Goal: Information Seeking & Learning: Check status

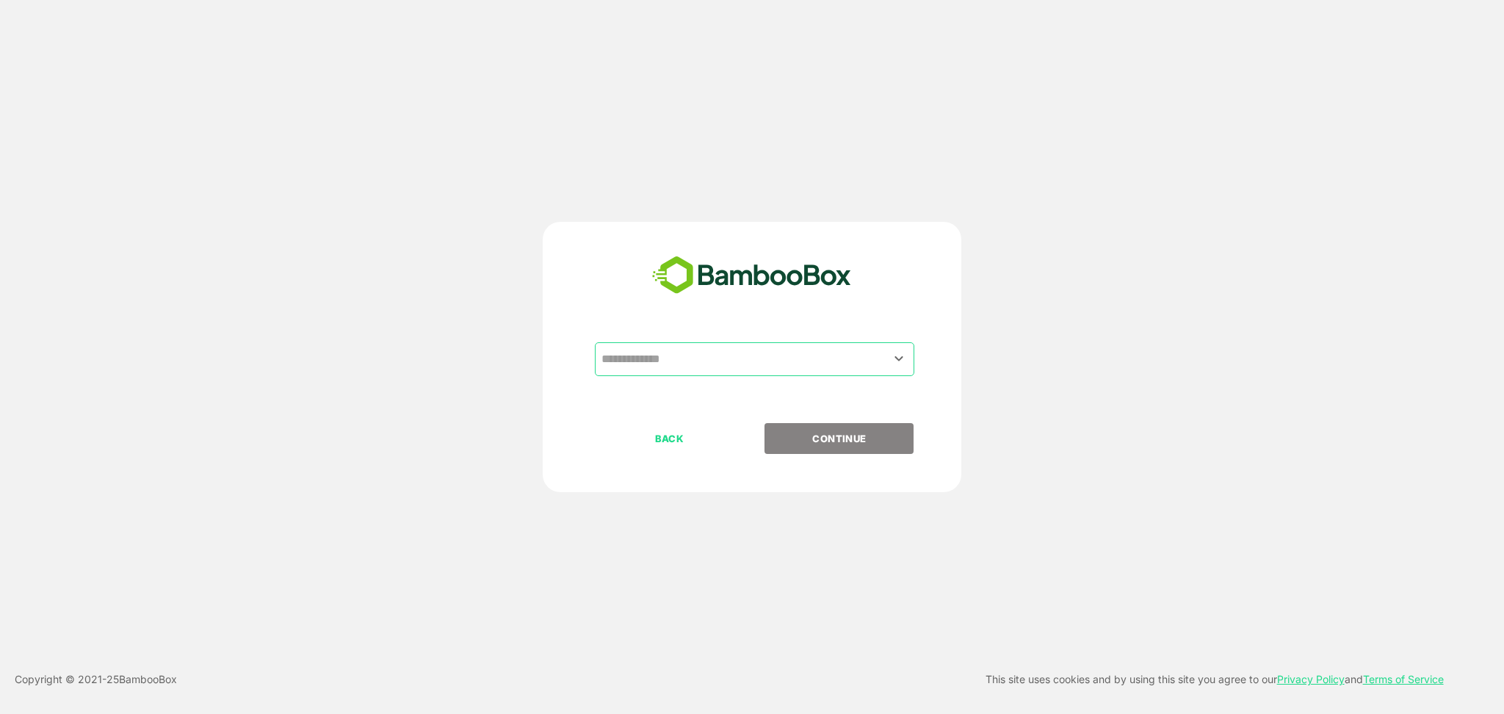
click at [740, 361] on input "text" at bounding box center [754, 359] width 313 height 28
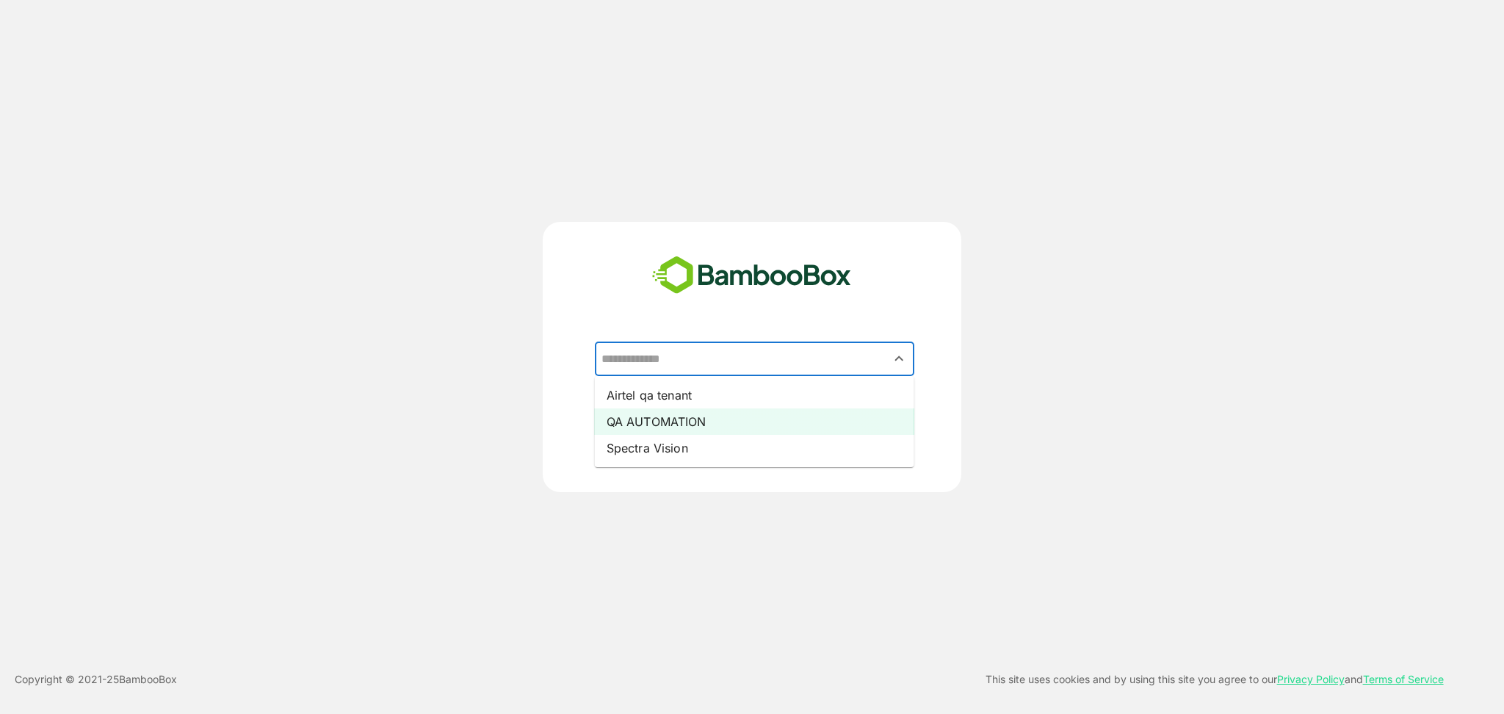
click at [725, 410] on li "QA AUTOMATION" at bounding box center [754, 421] width 319 height 26
type input "**********"
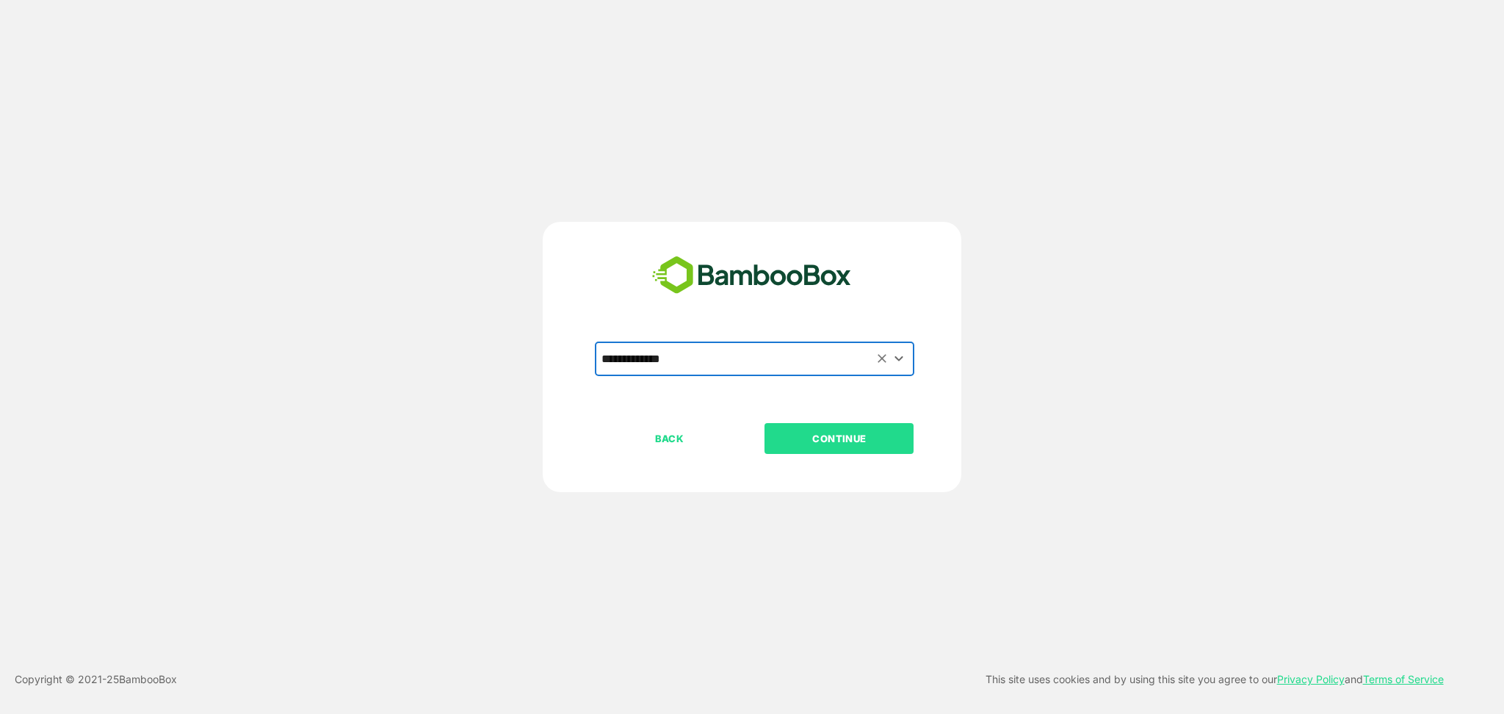
click at [825, 430] on p "CONTINUE" at bounding box center [839, 438] width 147 height 16
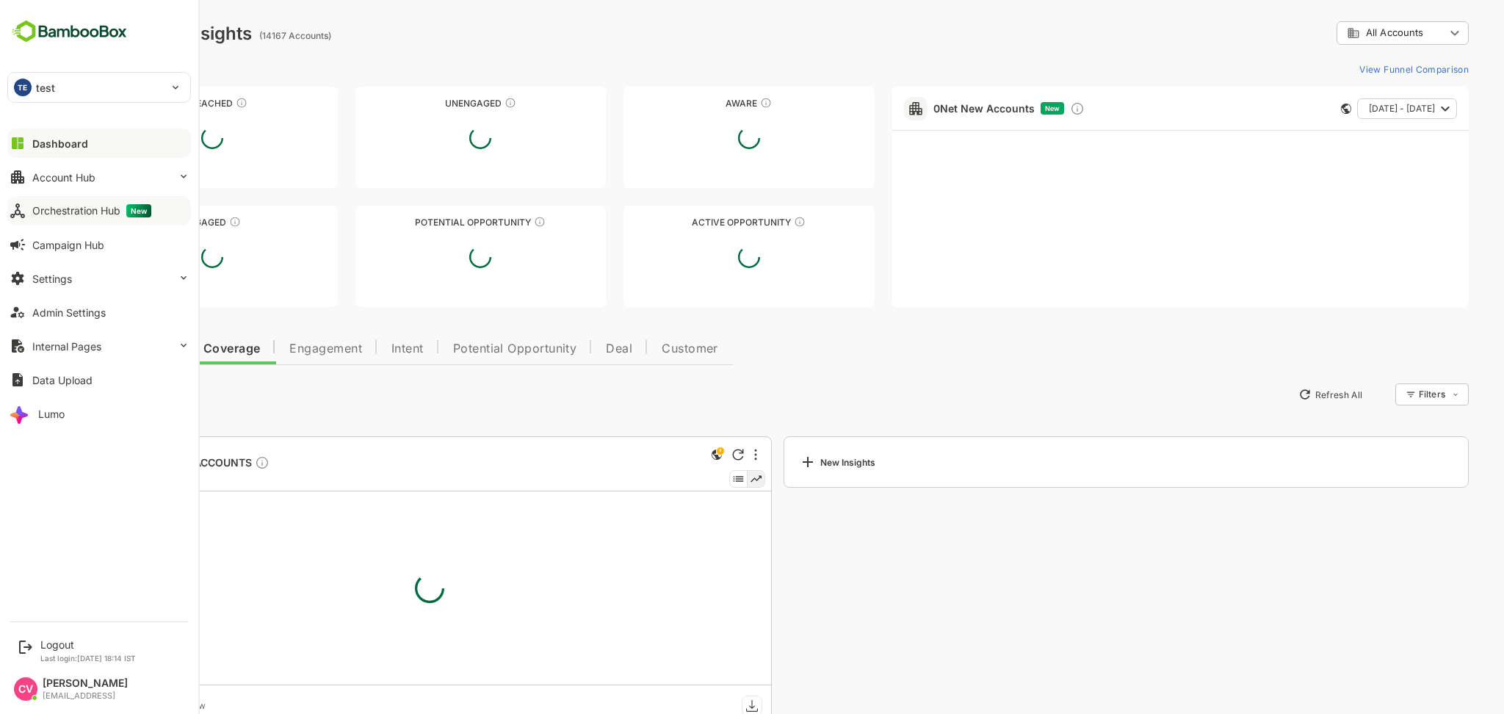
click at [71, 210] on div "Orchestration Hub New" at bounding box center [91, 210] width 119 height 13
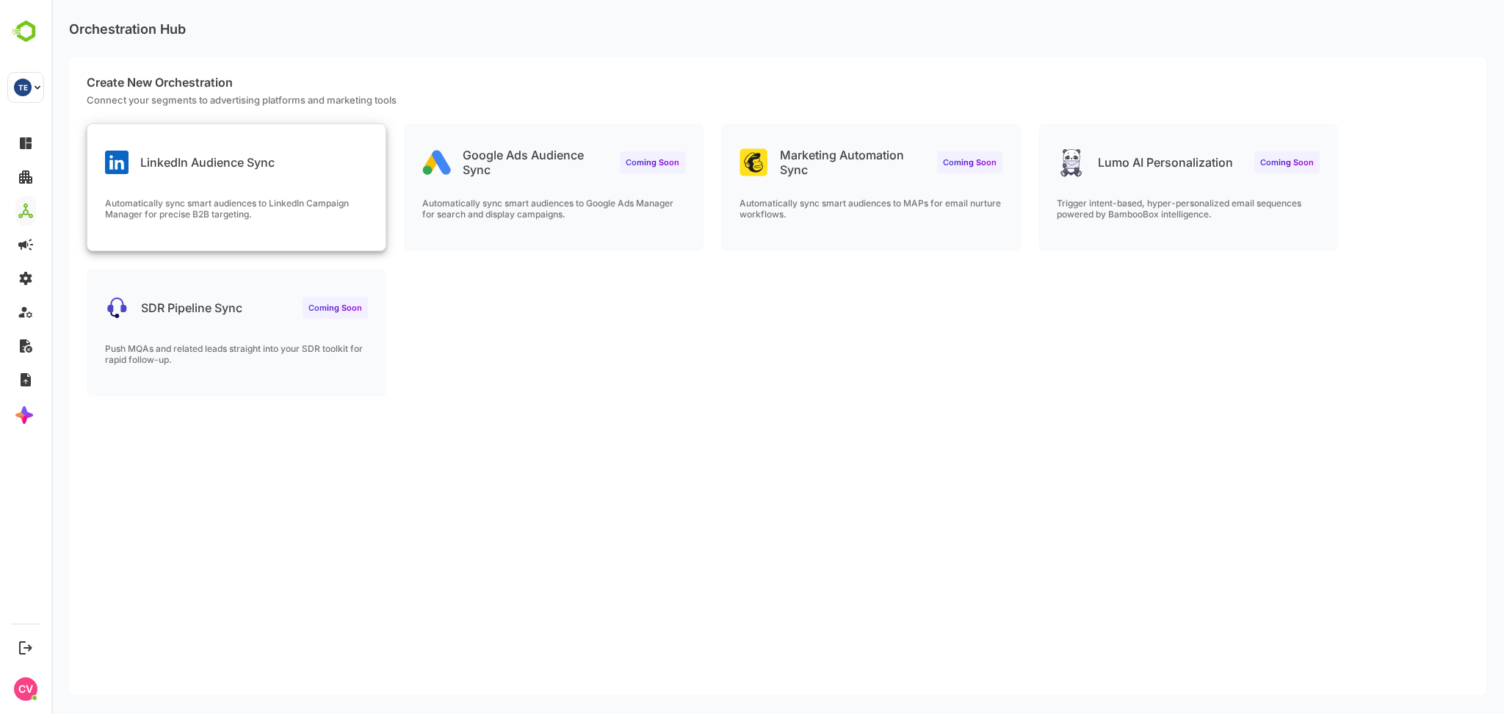
click at [275, 217] on p "Automatically sync smart audiences to LinkedIn Campaign Manager for precise B2B…" at bounding box center [236, 208] width 263 height 22
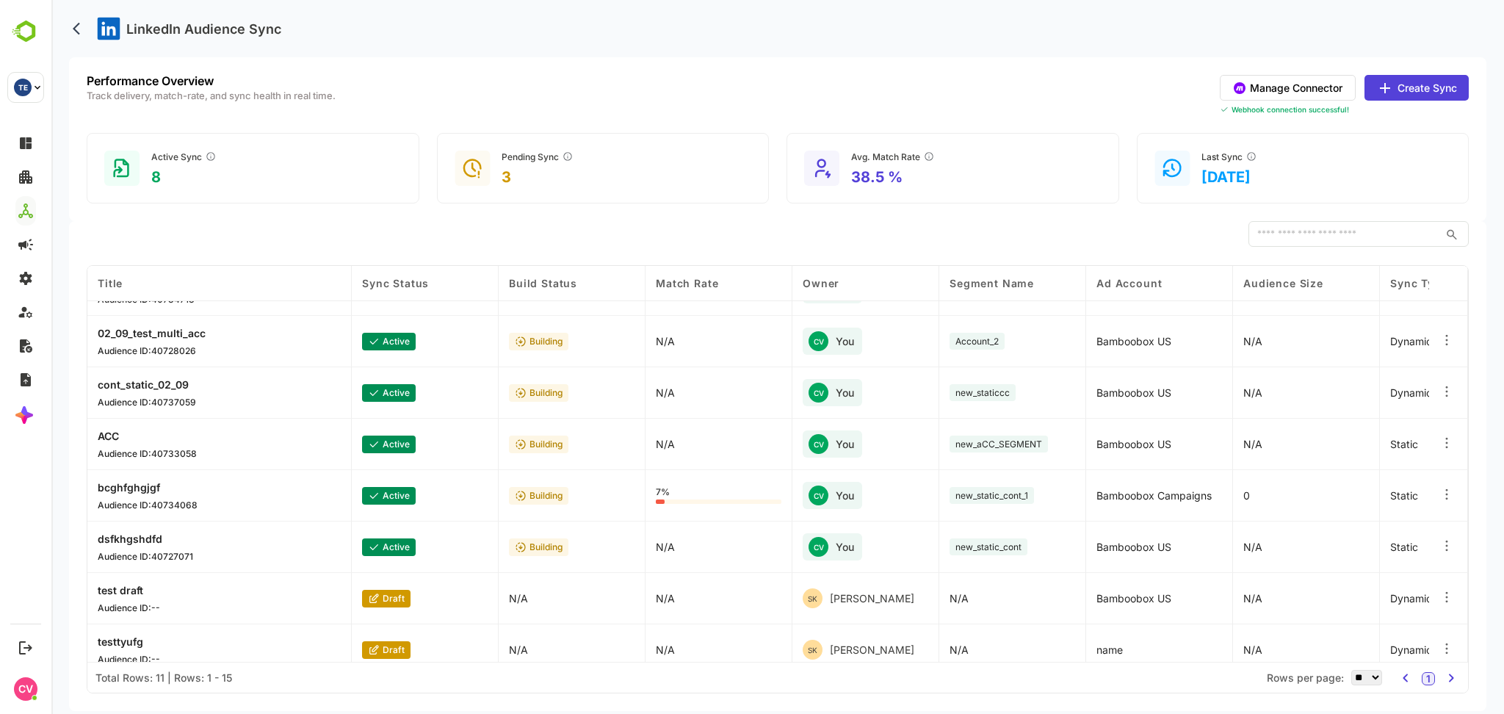
scroll to position [206, 0]
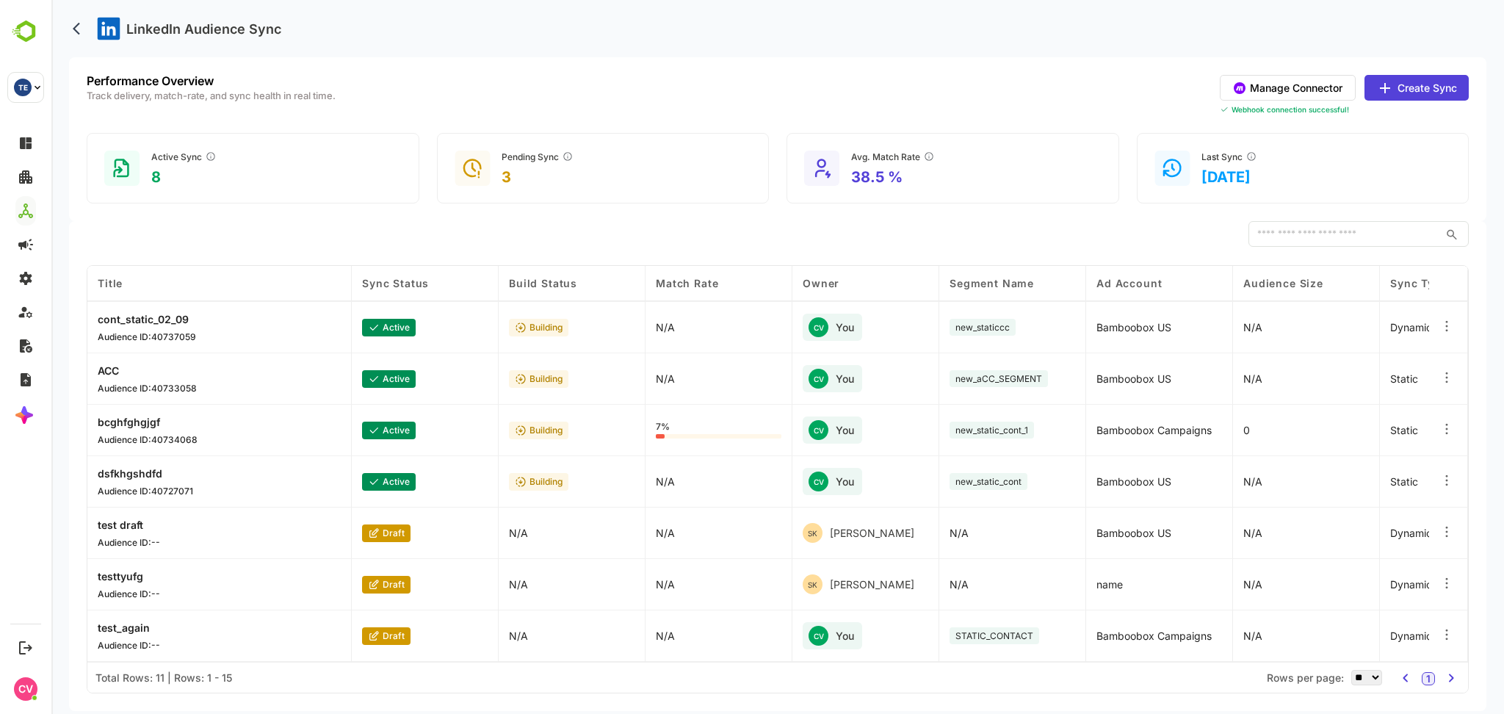
click at [1440, 591] on div at bounding box center [1446, 585] width 15 height 18
click at [1452, 530] on div at bounding box center [1448, 532] width 39 height 51
click at [1450, 530] on icon at bounding box center [1446, 531] width 15 height 15
click at [1498, 507] on body "LinkedIn Audience Sync Performance Overview Track delivery, match-rate, and syn…" at bounding box center [777, 357] width 1452 height 714
click at [1440, 632] on icon at bounding box center [1446, 634] width 15 height 15
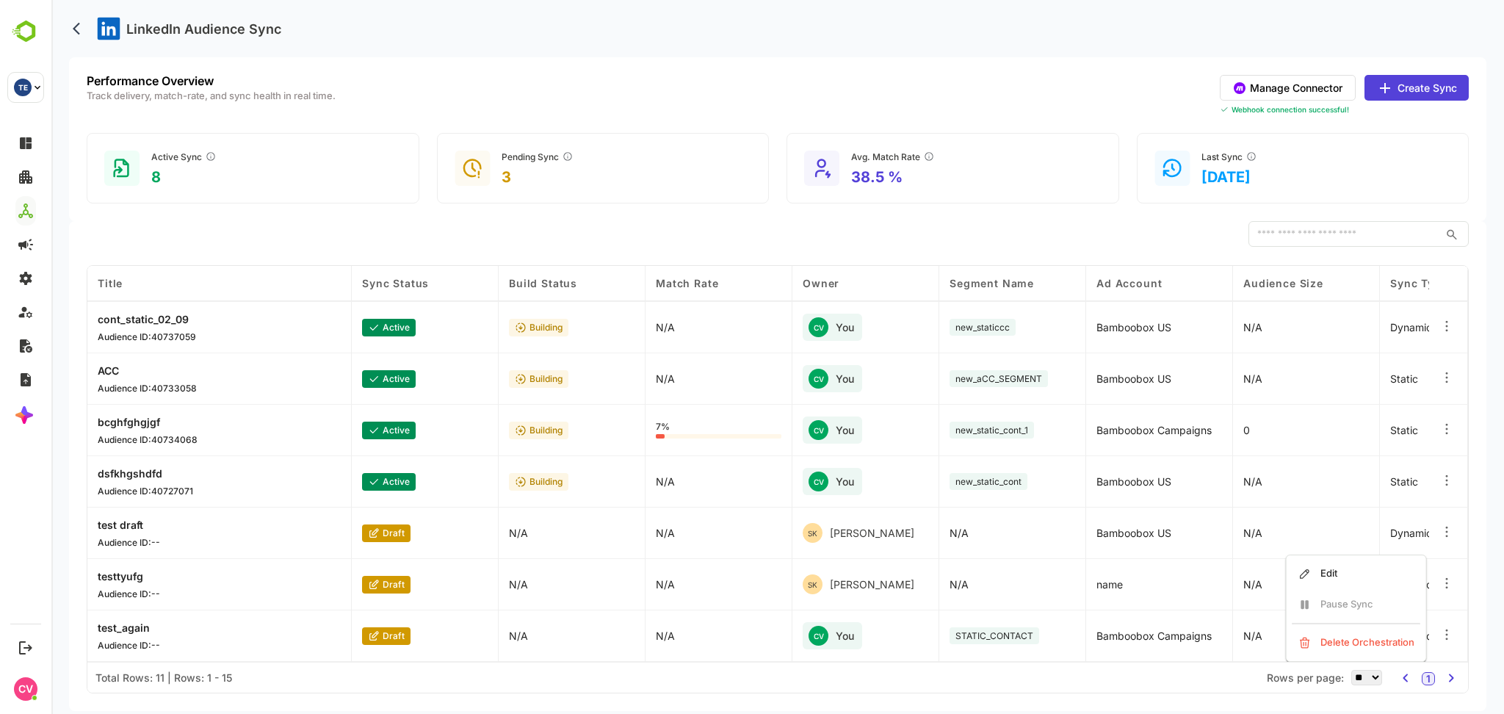
click at [1475, 594] on div "​ COLUMN VISIBILITY Title Title Sync Status Build Status Match Rate Owner Segme…" at bounding box center [777, 466] width 1417 height 490
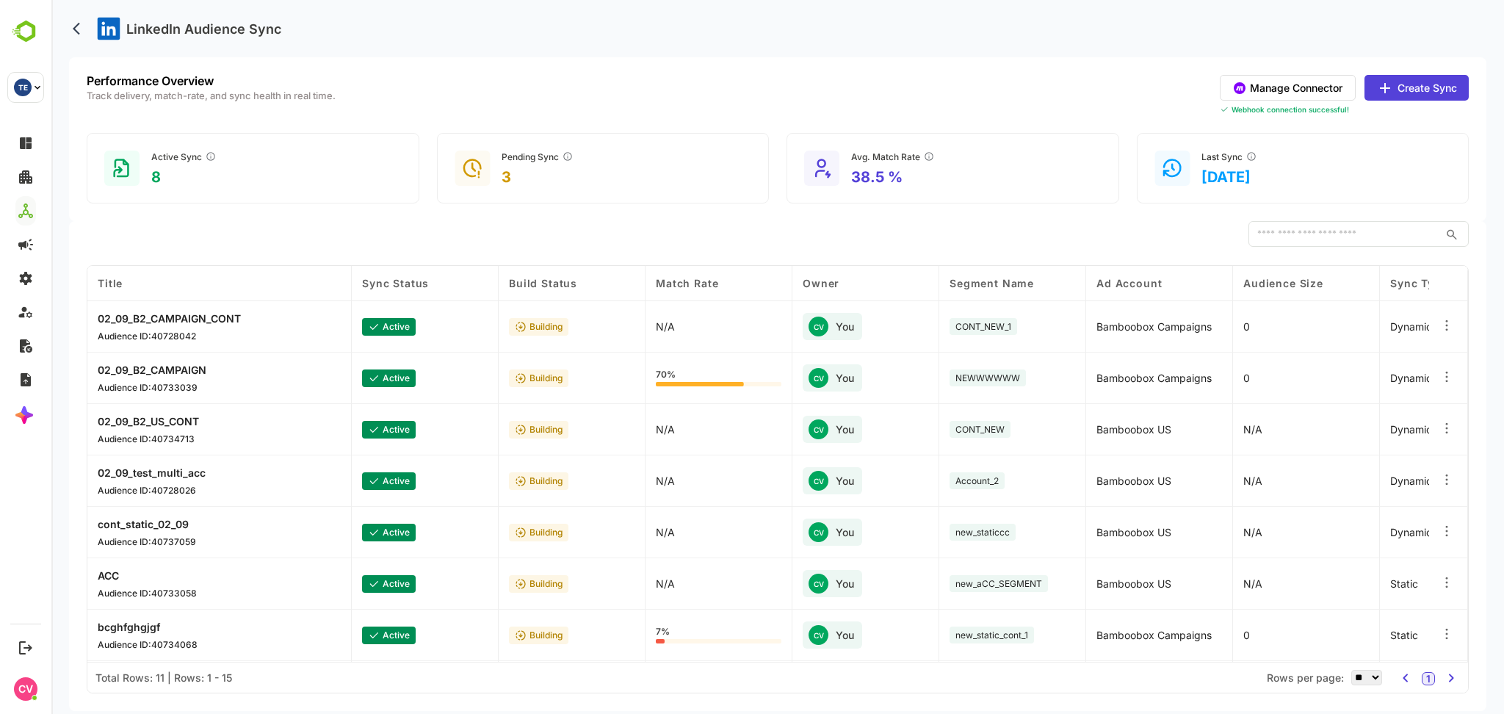
click at [780, 23] on div "LinkedIn Audience Sync" at bounding box center [777, 28] width 1417 height 57
click at [777, 23] on div "LinkedIn Audience Sync" at bounding box center [777, 28] width 1417 height 57
click at [1419, 94] on button "Create Sync" at bounding box center [1416, 88] width 104 height 26
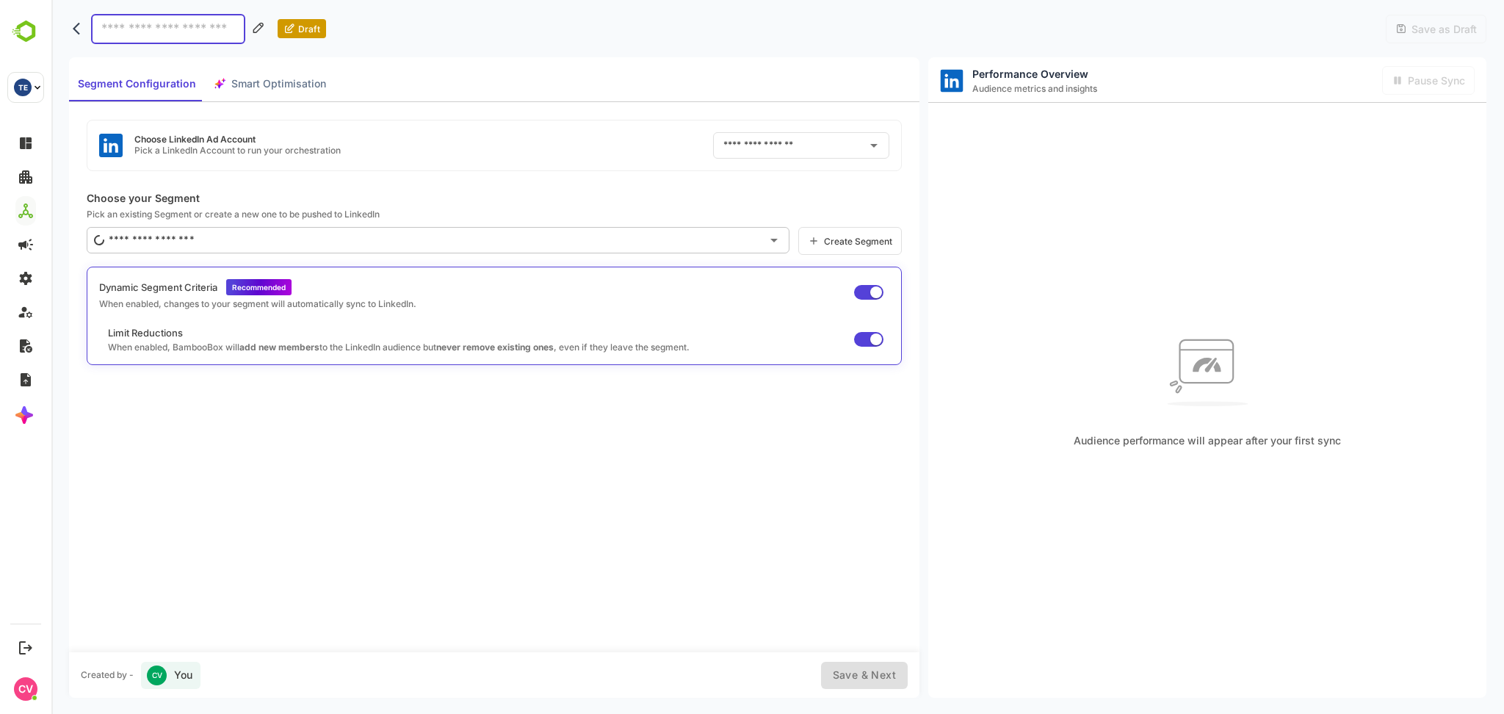
click at [69, 38] on div "Draft" at bounding box center [197, 29] width 257 height 30
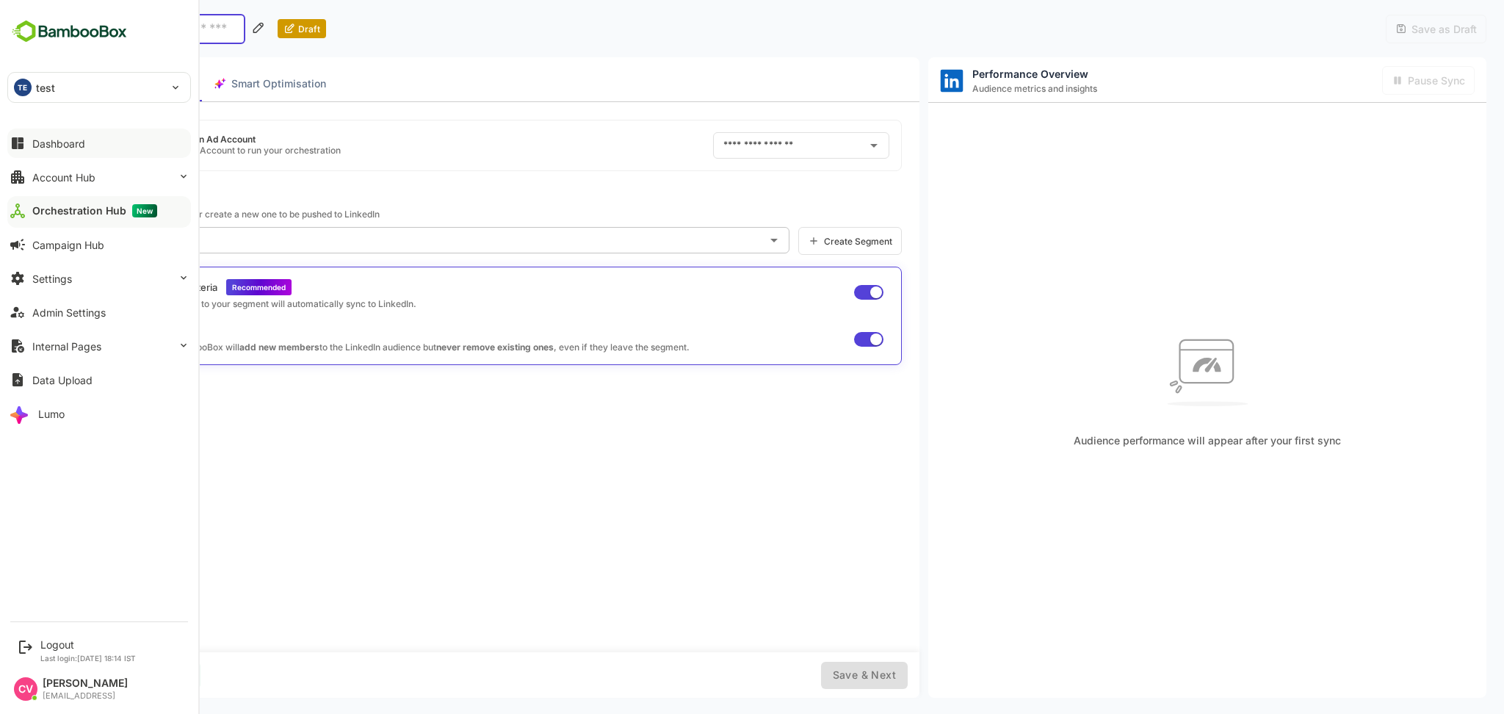
click at [33, 153] on button "Dashboard" at bounding box center [99, 142] width 184 height 29
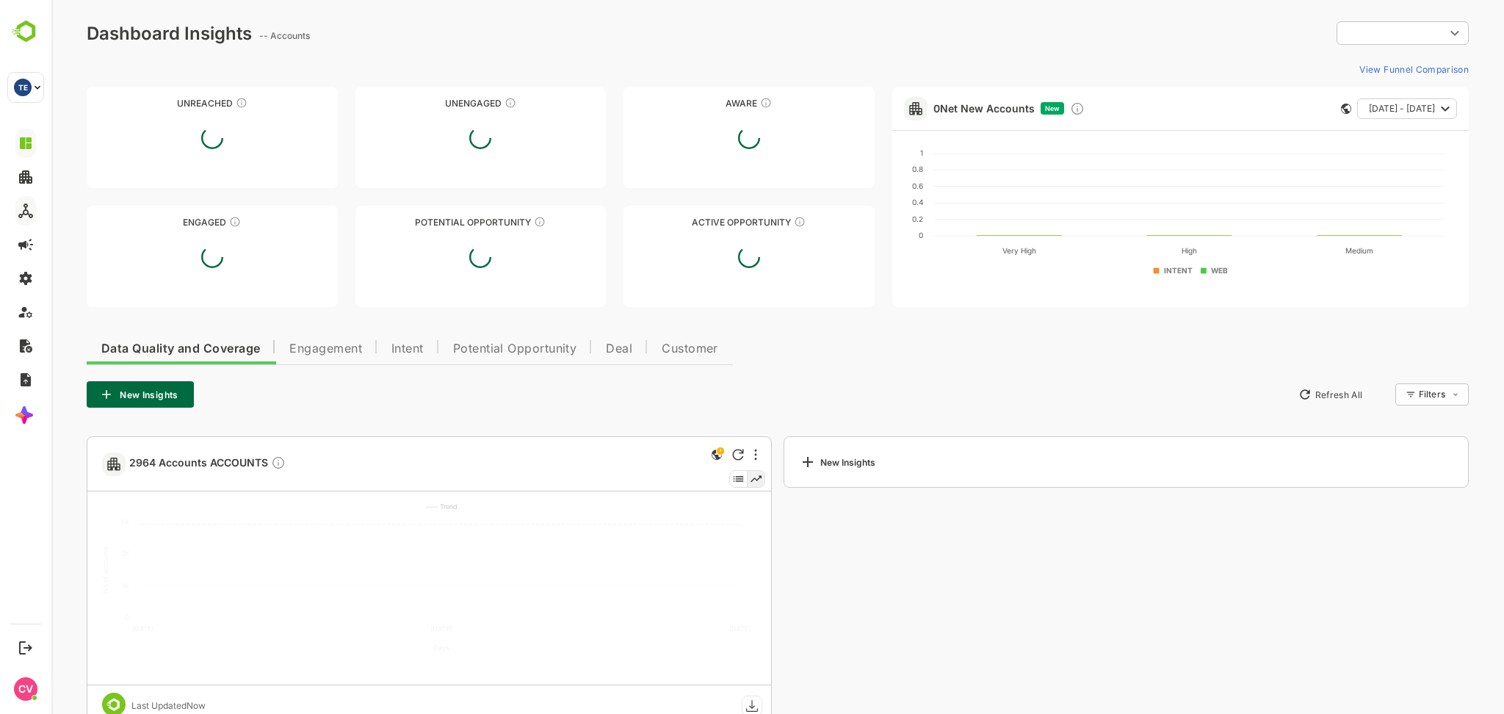
type input "**********"
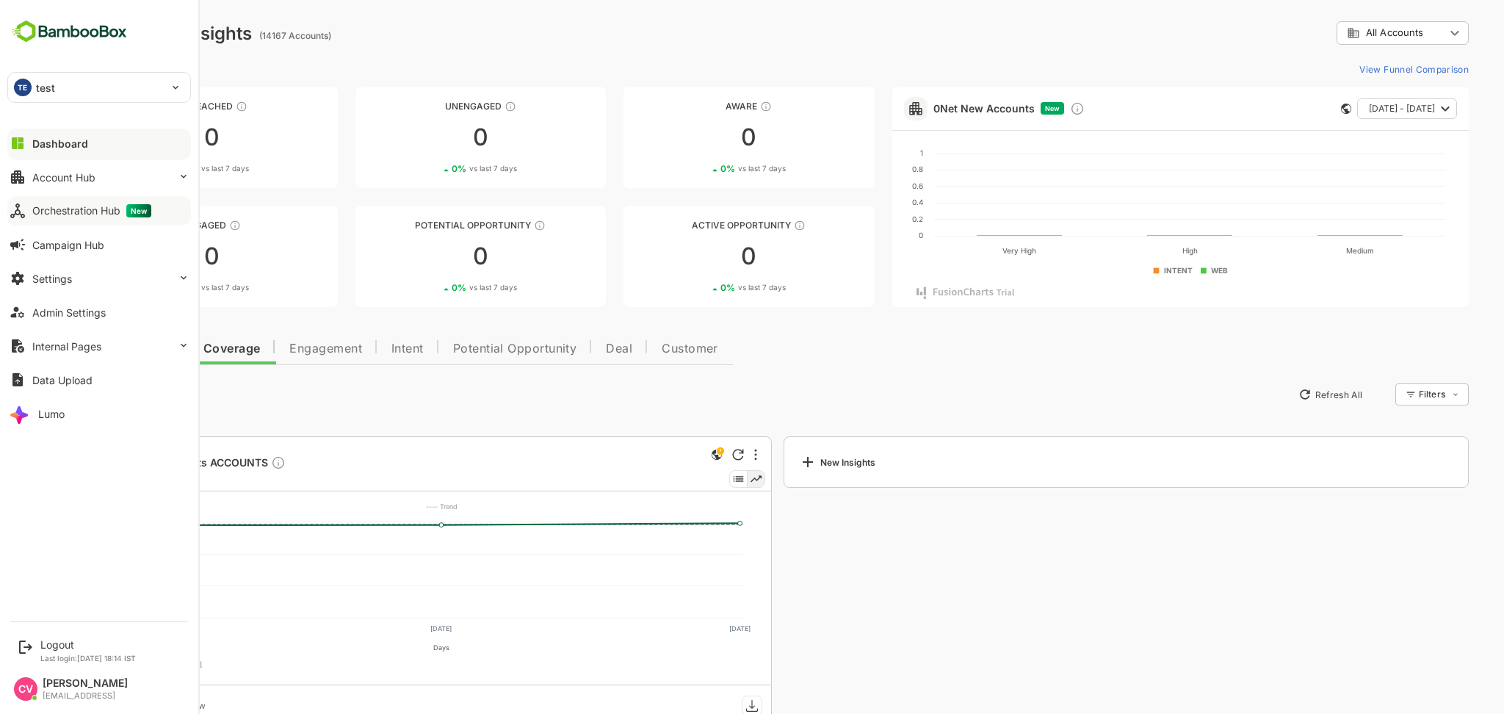
click at [76, 210] on div "Orchestration Hub New" at bounding box center [91, 210] width 119 height 13
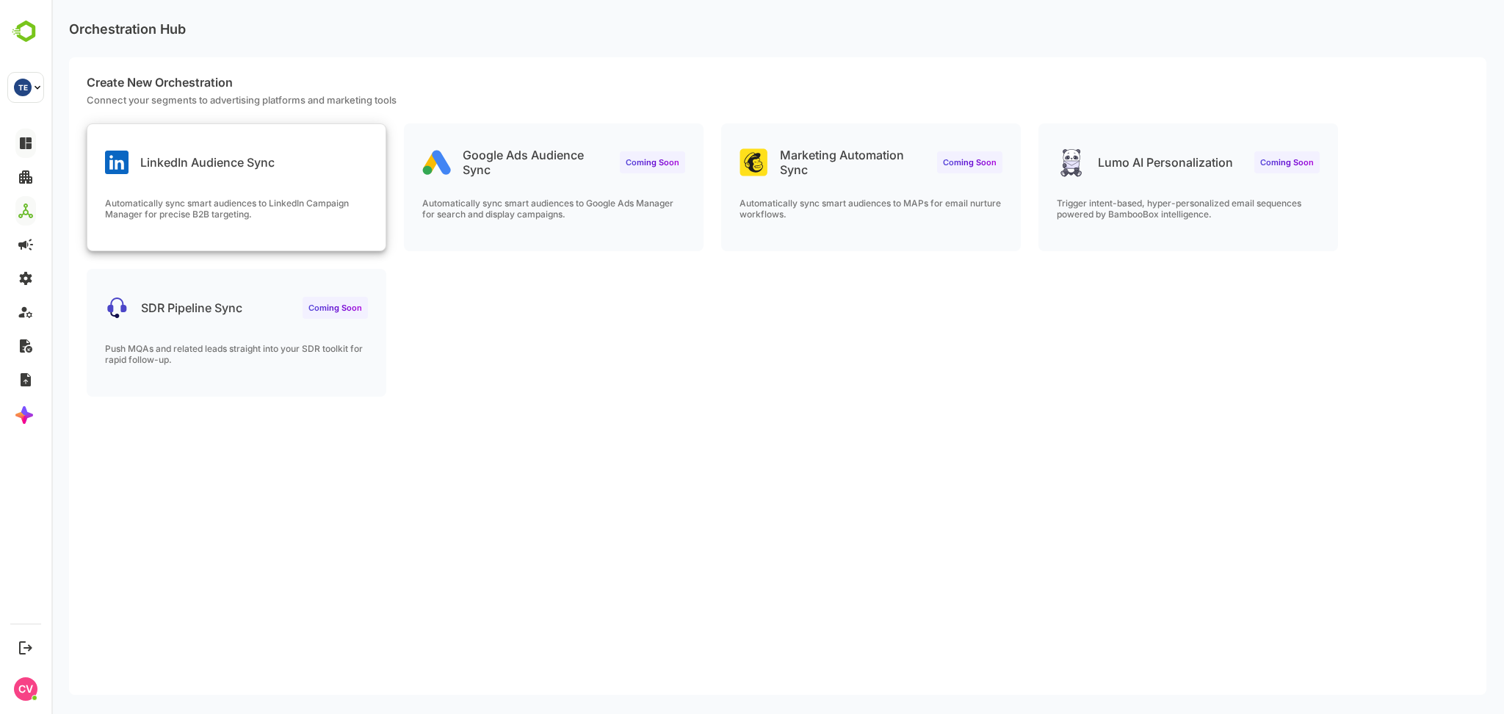
click at [308, 167] on div "LinkedIn Audience Sync" at bounding box center [236, 150] width 298 height 53
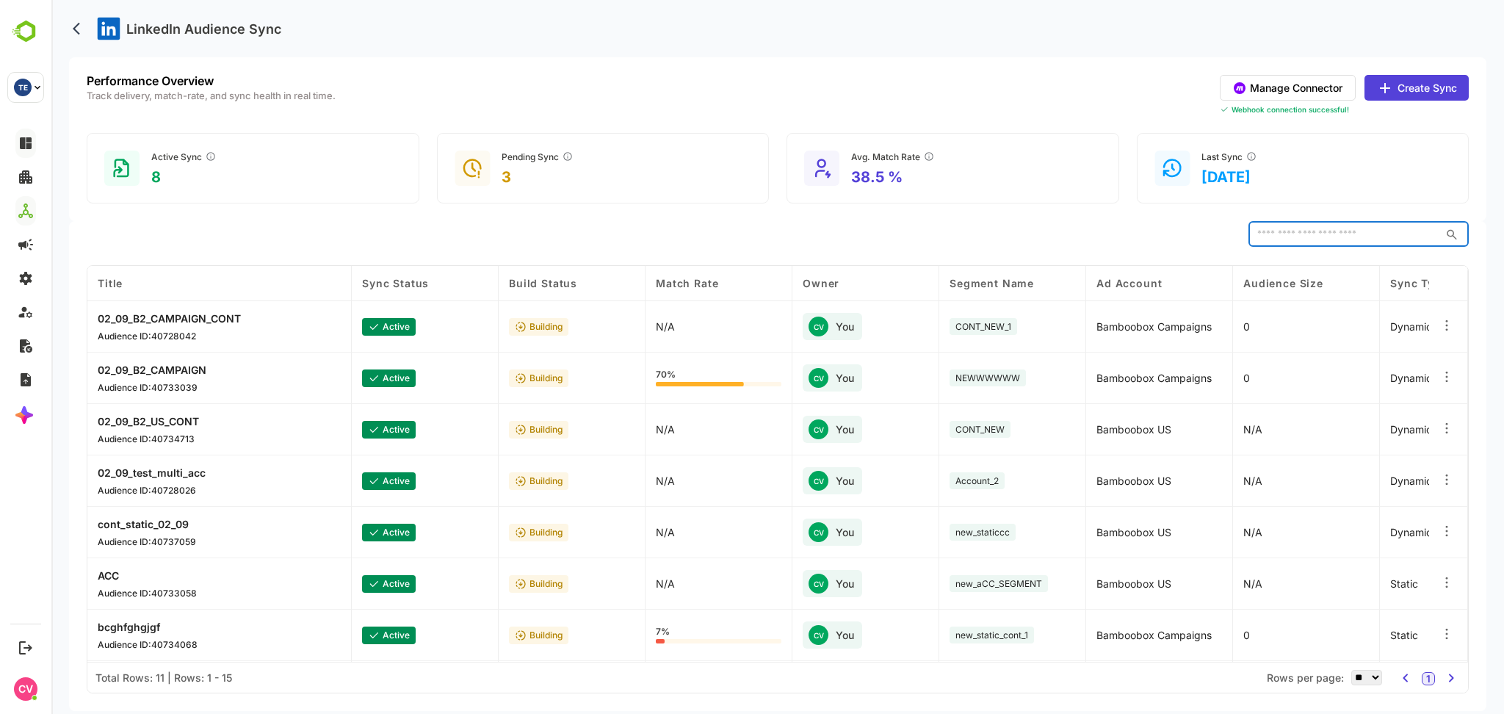
click at [1284, 234] on input "text" at bounding box center [1343, 234] width 191 height 26
click at [1112, 246] on div "​" at bounding box center [778, 234] width 1382 height 26
click at [1065, 111] on div "Performance Overview Track delivery, match-rate, and sync health in real time. …" at bounding box center [778, 95] width 1382 height 40
click at [1276, 76] on button "Manage Connector" at bounding box center [1287, 88] width 136 height 26
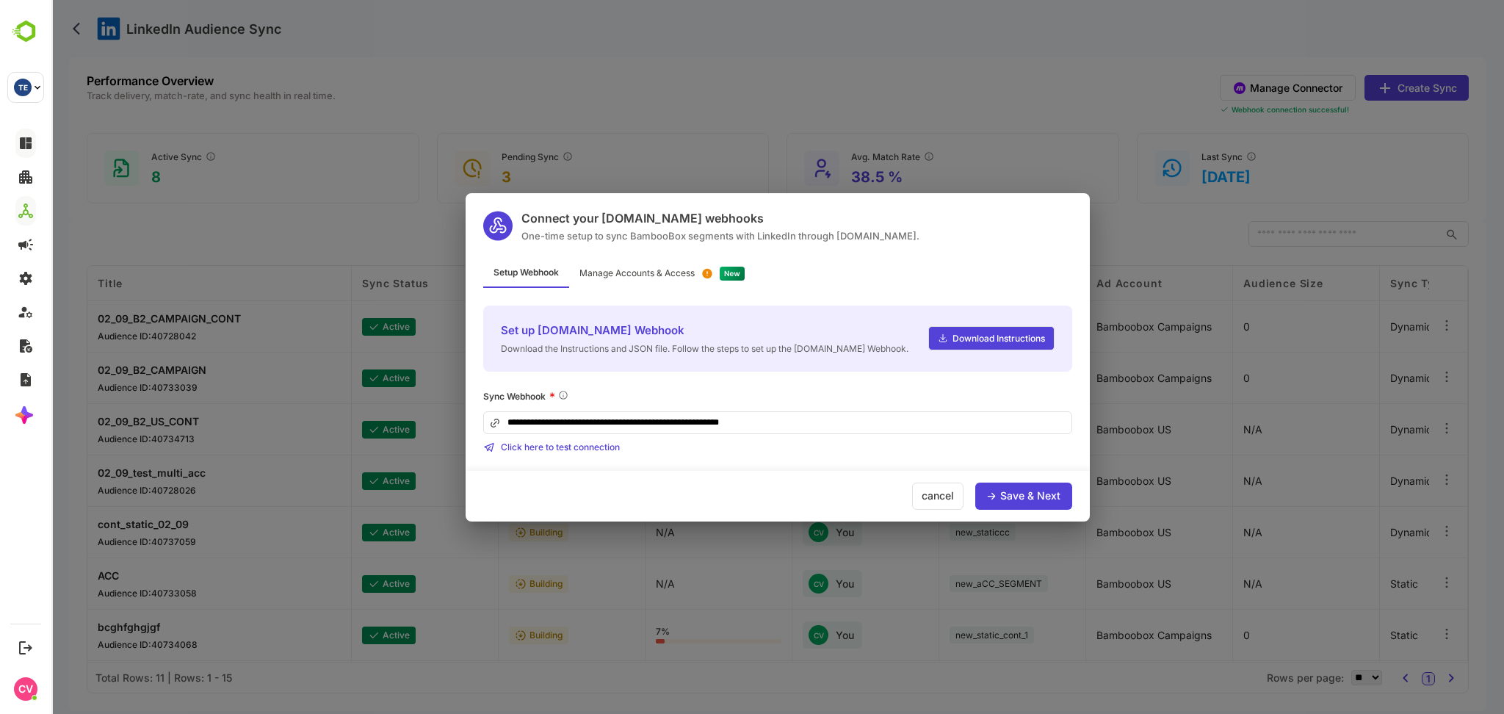
click at [650, 269] on div "Manage Accounts & Access" at bounding box center [636, 273] width 115 height 9
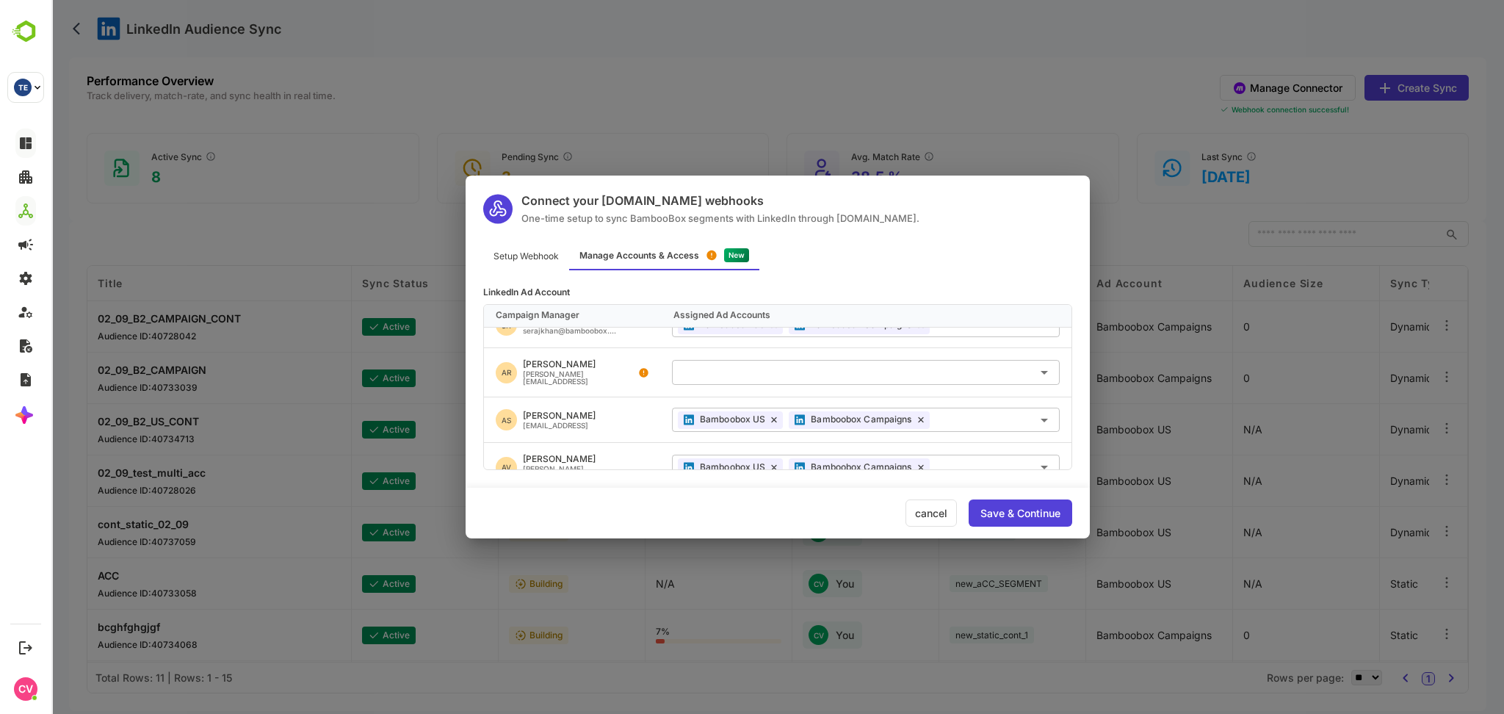
scroll to position [40, 0]
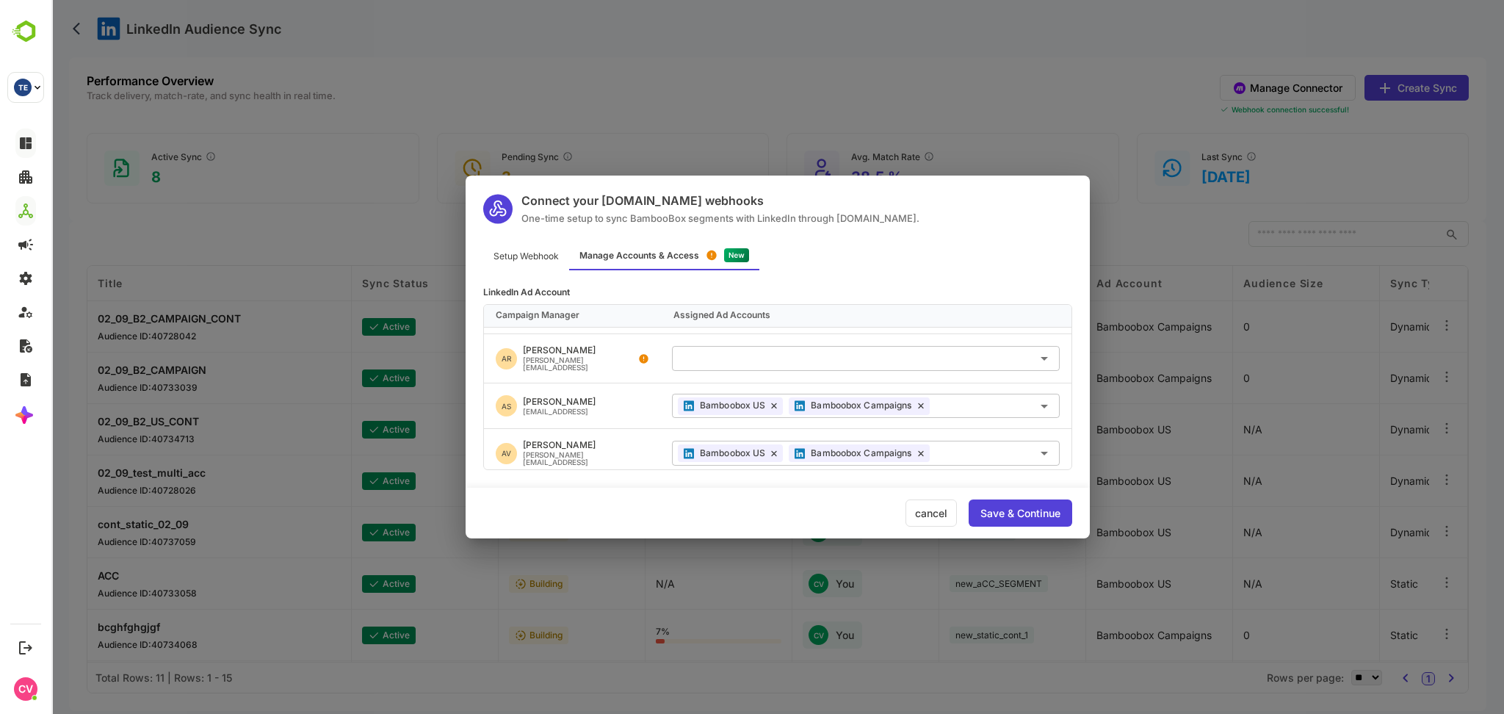
click at [926, 512] on div "cancel" at bounding box center [930, 512] width 51 height 27
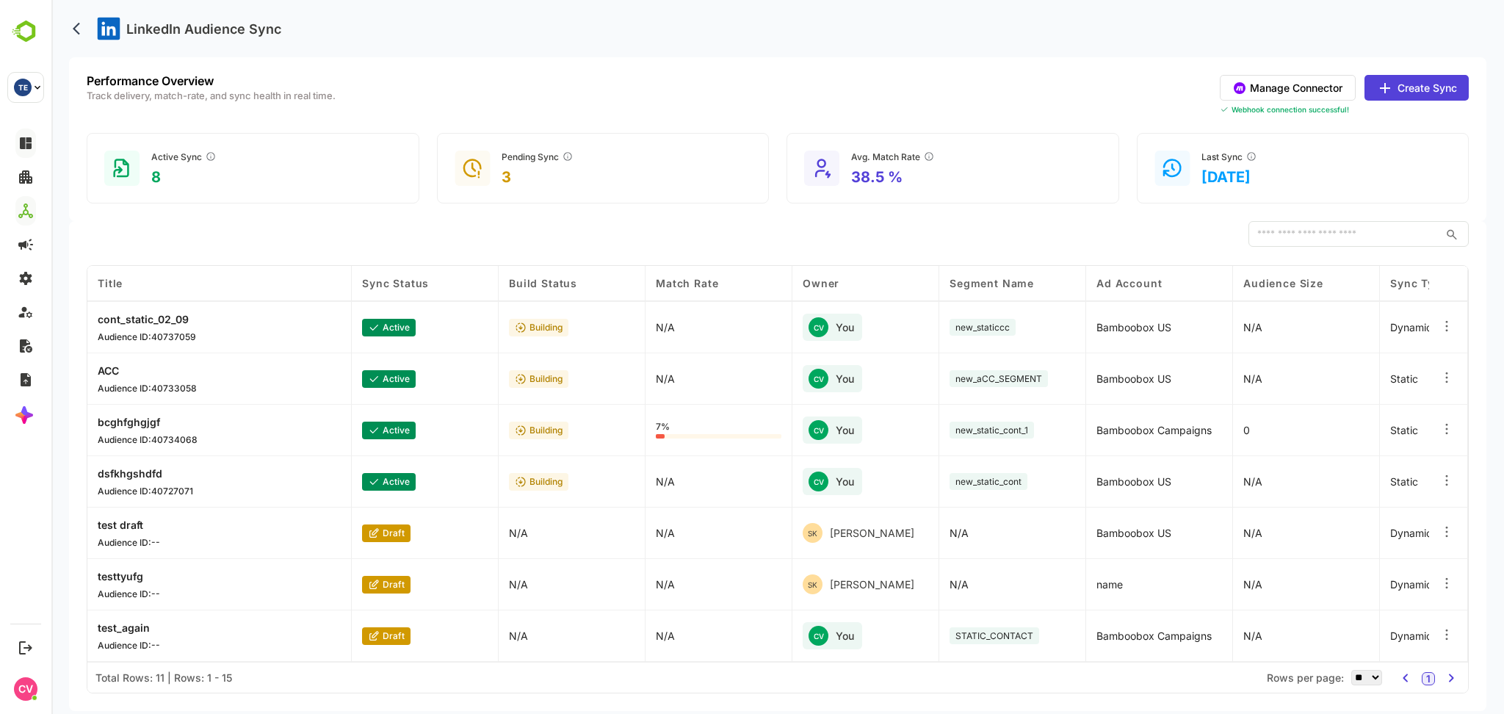
scroll to position [0, 0]
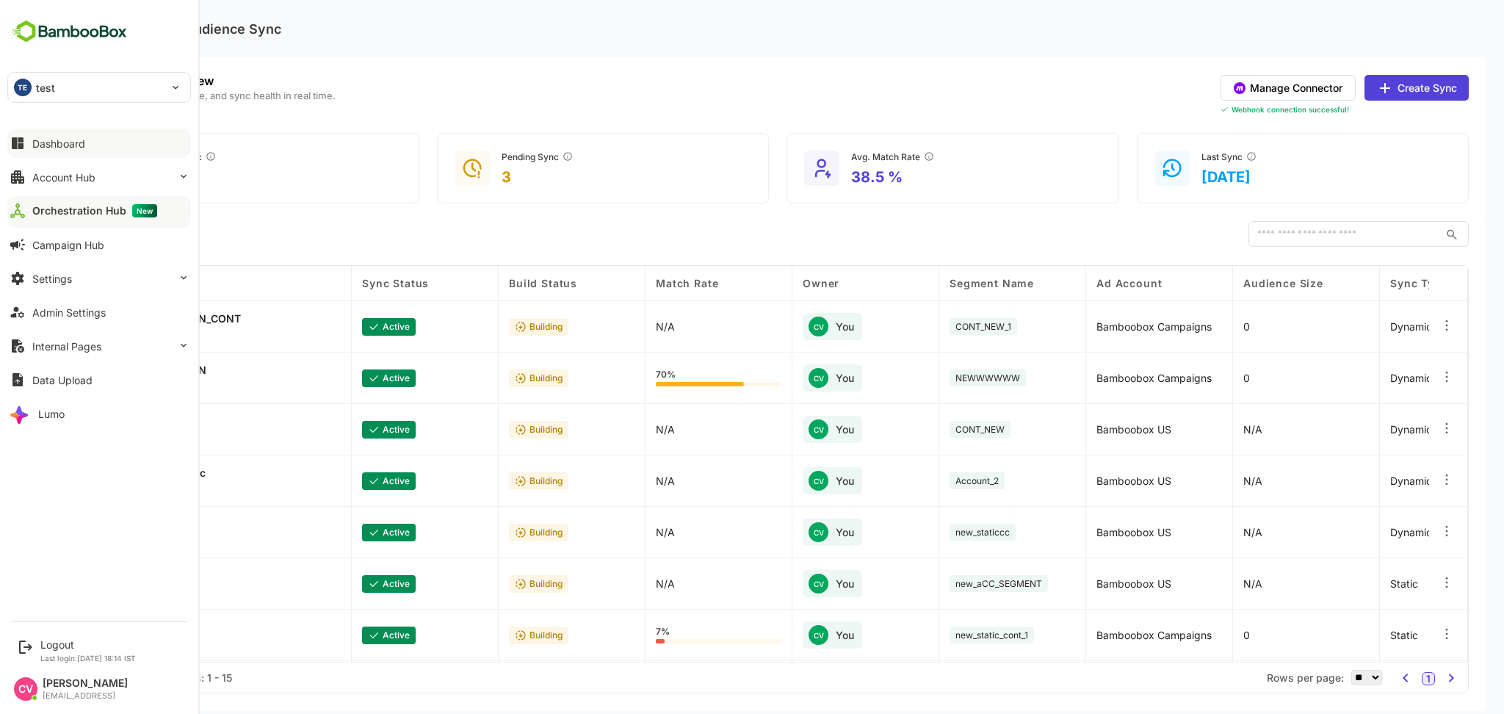
click at [79, 148] on div "Dashboard" at bounding box center [58, 143] width 53 height 12
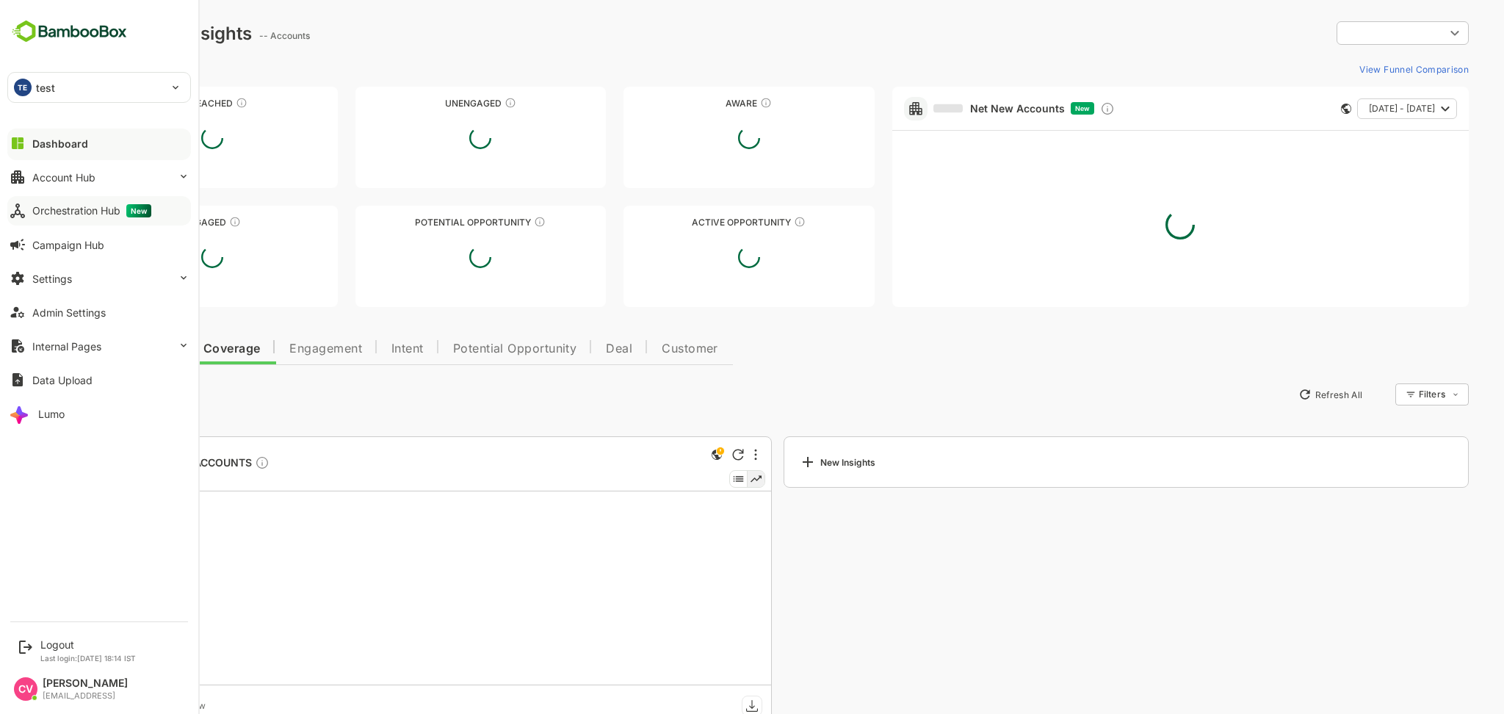
type input "**********"
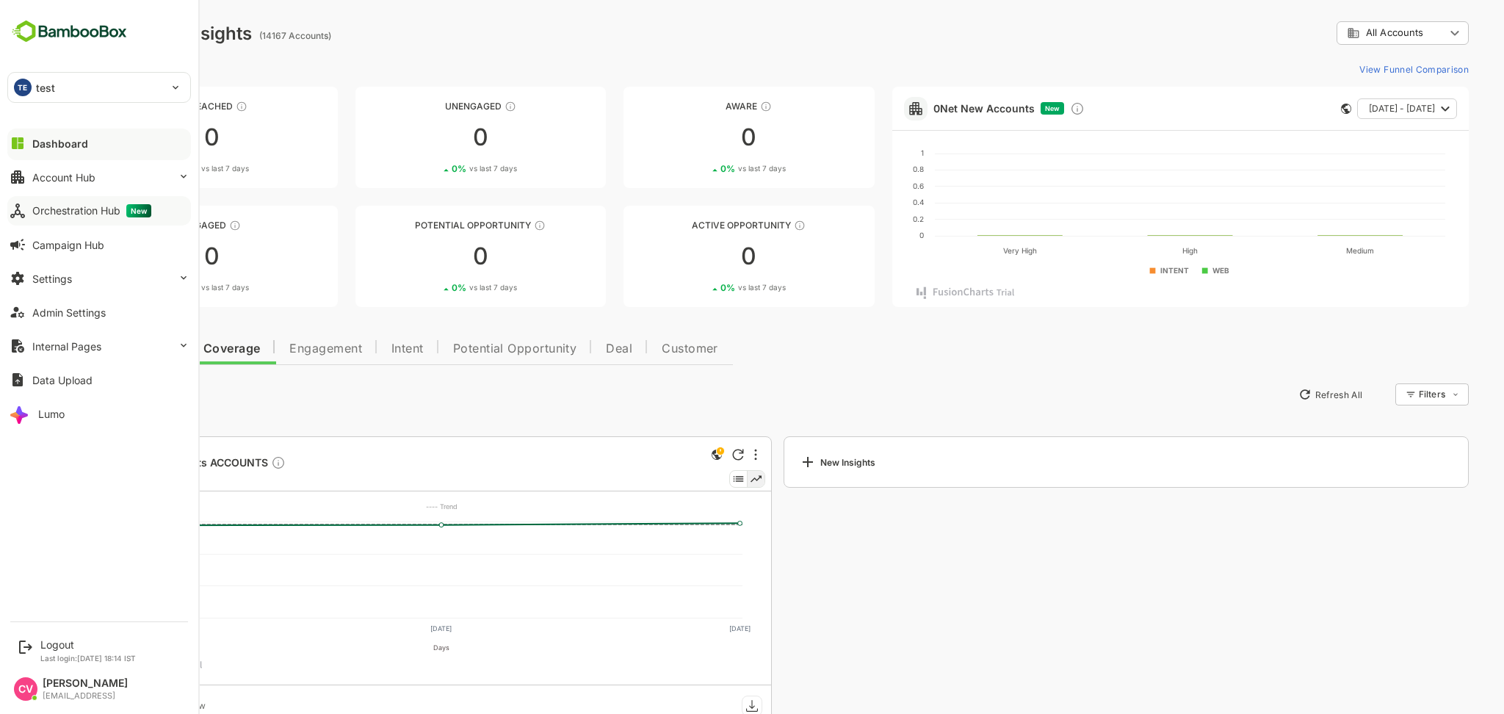
click at [100, 214] on div "Orchestration Hub New" at bounding box center [91, 210] width 119 height 13
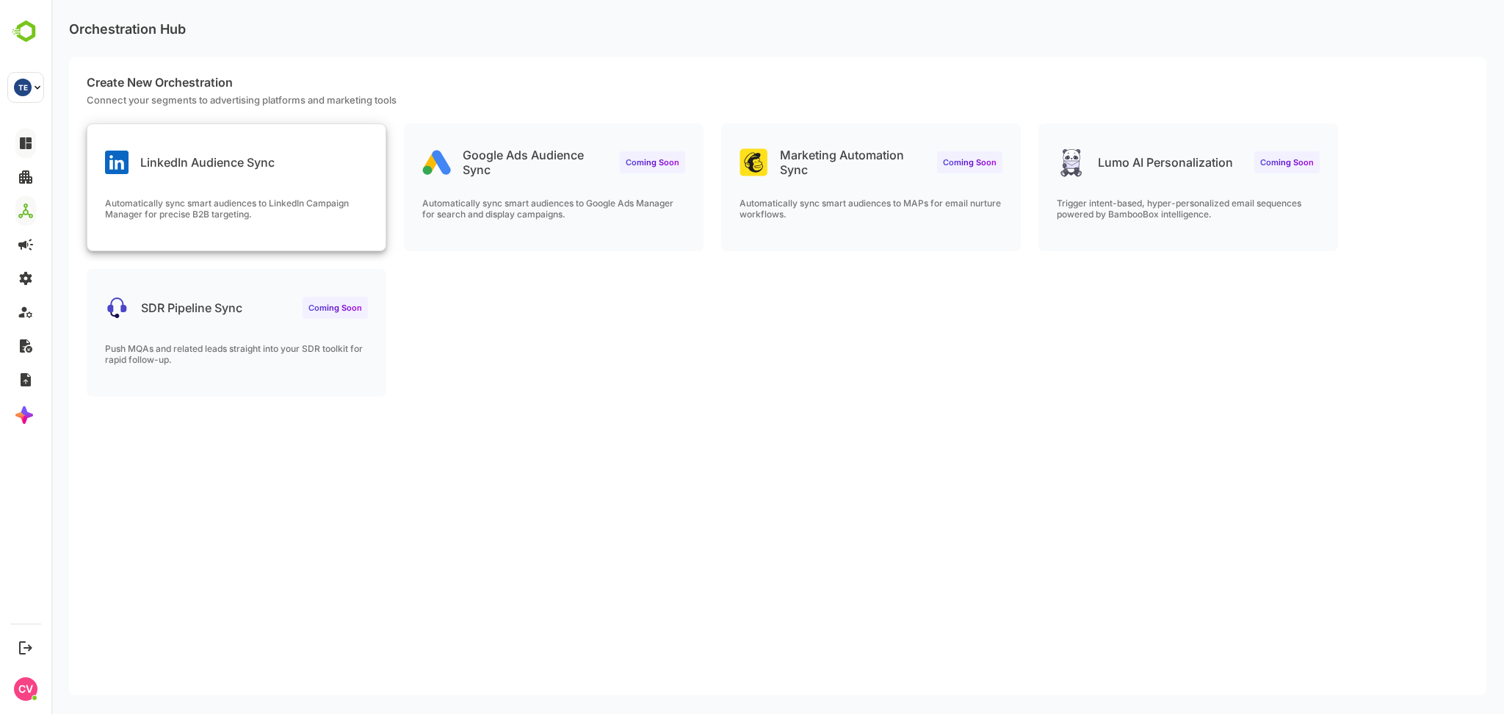
click at [255, 188] on div "LinkedIn Audience Sync Automatically sync smart audiences to LinkedIn Campaign …" at bounding box center [236, 187] width 298 height 126
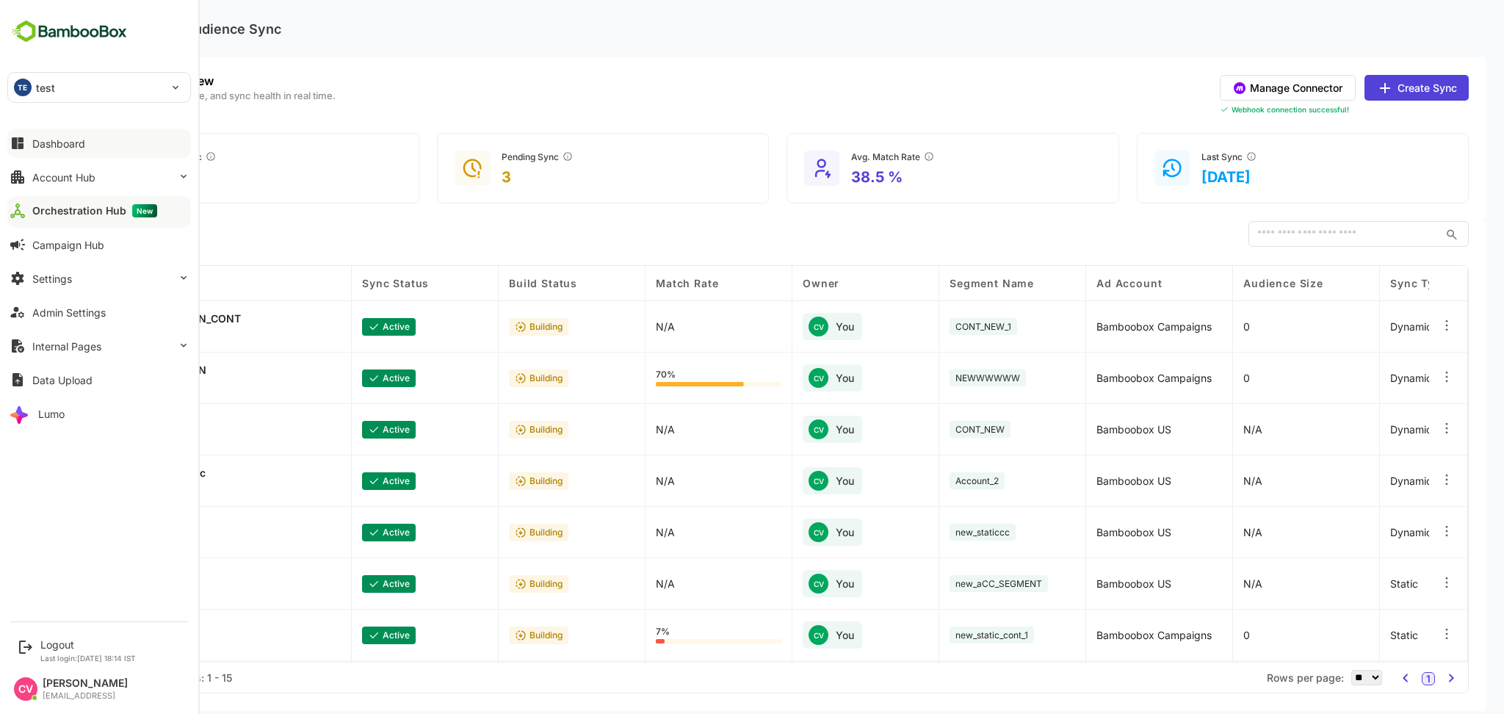
click at [73, 82] on div "TE test" at bounding box center [90, 87] width 164 height 29
click at [84, 126] on p "automation_test_tenant" at bounding box center [92, 127] width 115 height 15
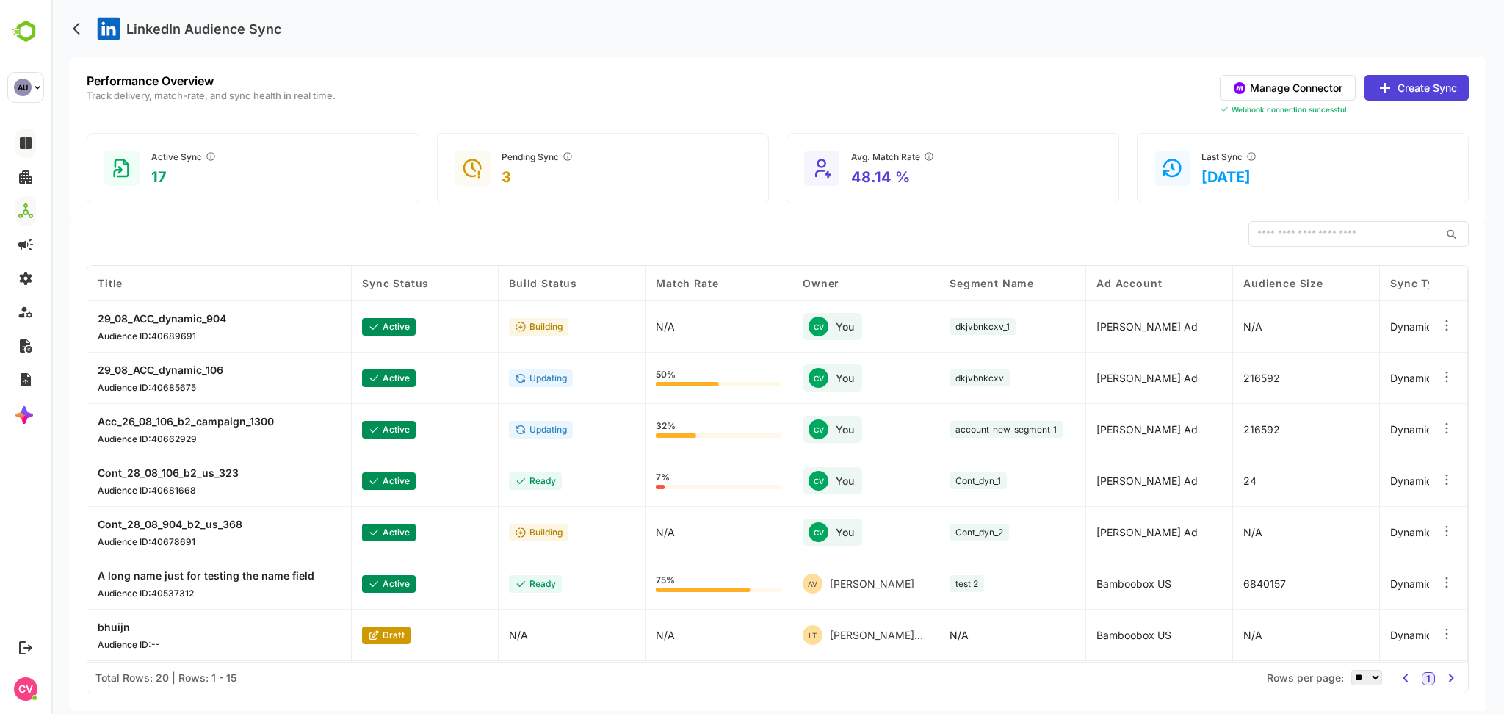
click at [1286, 93] on button "Manage Connector" at bounding box center [1287, 88] width 136 height 26
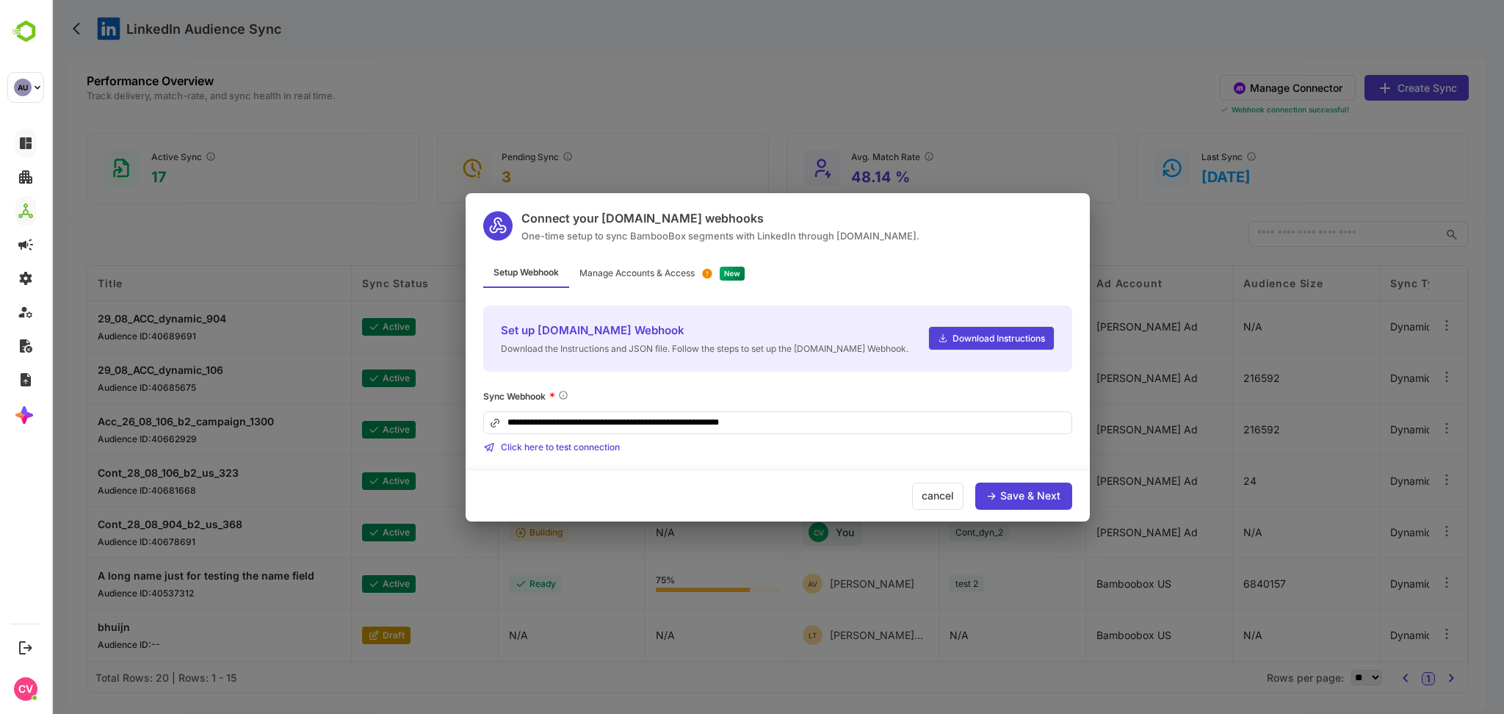
click at [672, 276] on div "Manage Accounts & Access" at bounding box center [636, 273] width 115 height 9
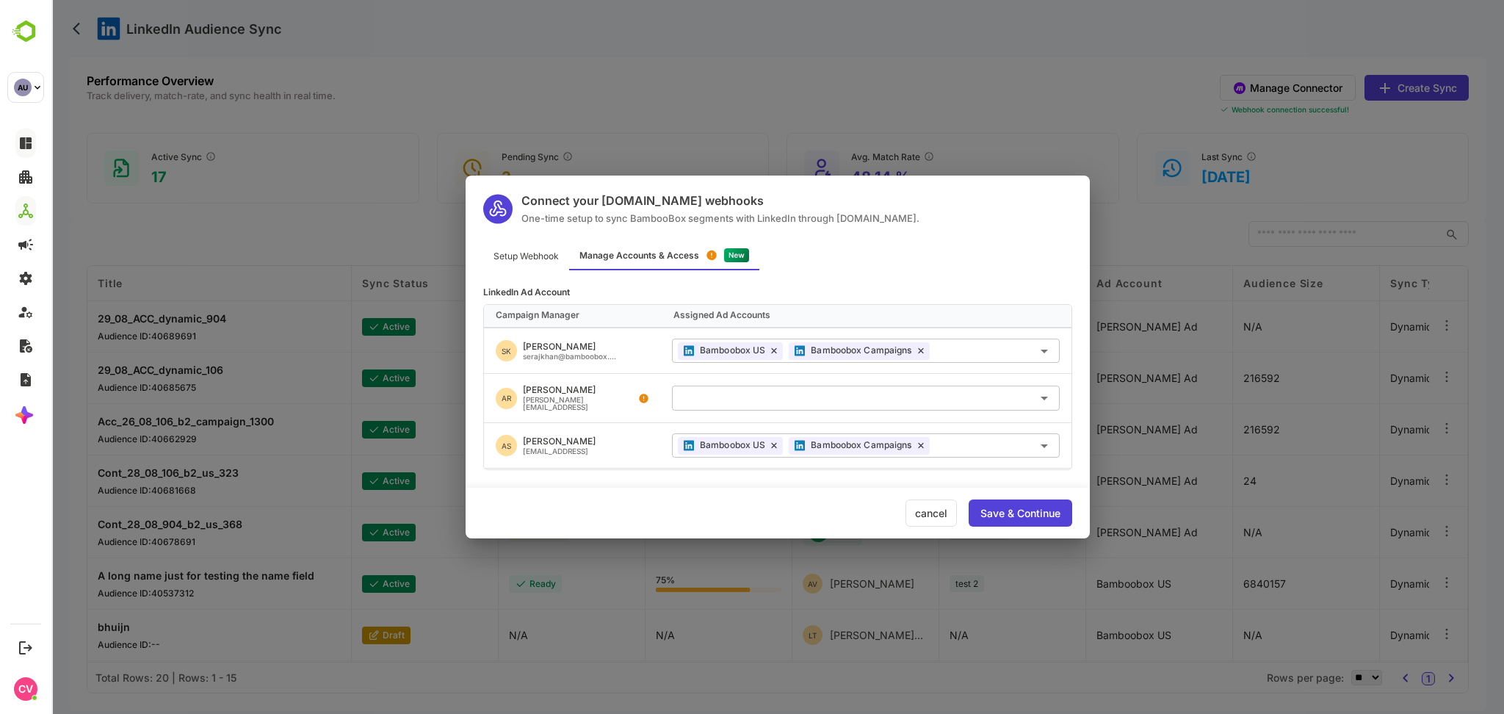
click at [791, 88] on div "Connect your Make.com webhooks One-time setup to sync BambooBox segments with L…" at bounding box center [777, 357] width 1452 height 714
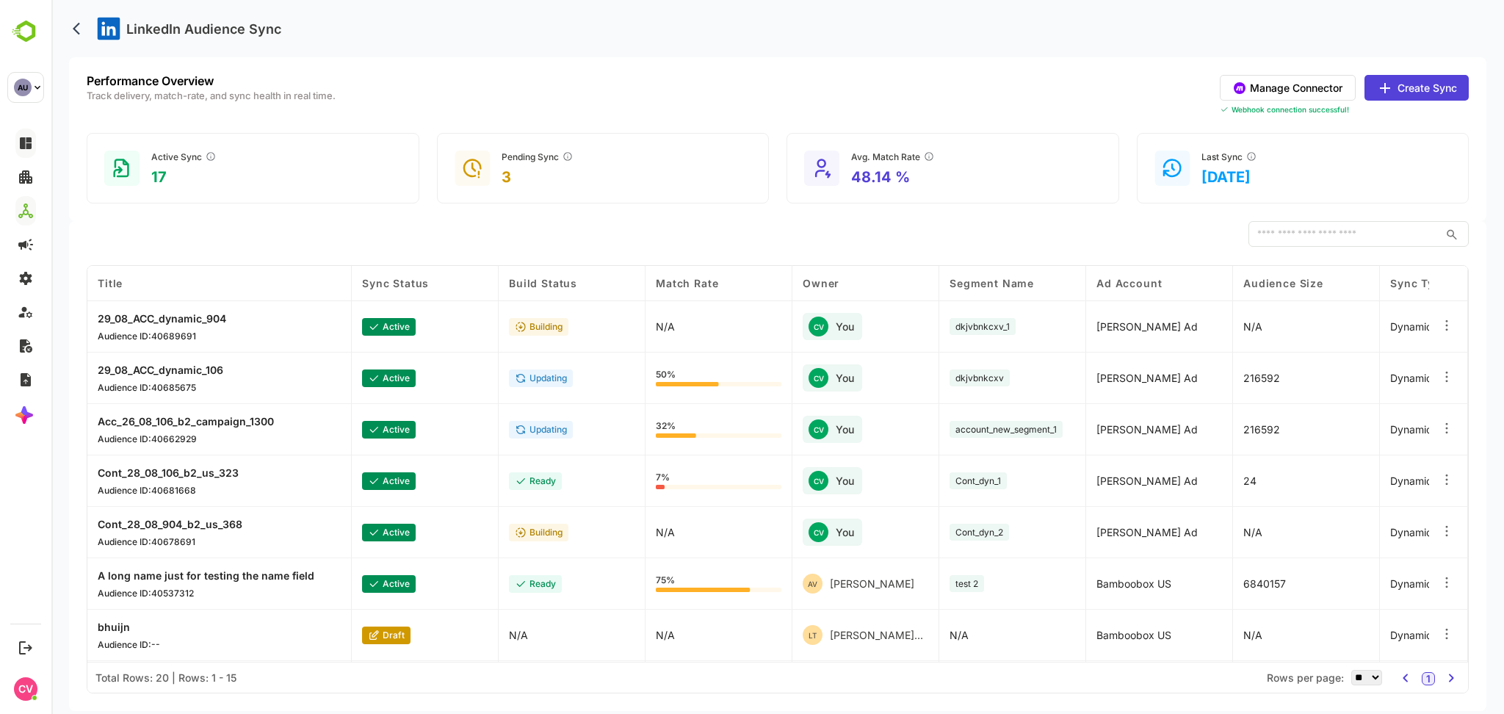
click at [1426, 87] on button "Create Sync" at bounding box center [1416, 88] width 104 height 26
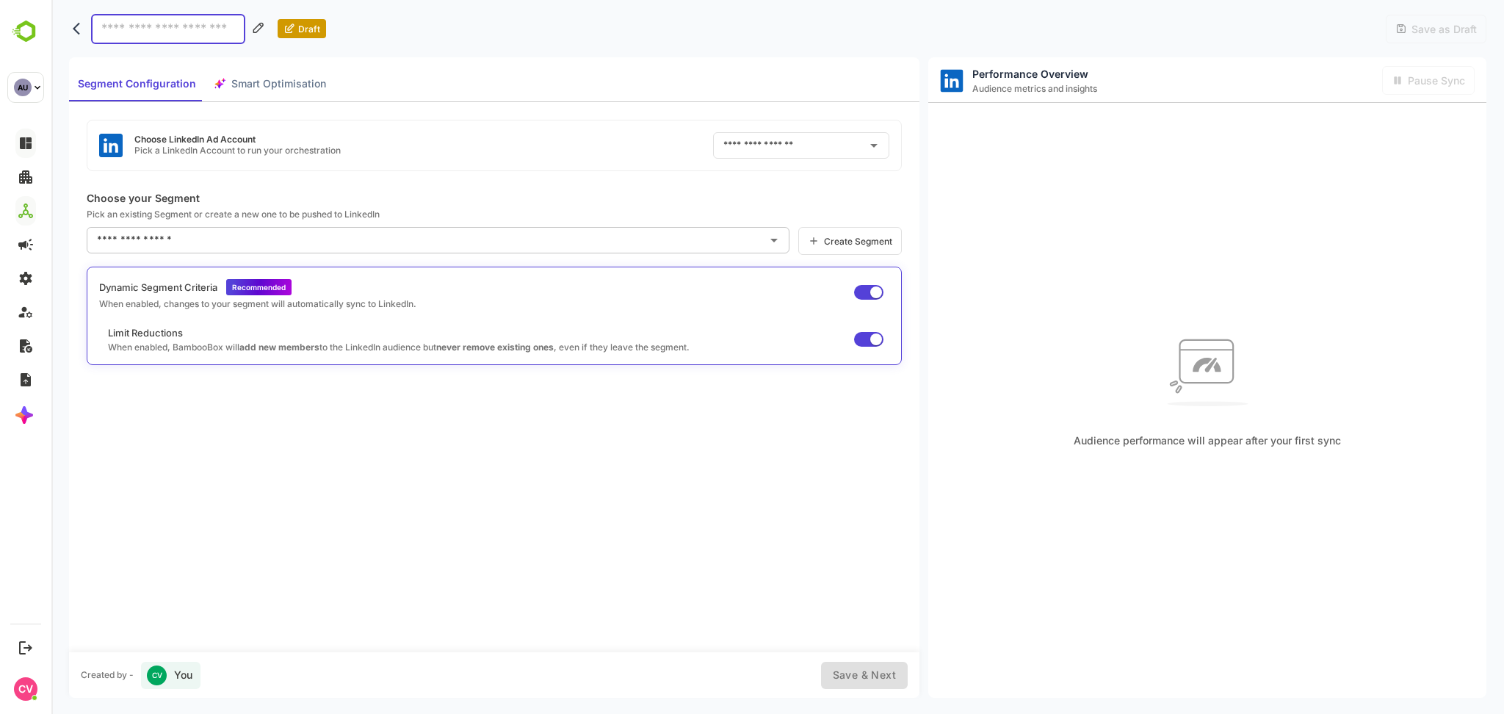
click at [529, 240] on input "text" at bounding box center [426, 239] width 667 height 23
click at [586, 177] on div "Choose LinkedIn Ad Account Pick a LinkedIn Account to run your orchestration ​ …" at bounding box center [494, 376] width 850 height 549
click at [750, 141] on input "text" at bounding box center [780, 145] width 122 height 23
click at [632, 192] on p "Choose your Segment" at bounding box center [494, 198] width 815 height 12
click at [778, 145] on input "text" at bounding box center [780, 145] width 122 height 23
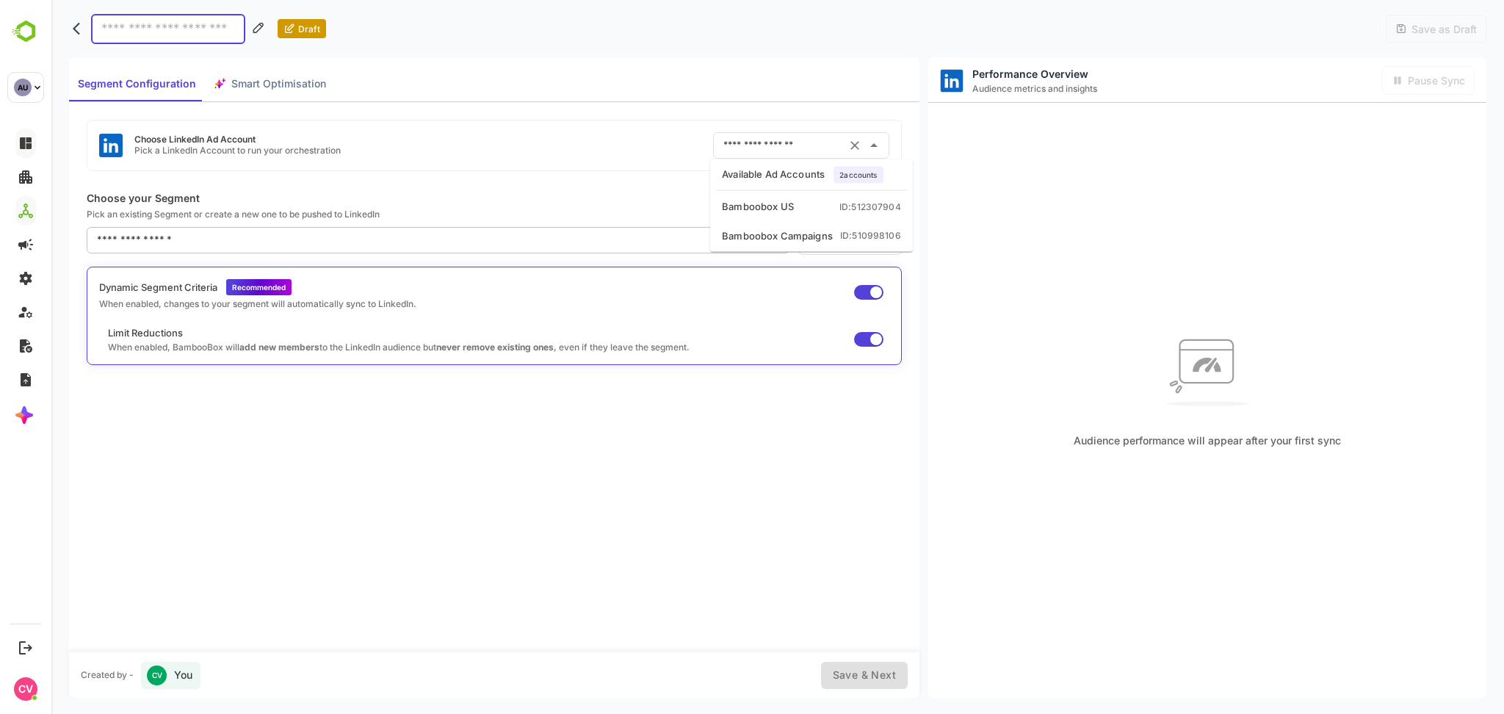
click at [623, 211] on p "Pick an existing Segment or create a new one to be pushed to LinkedIn" at bounding box center [494, 213] width 815 height 11
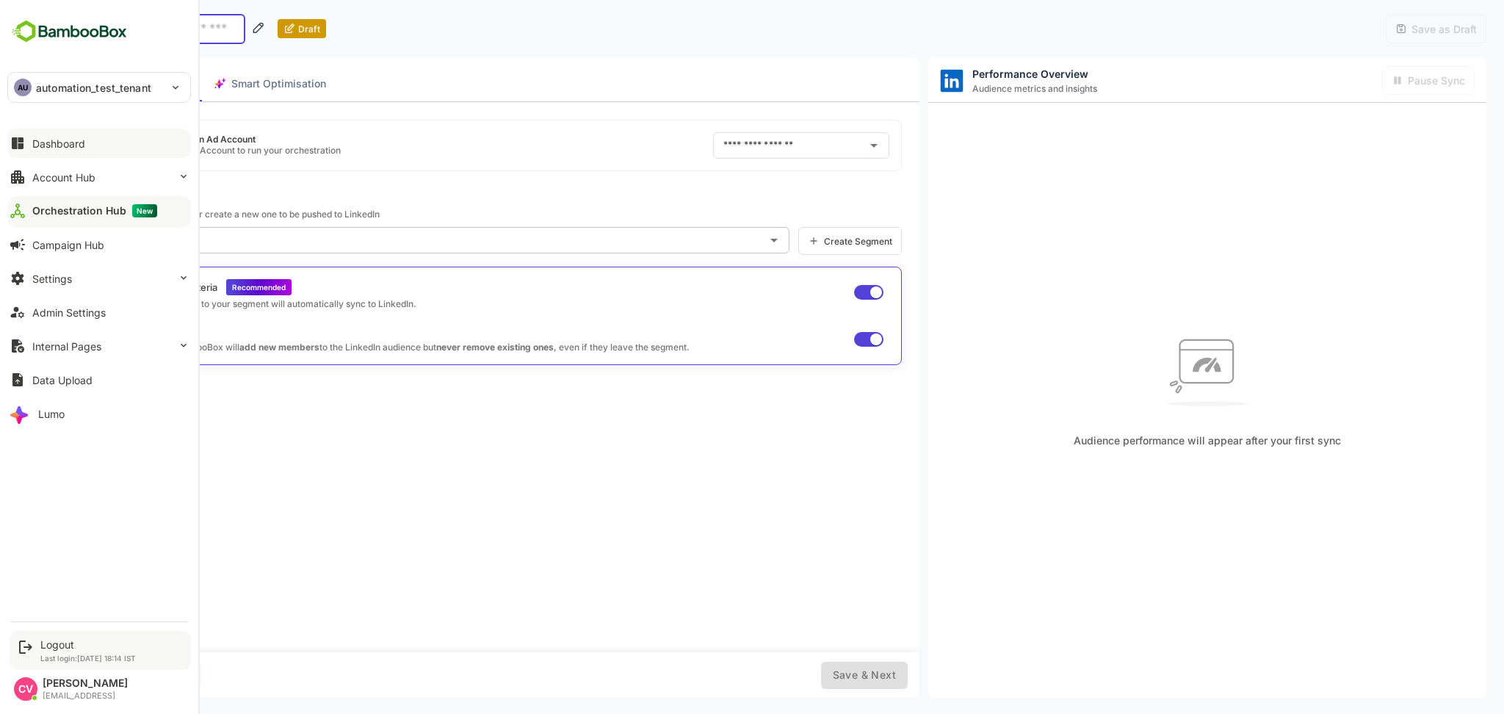
click at [66, 650] on div "Logout" at bounding box center [87, 644] width 95 height 12
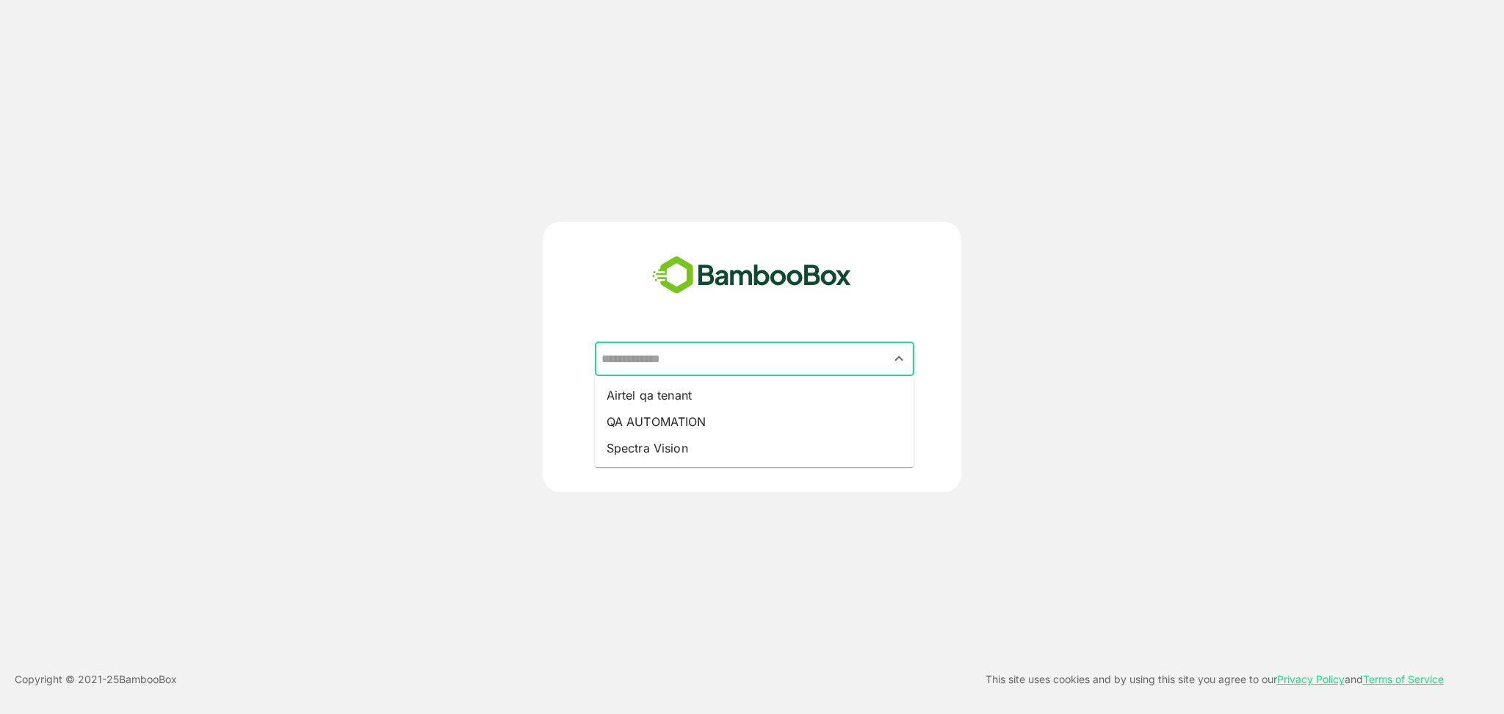
click at [733, 360] on input "text" at bounding box center [754, 359] width 313 height 28
click at [714, 395] on li "Airtel qa tenant" at bounding box center [754, 395] width 319 height 26
type input "**********"
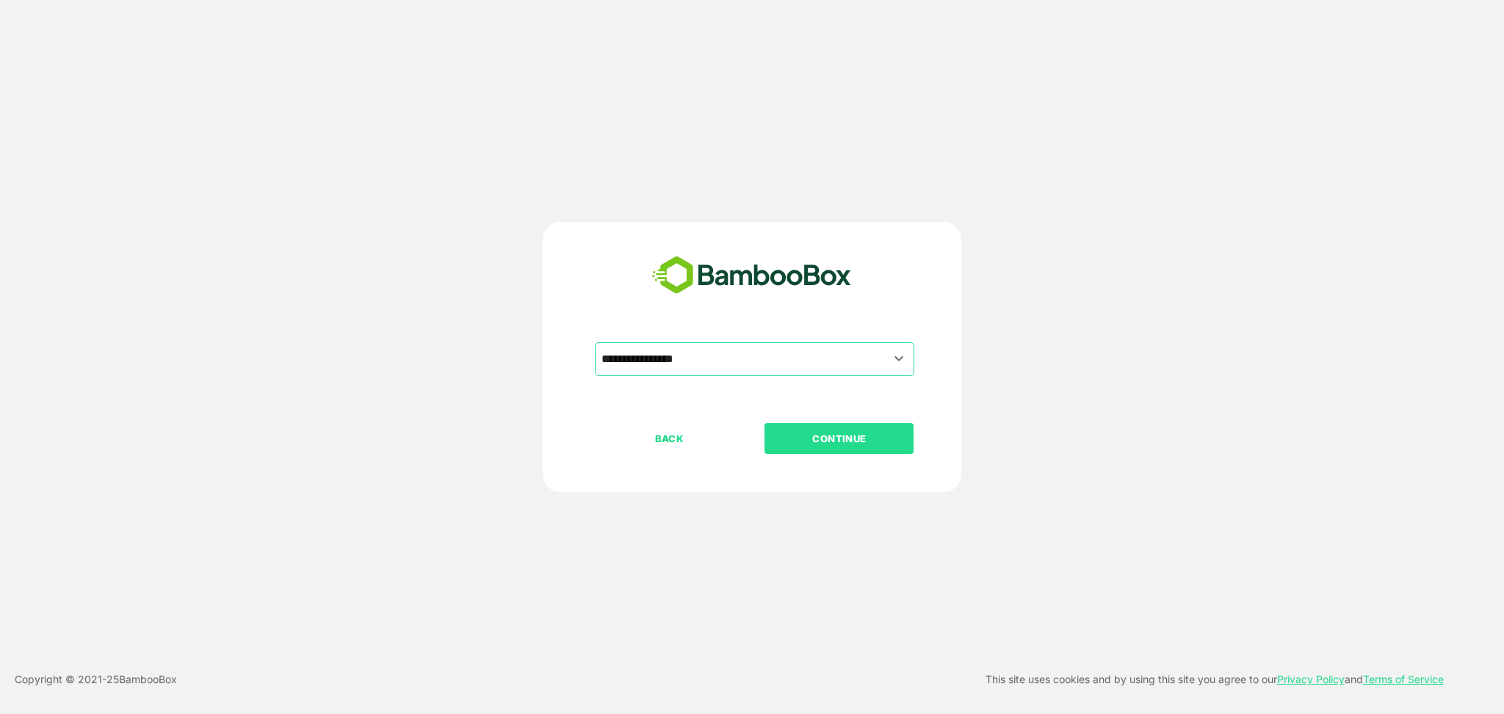
click at [820, 435] on p "CONTINUE" at bounding box center [839, 438] width 147 height 16
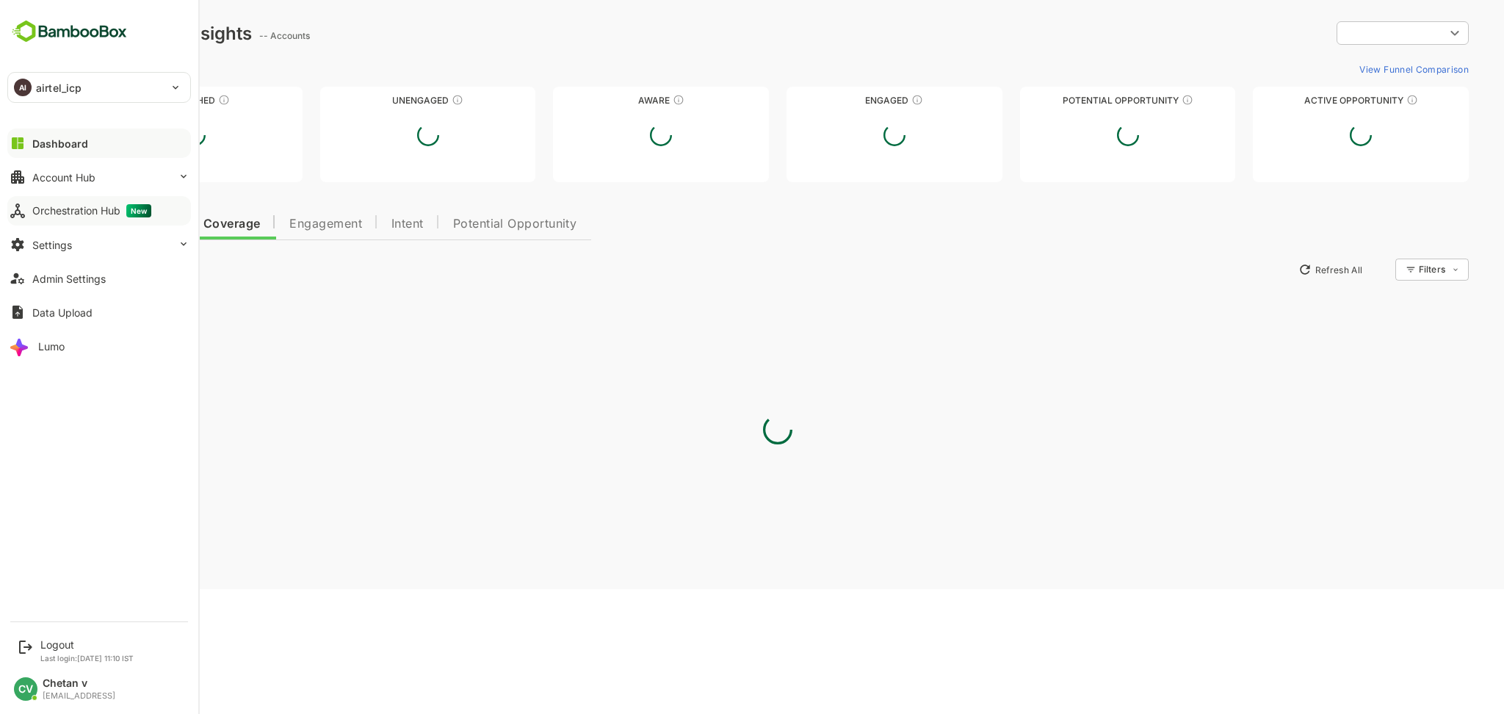
type input "**********"
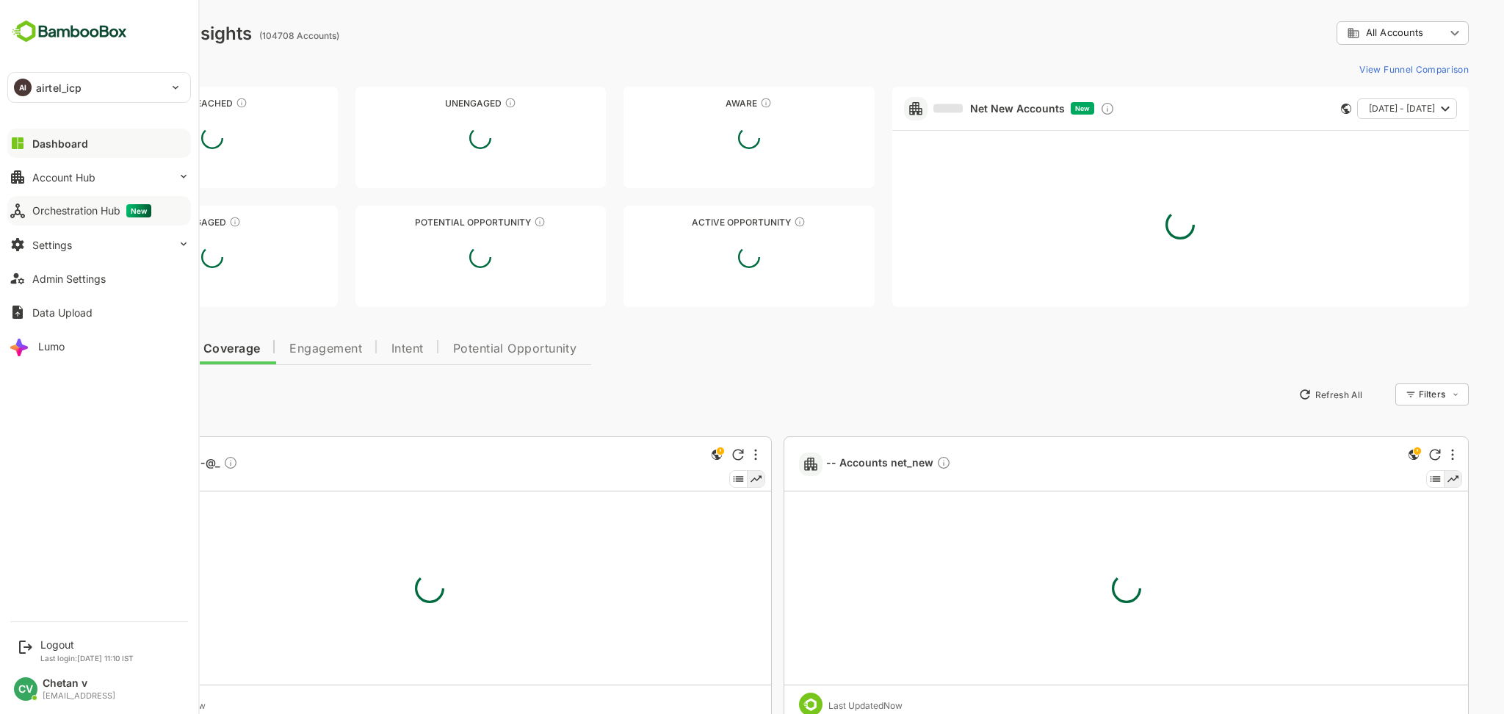
click at [76, 213] on div "Orchestration Hub New" at bounding box center [91, 210] width 119 height 13
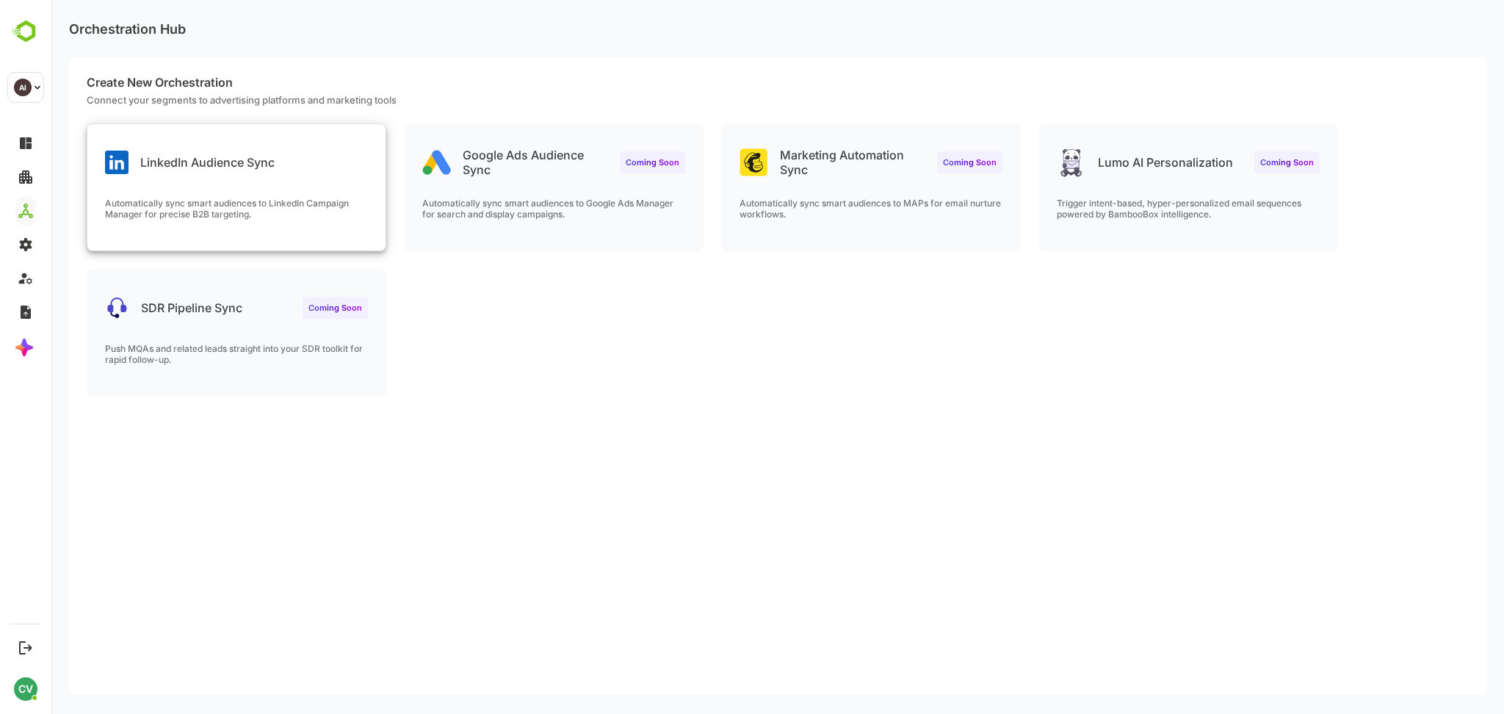
click at [226, 167] on p "LinkedIn Audience Sync" at bounding box center [207, 162] width 134 height 15
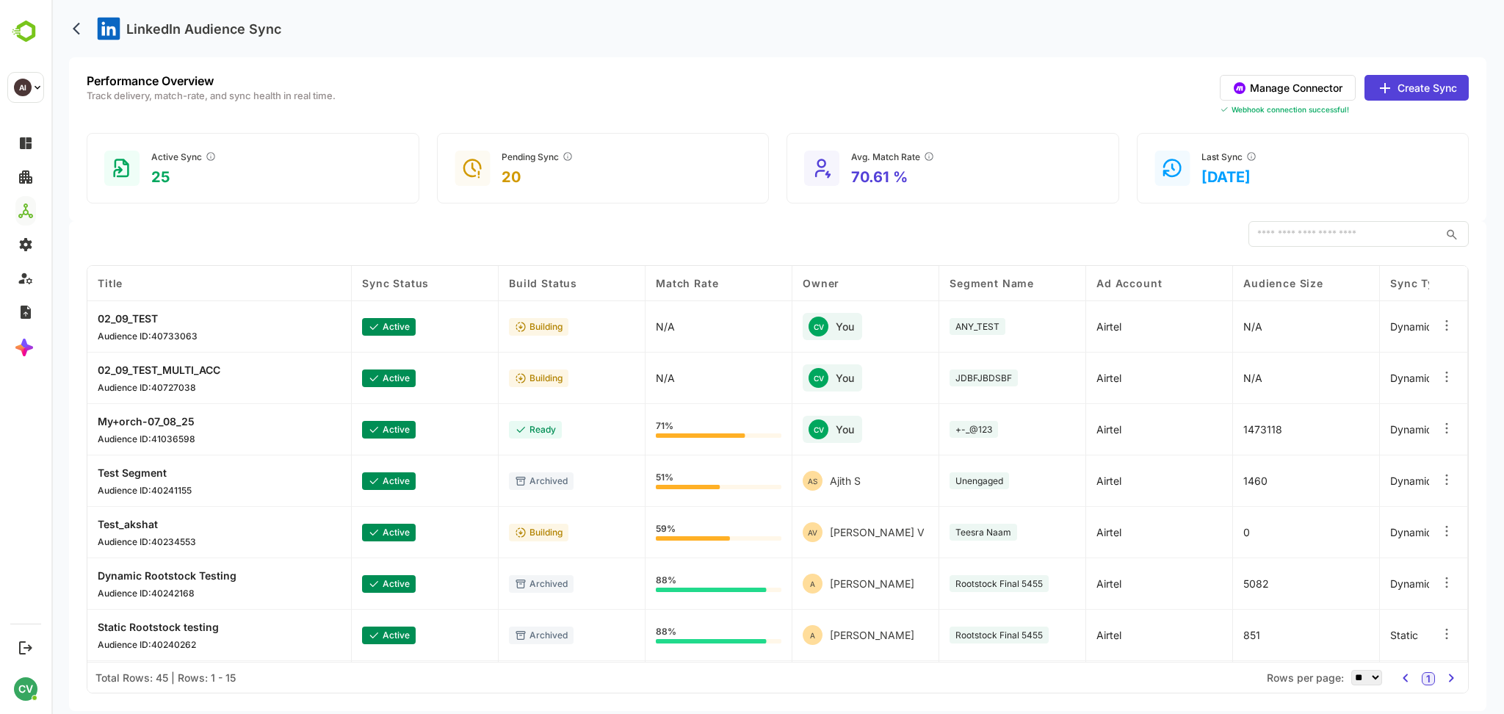
click at [1316, 106] on div "Webhook connection successful!" at bounding box center [1343, 109] width 249 height 9
click at [1304, 88] on button "Manage Connector" at bounding box center [1287, 88] width 136 height 26
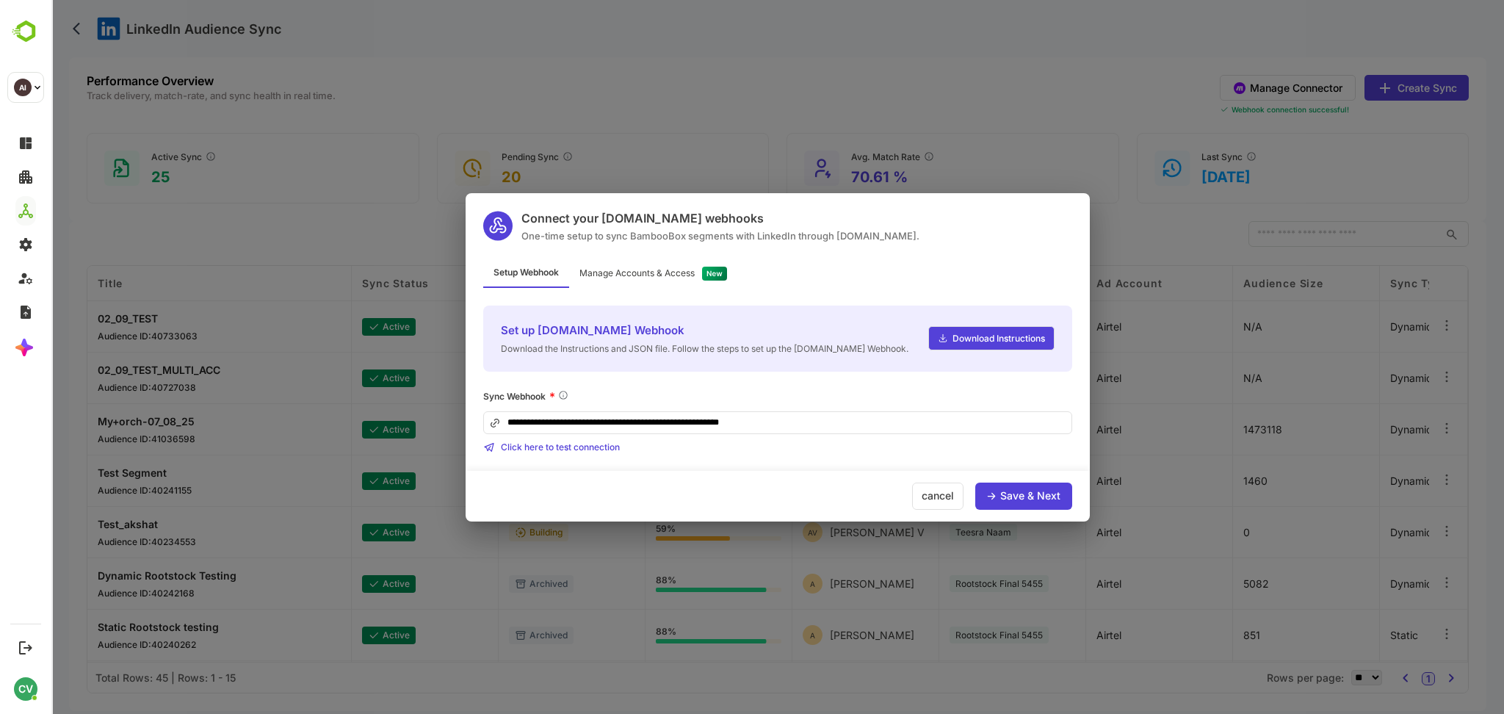
click at [664, 272] on div "Manage Accounts & Access" at bounding box center [636, 273] width 115 height 9
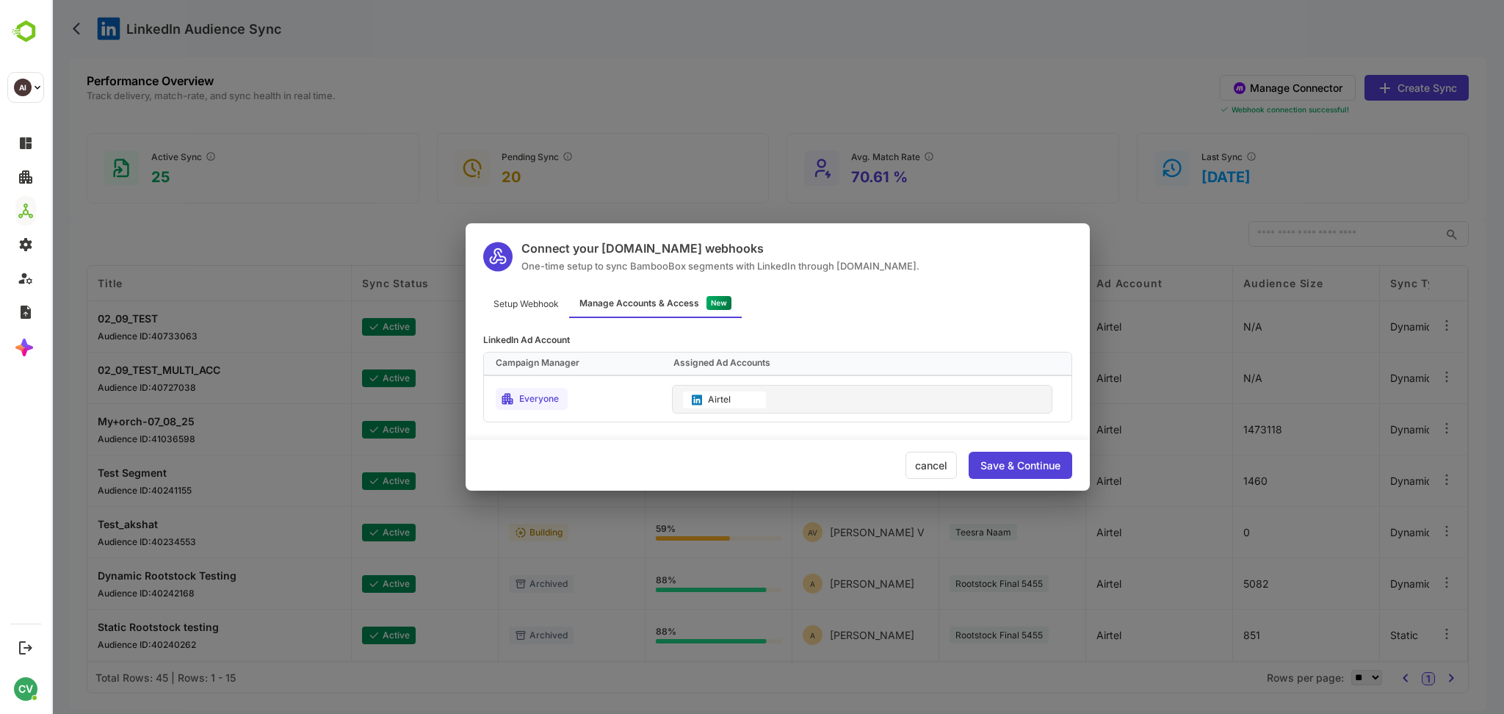
click at [783, 399] on div "Airtel" at bounding box center [862, 399] width 380 height 29
click at [724, 392] on div "Airtel" at bounding box center [724, 399] width 83 height 17
click at [1012, 467] on div "Save & Continue" at bounding box center [1020, 465] width 80 height 10
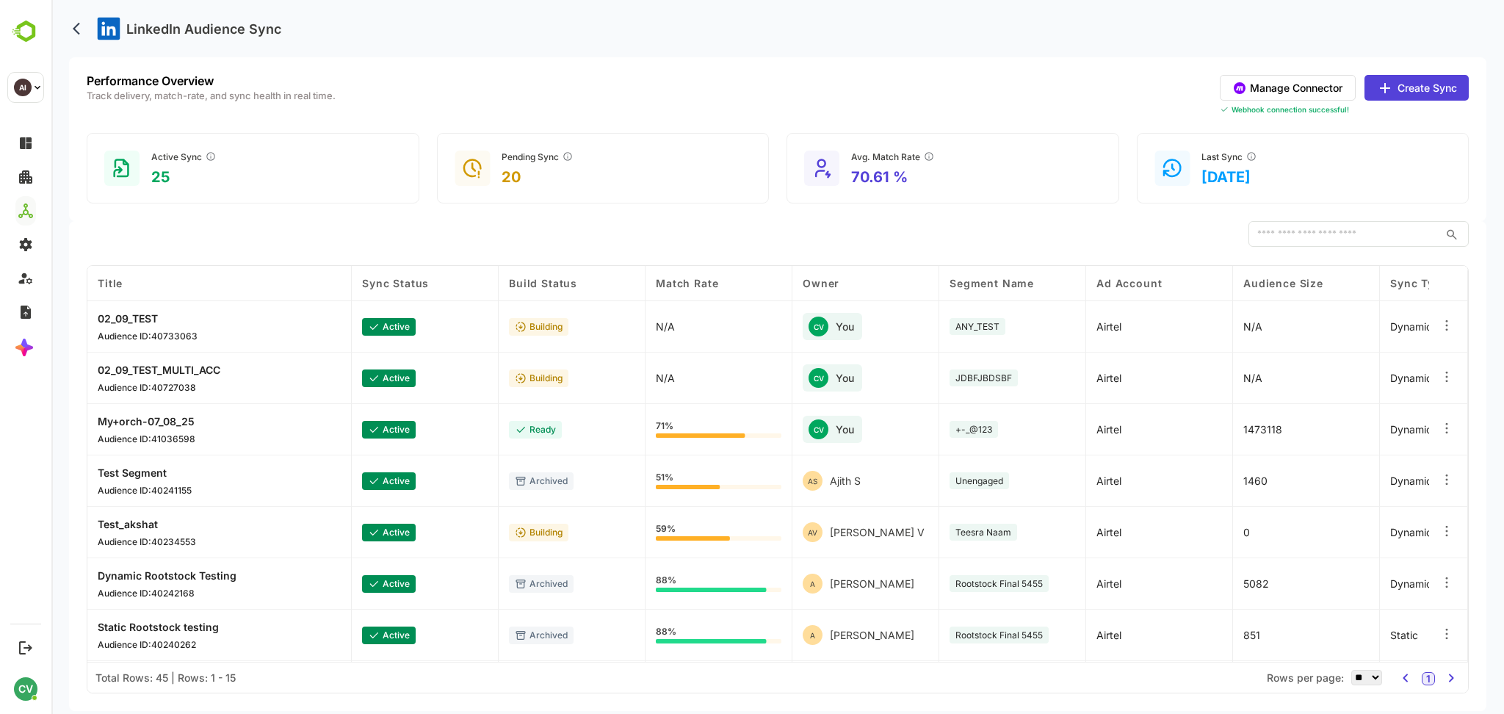
click at [1411, 89] on button "Create Sync" at bounding box center [1416, 88] width 104 height 26
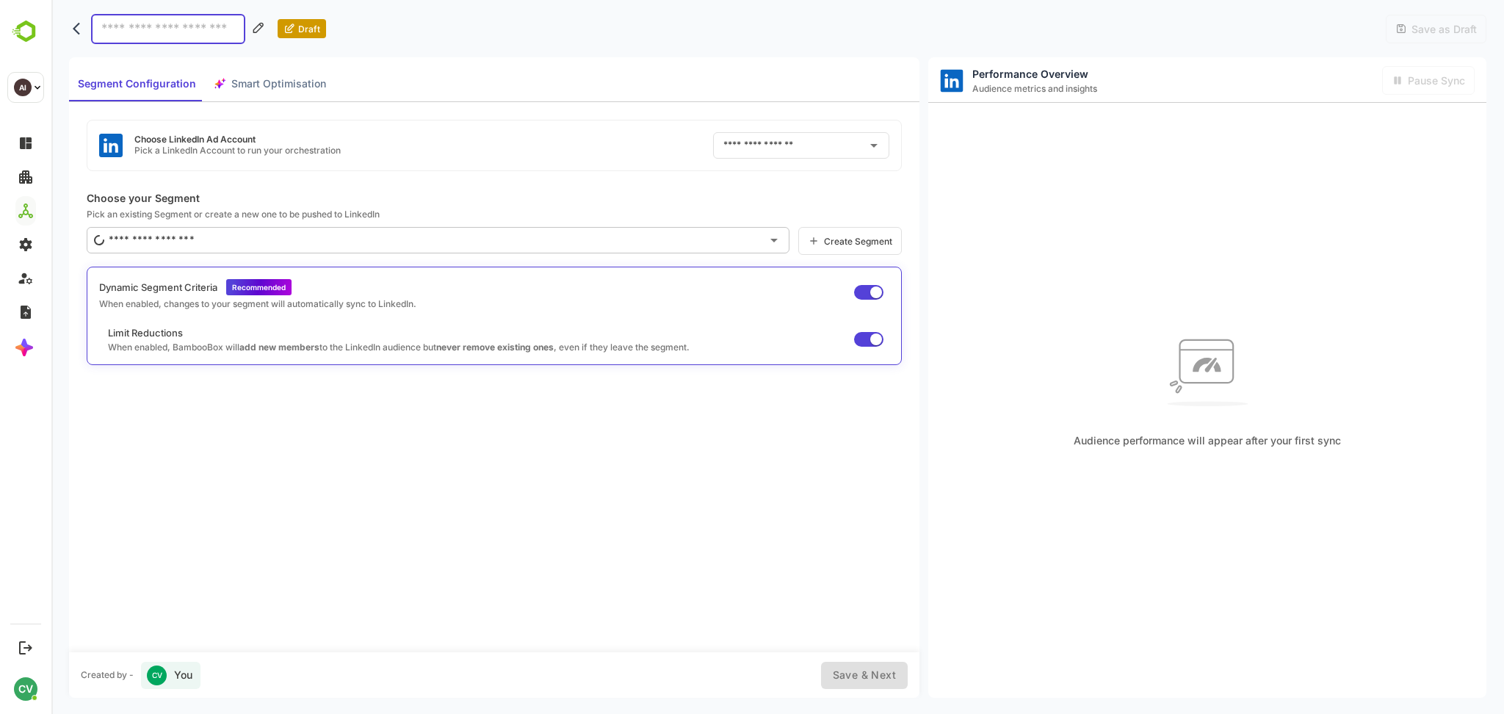
type input "******"
click at [790, 150] on input "******" at bounding box center [780, 145] width 122 height 23
click at [652, 167] on div "Choose LinkedIn Ad Account Pick a LinkedIn Account to run your orchestration **…" at bounding box center [494, 145] width 815 height 51
click at [852, 148] on icon "Clear" at bounding box center [854, 145] width 9 height 9
click at [805, 145] on input "text" at bounding box center [789, 145] width 141 height 23
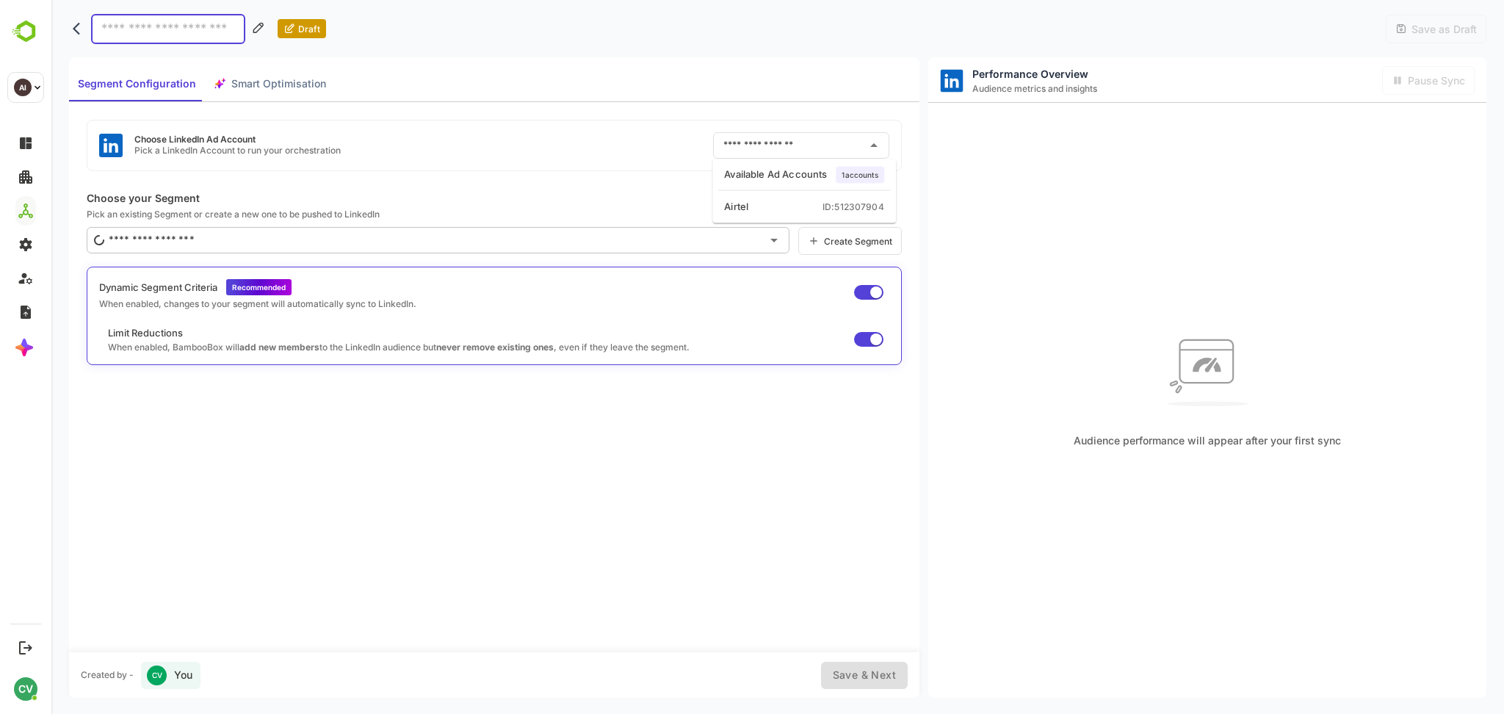
click at [745, 197] on li "Airtel ID: 512307904" at bounding box center [804, 207] width 178 height 26
click at [779, 139] on input "******" at bounding box center [780, 145] width 122 height 23
click at [634, 150] on div "Choose LinkedIn Ad Account Pick a LinkedIn Account to run your orchestration **…" at bounding box center [494, 145] width 815 height 51
click at [780, 137] on input "******" at bounding box center [780, 145] width 122 height 23
click at [780, 139] on input "******" at bounding box center [780, 145] width 122 height 23
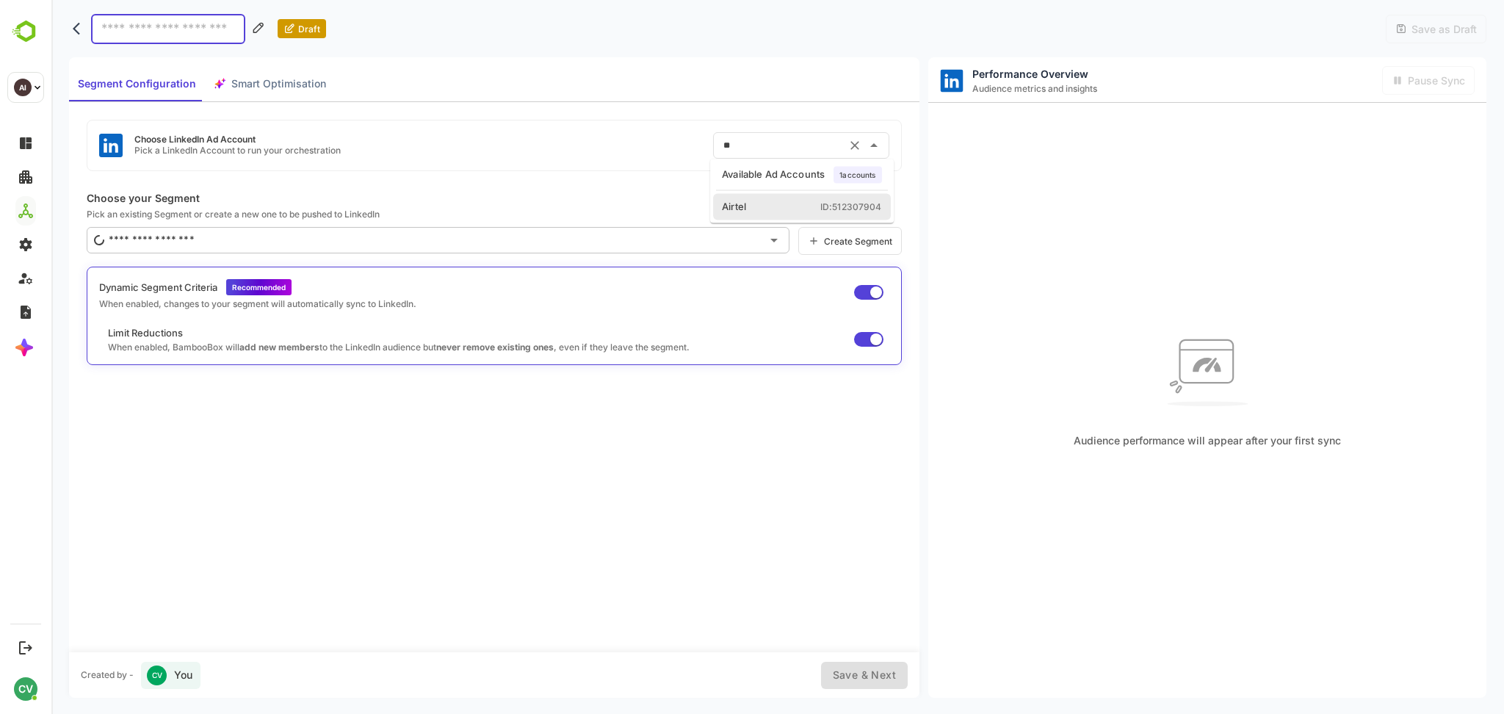
type input "*"
click at [676, 179] on div "Choose LinkedIn Ad Account Pick a LinkedIn Account to run your orchestration ​ …" at bounding box center [494, 376] width 850 height 549
click at [745, 146] on input "text" at bounding box center [789, 145] width 141 height 23
click at [771, 210] on li "Airtel ID: 512307904" at bounding box center [804, 207] width 178 height 26
click at [639, 185] on div "Choose LinkedIn Ad Account Pick a LinkedIn Account to run your orchestration **…" at bounding box center [494, 376] width 850 height 549
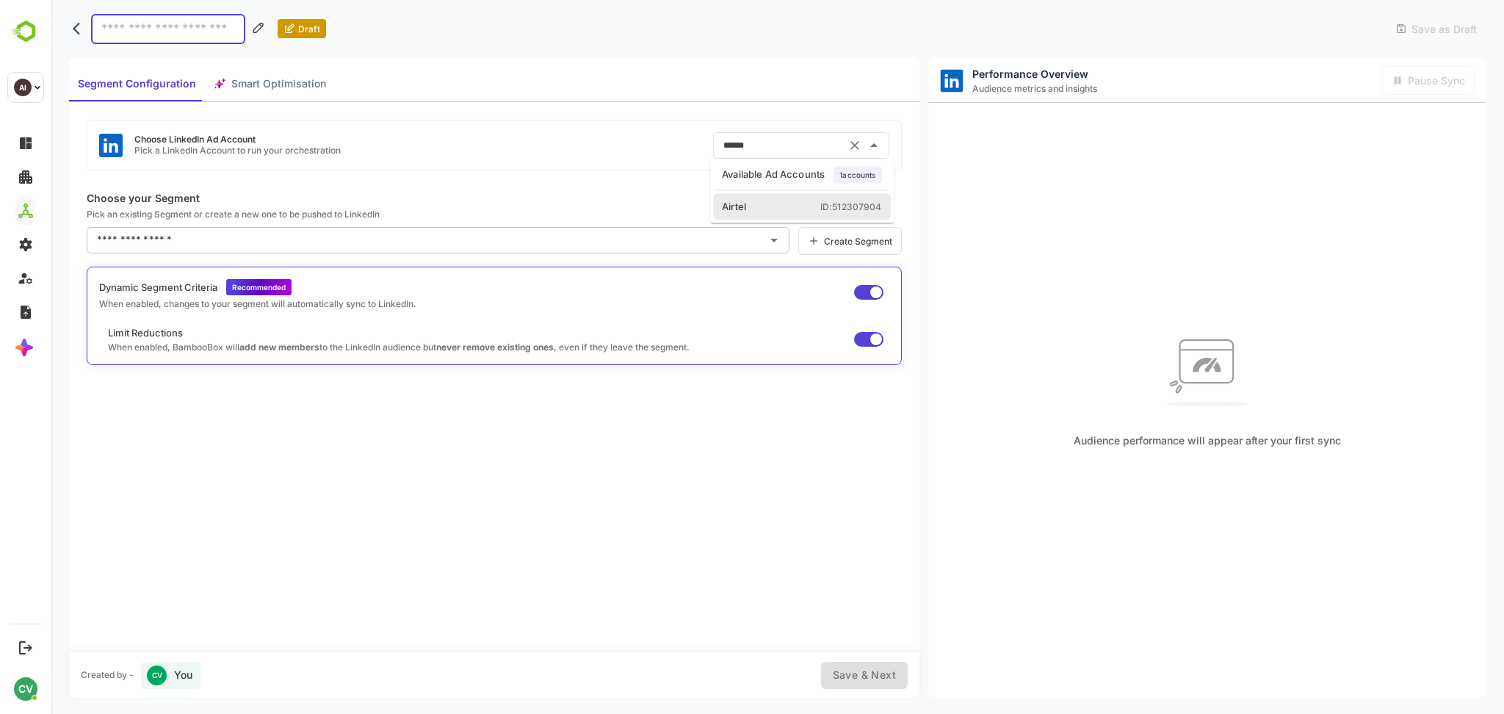
click at [762, 137] on input "******" at bounding box center [780, 145] width 122 height 23
click at [646, 214] on p "Pick an existing Segment or create a new one to be pushed to LinkedIn" at bounding box center [494, 213] width 815 height 11
click at [761, 145] on input "******" at bounding box center [780, 145] width 122 height 23
click at [780, 136] on input "******" at bounding box center [780, 145] width 122 height 23
type input "*"
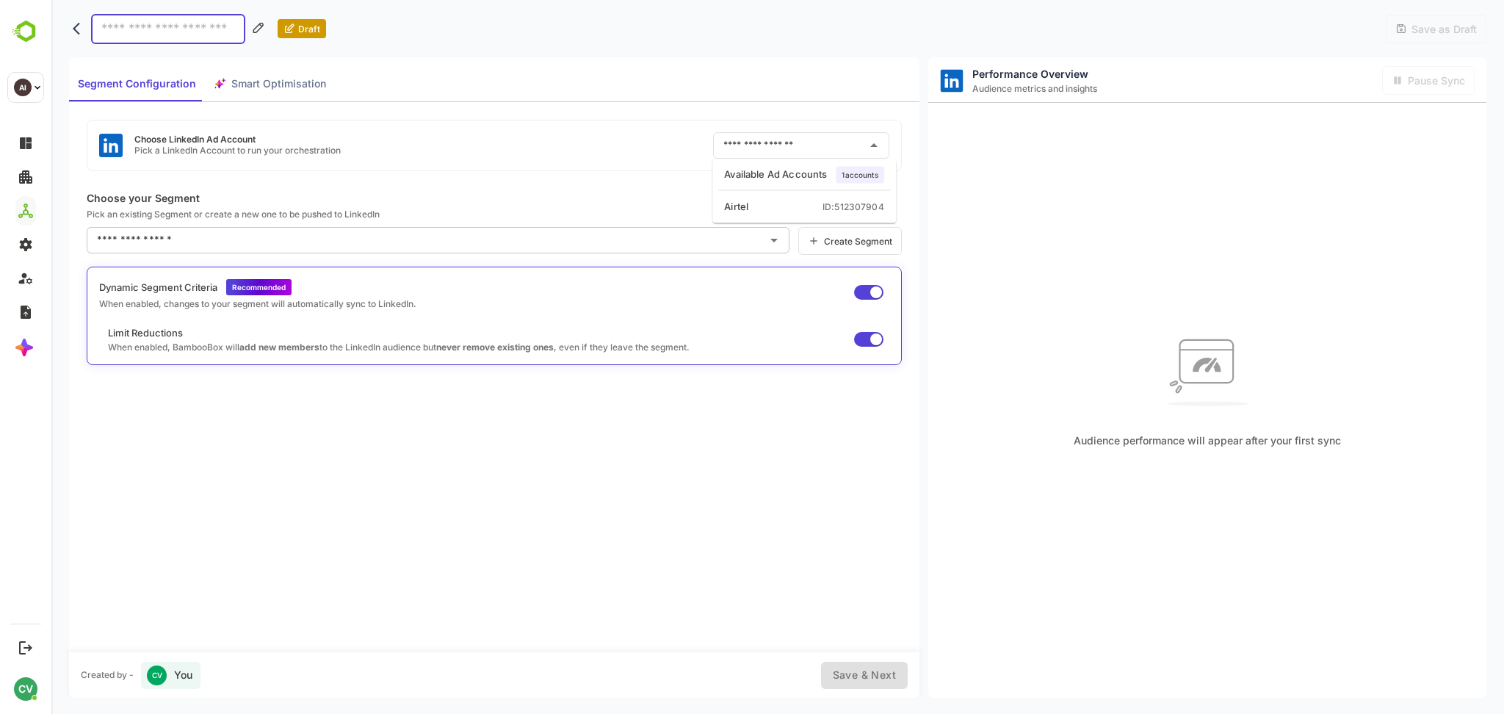
click at [677, 188] on div "Choose LinkedIn Ad Account Pick a LinkedIn Account to run your orchestration ​ …" at bounding box center [494, 376] width 850 height 549
click at [745, 148] on input "text" at bounding box center [789, 145] width 141 height 23
click at [788, 221] on ul "Airtel ID: 512307904" at bounding box center [804, 207] width 184 height 32
click at [764, 210] on li "Airtel ID: 512307904" at bounding box center [804, 207] width 178 height 26
type input "******"
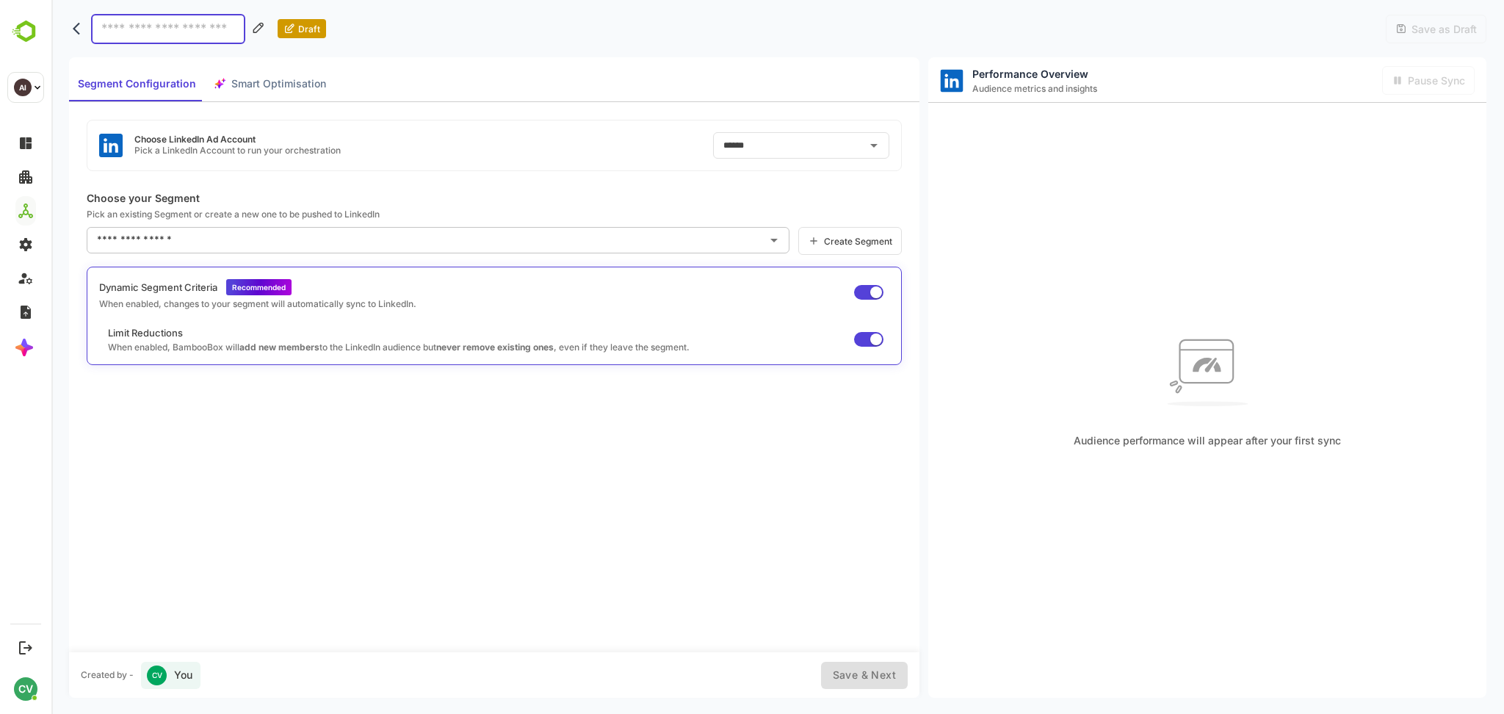
click at [597, 188] on div "Choose LinkedIn Ad Account Pick a LinkedIn Account to run your orchestration **…" at bounding box center [494, 376] width 850 height 549
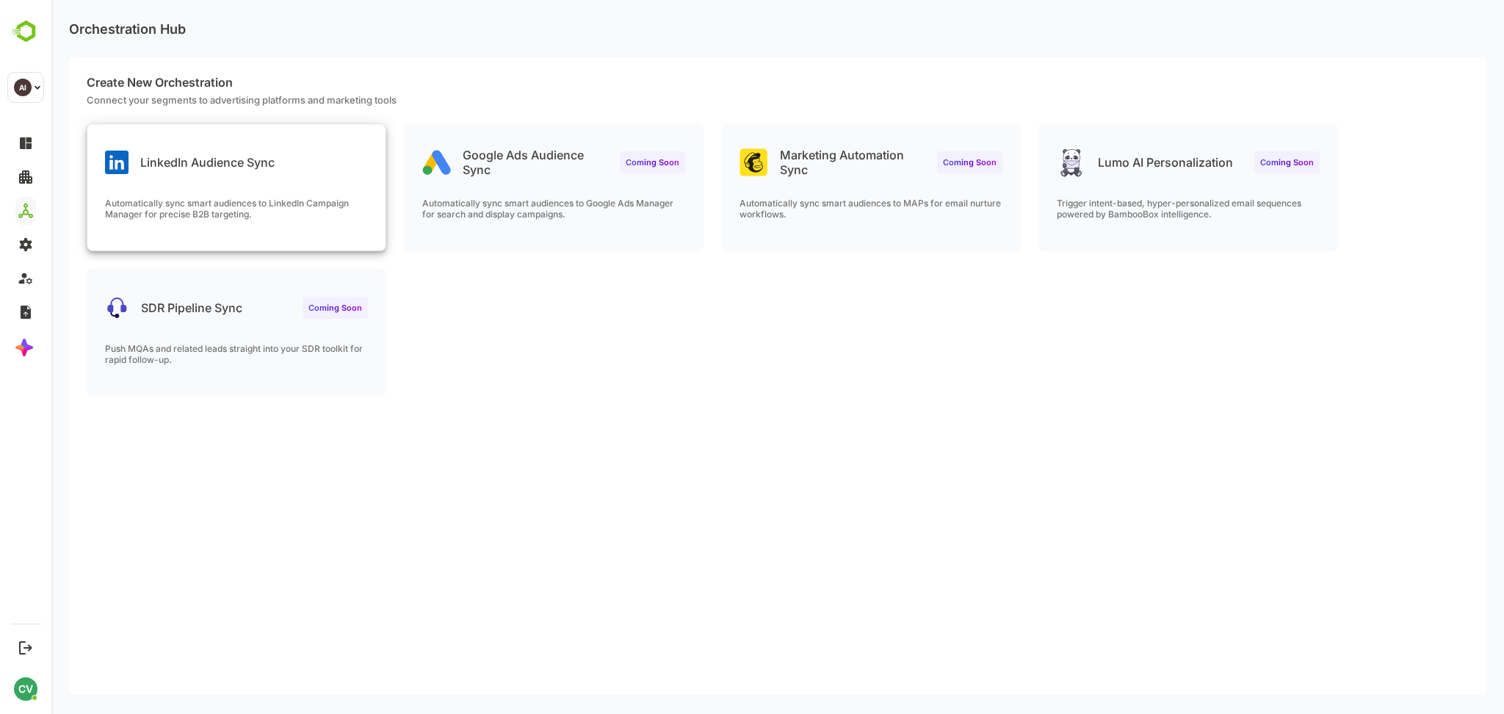
click at [287, 187] on div "LinkedIn Audience Sync Automatically sync smart audiences to LinkedIn Campaign …" at bounding box center [236, 187] width 298 height 126
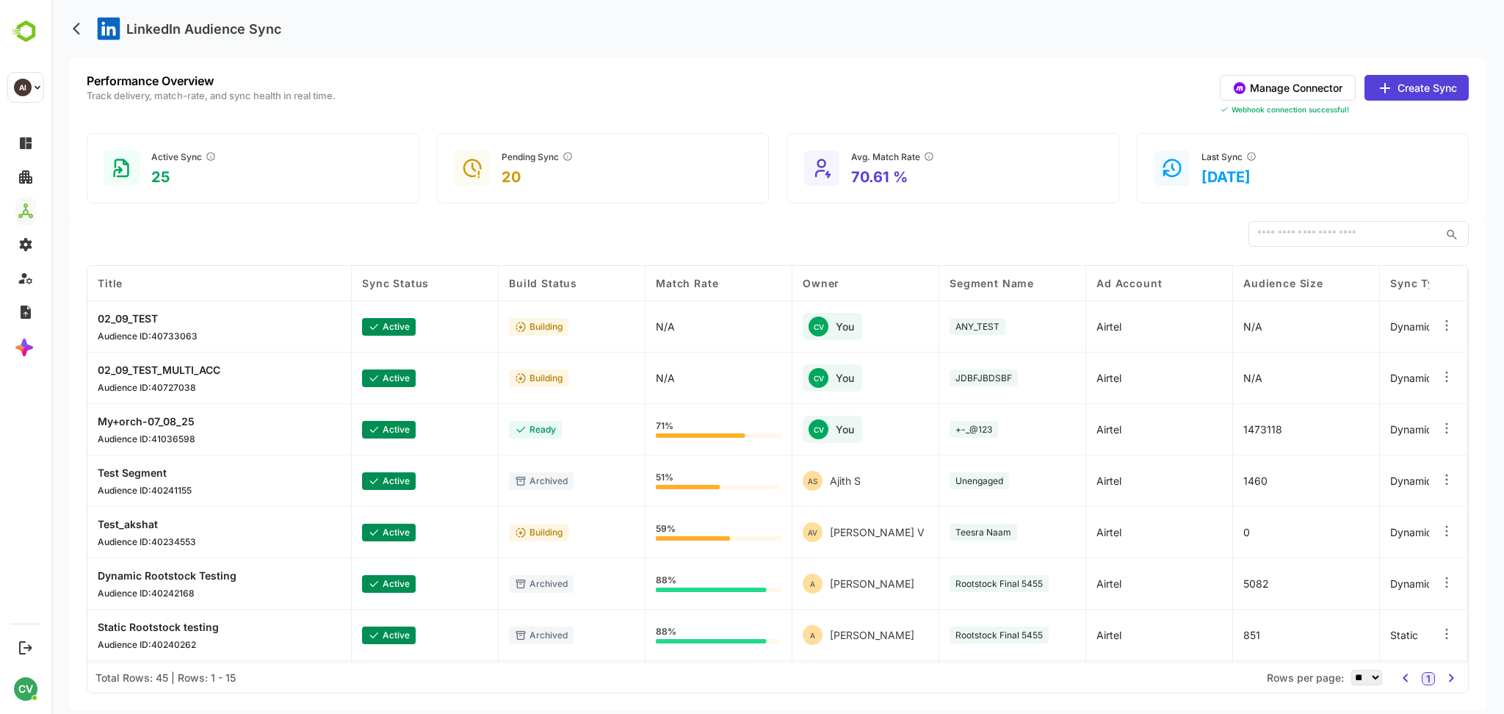
click at [1419, 87] on button "Create Sync" at bounding box center [1416, 88] width 104 height 26
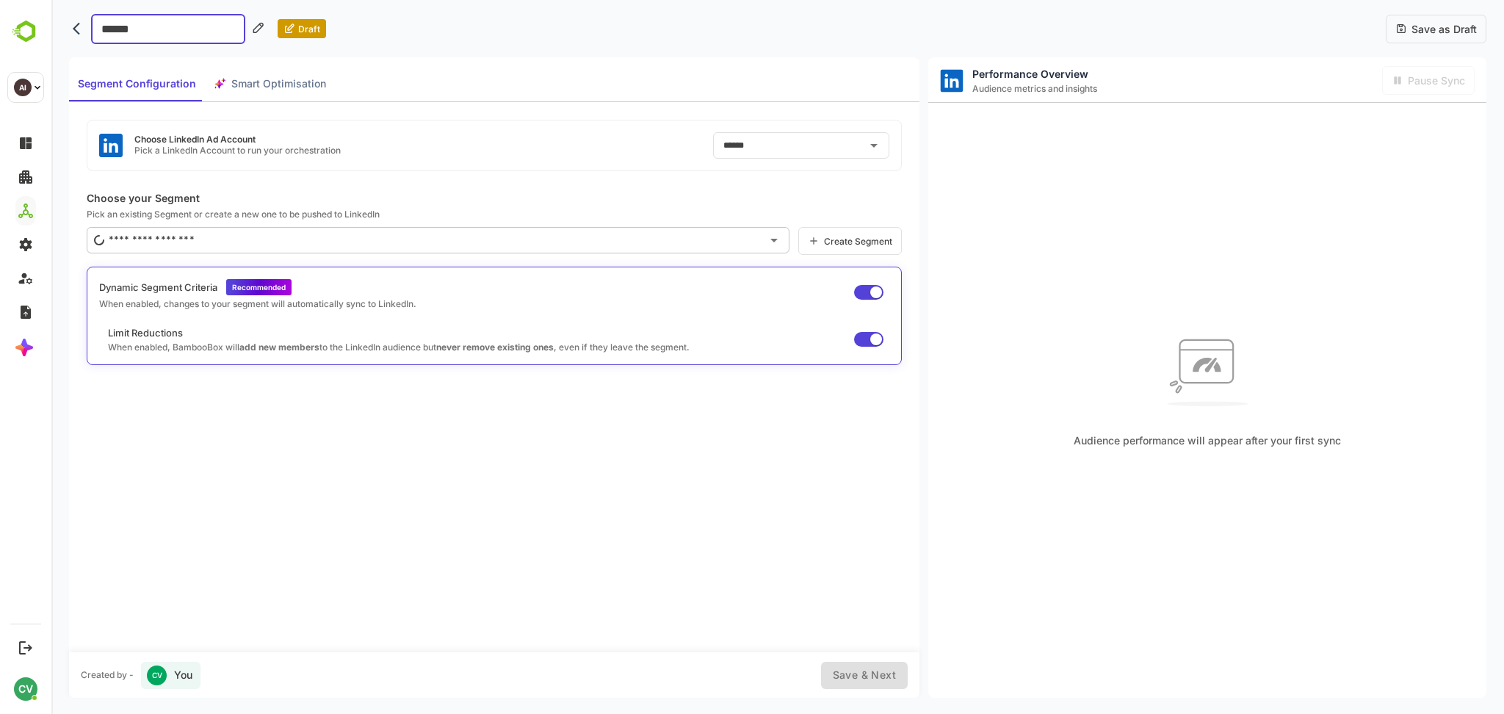
type input "*******"
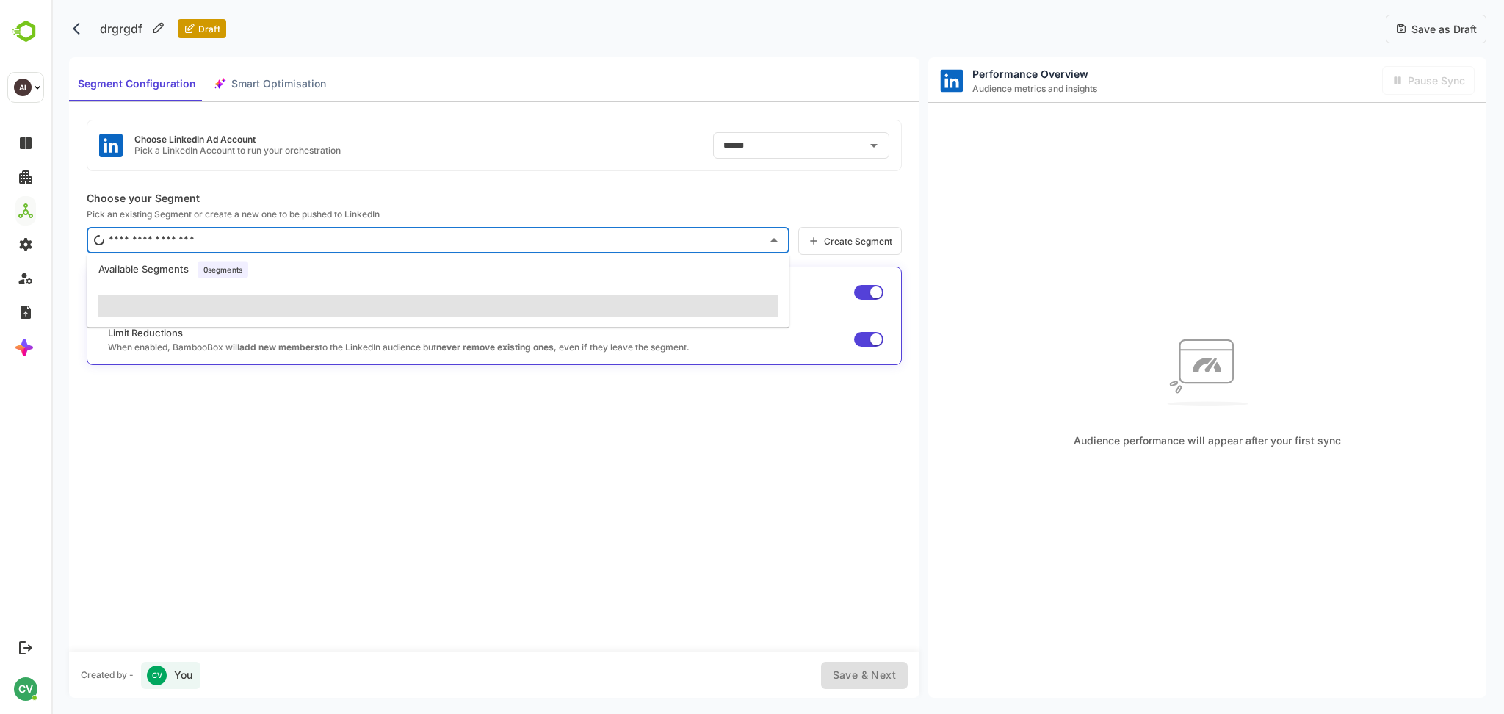
click at [214, 232] on input "text" at bounding box center [433, 239] width 656 height 23
click at [267, 300] on span at bounding box center [437, 306] width 679 height 22
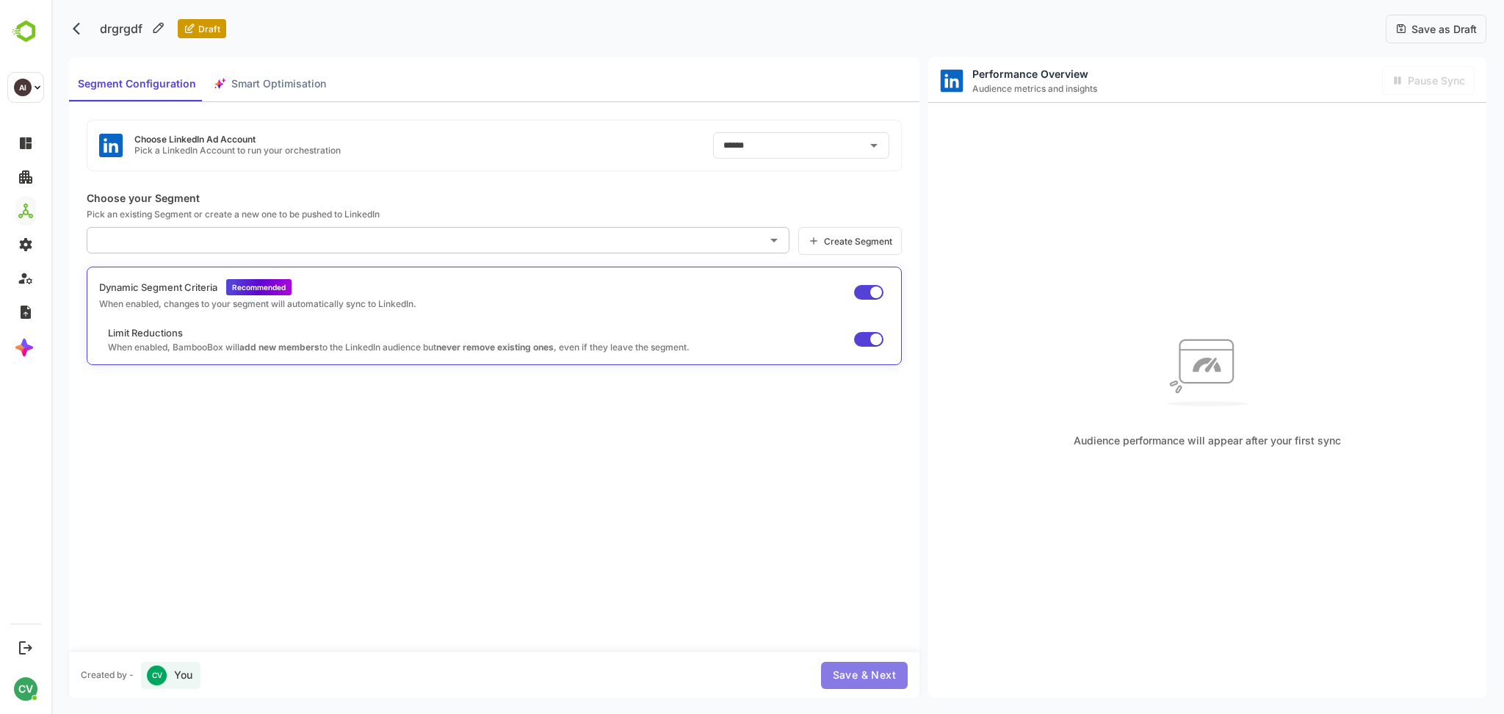
click at [839, 667] on span "Save & Next" at bounding box center [864, 675] width 63 height 18
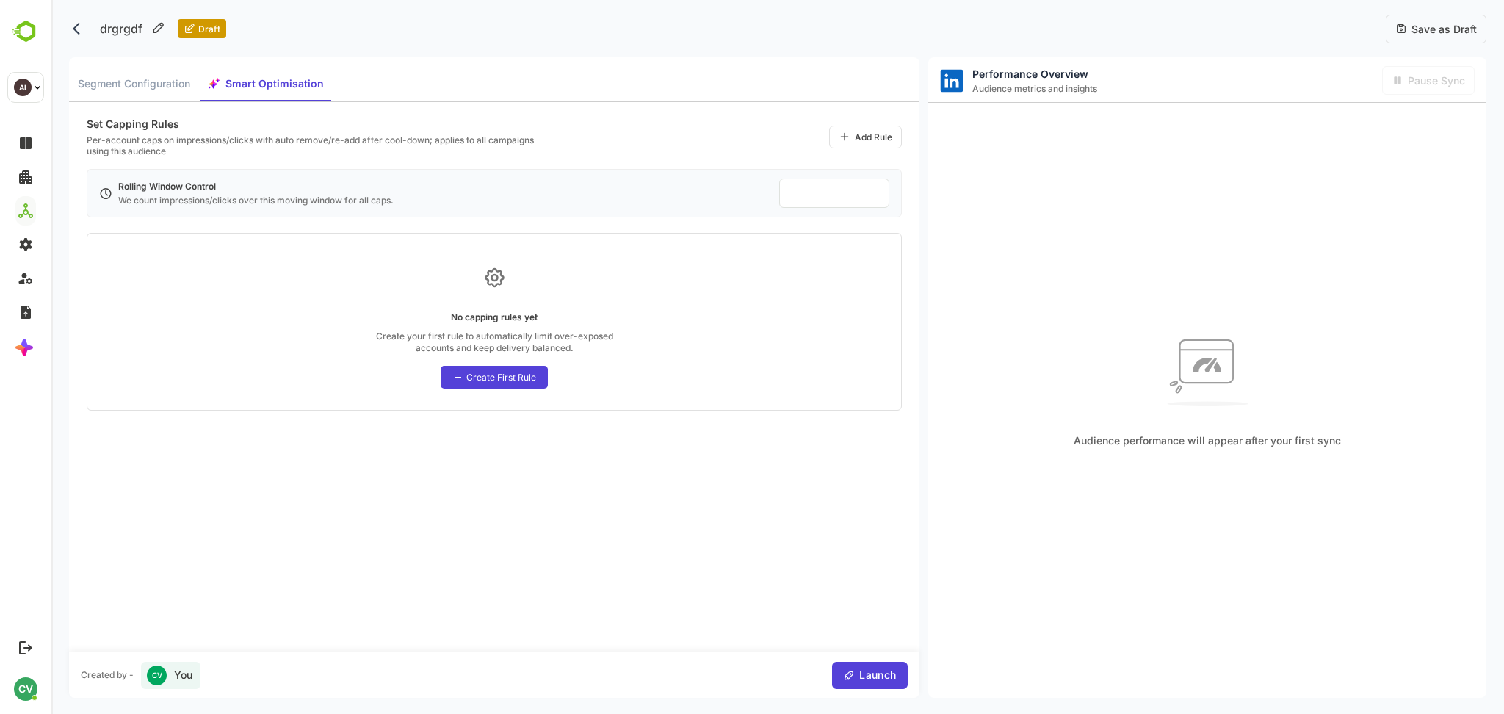
click at [877, 671] on span "Launch" at bounding box center [875, 675] width 41 height 18
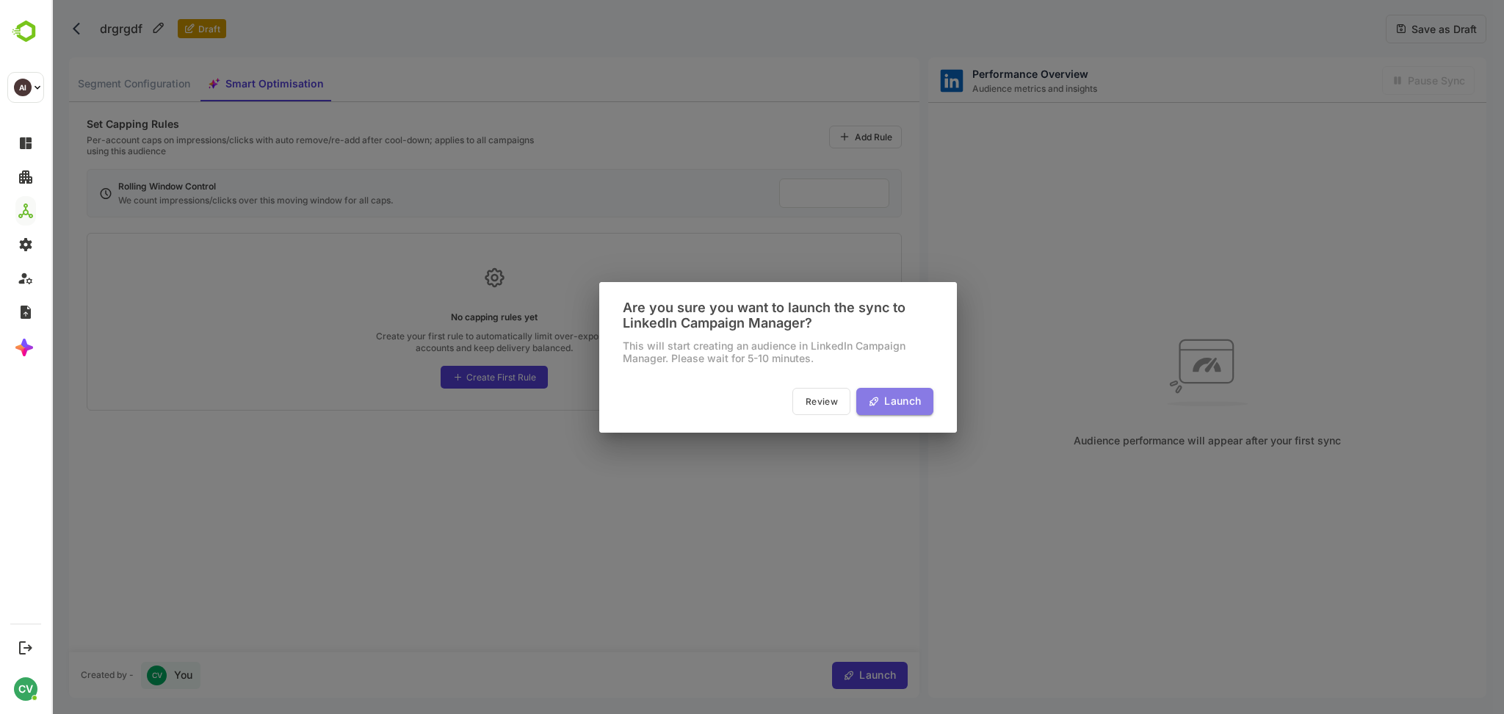
click at [887, 393] on span "Launch" at bounding box center [899, 401] width 41 height 18
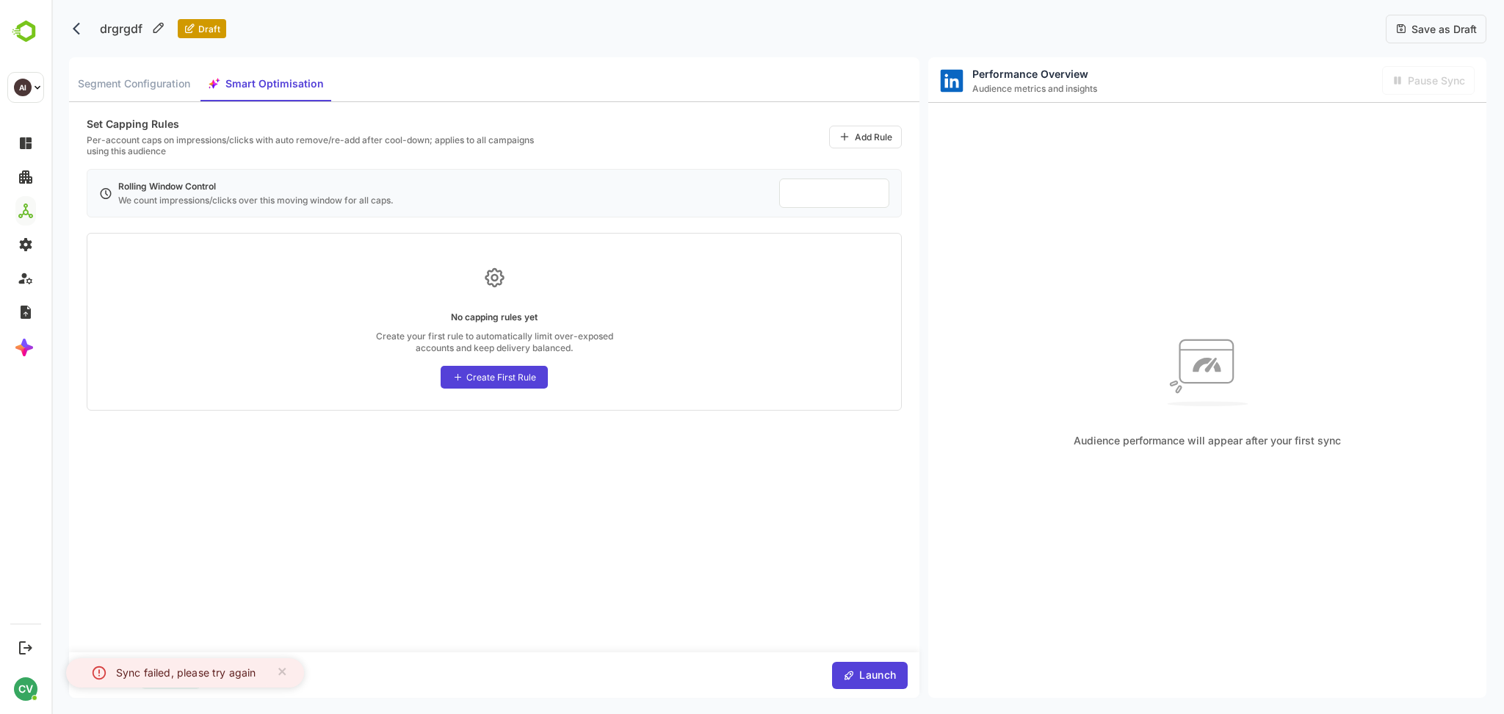
click at [172, 88] on span "Segment Configuration" at bounding box center [134, 84] width 112 height 18
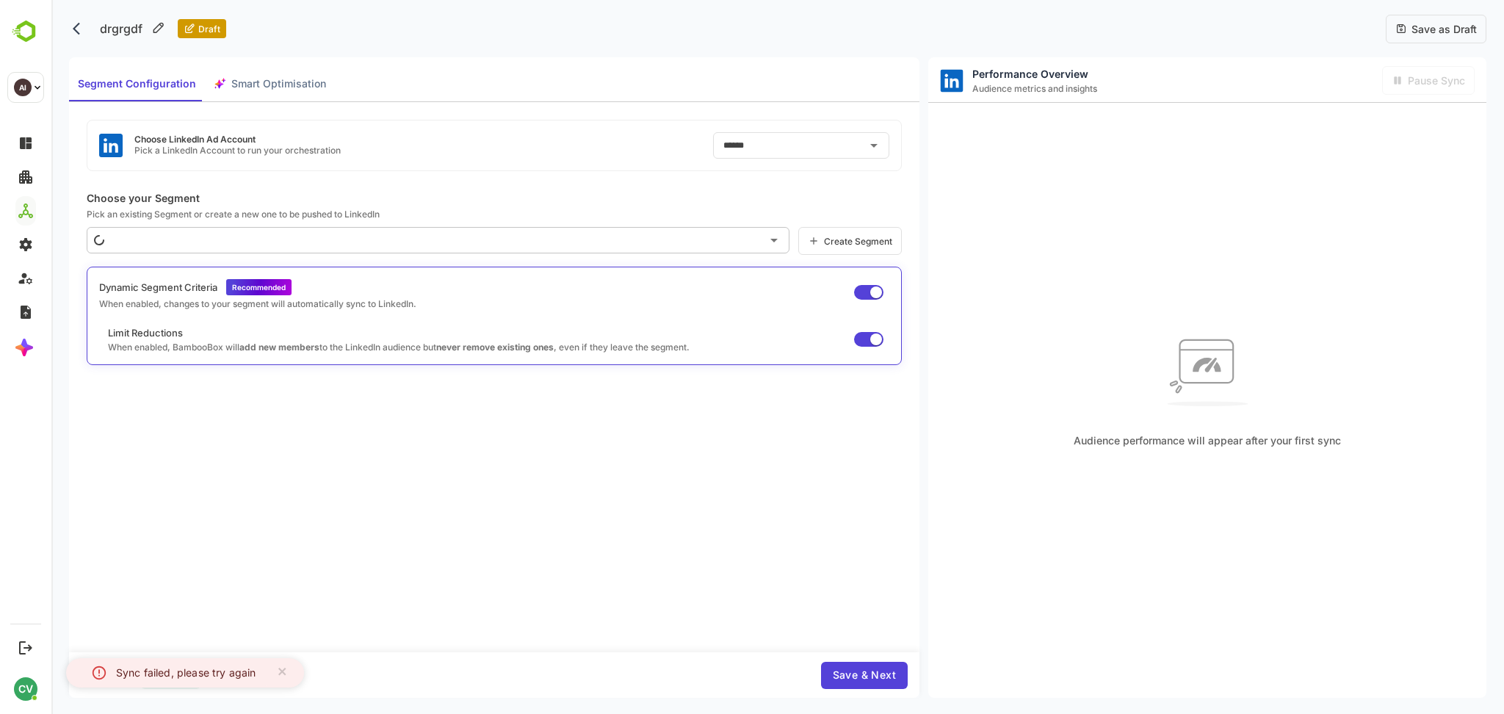
click at [1417, 28] on span "Save as Draft" at bounding box center [1442, 29] width 70 height 12
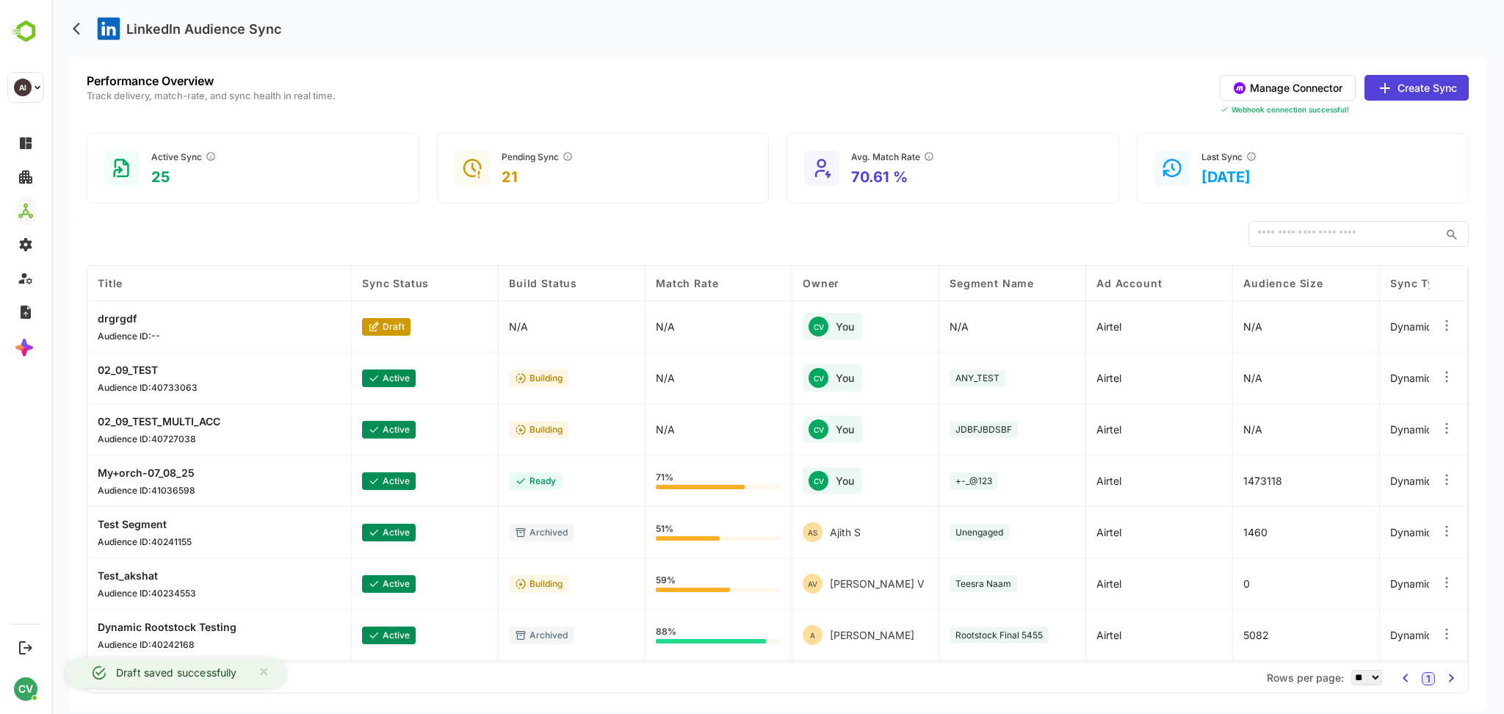
click at [132, 320] on p "drgrgdf" at bounding box center [129, 318] width 62 height 12
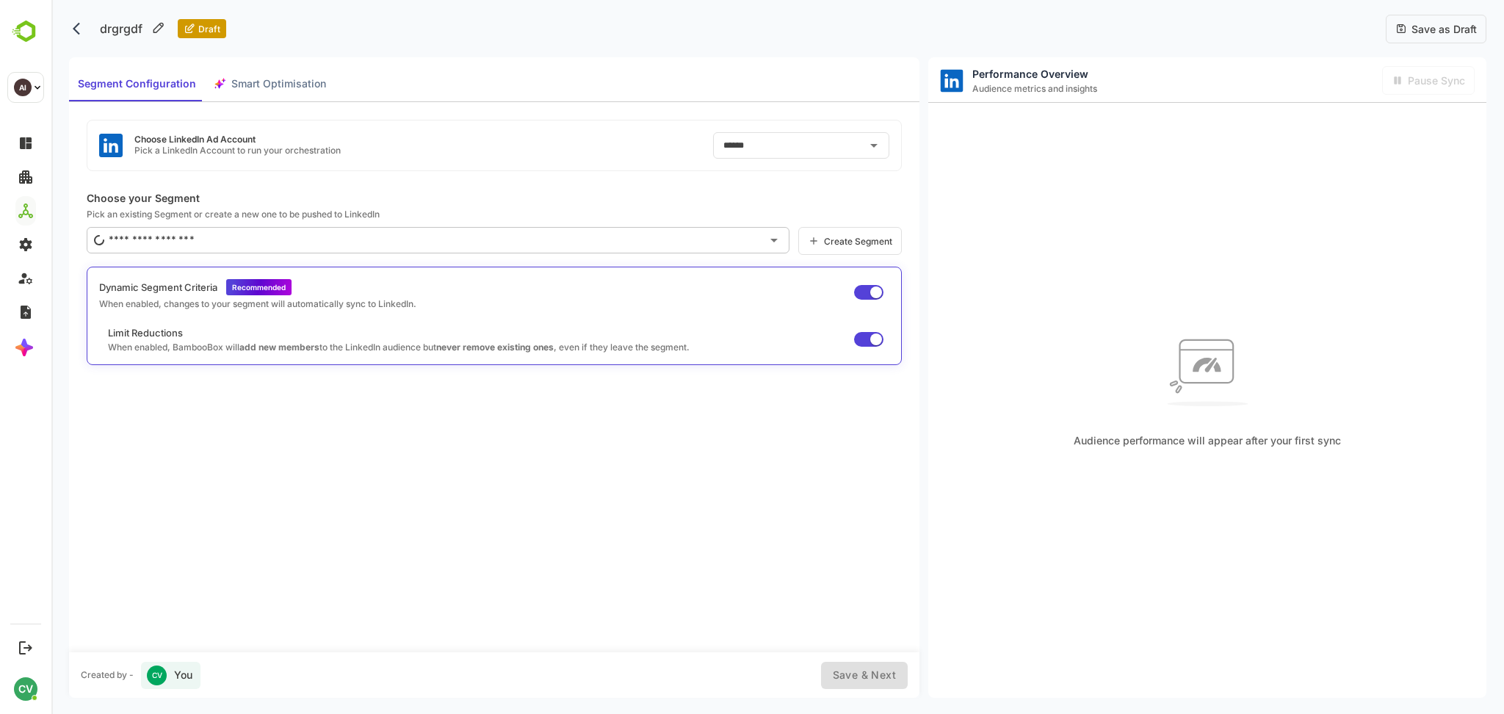
click at [507, 239] on input "text" at bounding box center [433, 239] width 656 height 23
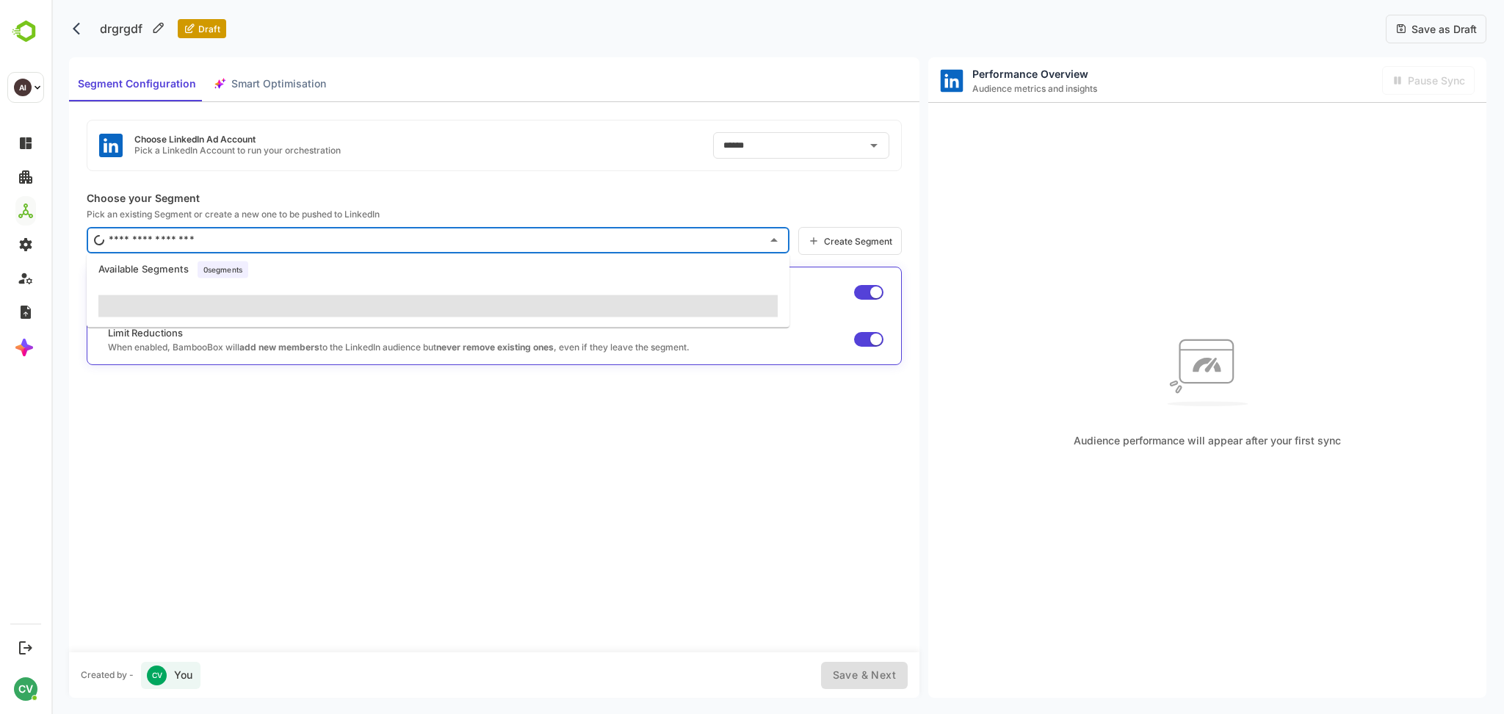
click at [482, 456] on div "Choose LinkedIn Ad Account Pick a LinkedIn Account to run your orchestration **…" at bounding box center [494, 376] width 850 height 549
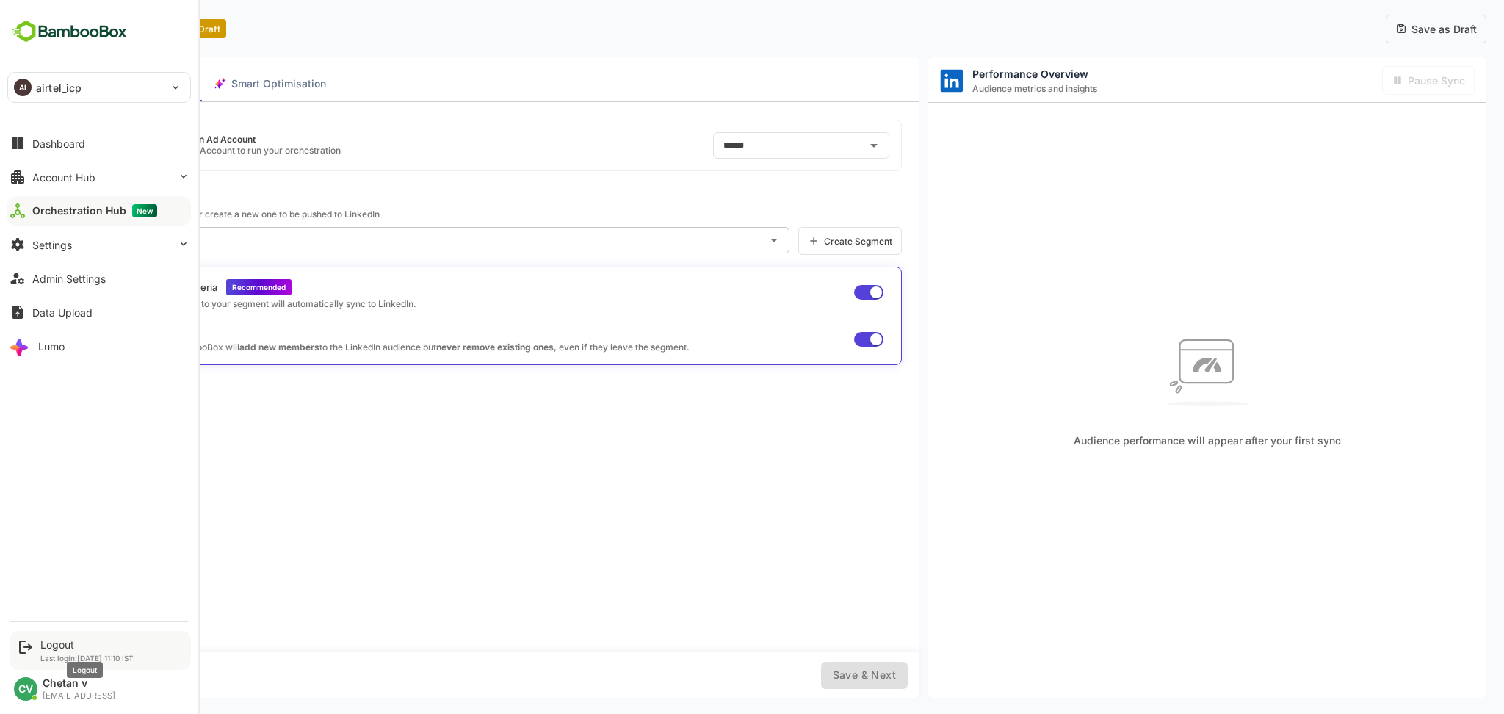
click at [52, 640] on div "Logout" at bounding box center [86, 644] width 93 height 12
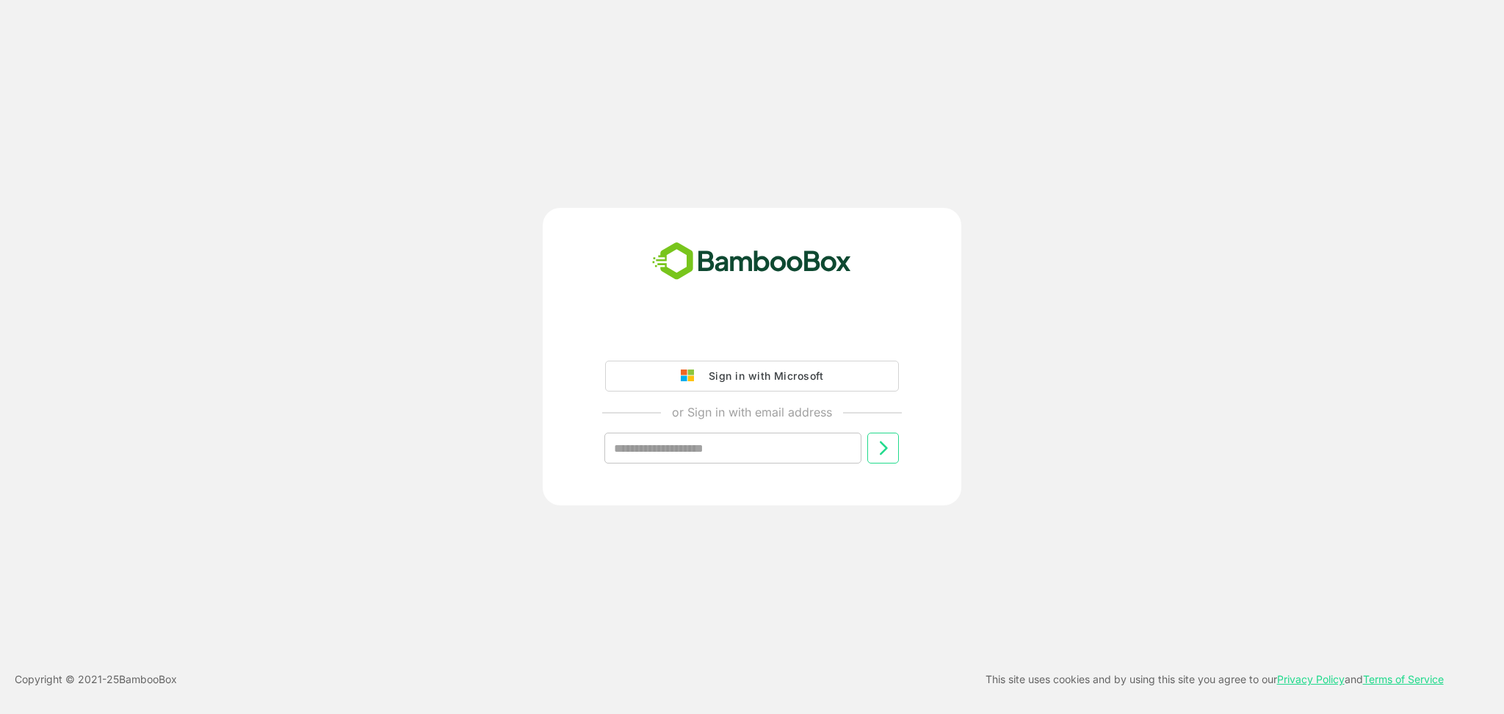
click at [496, 413] on div "Sign in with Microsoft or Sign in with email address ​" at bounding box center [751, 356] width 1203 height 297
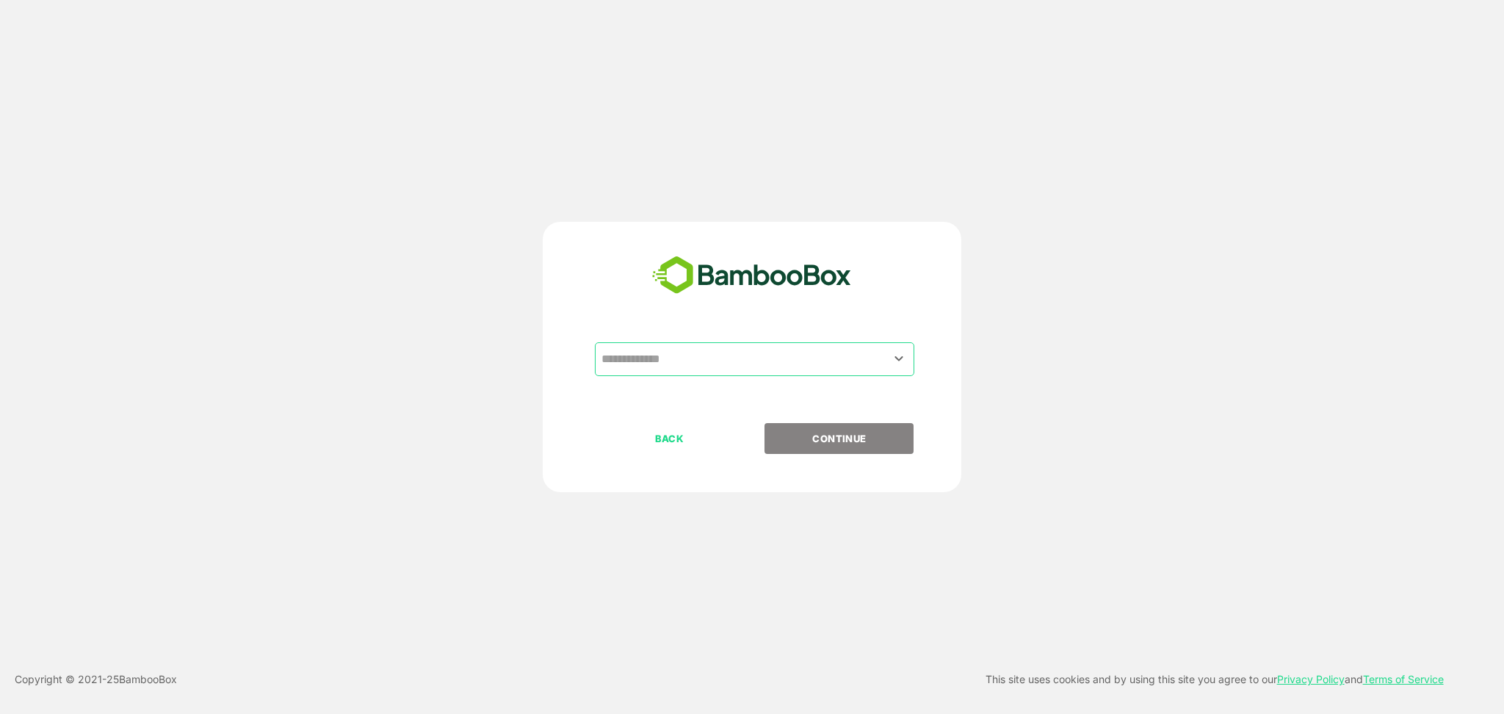
click at [736, 369] on input "text" at bounding box center [754, 359] width 313 height 28
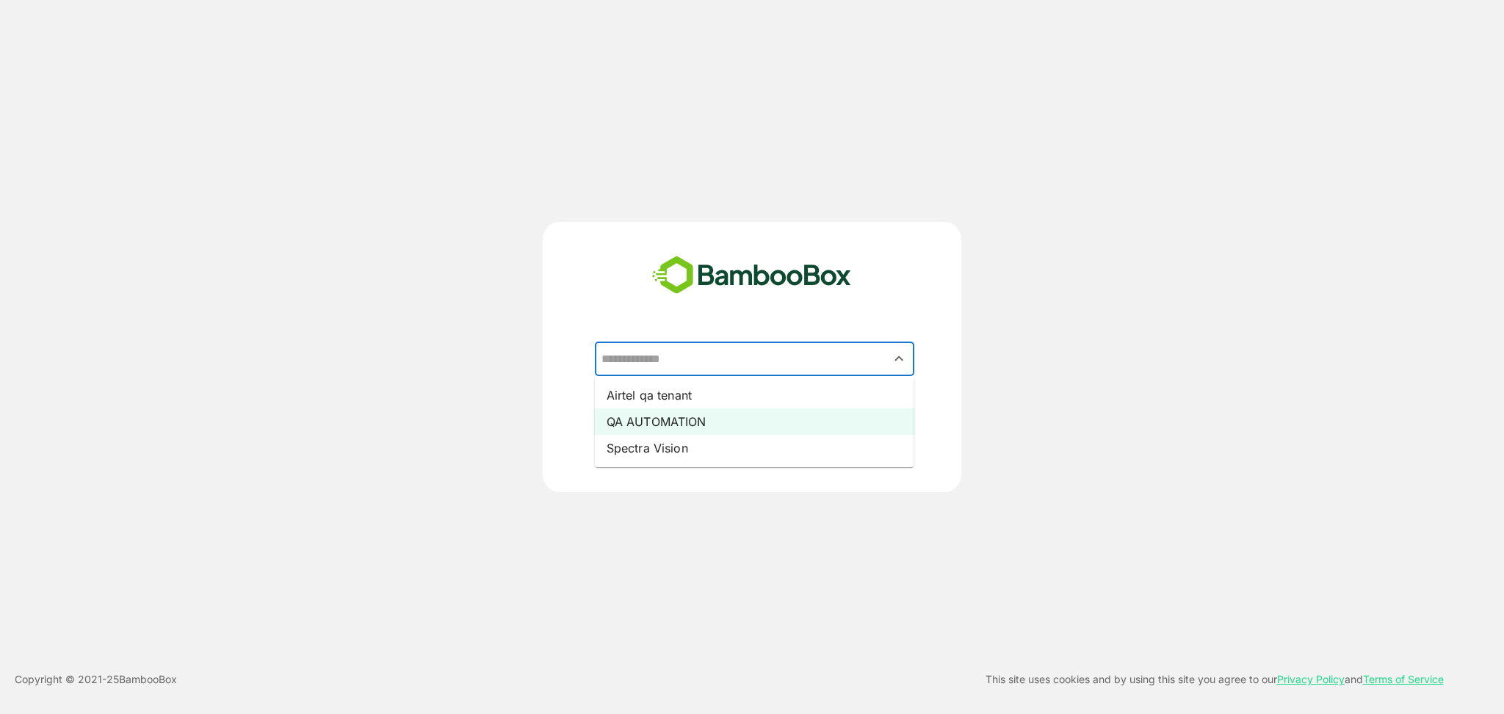
click at [713, 411] on li "QA AUTOMATION" at bounding box center [754, 421] width 319 height 26
type input "**********"
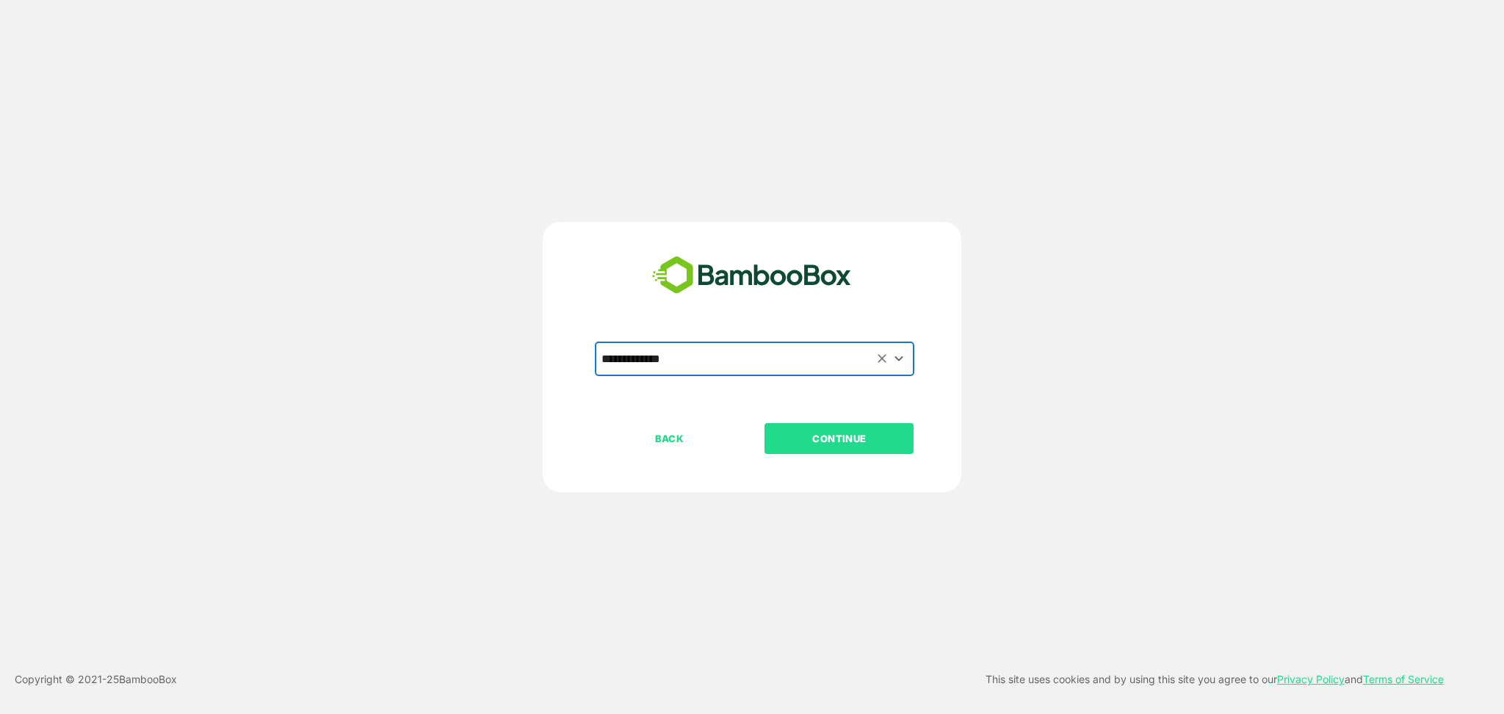
click at [810, 432] on p "CONTINUE" at bounding box center [839, 438] width 147 height 16
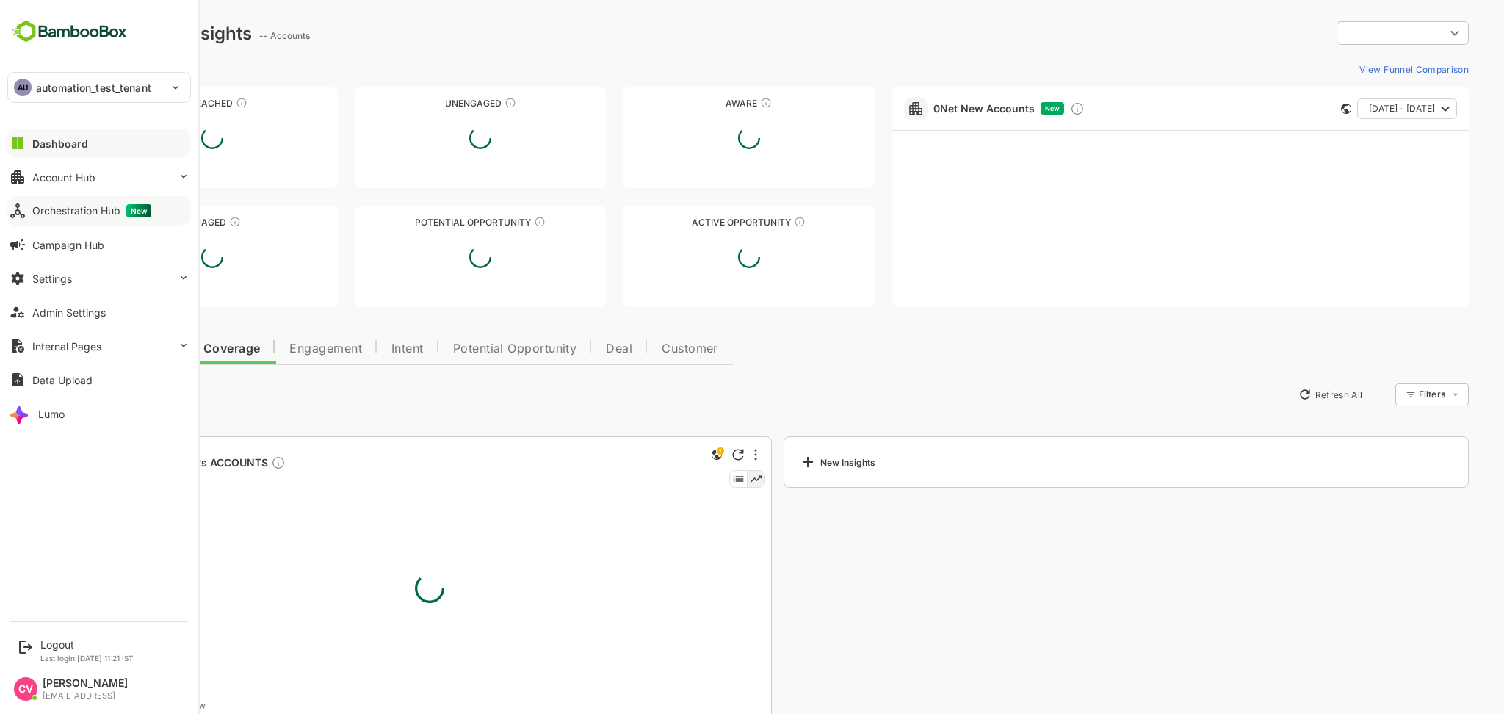
type input "**********"
click at [94, 215] on div "Orchestration Hub New" at bounding box center [91, 210] width 119 height 13
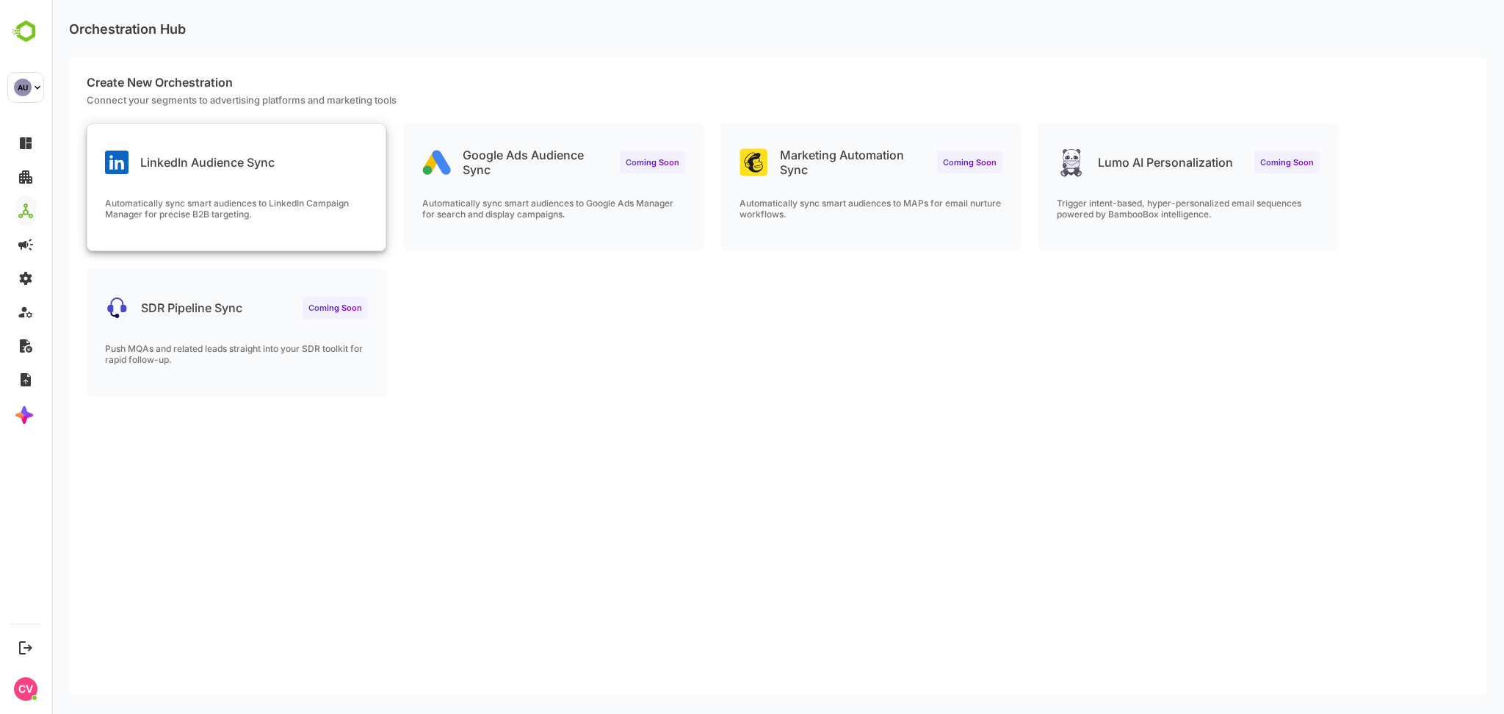
click at [250, 220] on div "Automatically sync smart audiences to LinkedIn Campaign Manager for precise B2B…" at bounding box center [236, 223] width 298 height 53
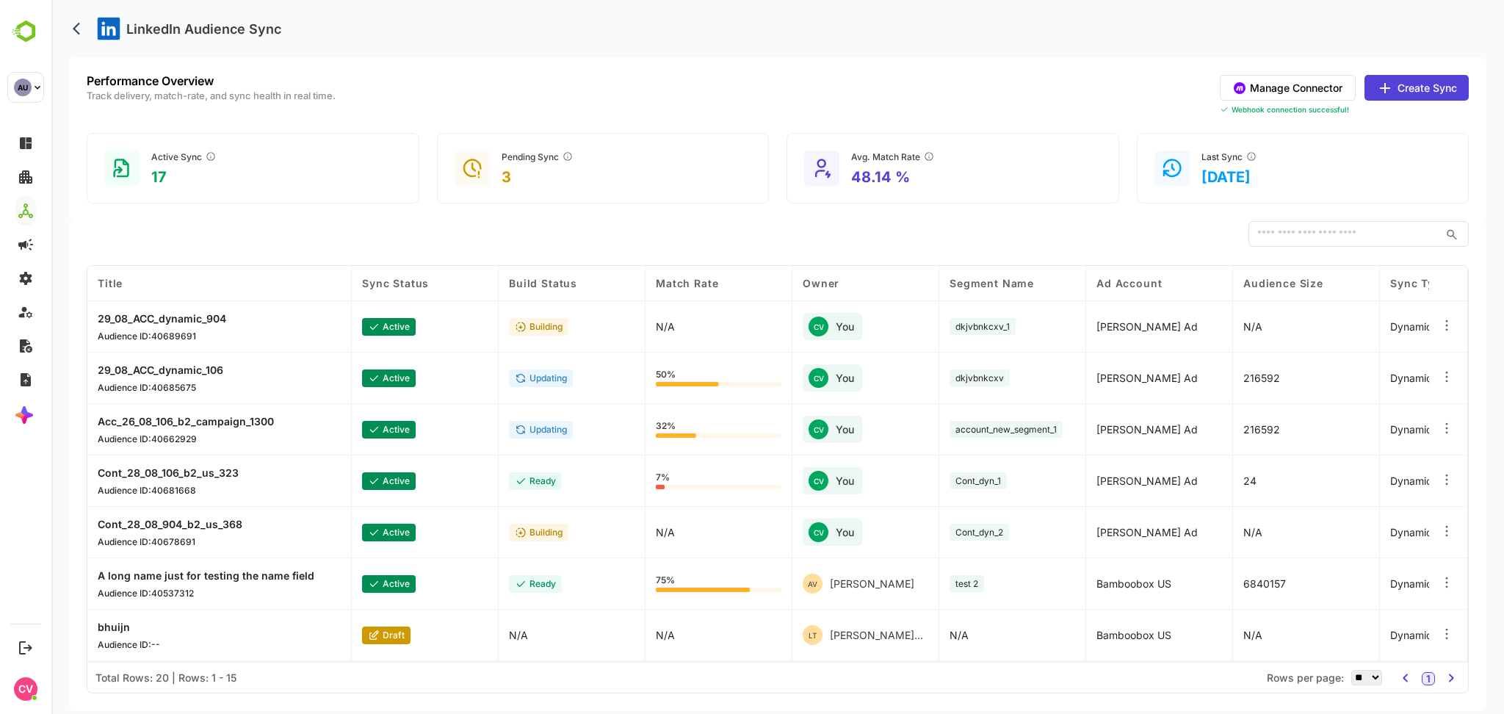
click at [1416, 84] on button "Create Sync" at bounding box center [1416, 88] width 104 height 26
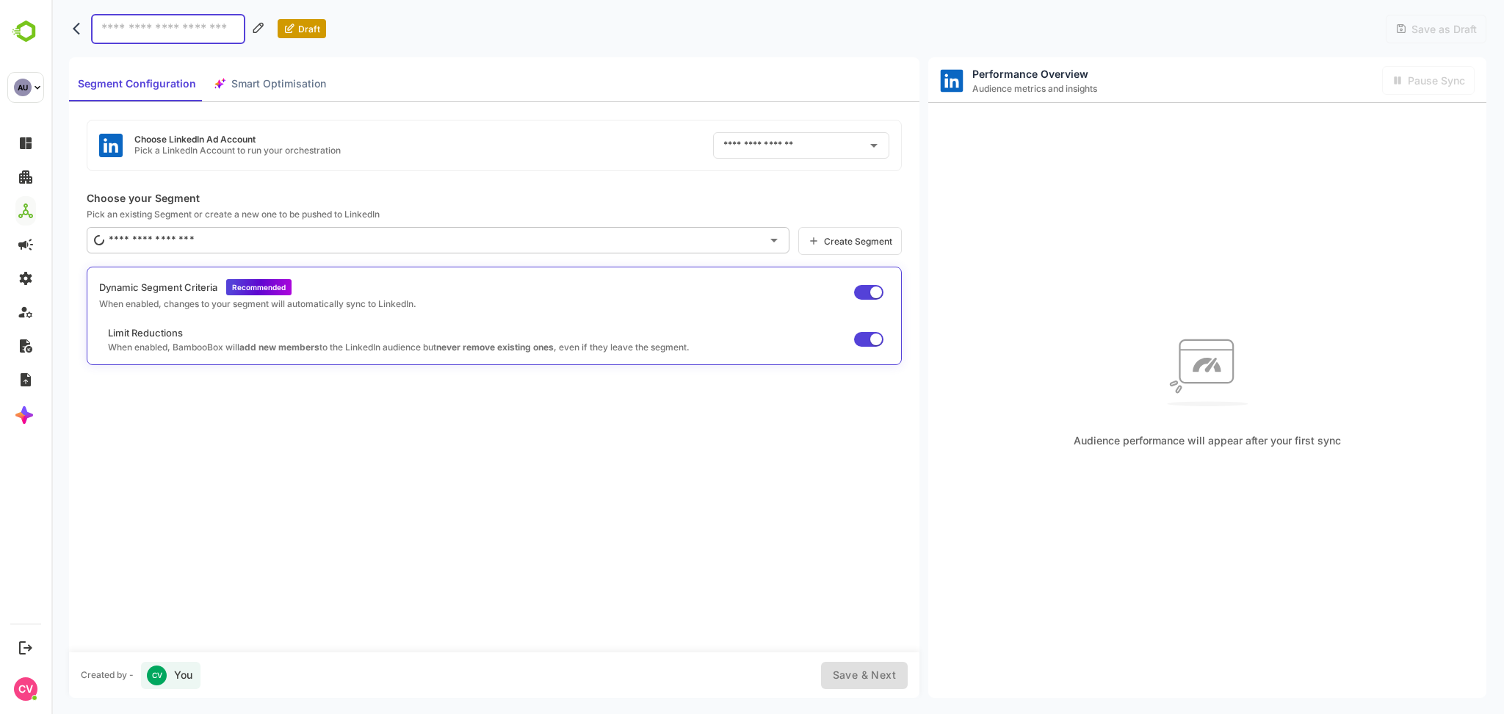
click at [76, 42] on div "Draft" at bounding box center [197, 29] width 257 height 30
click at [77, 34] on icon "back" at bounding box center [80, 28] width 15 height 15
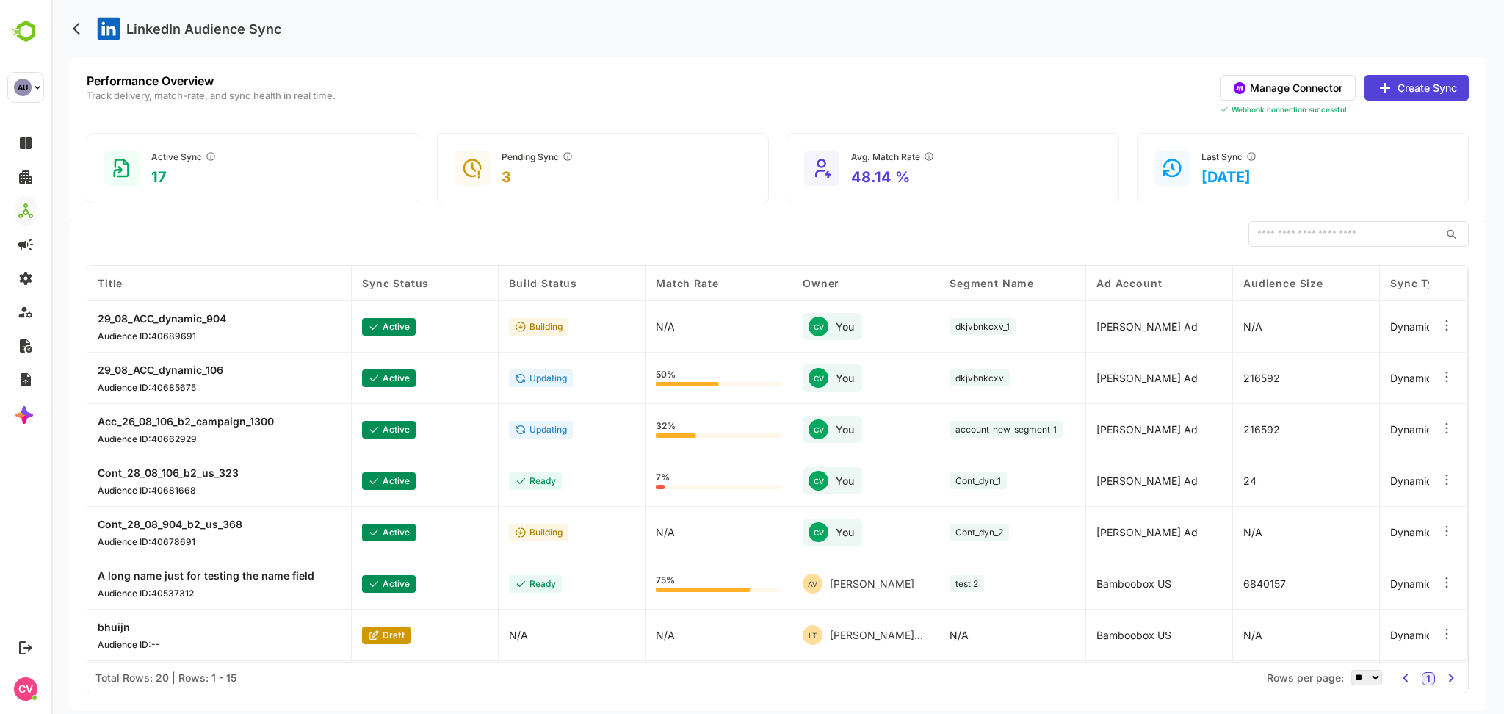
click at [115, 627] on p "bhuijn" at bounding box center [129, 626] width 62 height 12
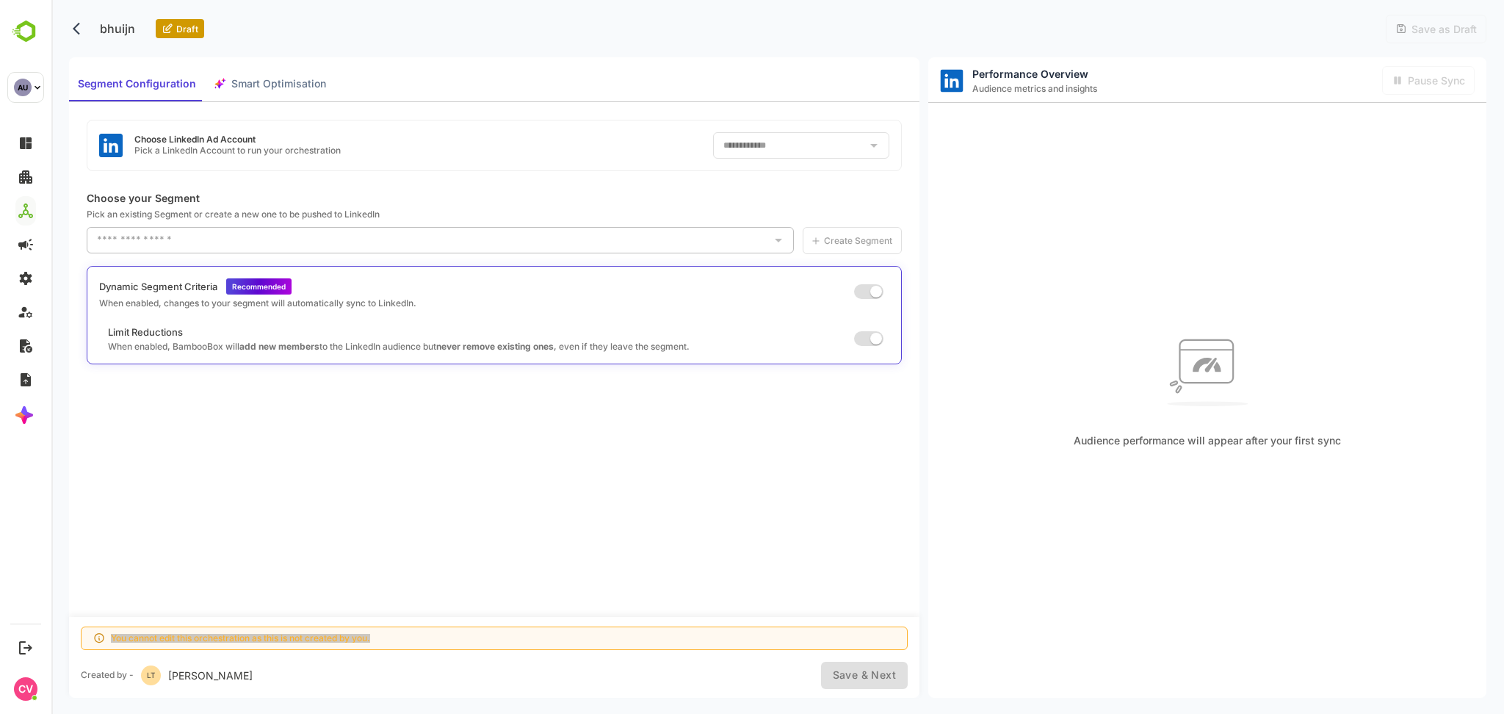
click at [561, 187] on div "**********" at bounding box center [494, 359] width 850 height 515
click at [523, 172] on div "**********" at bounding box center [494, 359] width 850 height 515
click at [76, 29] on icon "back" at bounding box center [76, 29] width 7 height 12
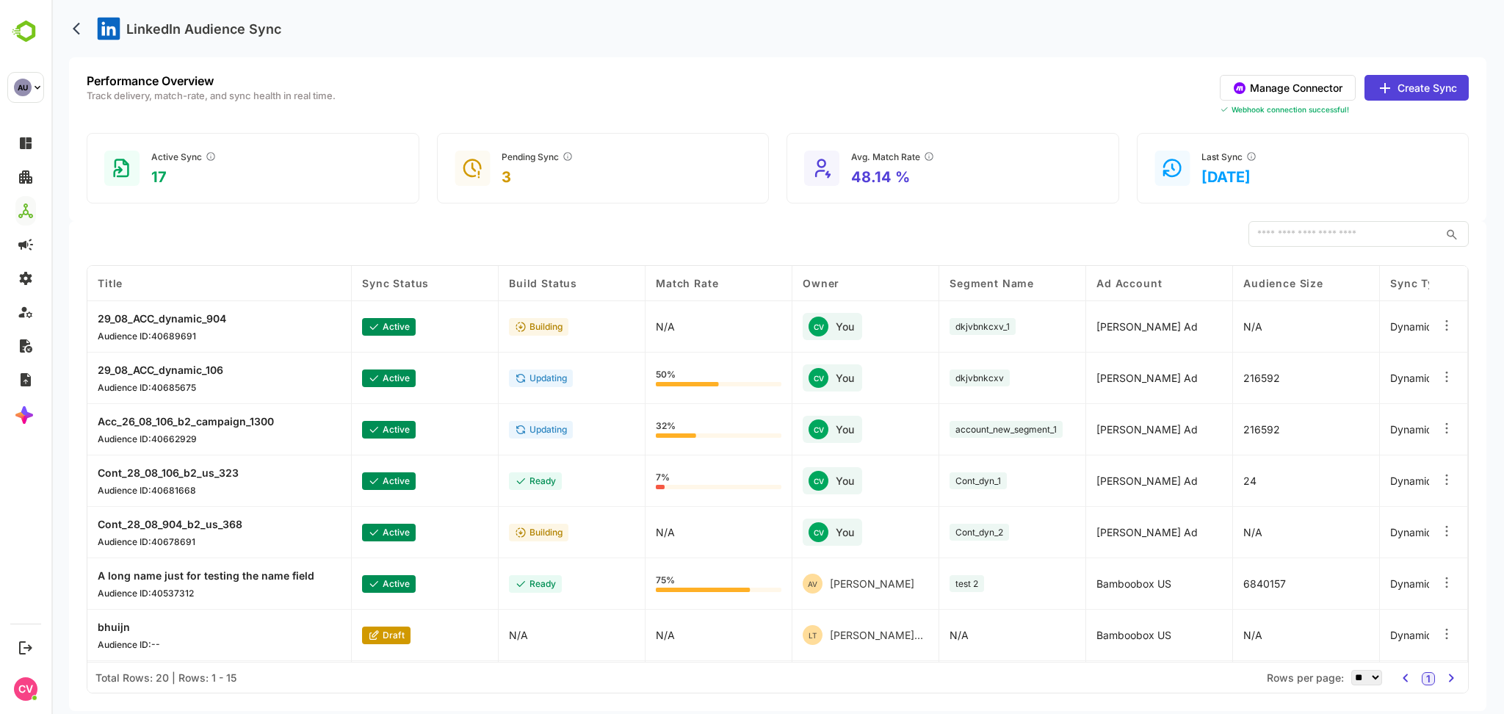
click at [1394, 92] on button "Create Sync" at bounding box center [1416, 88] width 104 height 26
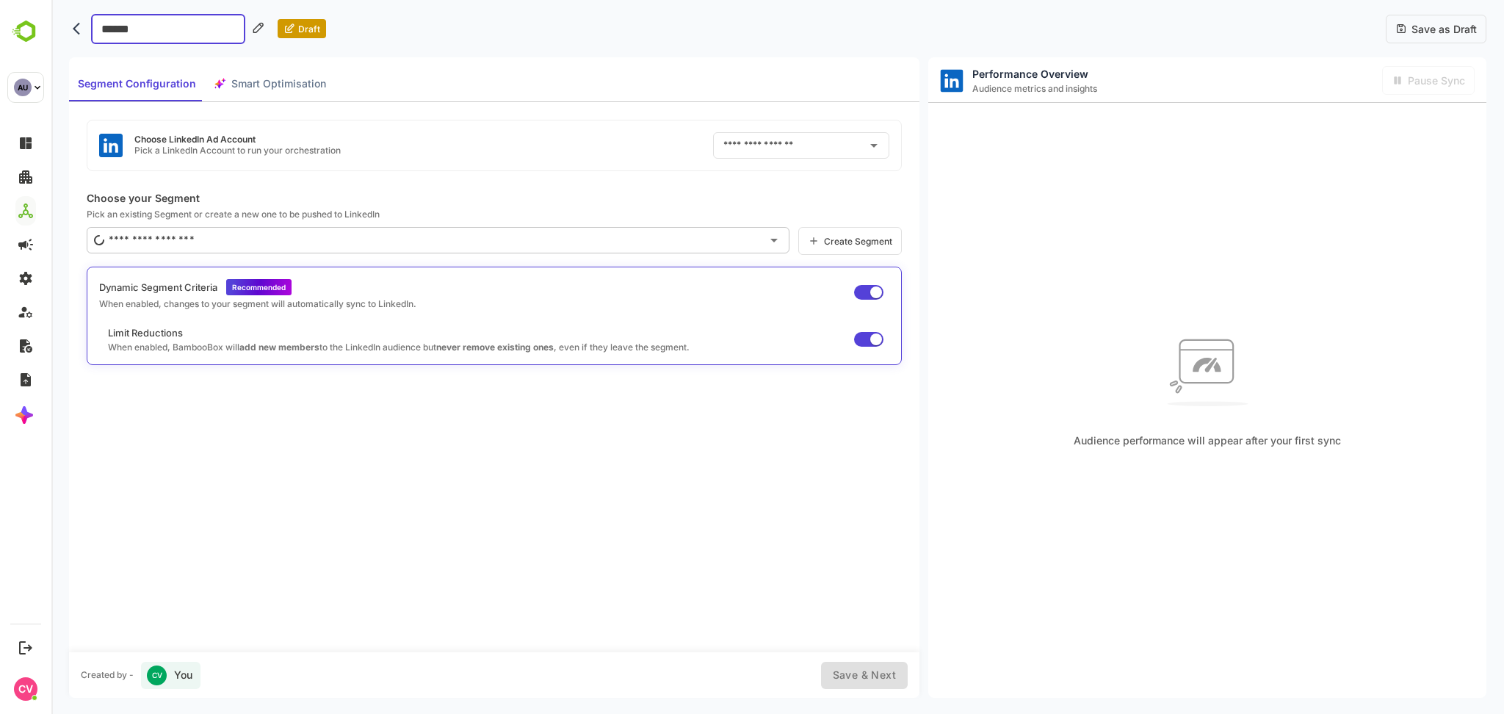
type input "*******"
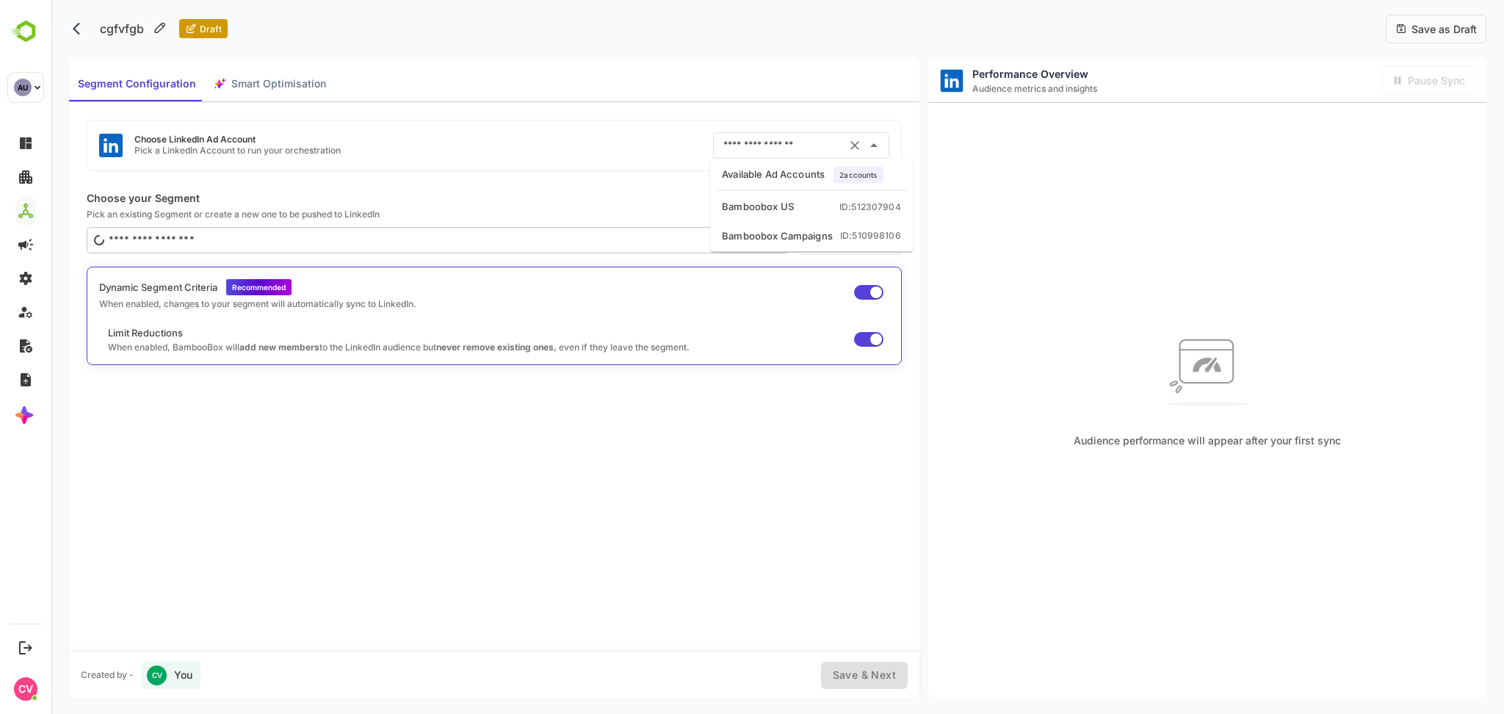
click at [808, 139] on input "text" at bounding box center [780, 145] width 122 height 23
drag, startPoint x: 780, startPoint y: 178, endPoint x: 764, endPoint y: 209, distance: 34.5
click at [764, 209] on div "Bamboobox US" at bounding box center [758, 207] width 72 height 15
type input "**********"
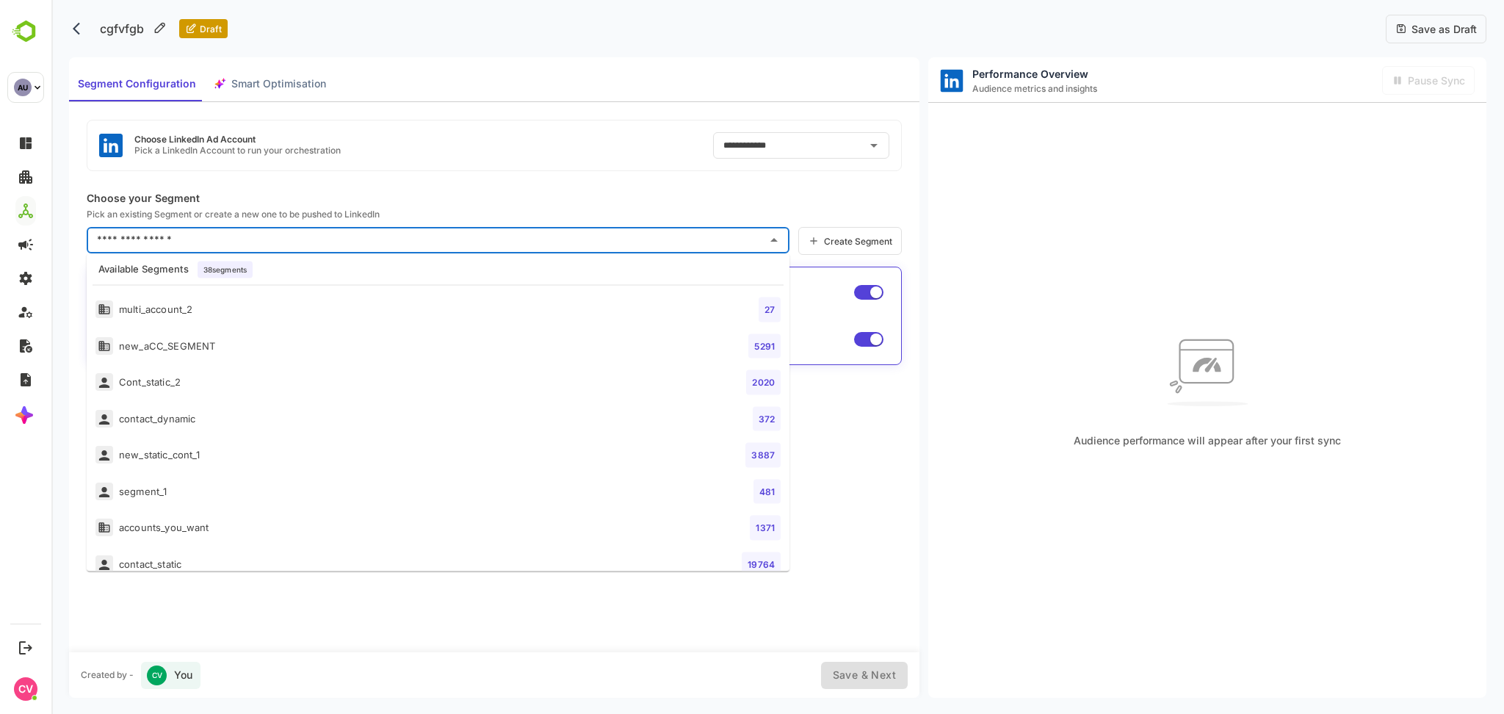
click at [458, 235] on input "text" at bounding box center [426, 239] width 667 height 23
click at [381, 331] on li "new_aCC_SEGMENT 5291" at bounding box center [438, 345] width 703 height 37
type input "**********"
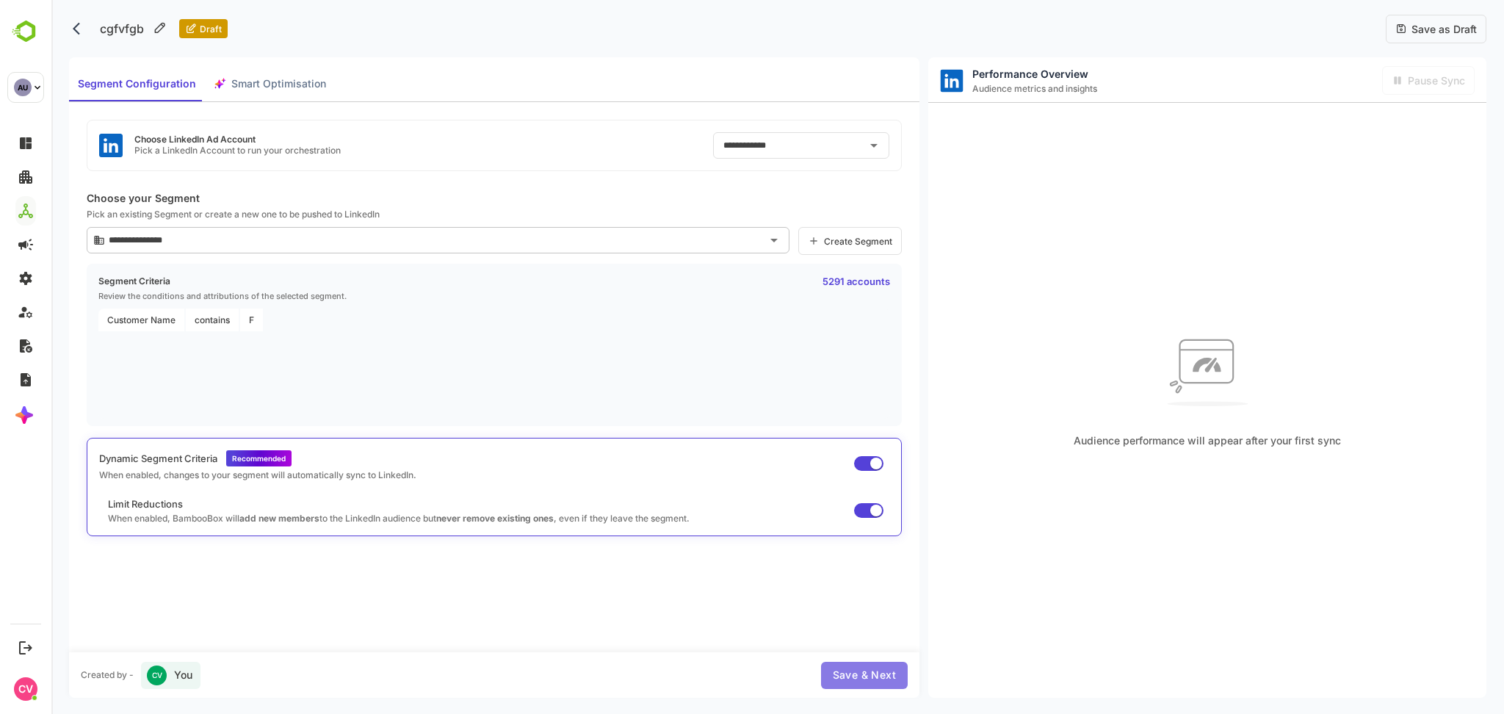
click at [877, 682] on span "Save & Next" at bounding box center [864, 675] width 63 height 18
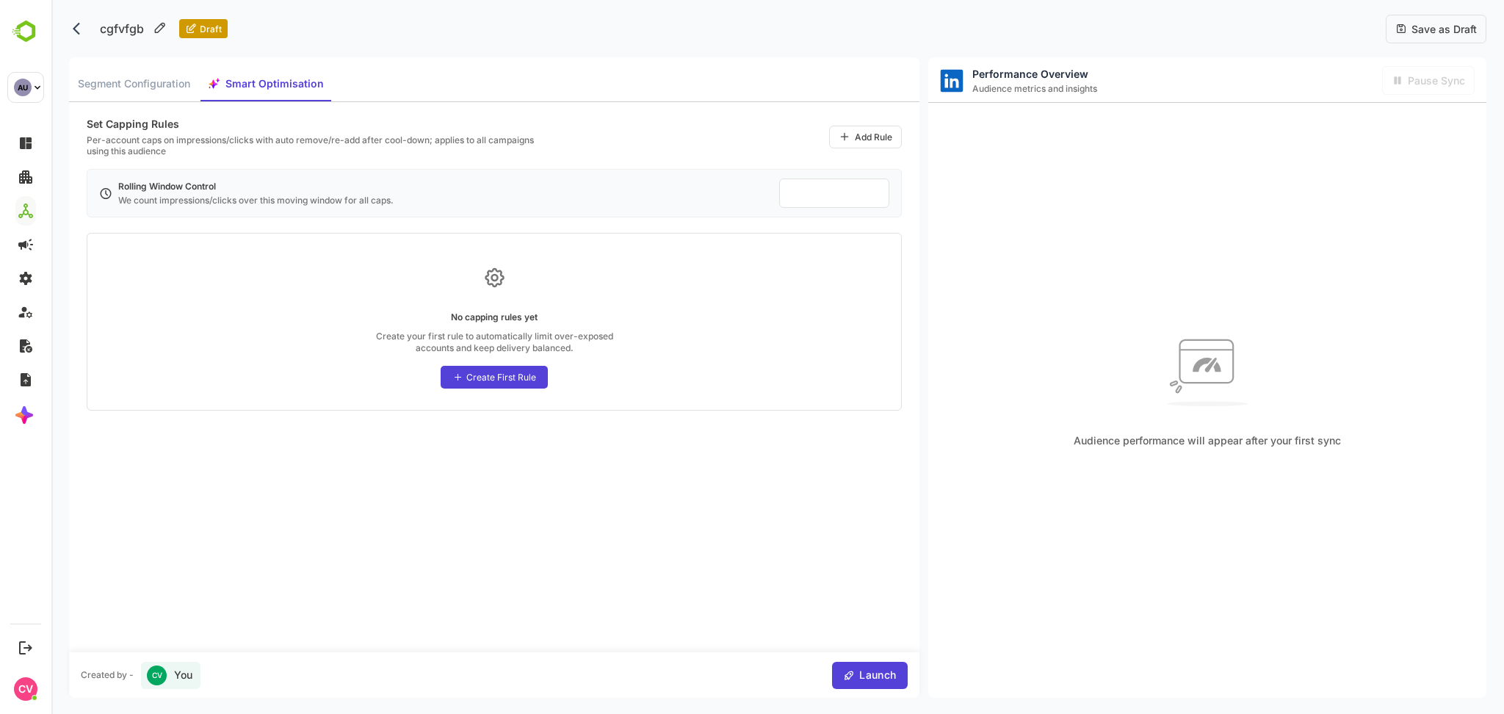
click at [1438, 36] on div "Save as Draft" at bounding box center [1435, 29] width 101 height 29
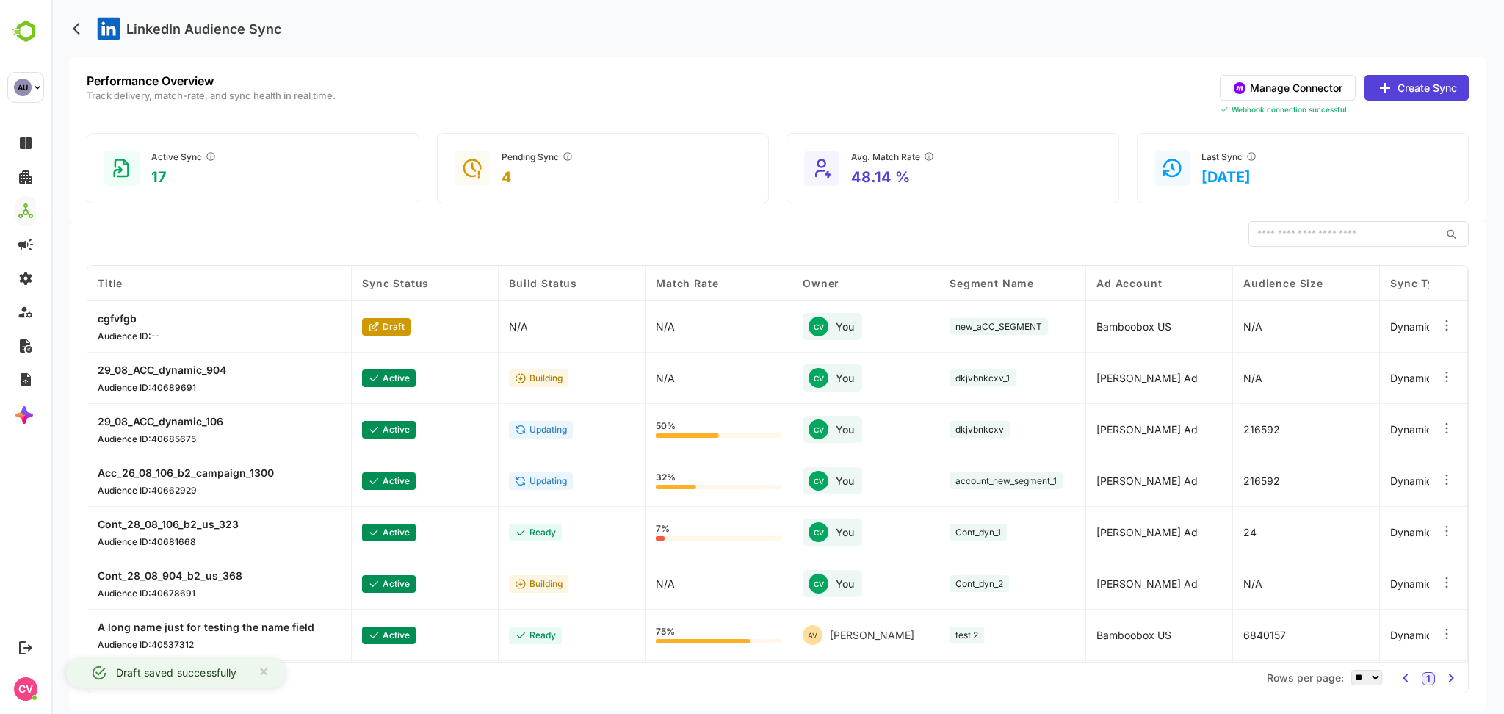
click at [124, 312] on p "cgfvfgb" at bounding box center [129, 318] width 62 height 12
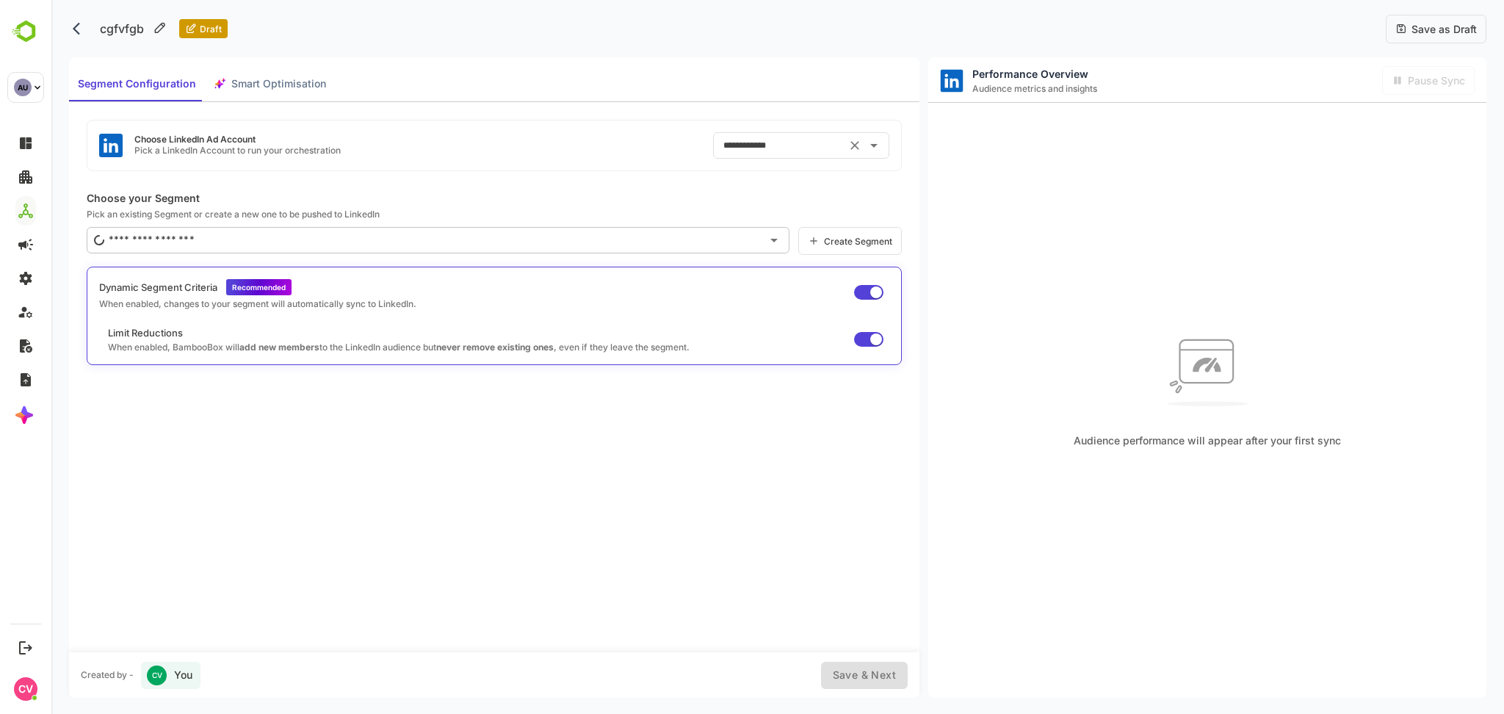
click at [743, 144] on input "**********" at bounding box center [780, 145] width 122 height 23
click at [758, 229] on div "Bamboobox Campaigns" at bounding box center [777, 235] width 111 height 15
type input "**********"
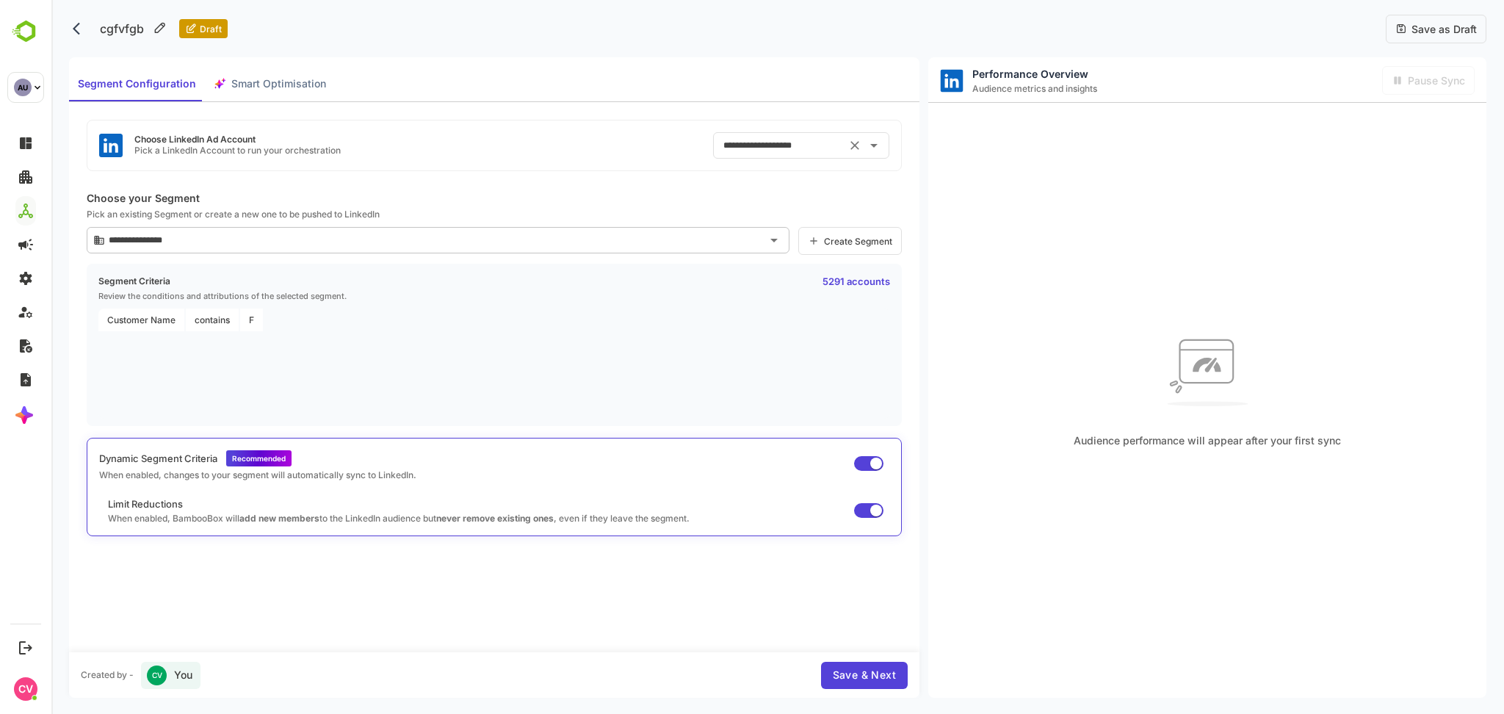
click at [504, 195] on p "Choose your Segment" at bounding box center [494, 198] width 815 height 12
click at [837, 675] on span "Save & Next" at bounding box center [864, 675] width 63 height 18
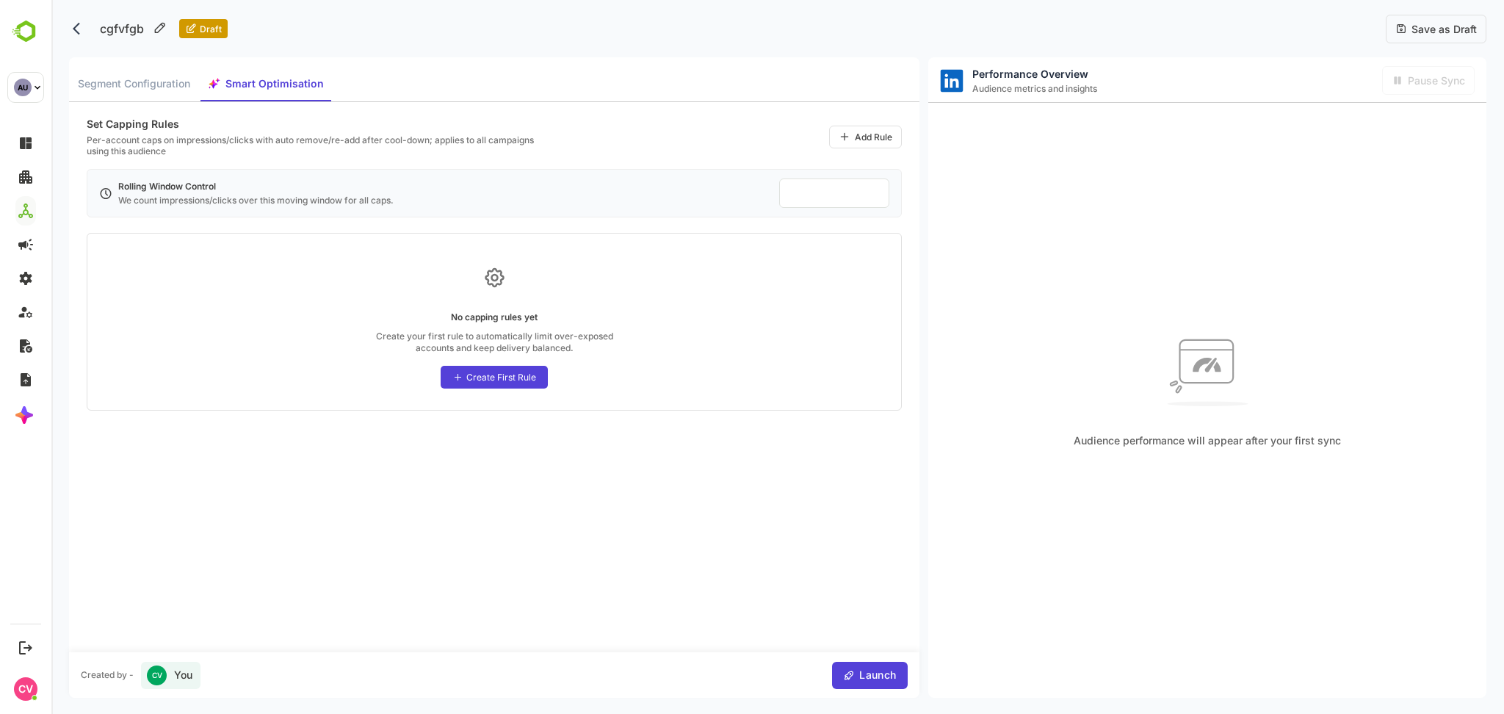
click at [1420, 30] on span "Save as Draft" at bounding box center [1442, 29] width 70 height 12
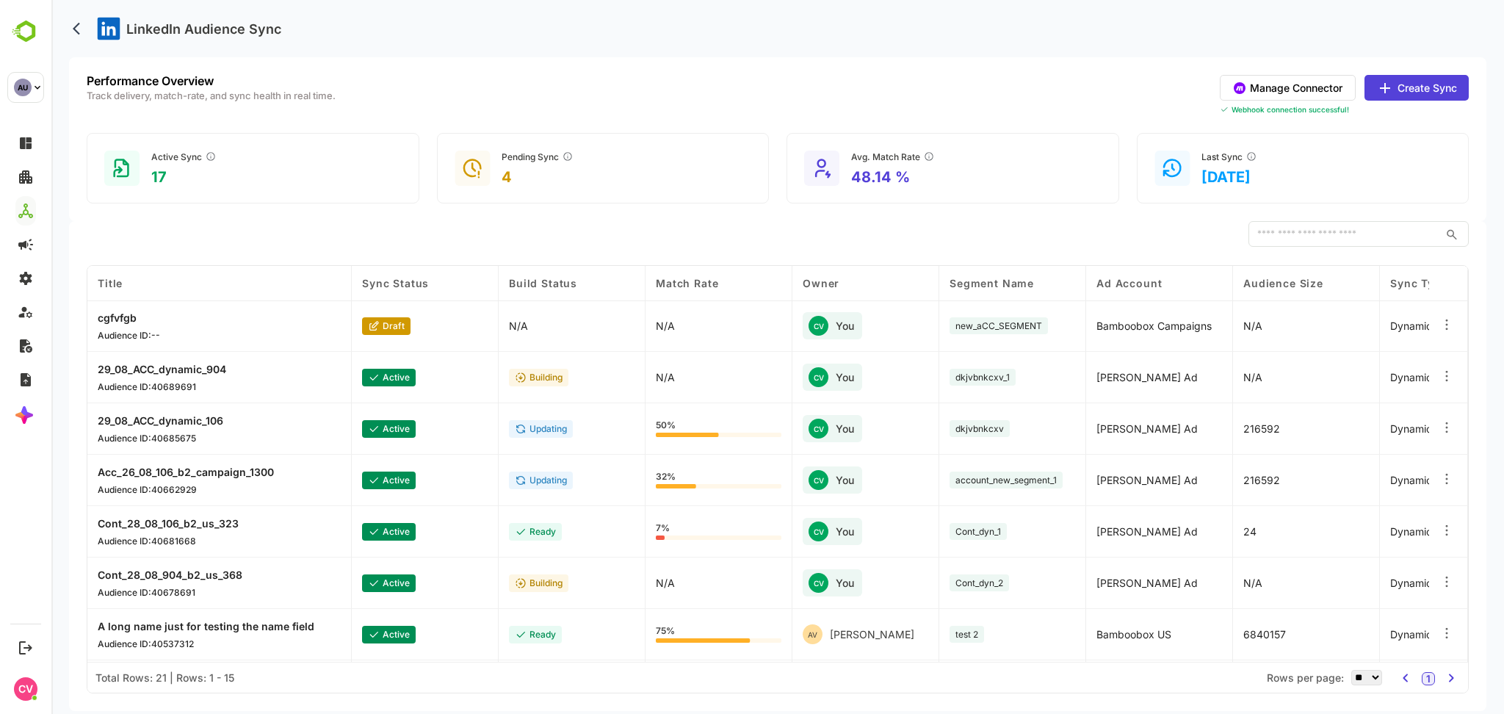
scroll to position [4, 0]
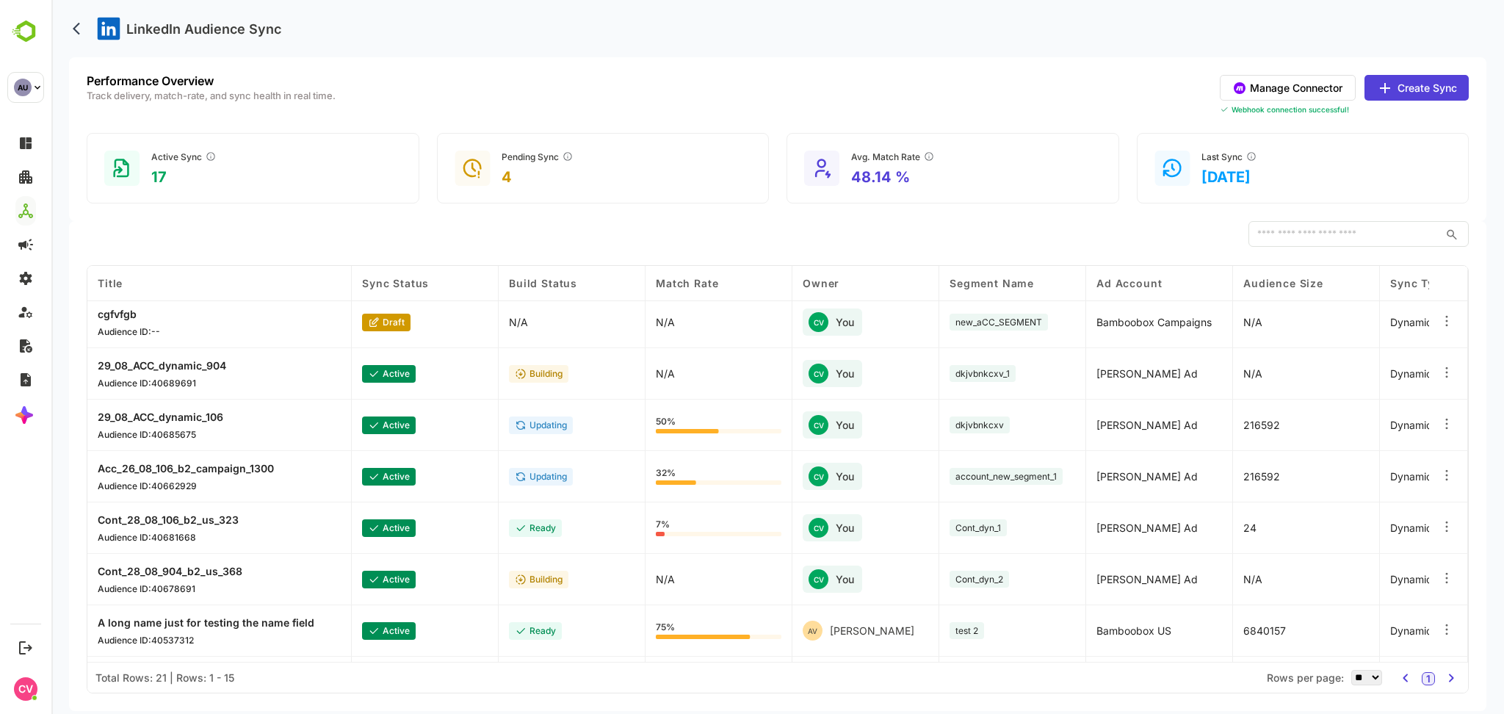
click at [126, 315] on p "cgfvfgb" at bounding box center [129, 314] width 62 height 12
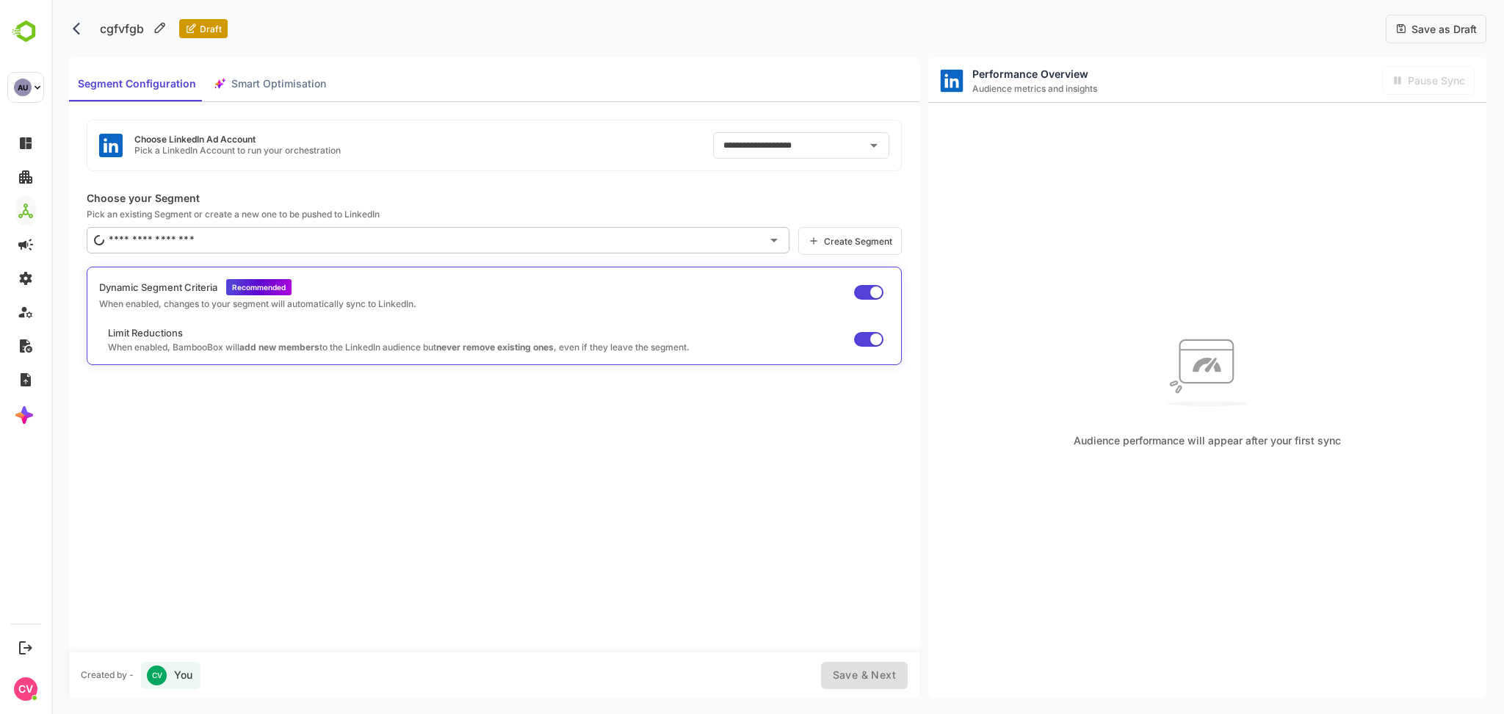
click at [72, 35] on div "cgfvfgb Draft" at bounding box center [148, 28] width 159 height 29
type input "**********"
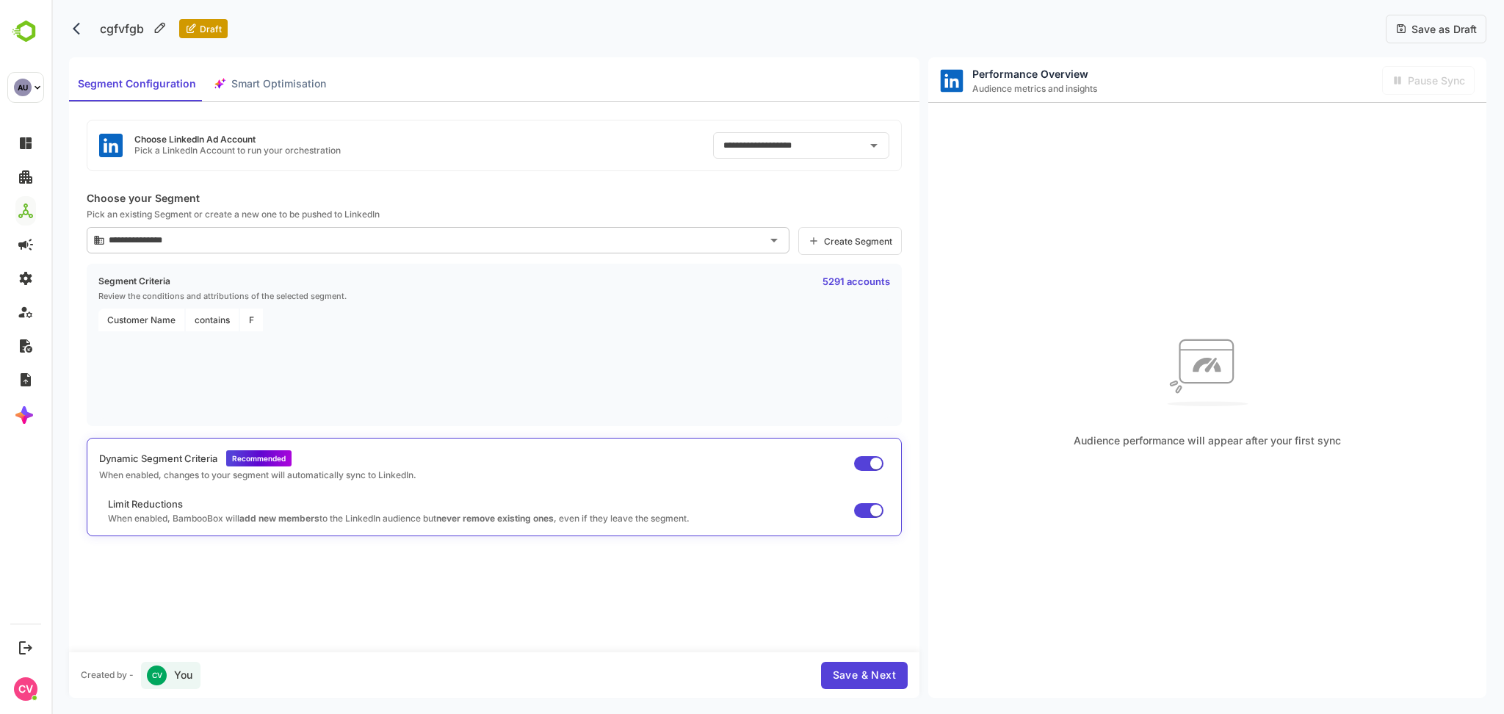
click at [73, 24] on icon "back" at bounding box center [80, 28] width 15 height 15
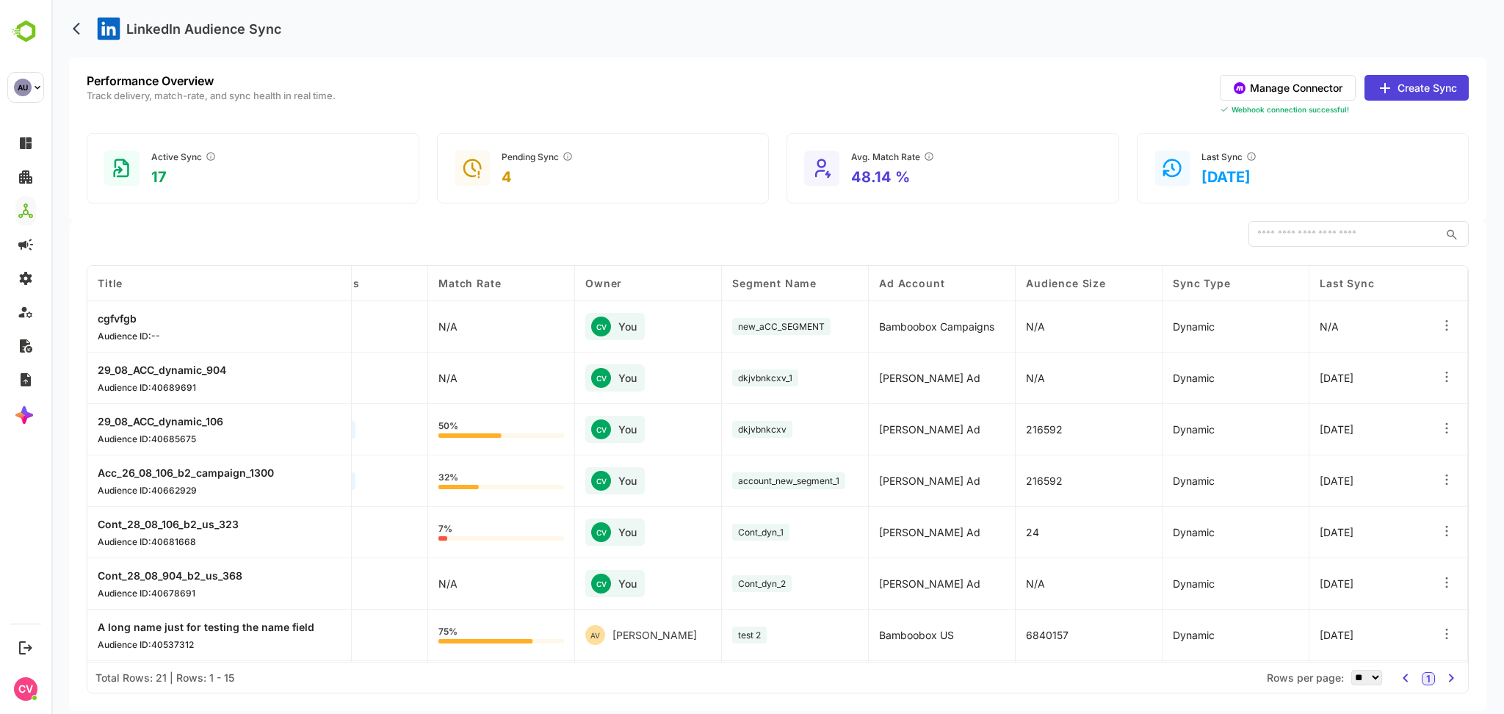
scroll to position [0, 245]
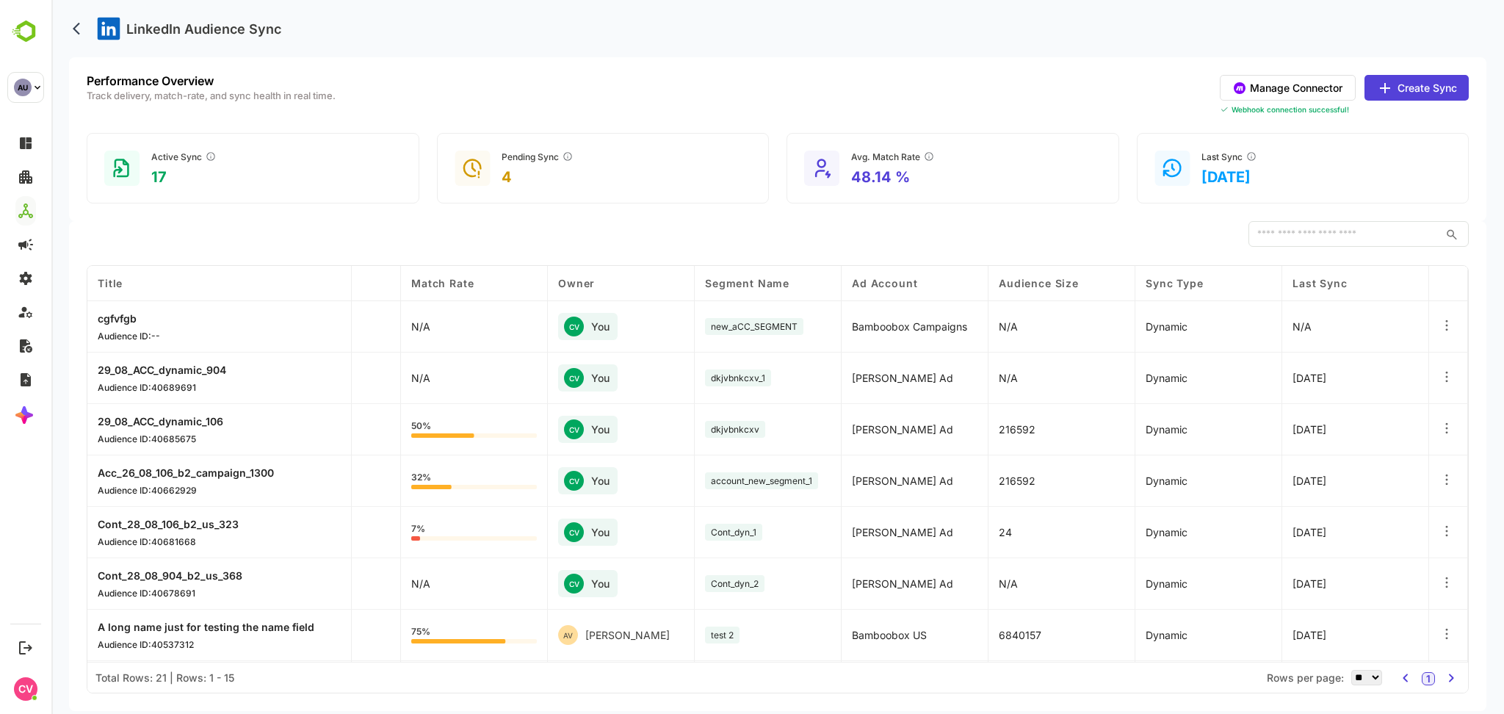
click at [1445, 375] on icon at bounding box center [1446, 376] width 15 height 15
click at [1355, 371] on div "Edit" at bounding box center [1356, 361] width 128 height 25
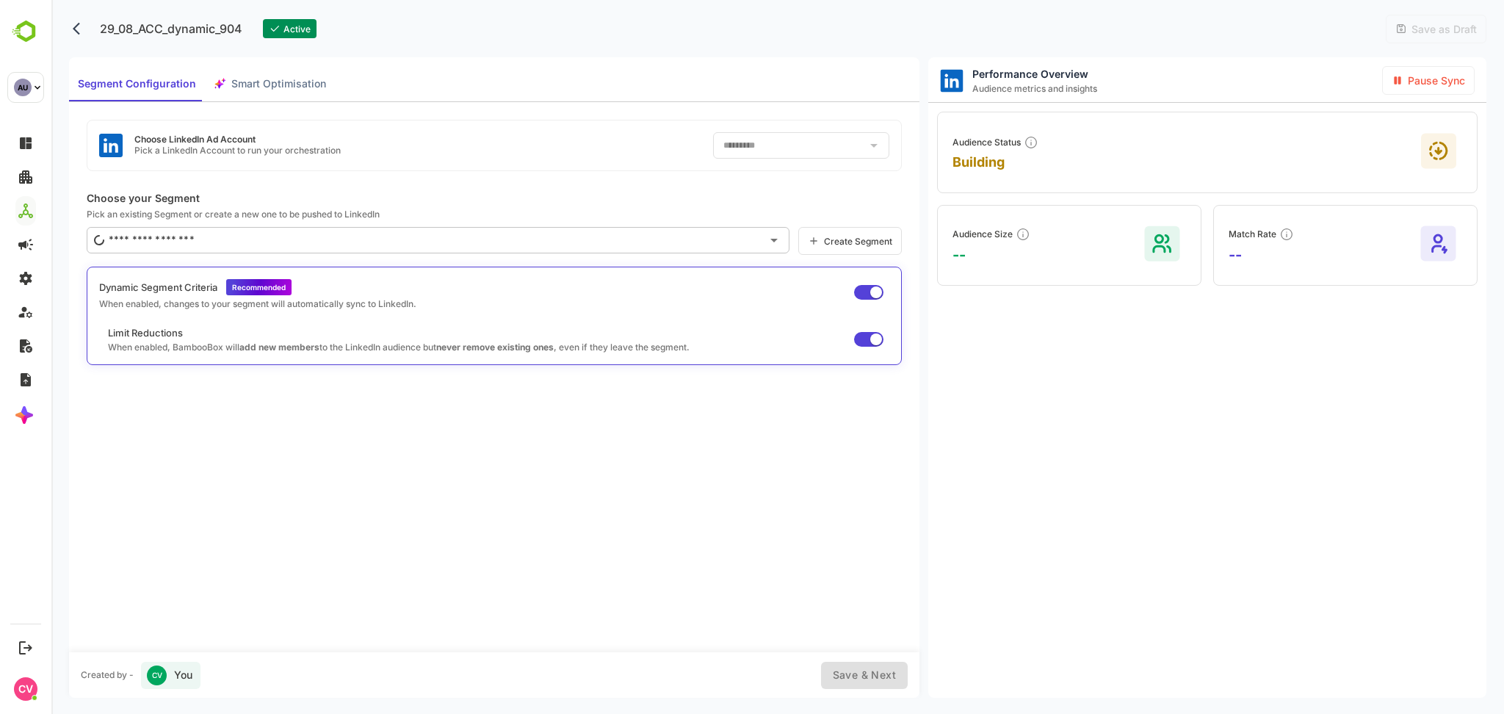
click at [560, 142] on div "Choose LinkedIn Ad Account Pick a LinkedIn Account to run your orchestration **…" at bounding box center [494, 145] width 815 height 51
type input "**********"
click at [535, 138] on div "Choose LinkedIn Ad Account Pick a LinkedIn Account to run your orchestration **…" at bounding box center [494, 145] width 815 height 51
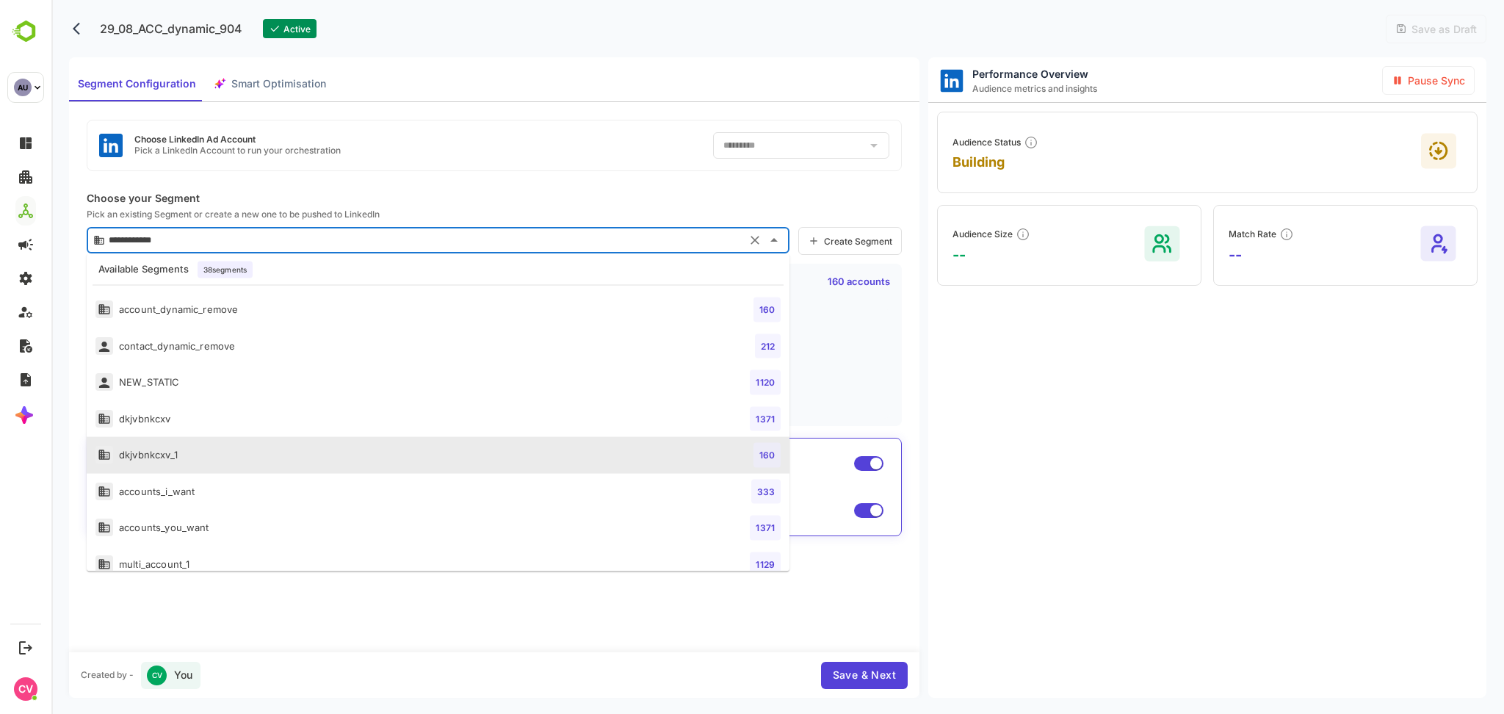
click at [517, 244] on input "**********" at bounding box center [423, 239] width 636 height 23
click at [532, 192] on p "Choose your Segment" at bounding box center [494, 198] width 815 height 12
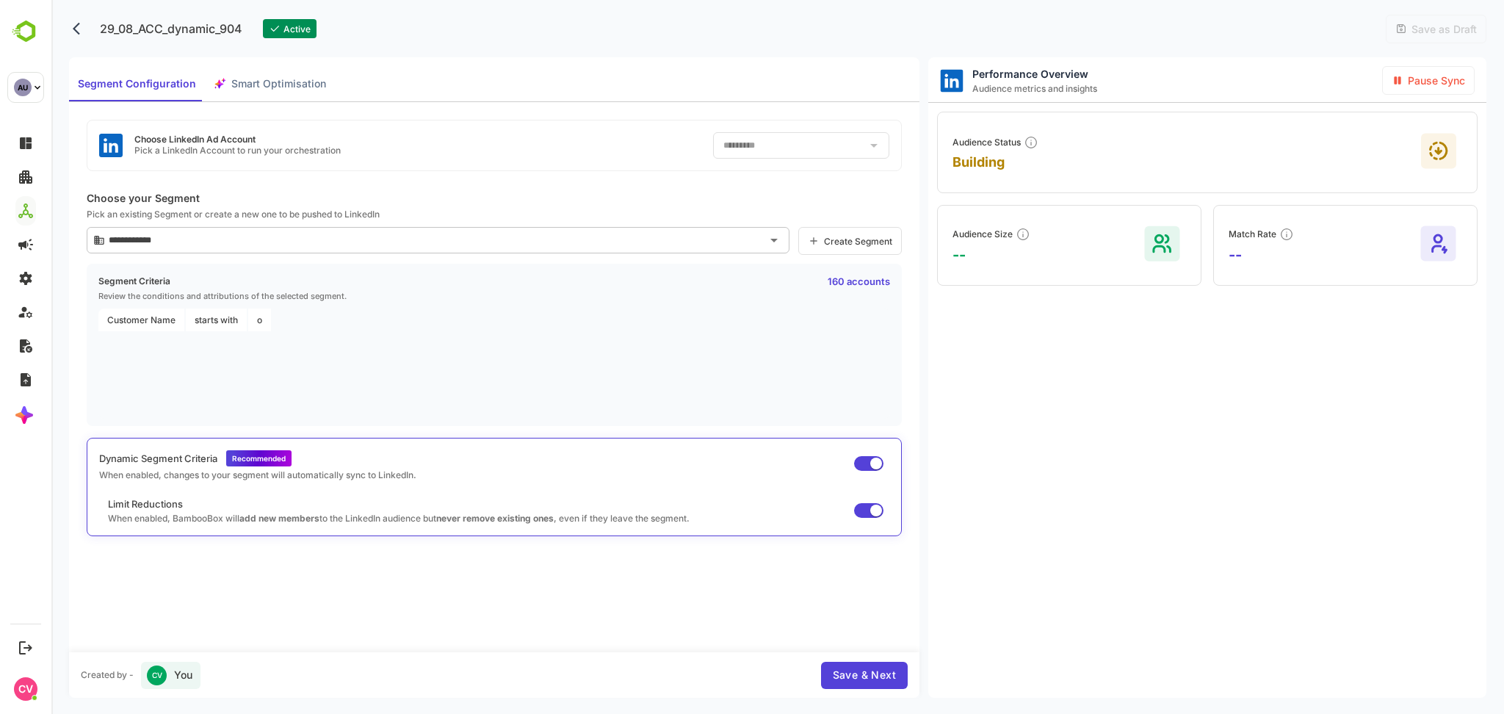
click at [675, 159] on div "Choose LinkedIn Ad Account Pick a LinkedIn Account to run your orchestration **…" at bounding box center [494, 145] width 815 height 51
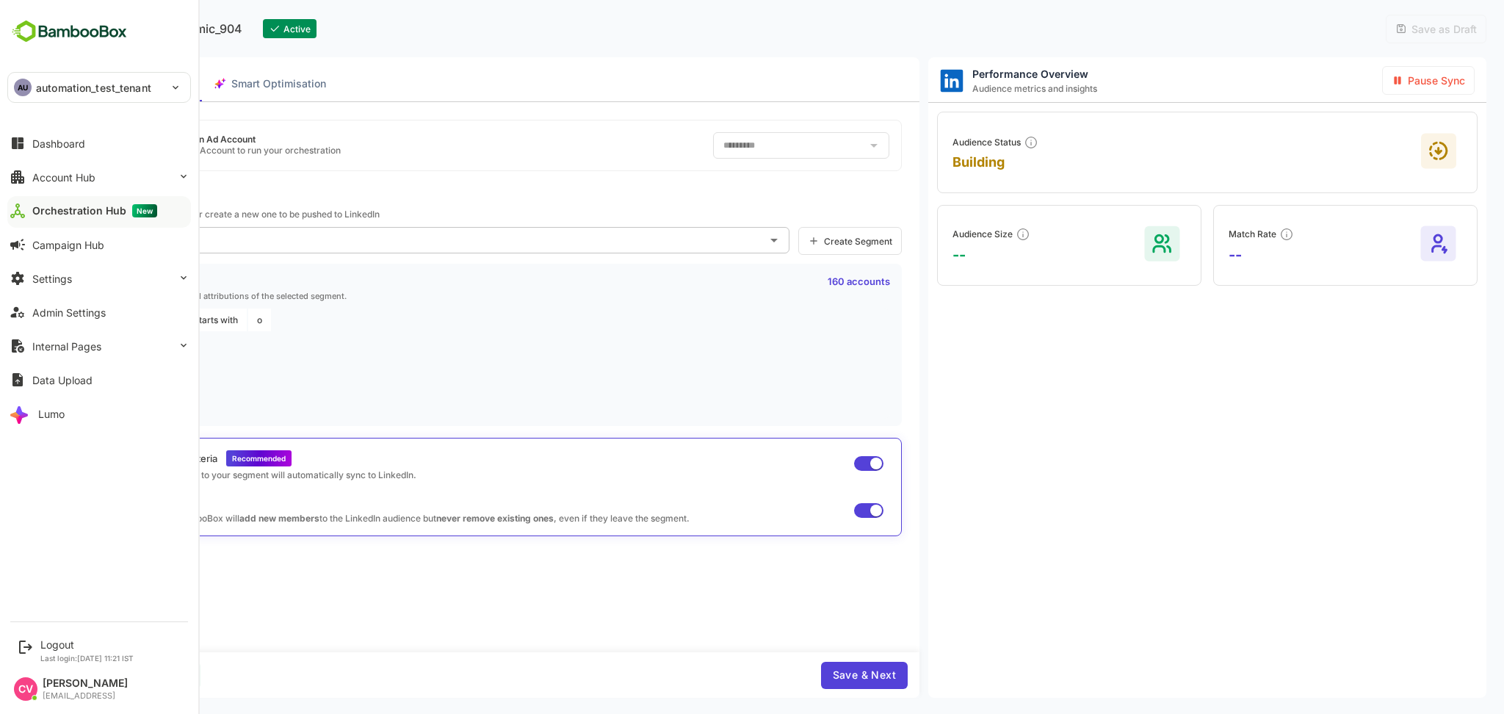
click at [90, 81] on p "automation_test_tenant" at bounding box center [93, 87] width 115 height 15
click at [100, 166] on li "TE test" at bounding box center [102, 163] width 184 height 32
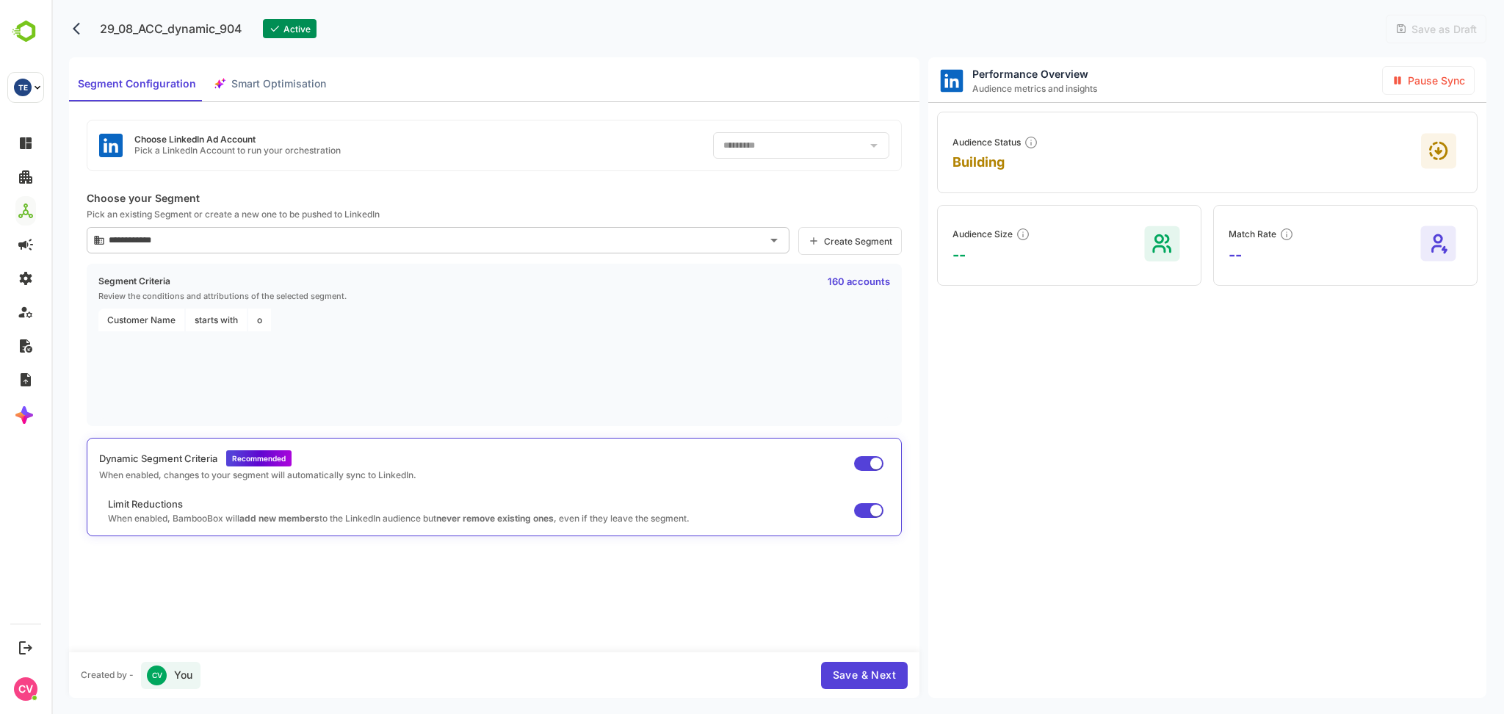
click at [76, 24] on icon "back" at bounding box center [80, 28] width 15 height 15
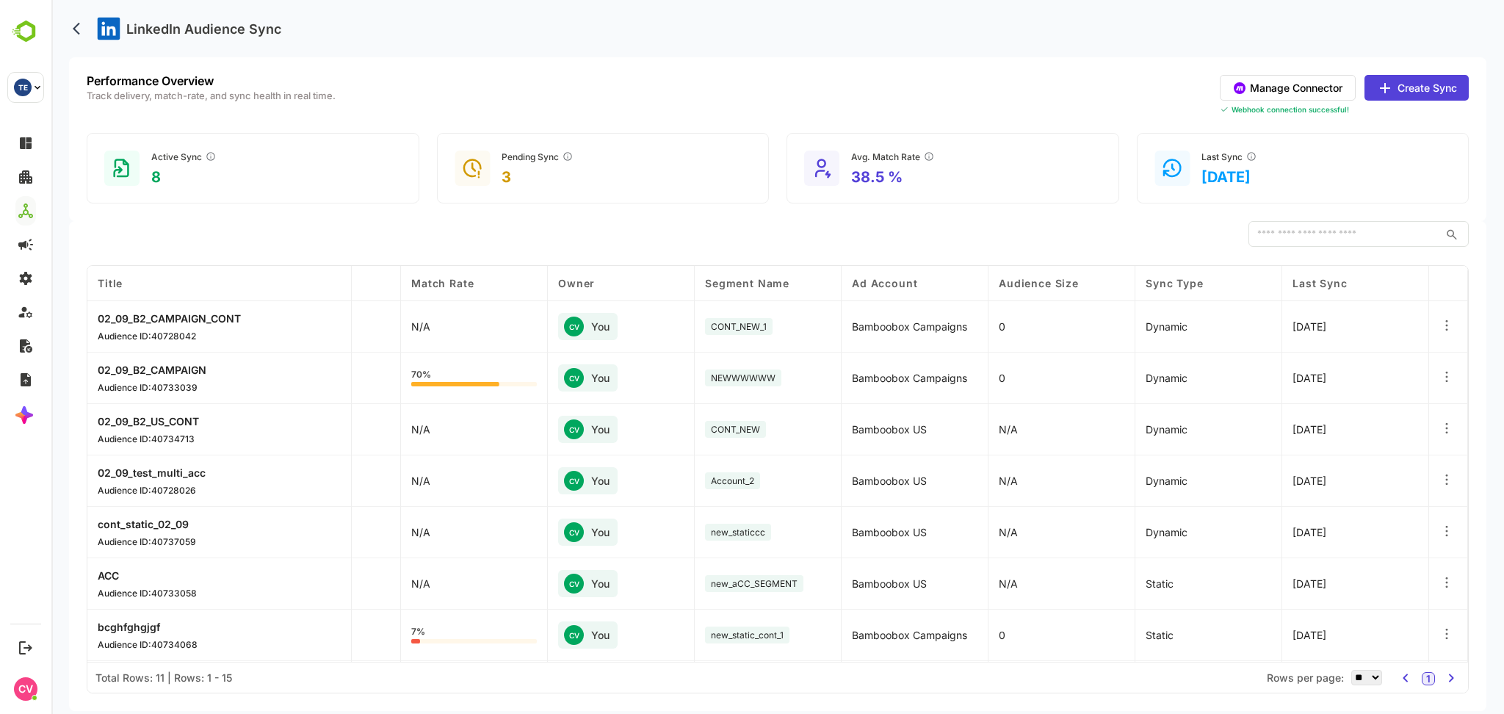
click at [1449, 320] on icon at bounding box center [1446, 325] width 15 height 15
click at [1363, 322] on div "Edit" at bounding box center [1356, 321] width 128 height 25
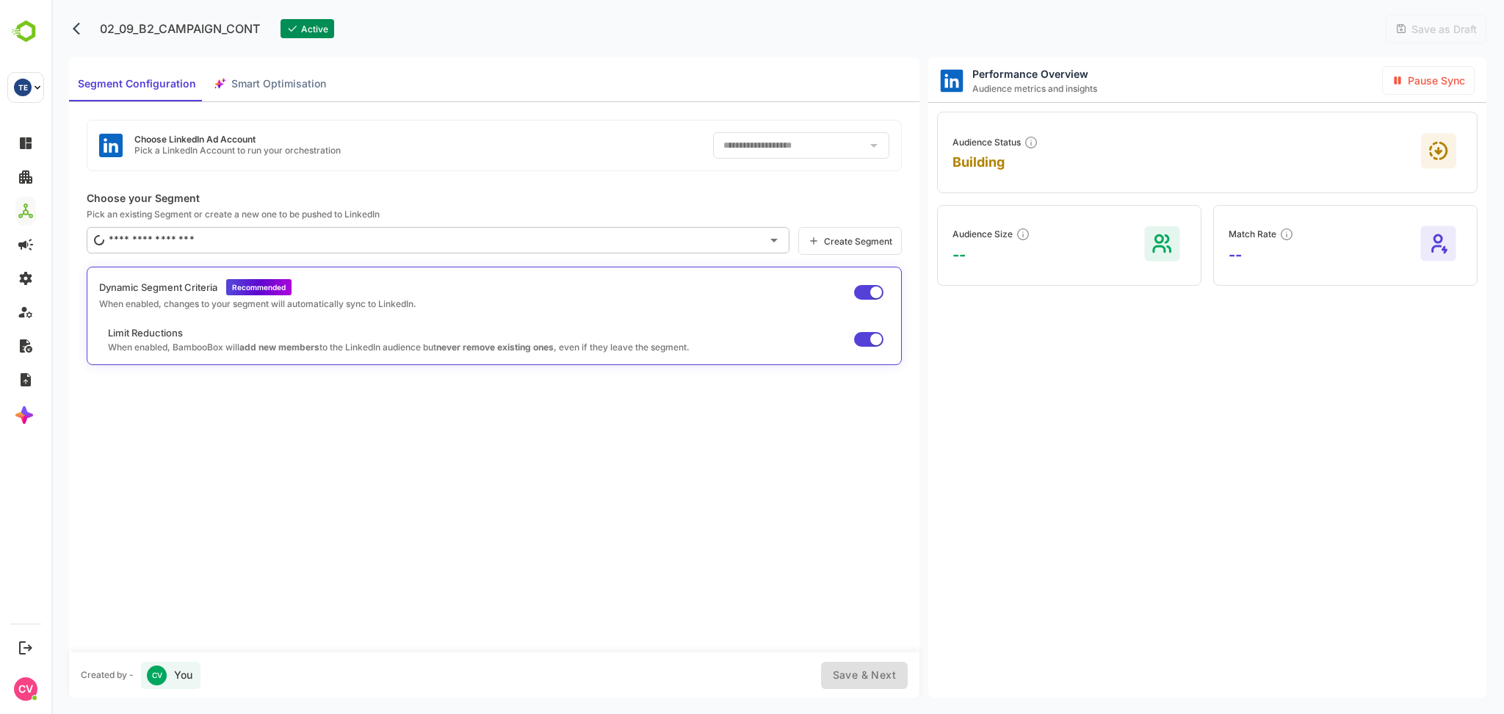
type input "**********"
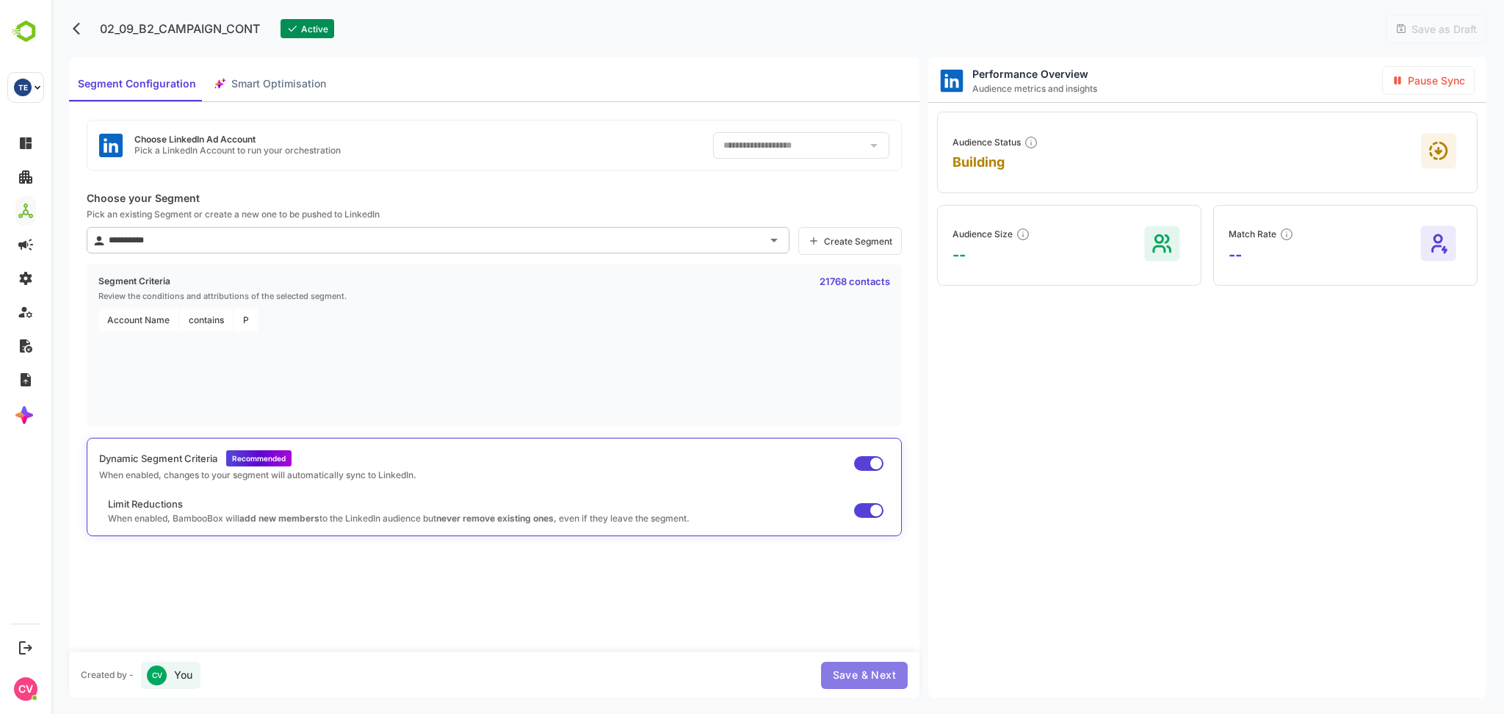
click at [884, 662] on button "Save & Next" at bounding box center [864, 674] width 87 height 27
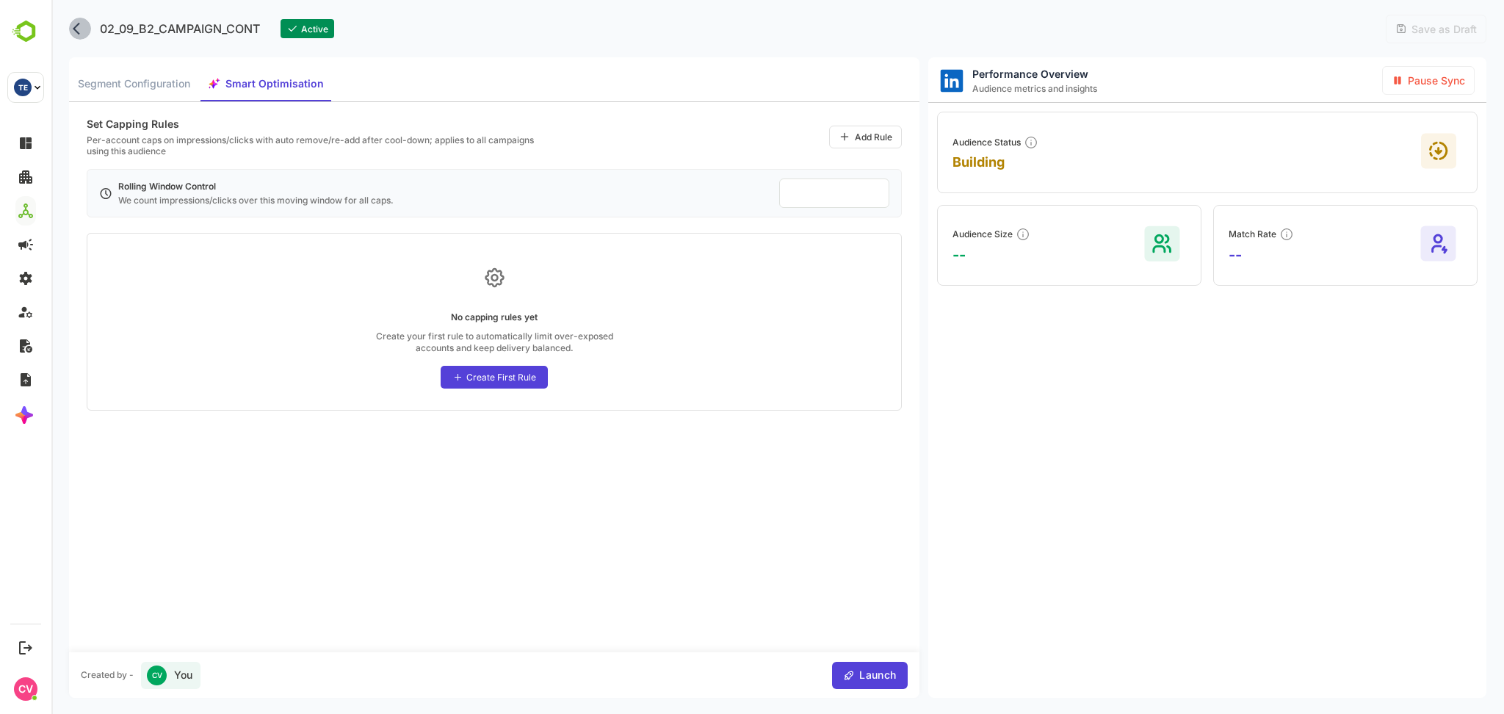
click at [80, 37] on button "back" at bounding box center [80, 29] width 22 height 22
click at [76, 26] on icon "back" at bounding box center [80, 28] width 15 height 15
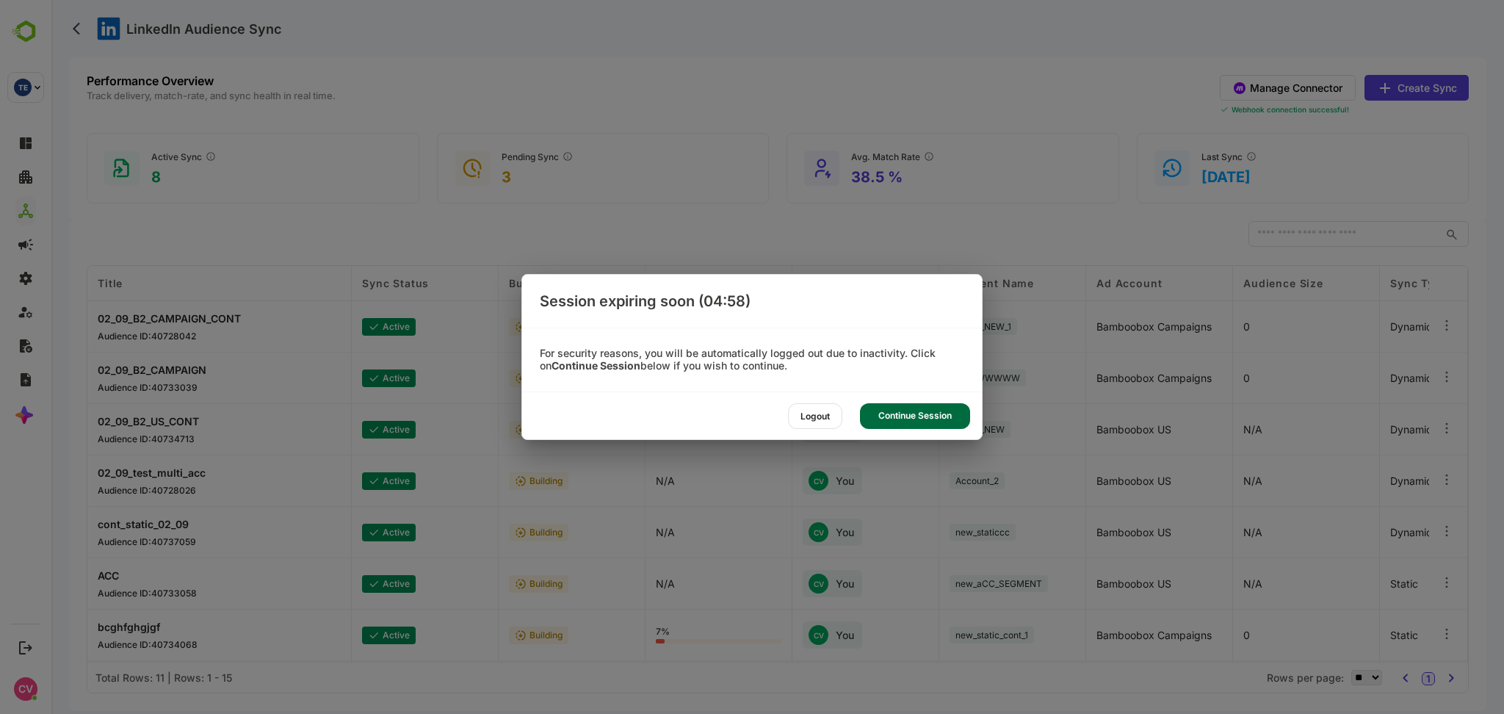
click at [816, 416] on div "Logout" at bounding box center [815, 416] width 54 height 26
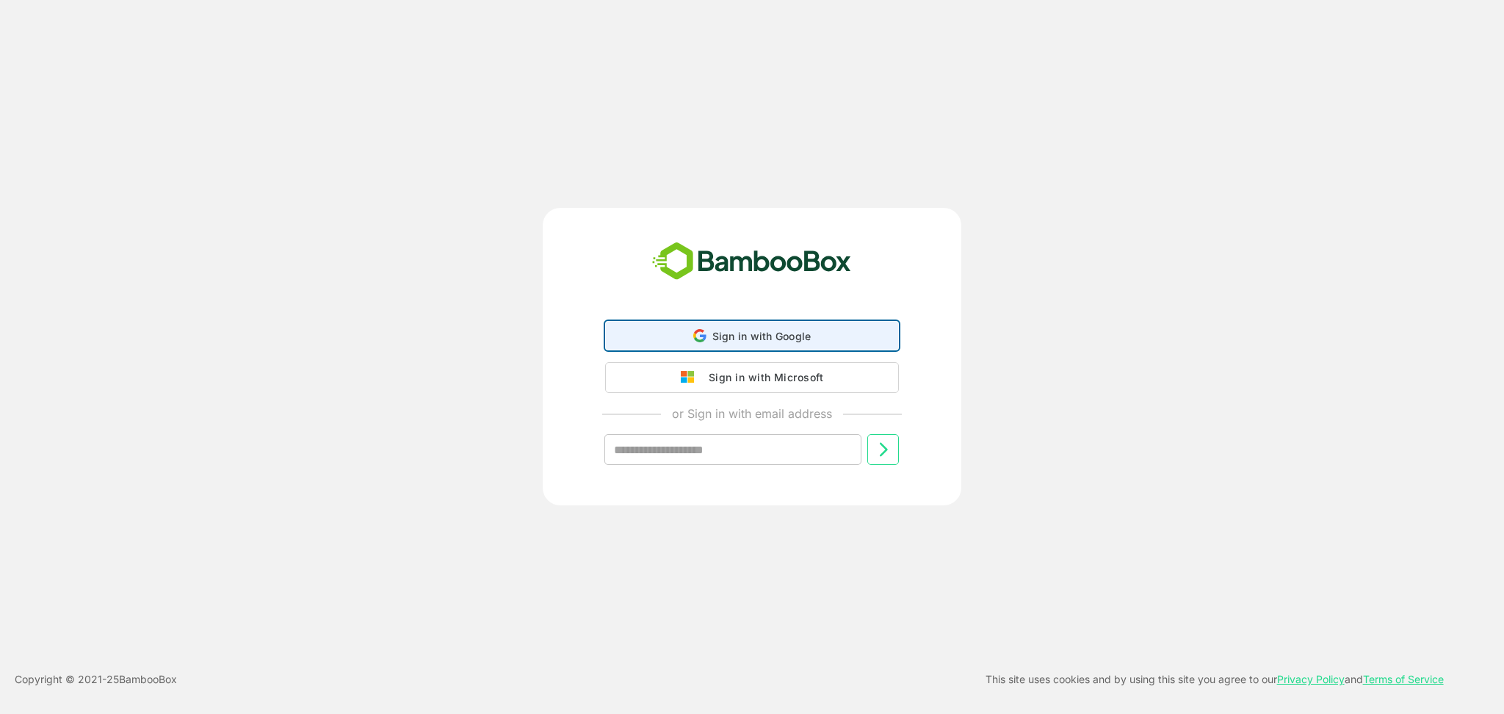
click at [758, 328] on div "Sign in with Google Sign in with Google. Opens in new tab" at bounding box center [751, 336] width 275 height 28
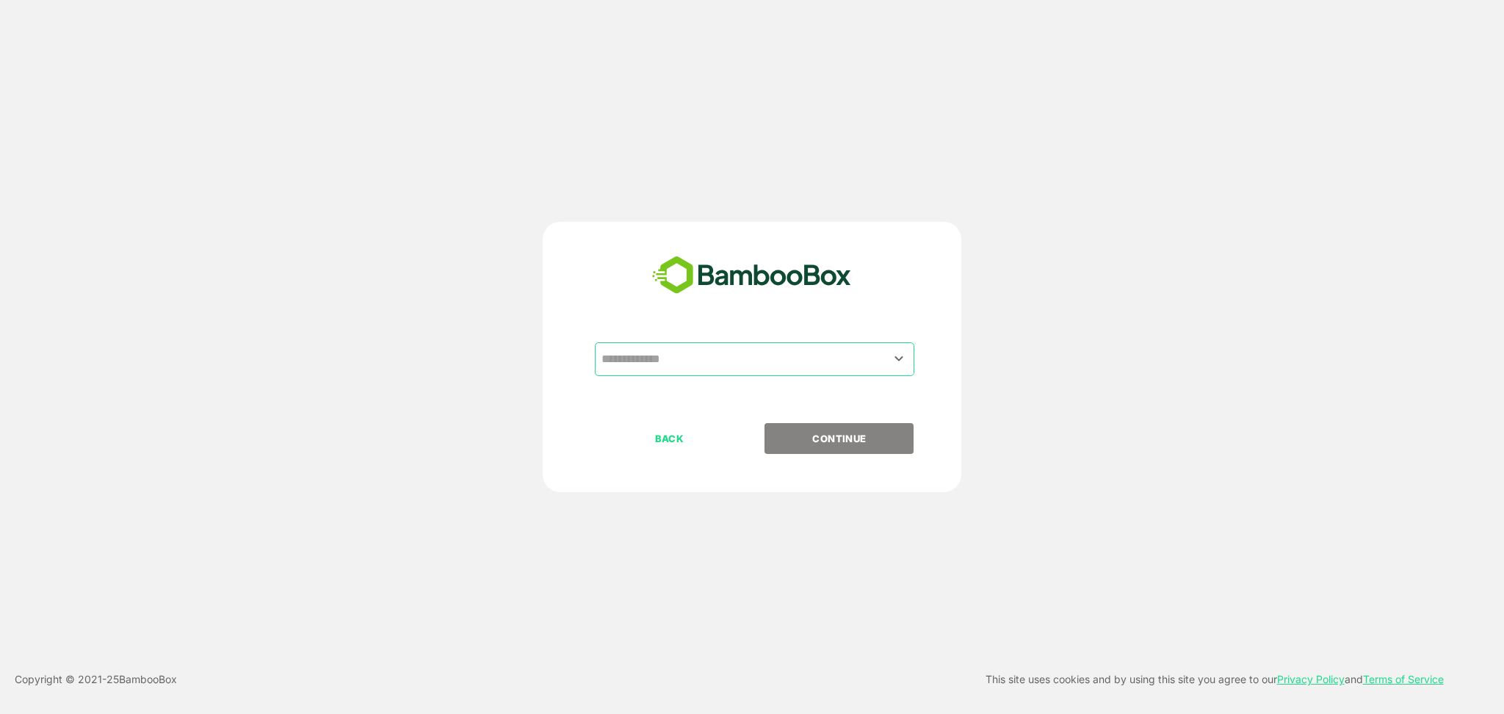
click at [725, 361] on input "text" at bounding box center [754, 359] width 313 height 28
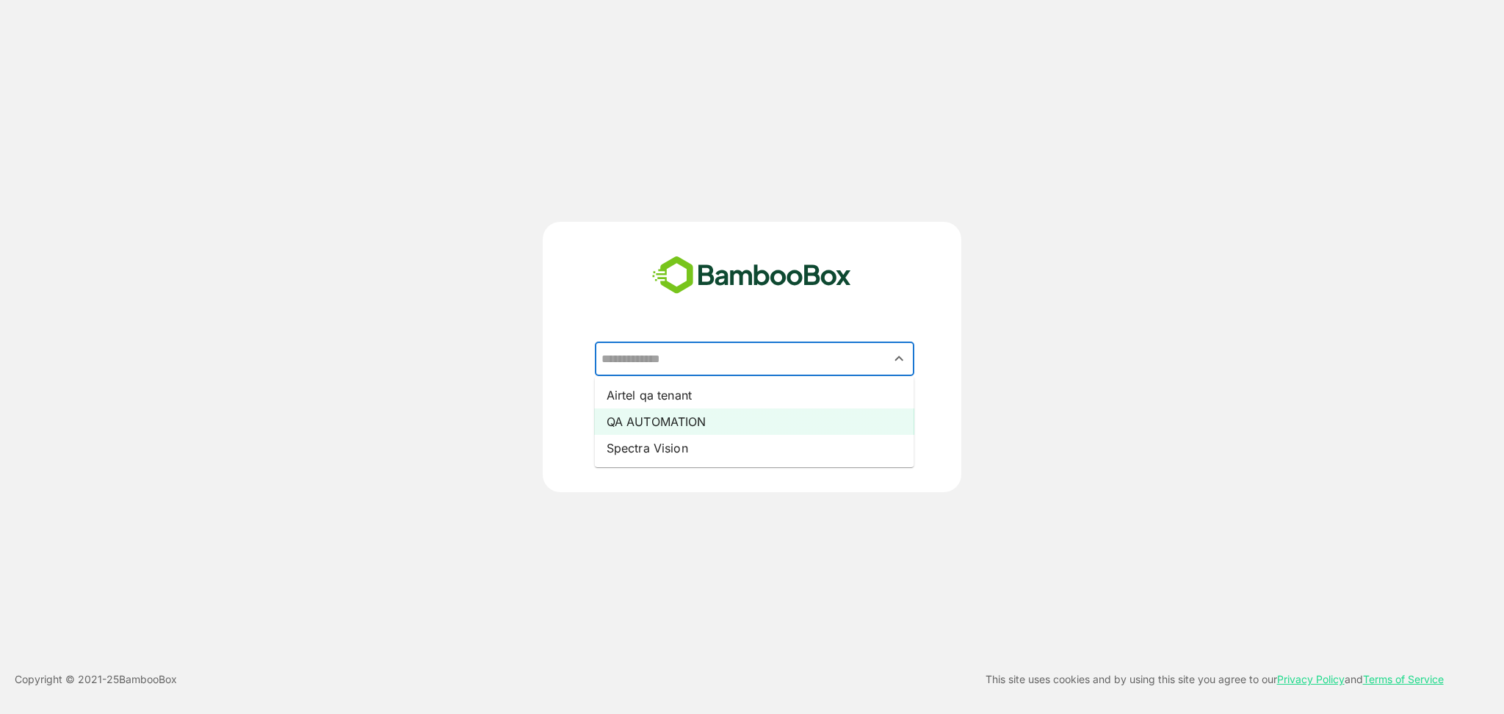
click at [689, 418] on li "QA AUTOMATION" at bounding box center [754, 421] width 319 height 26
type input "**********"
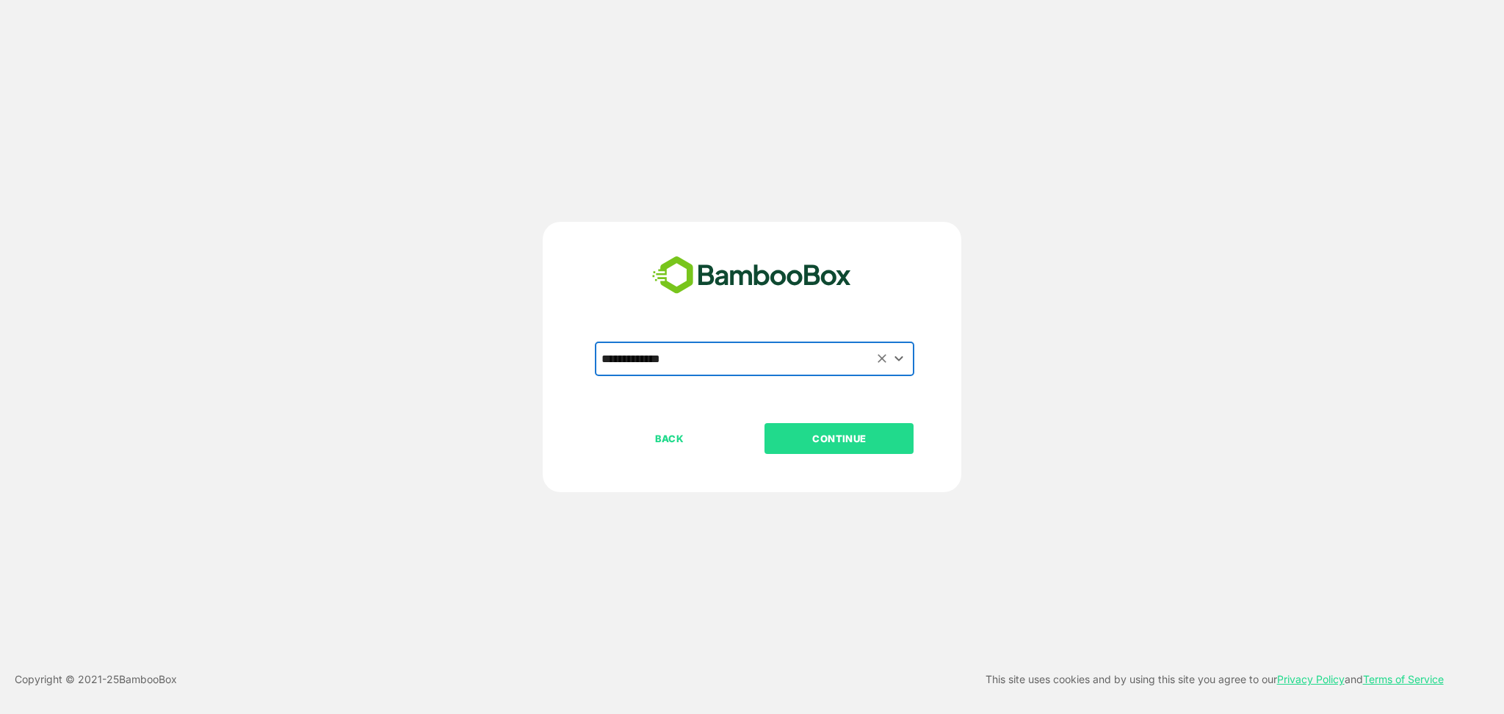
click at [849, 441] on p "CONTINUE" at bounding box center [839, 438] width 147 height 16
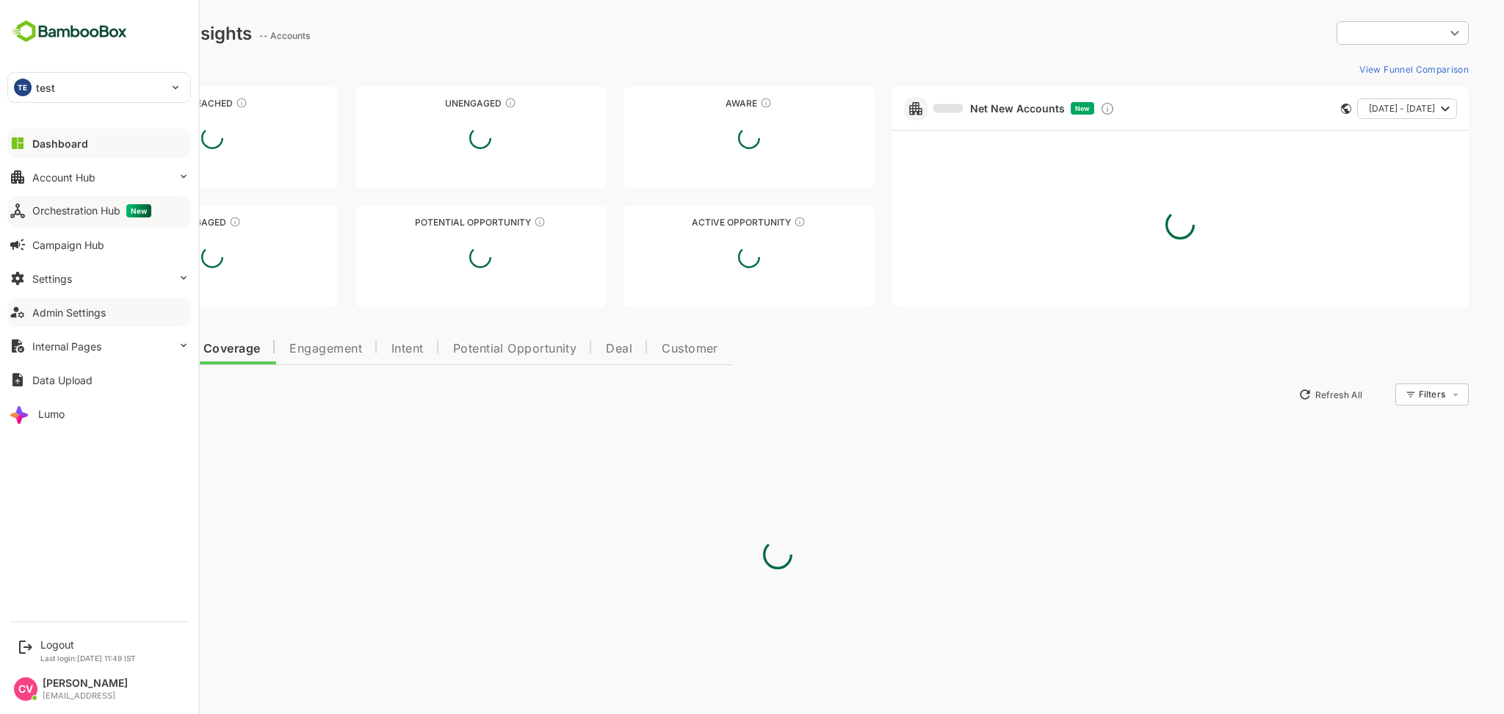
type input "**********"
click at [74, 322] on button "Admin Settings" at bounding box center [99, 311] width 184 height 29
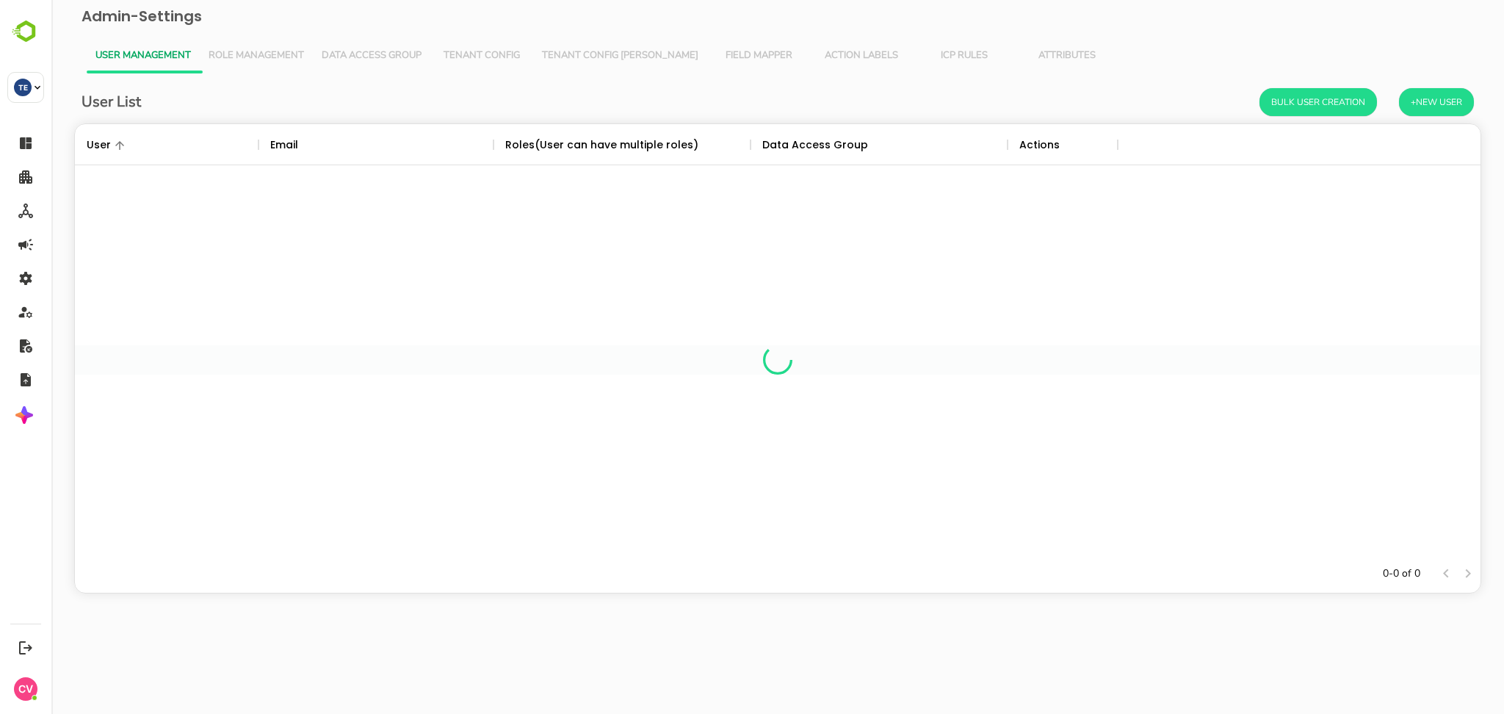
scroll to position [416, 1390]
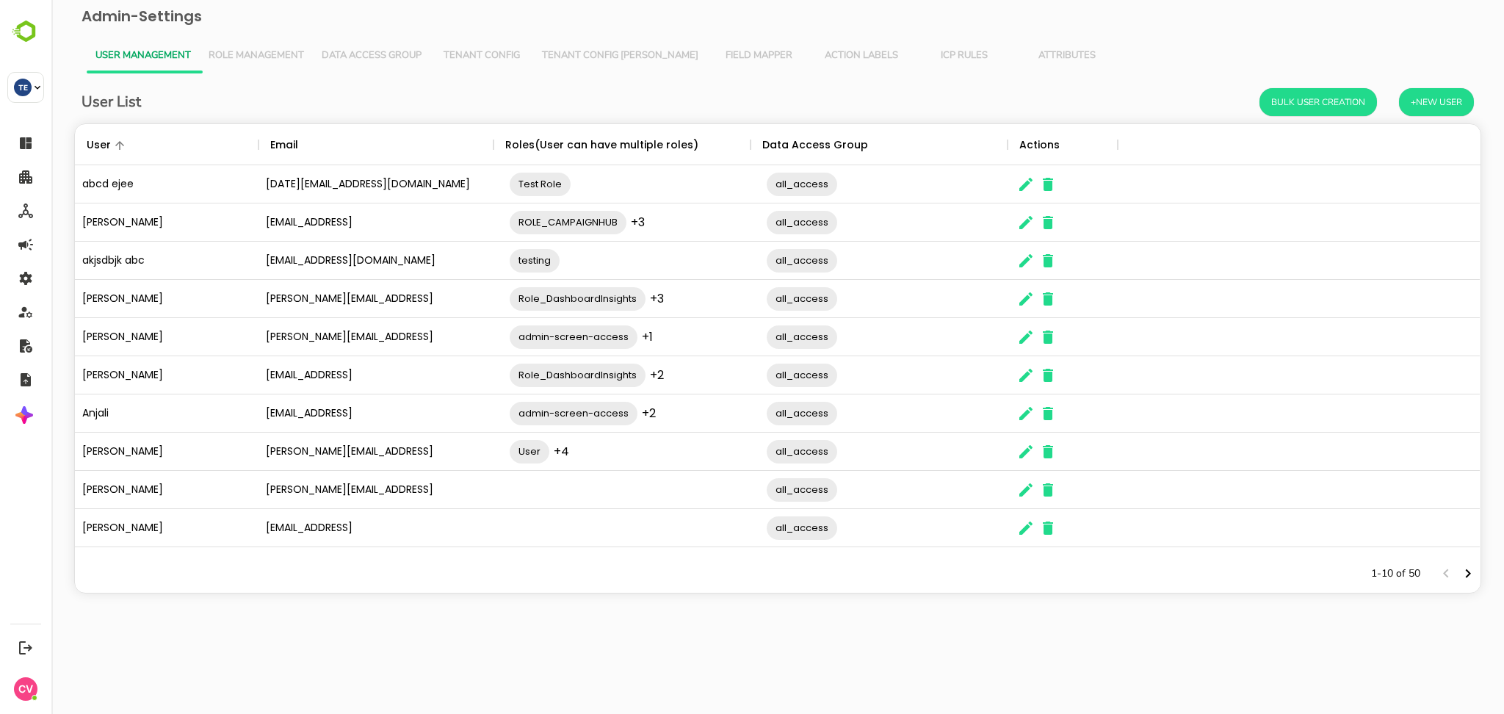
click at [252, 60] on span "Role Management" at bounding box center [255, 56] width 95 height 12
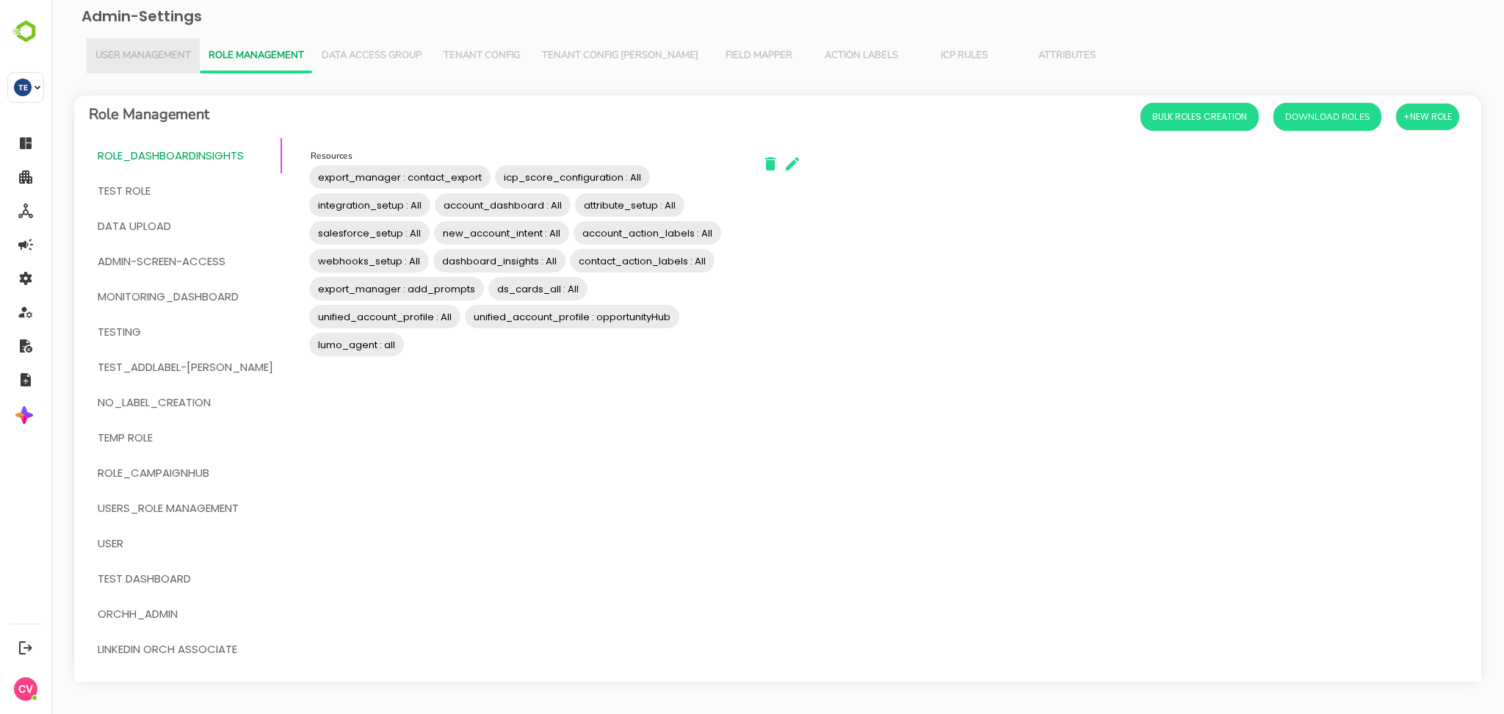
click at [142, 48] on button "User Management" at bounding box center [143, 55] width 113 height 35
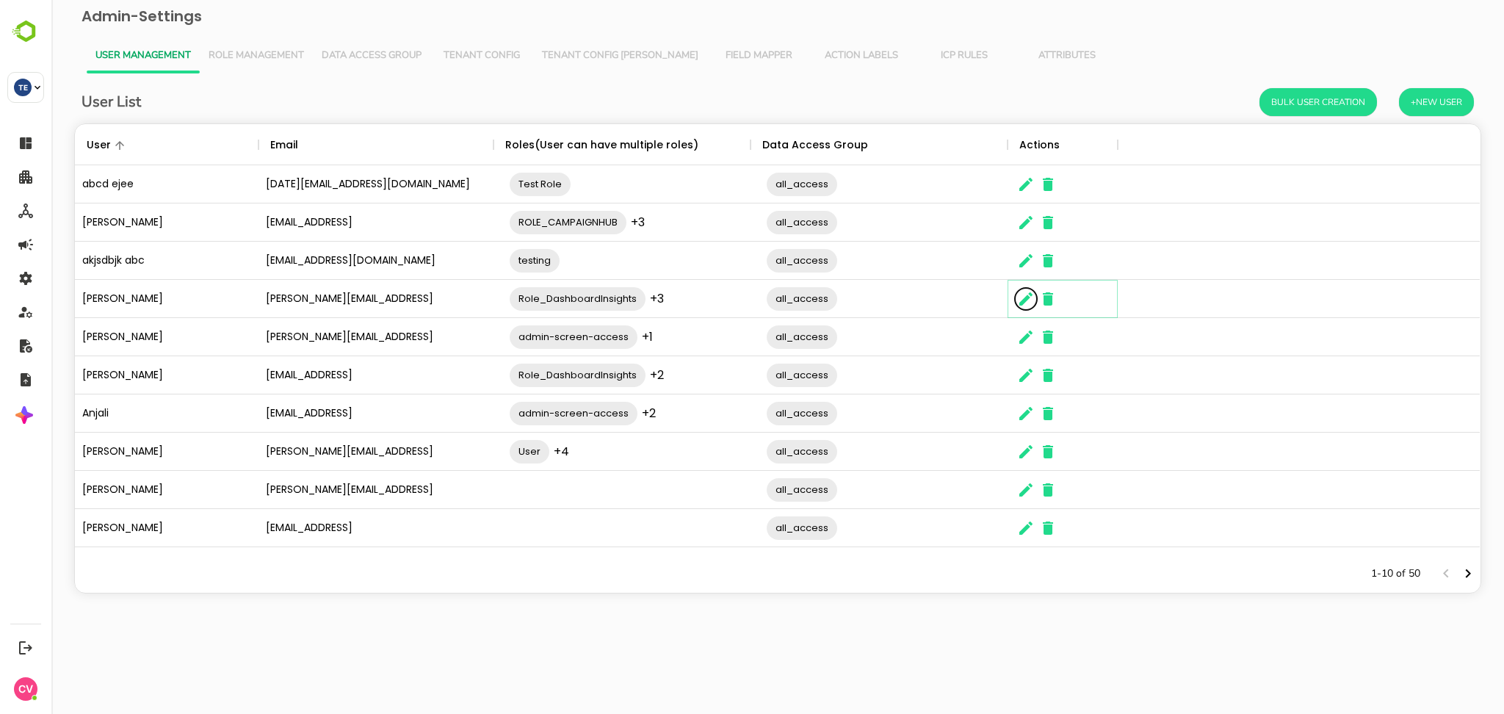
click at [1029, 305] on icon "The User Data" at bounding box center [1026, 299] width 18 height 18
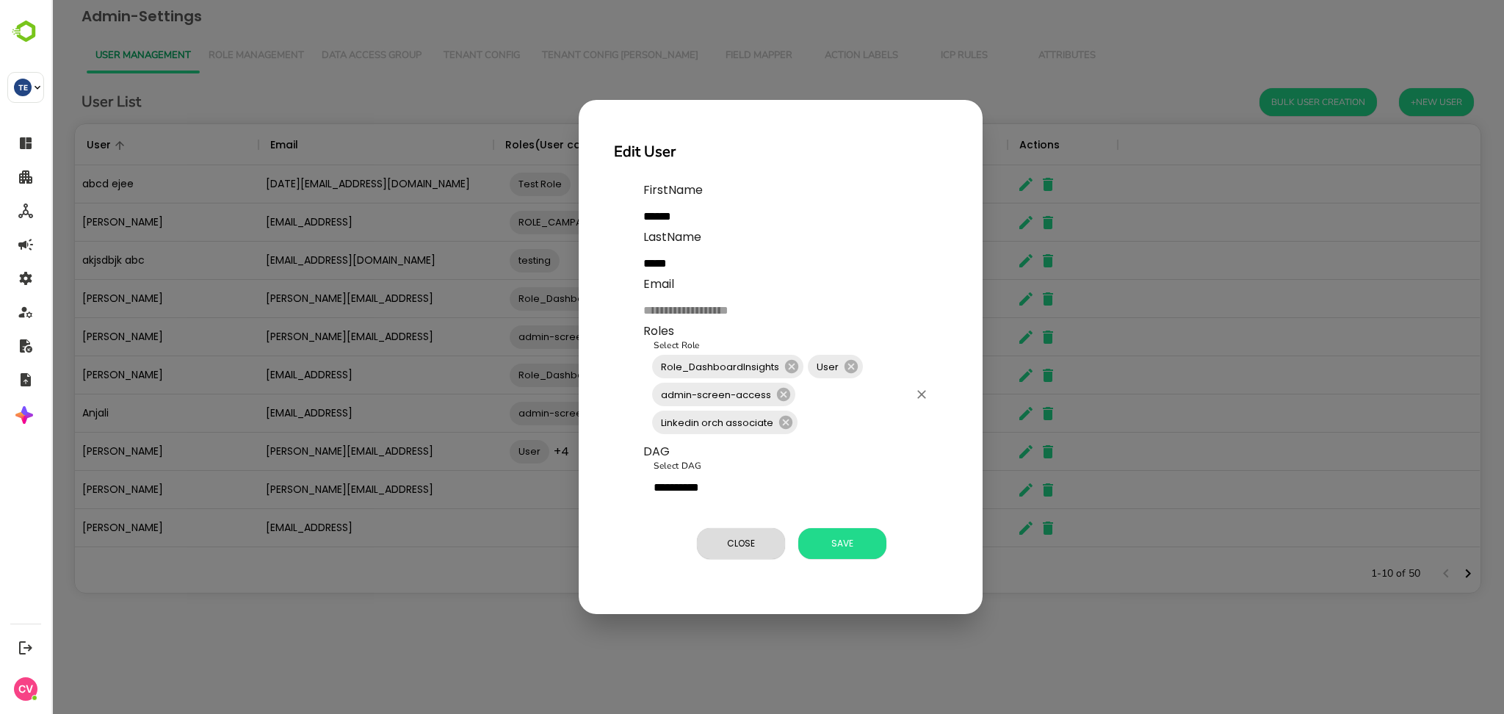
click at [827, 427] on input "Select Role" at bounding box center [853, 422] width 109 height 28
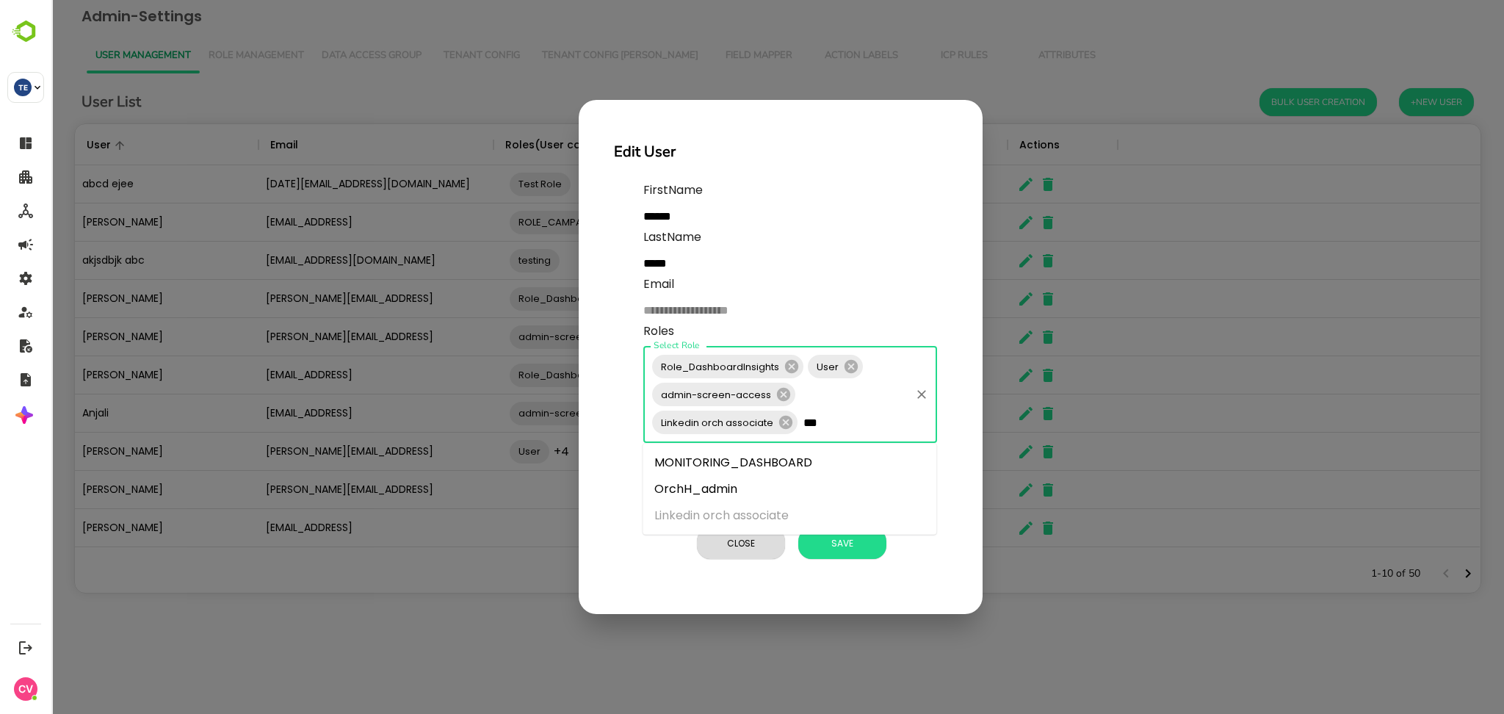
type input "****"
click at [780, 421] on icon at bounding box center [785, 422] width 13 height 13
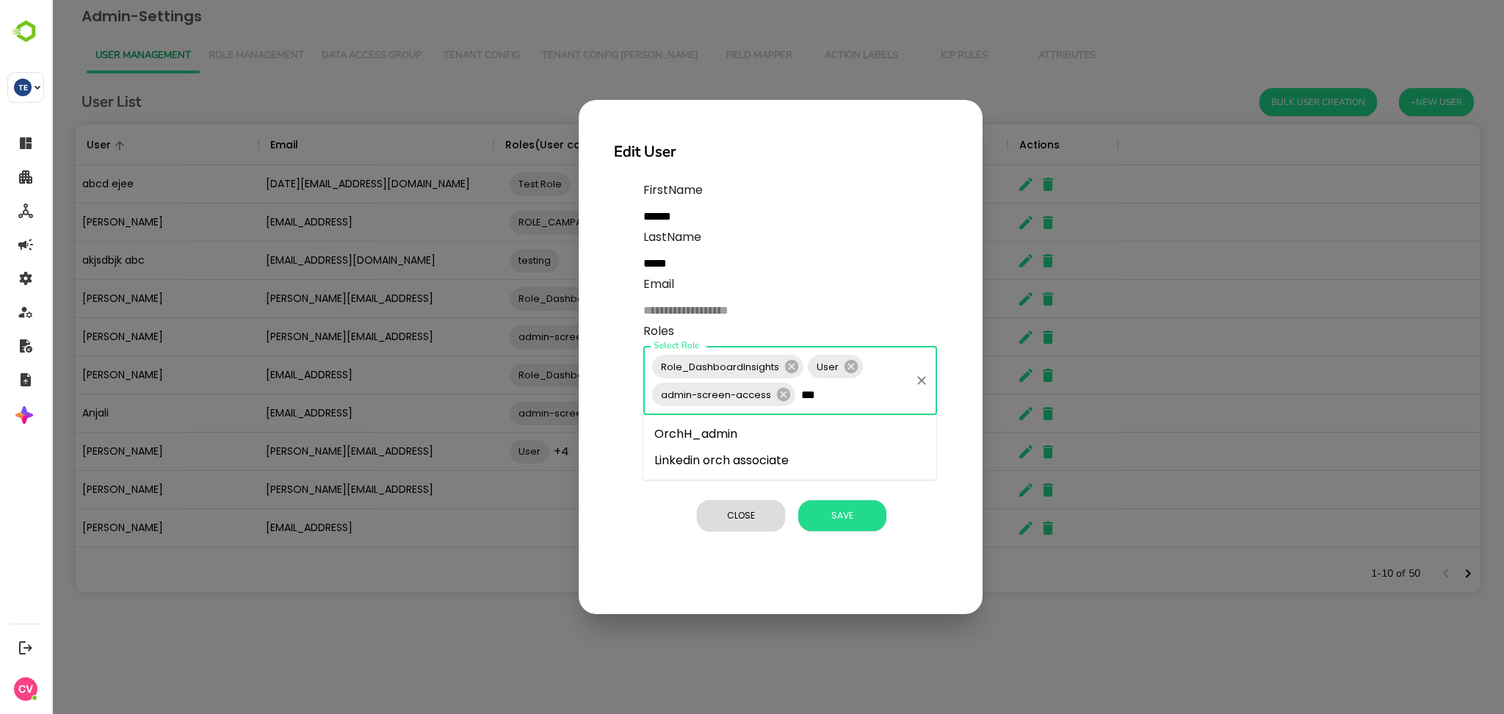
type input "****"
click at [735, 433] on li "OrchH_admin" at bounding box center [789, 434] width 294 height 26
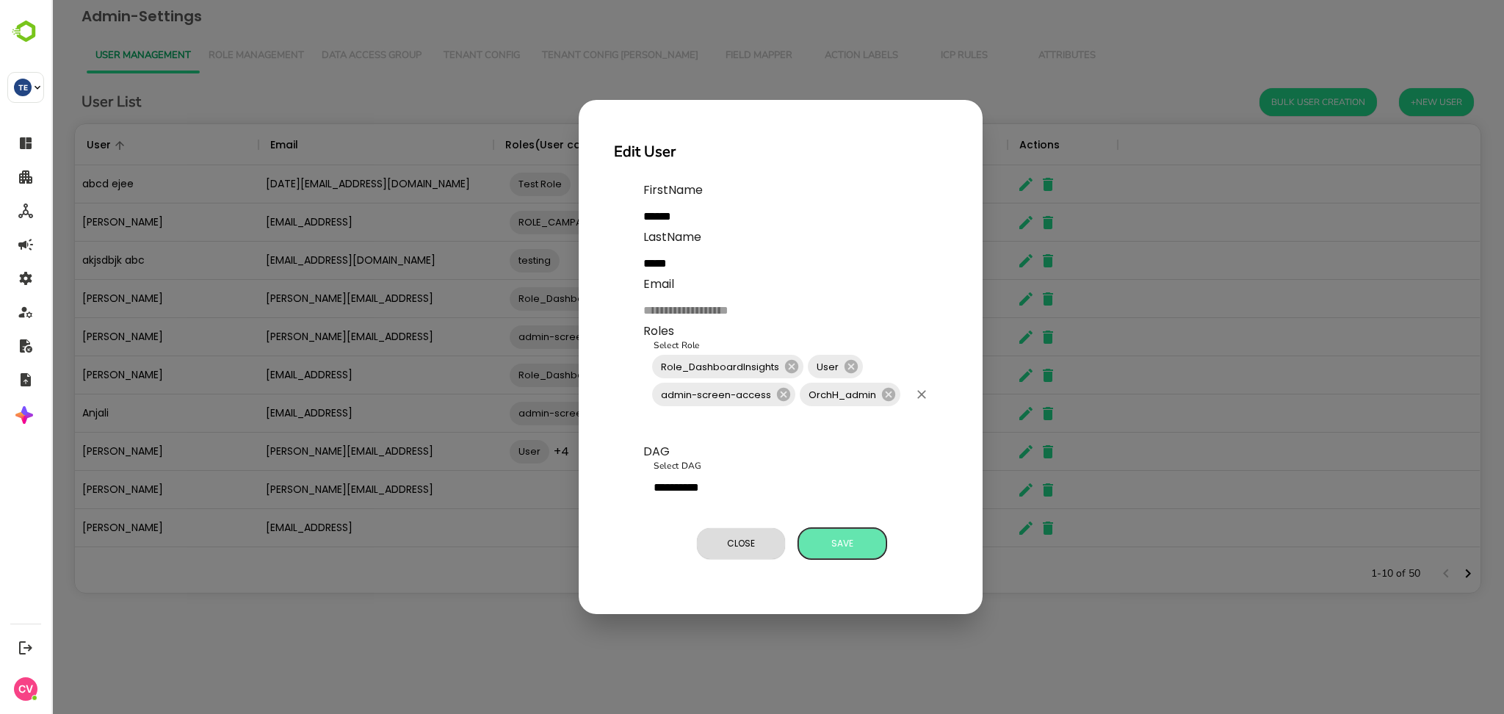
click at [841, 541] on span "Save" at bounding box center [841, 543] width 73 height 19
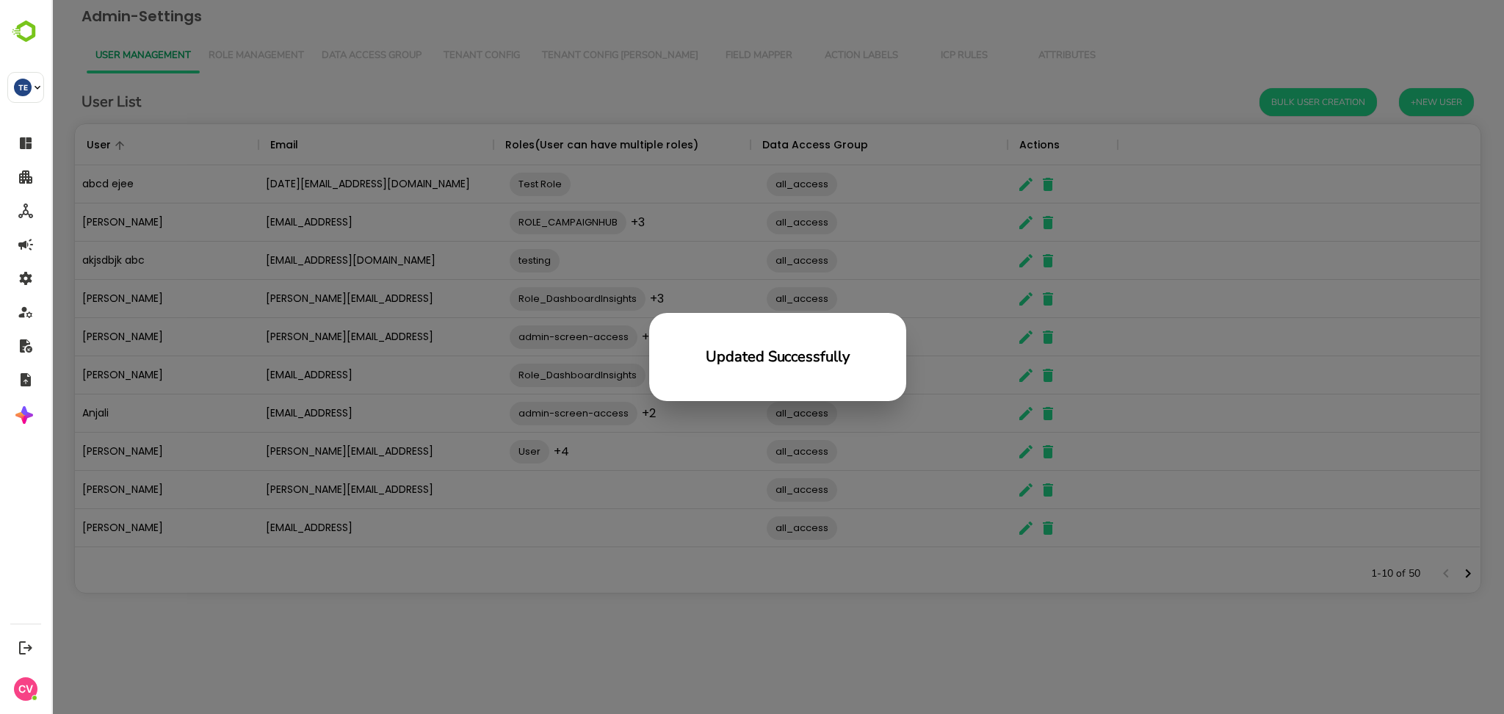
click at [525, 617] on div "Updated Successfully" at bounding box center [777, 357] width 1452 height 714
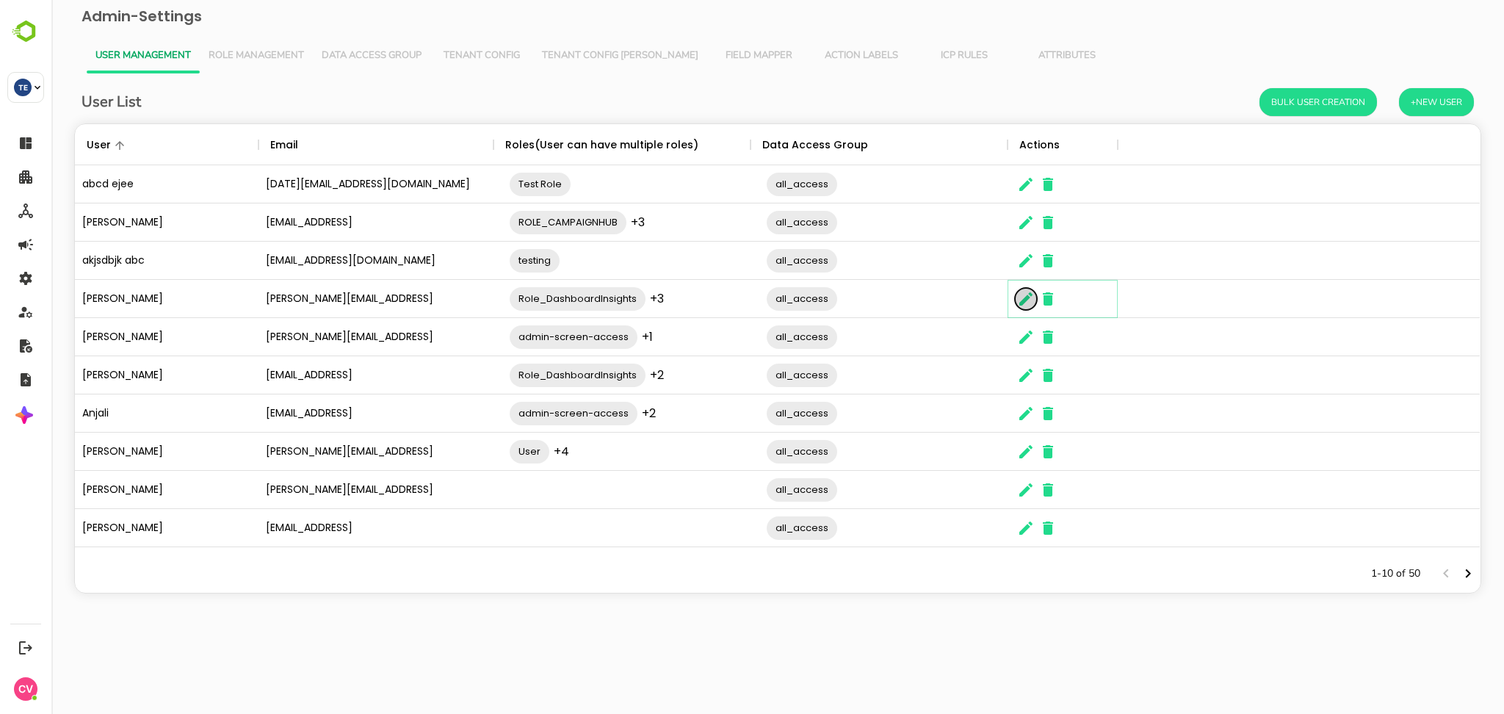
click at [1020, 306] on icon "The User Data" at bounding box center [1026, 299] width 18 height 18
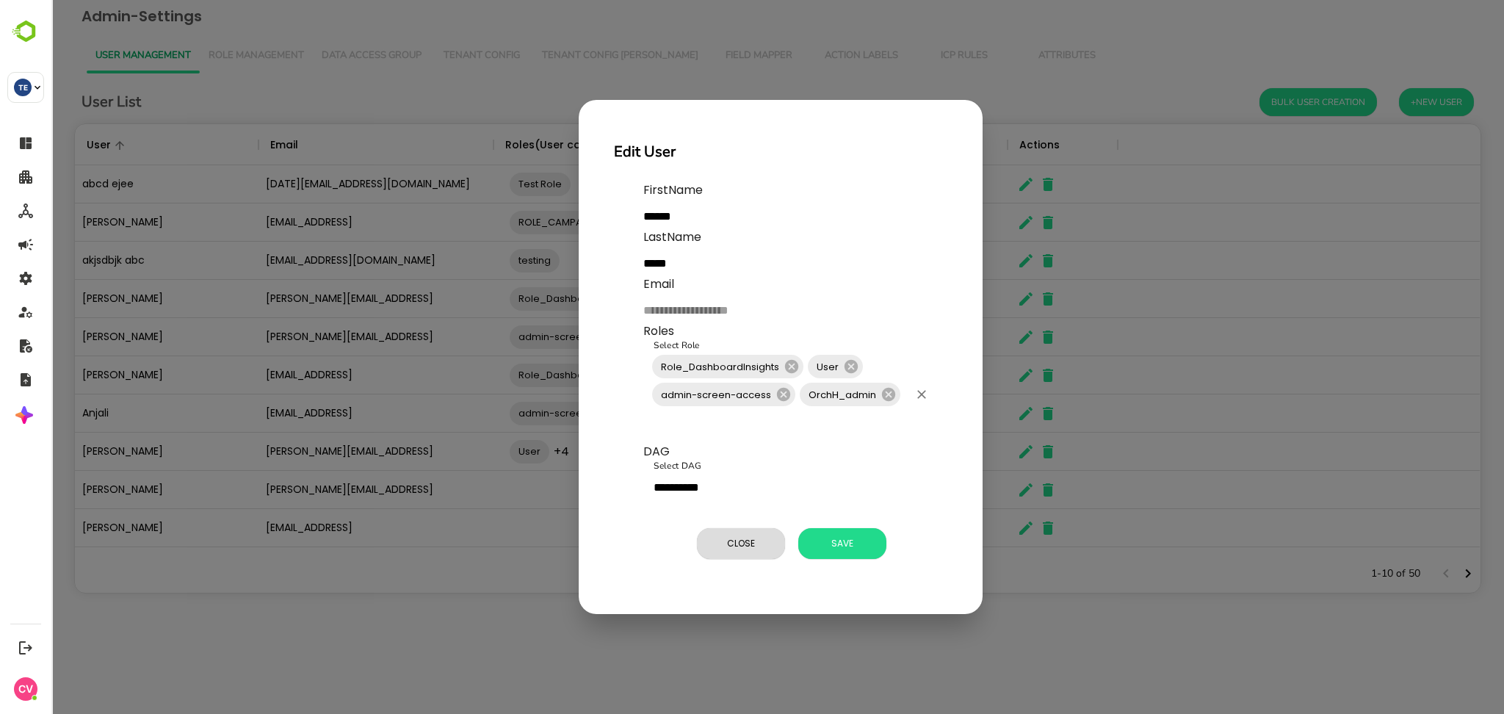
click at [837, 430] on input "Select Role" at bounding box center [779, 422] width 258 height 28
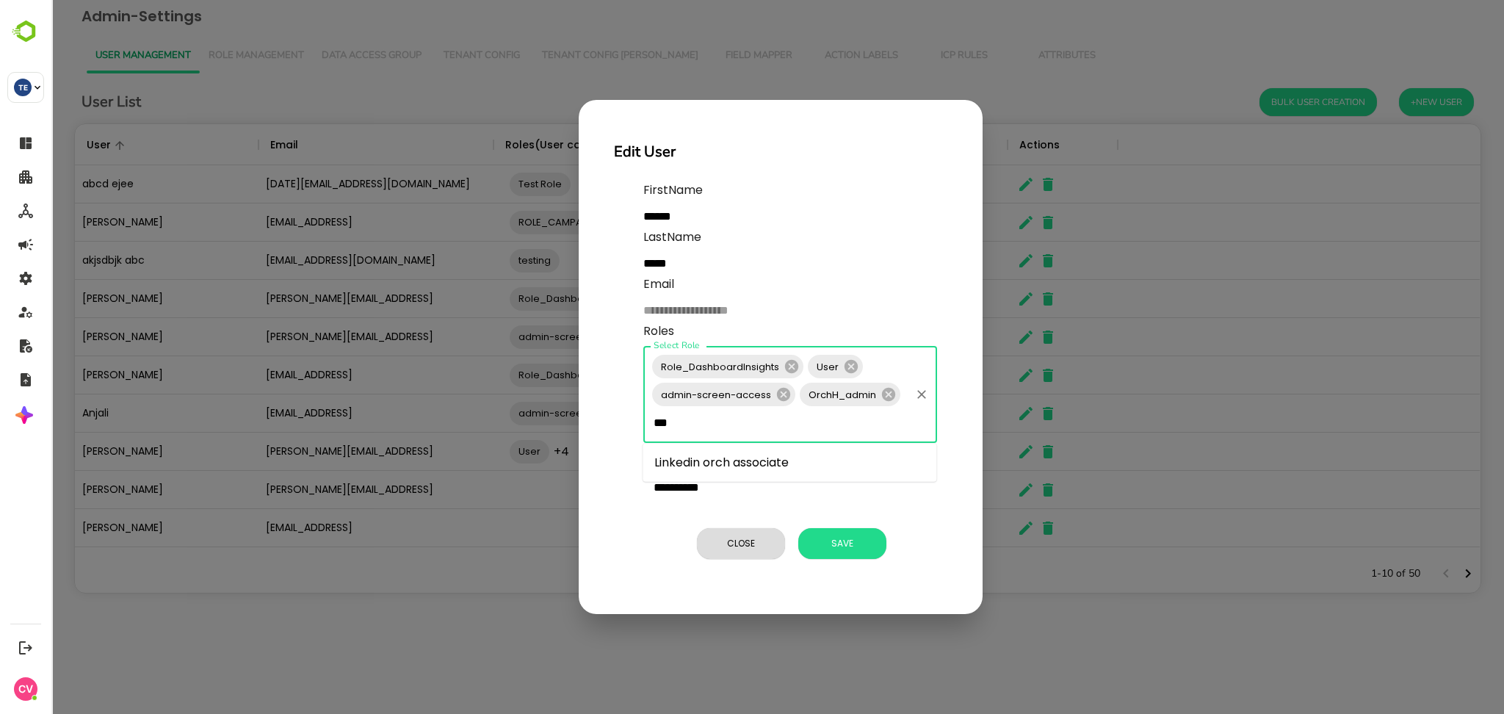
type input "***"
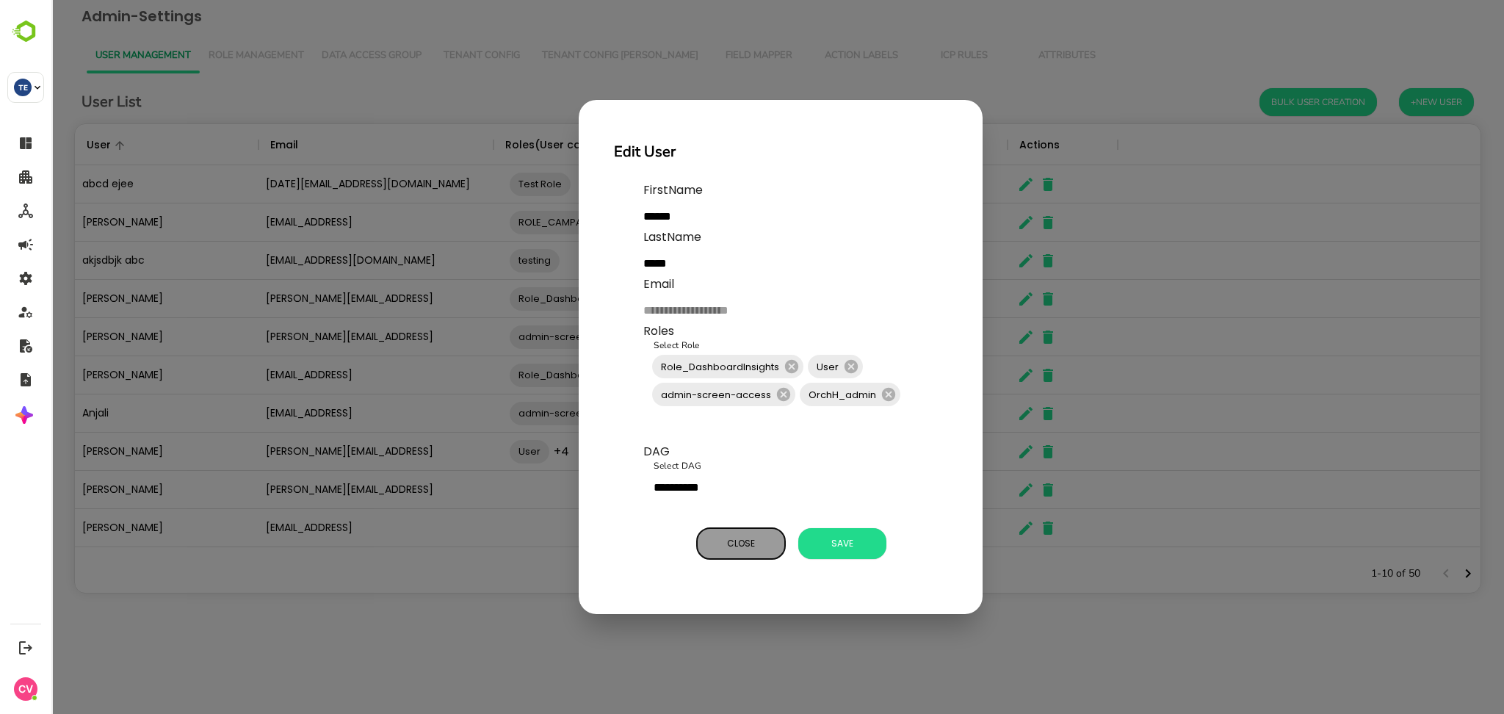
click at [740, 543] on span "Close" at bounding box center [740, 543] width 73 height 19
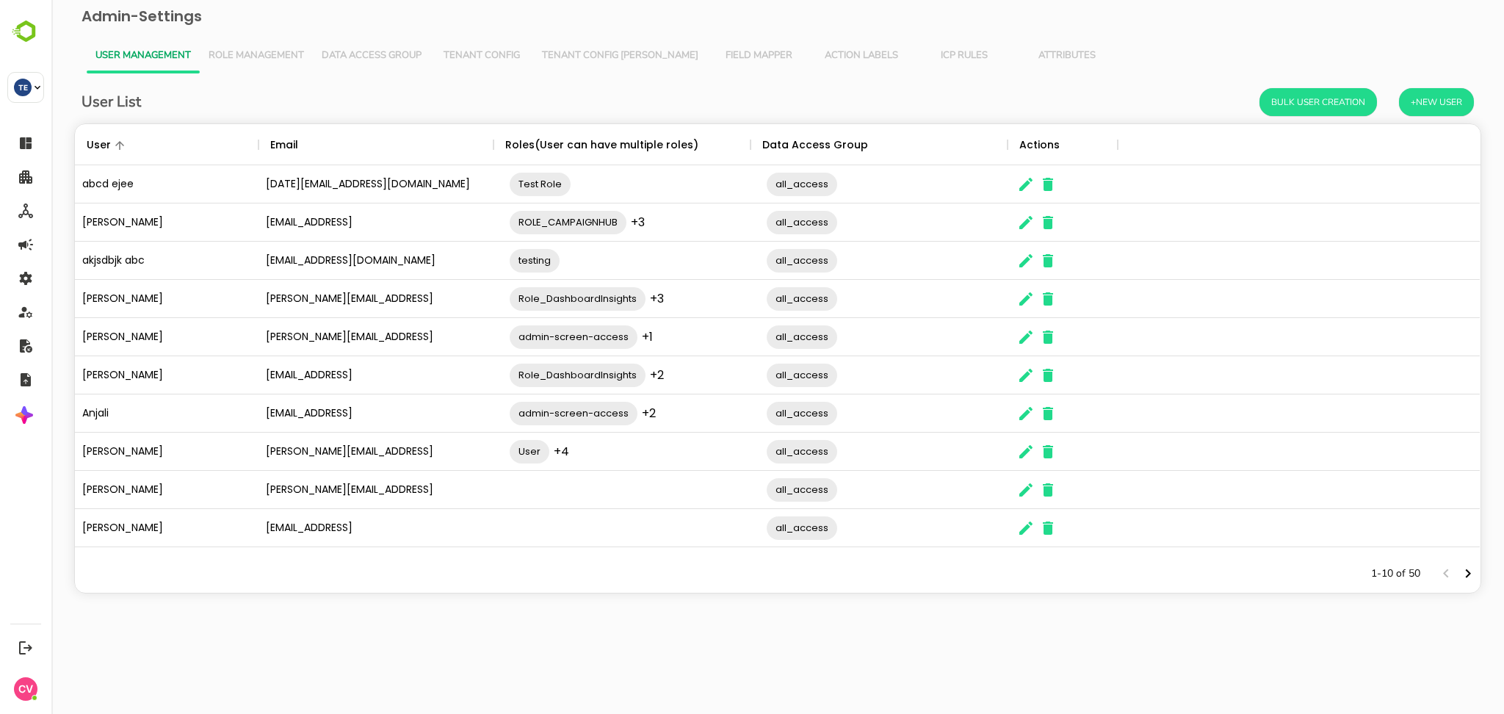
click at [943, 611] on div "User List Bulk User Creation +New User User Email Roles(User can have multiple …" at bounding box center [777, 351] width 1429 height 556
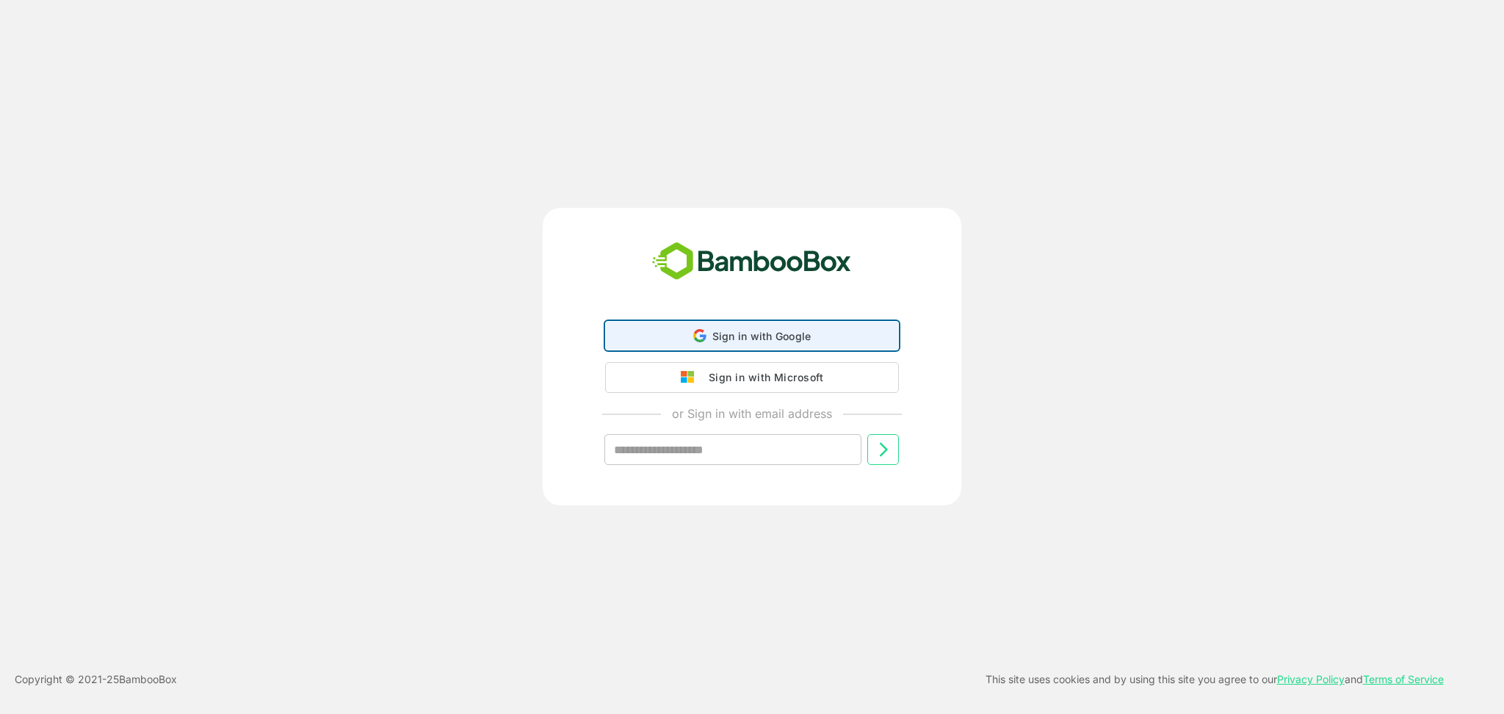
click at [641, 335] on div "Sign in with Google Sign in with Google. Opens in new tab" at bounding box center [751, 336] width 275 height 28
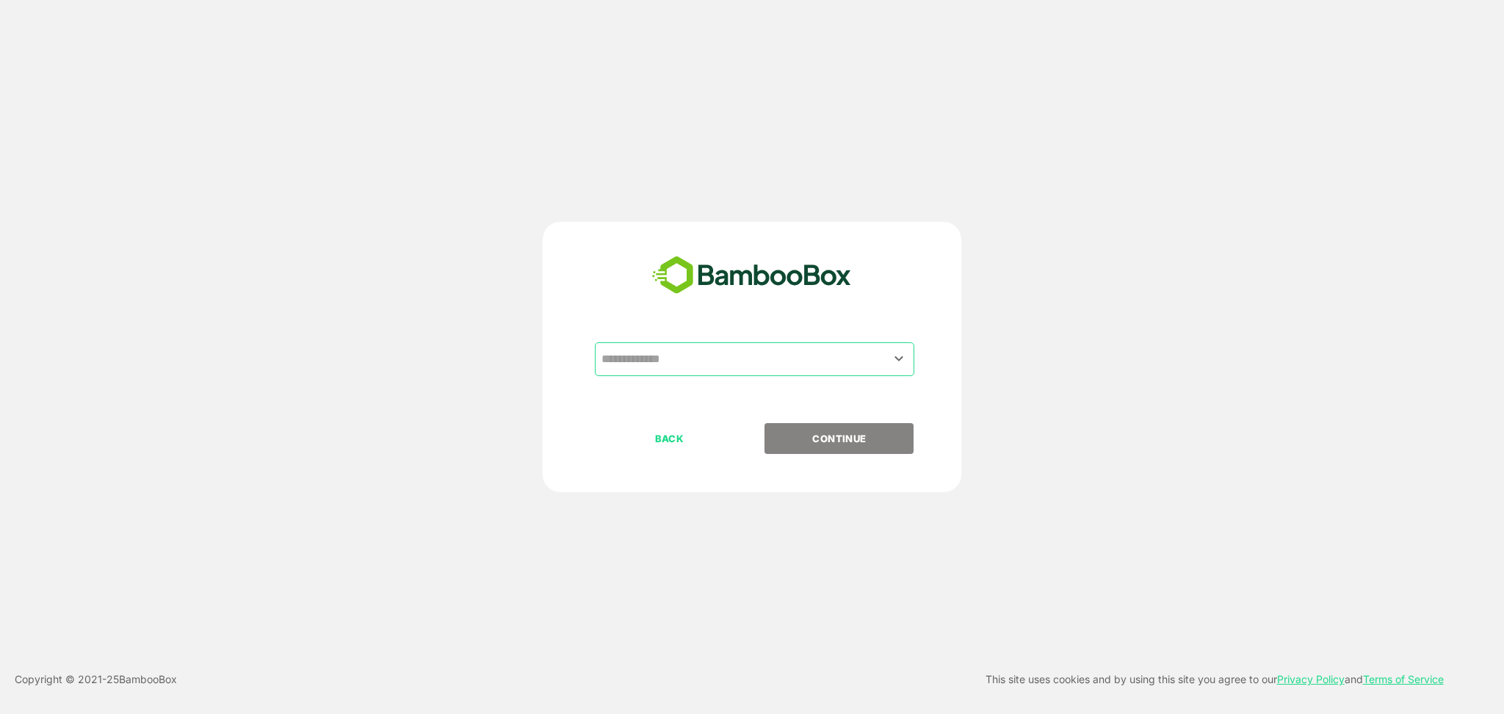
click at [721, 363] on input "text" at bounding box center [754, 359] width 313 height 28
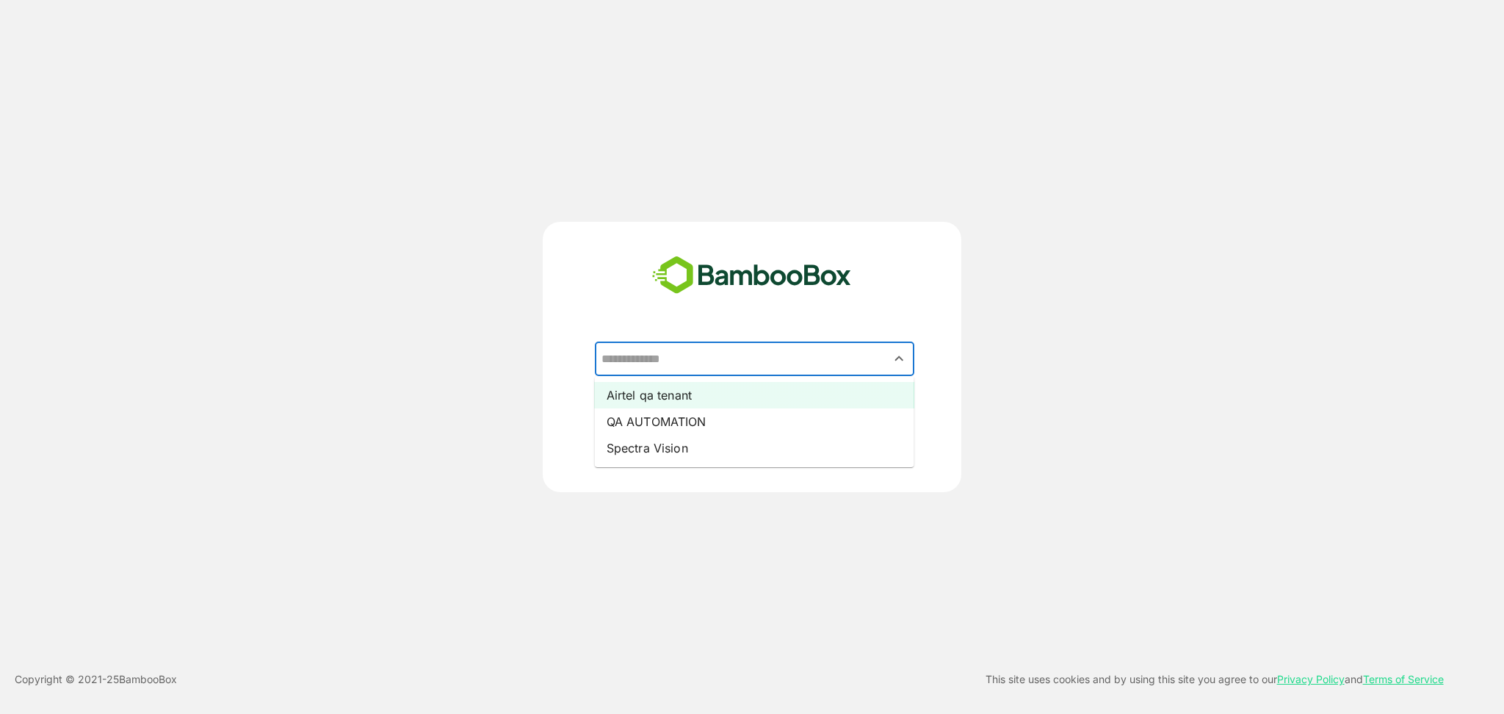
click at [708, 394] on li "Airtel qa tenant" at bounding box center [754, 395] width 319 height 26
type input "**********"
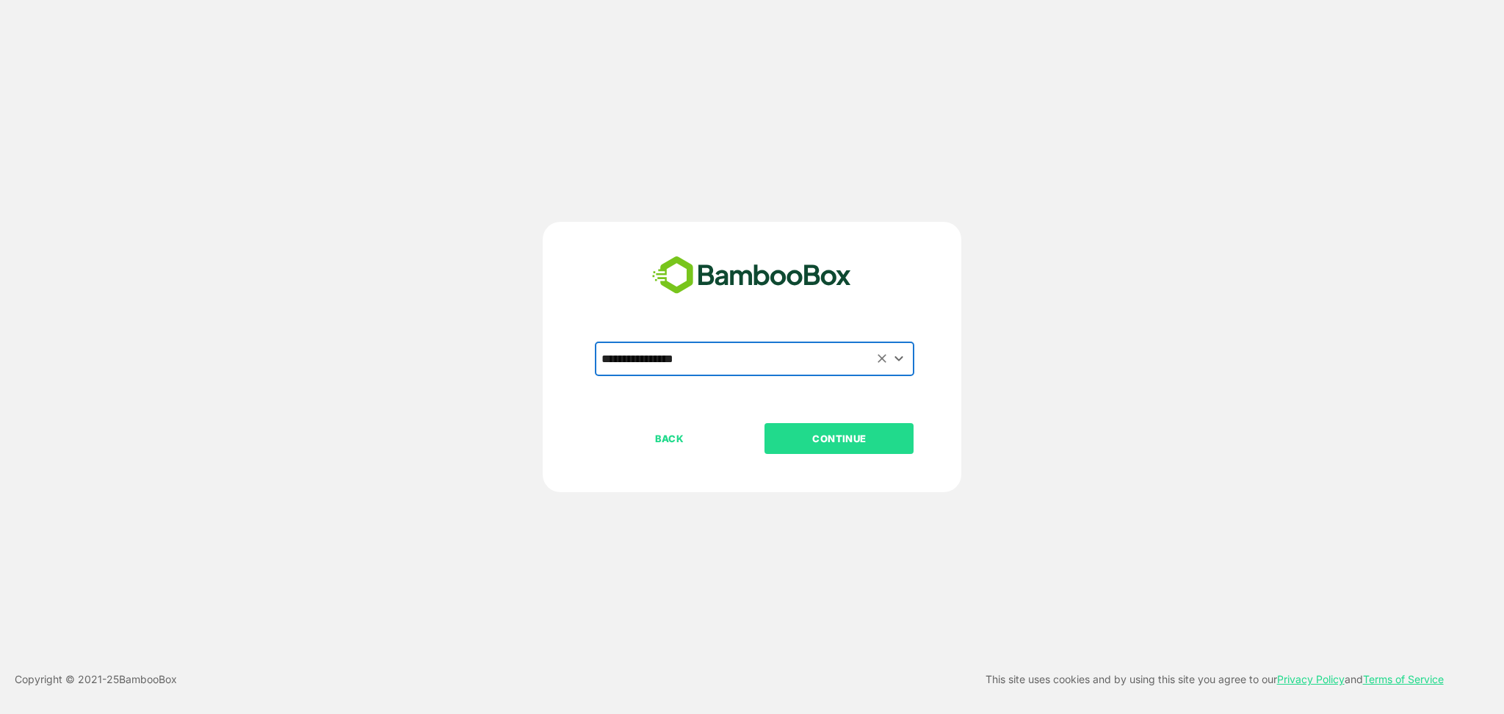
click at [832, 440] on p "CONTINUE" at bounding box center [839, 438] width 147 height 16
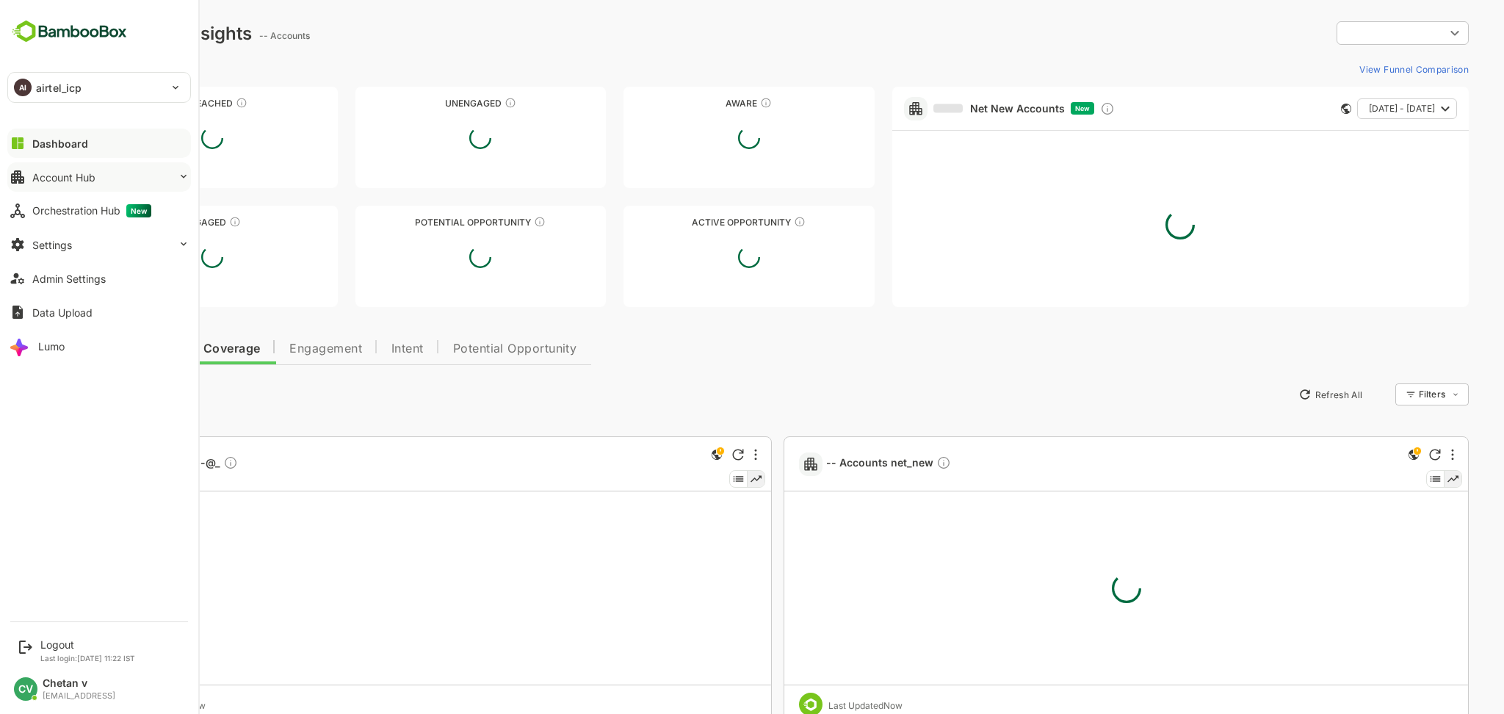
click at [94, 168] on button "Account Hub" at bounding box center [99, 176] width 184 height 29
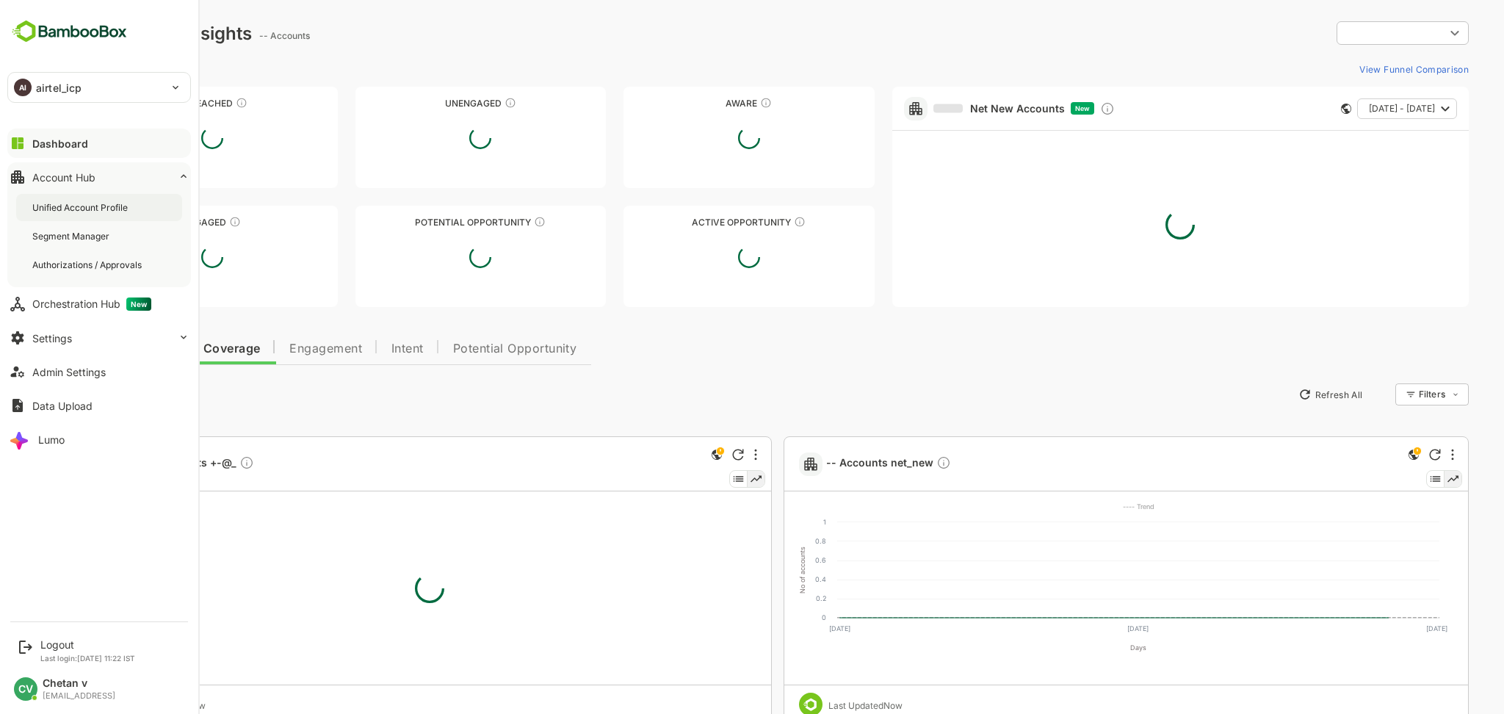
click at [101, 215] on div "Unified Account Profile" at bounding box center [99, 207] width 166 height 27
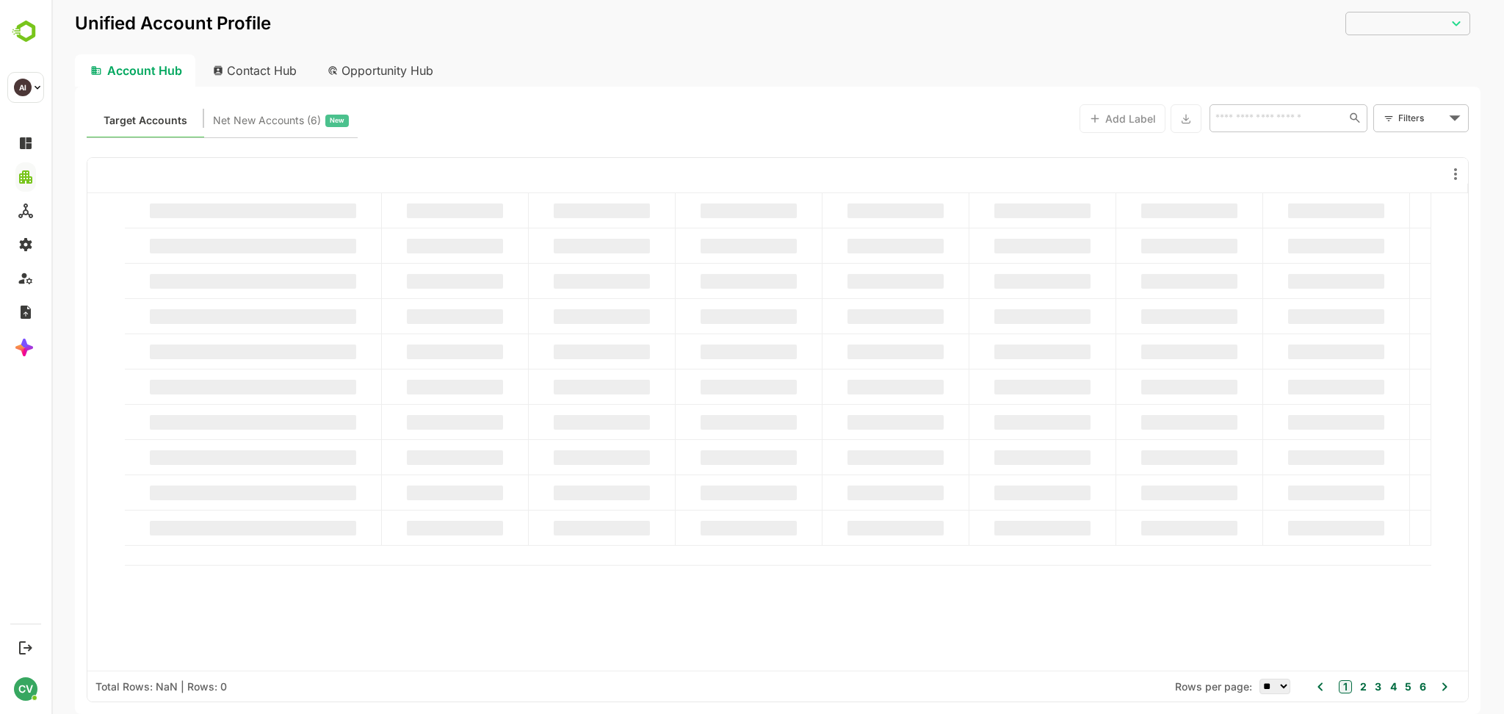
type input "**********"
click at [1288, 119] on input "text" at bounding box center [1274, 118] width 127 height 18
paste input "**********"
type input "**********"
click at [1265, 146] on li "[PERSON_NAME]" at bounding box center [1287, 150] width 152 height 24
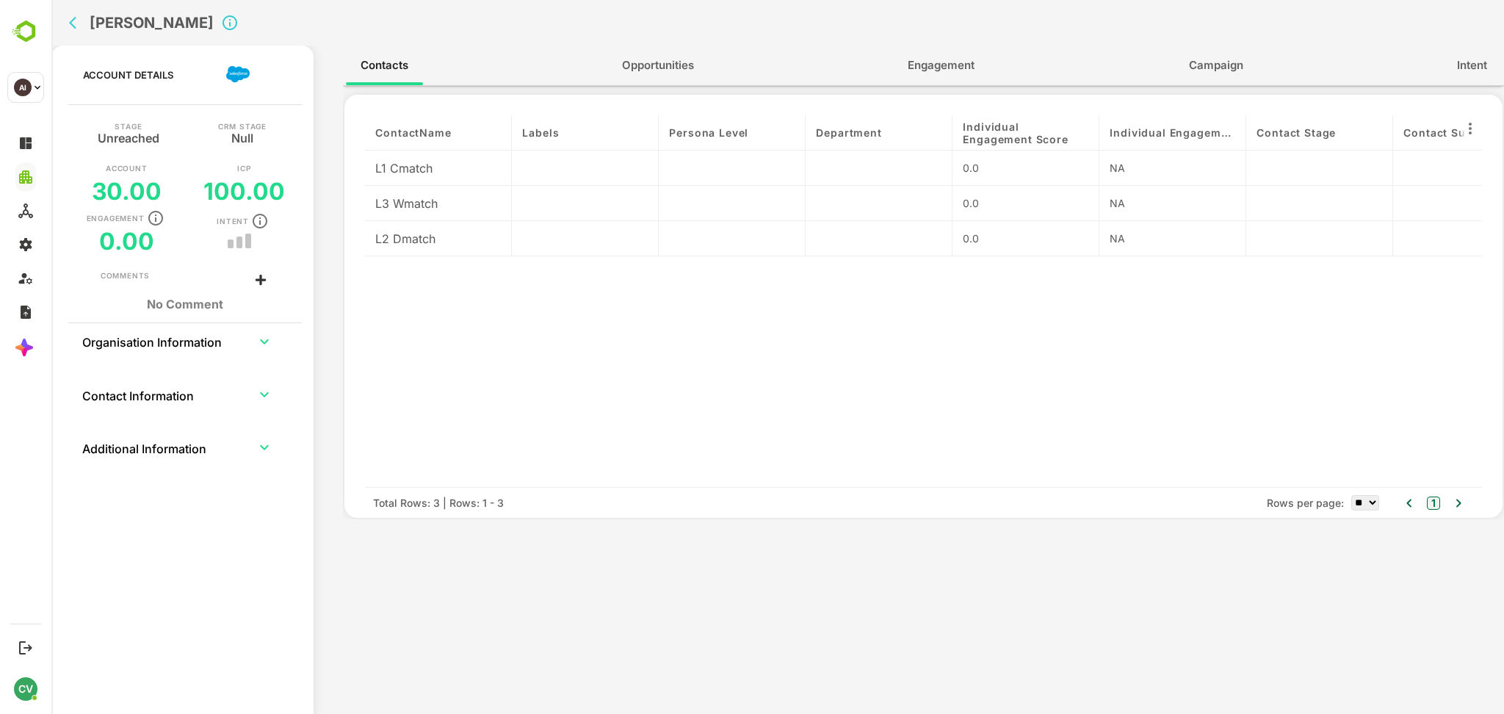
click at [933, 73] on span "Engagement" at bounding box center [940, 65] width 67 height 19
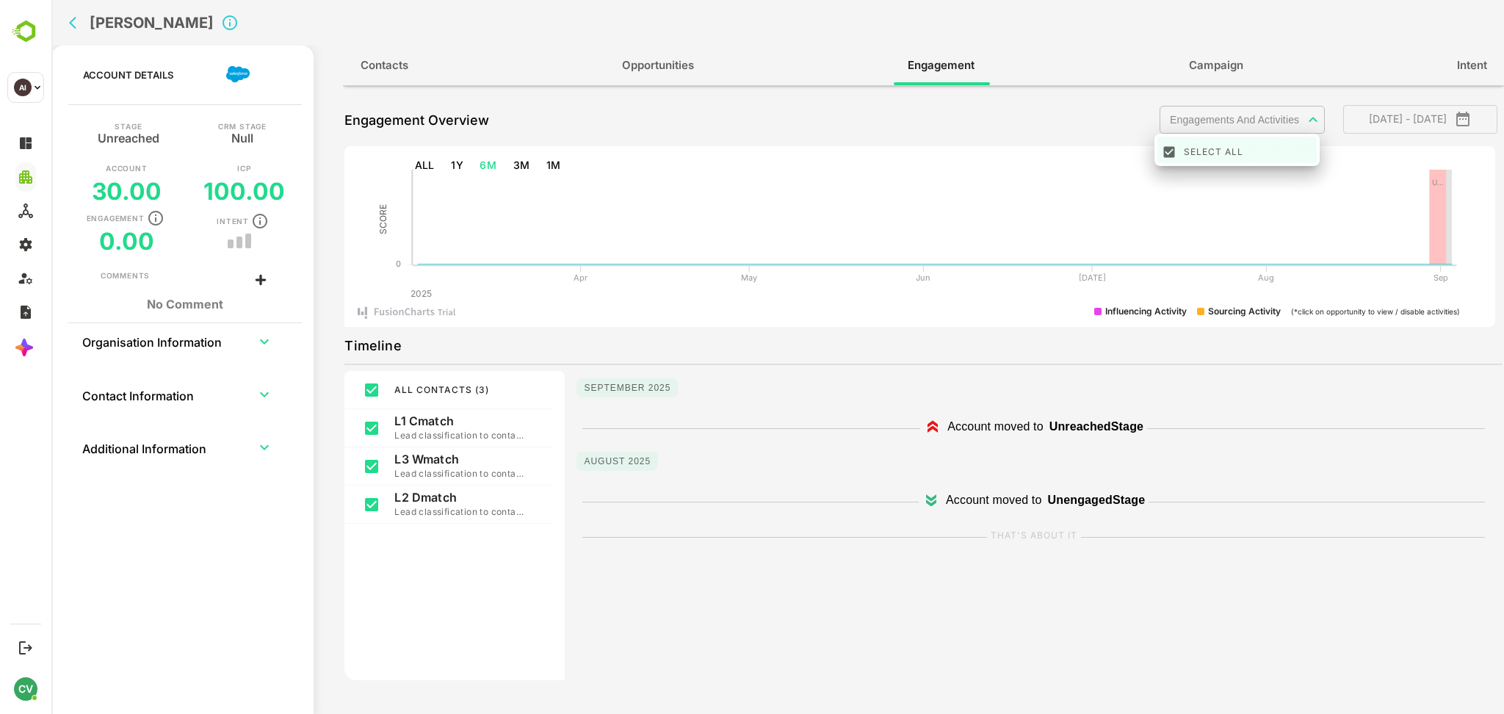
click at [1207, 120] on body "[PERSON_NAME] Account Details Stage Unreached CRM Stage Null Account 30.00 ICP …" at bounding box center [777, 357] width 1452 height 714
click at [1205, 162] on div "Select All" at bounding box center [1248, 149] width 130 height 23
click at [1178, 148] on li "Select All" at bounding box center [1236, 150] width 159 height 26
click at [1074, 118] on div at bounding box center [777, 357] width 1452 height 714
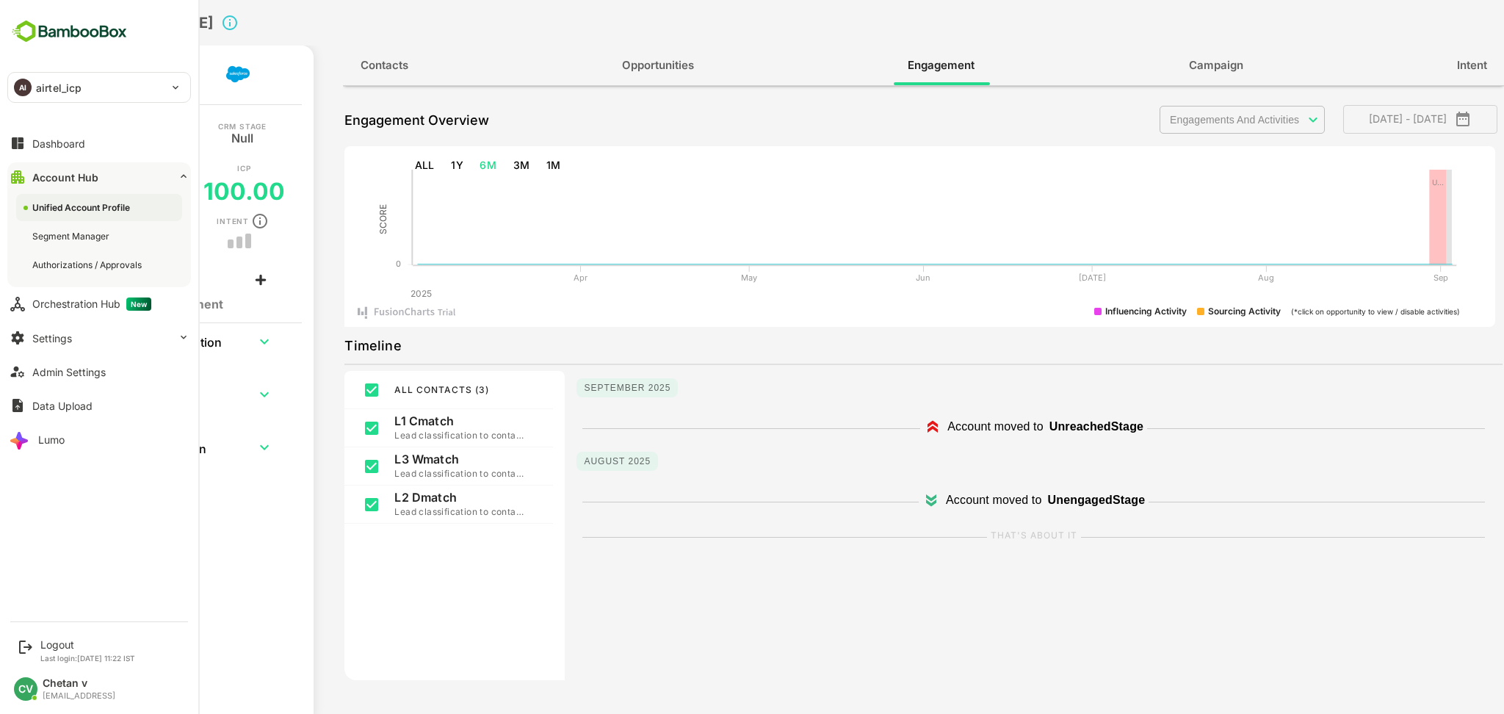
click at [48, 85] on p "airtel_icp" at bounding box center [59, 87] width 46 height 15
click at [65, 131] on li "AI airtel" at bounding box center [102, 128] width 184 height 32
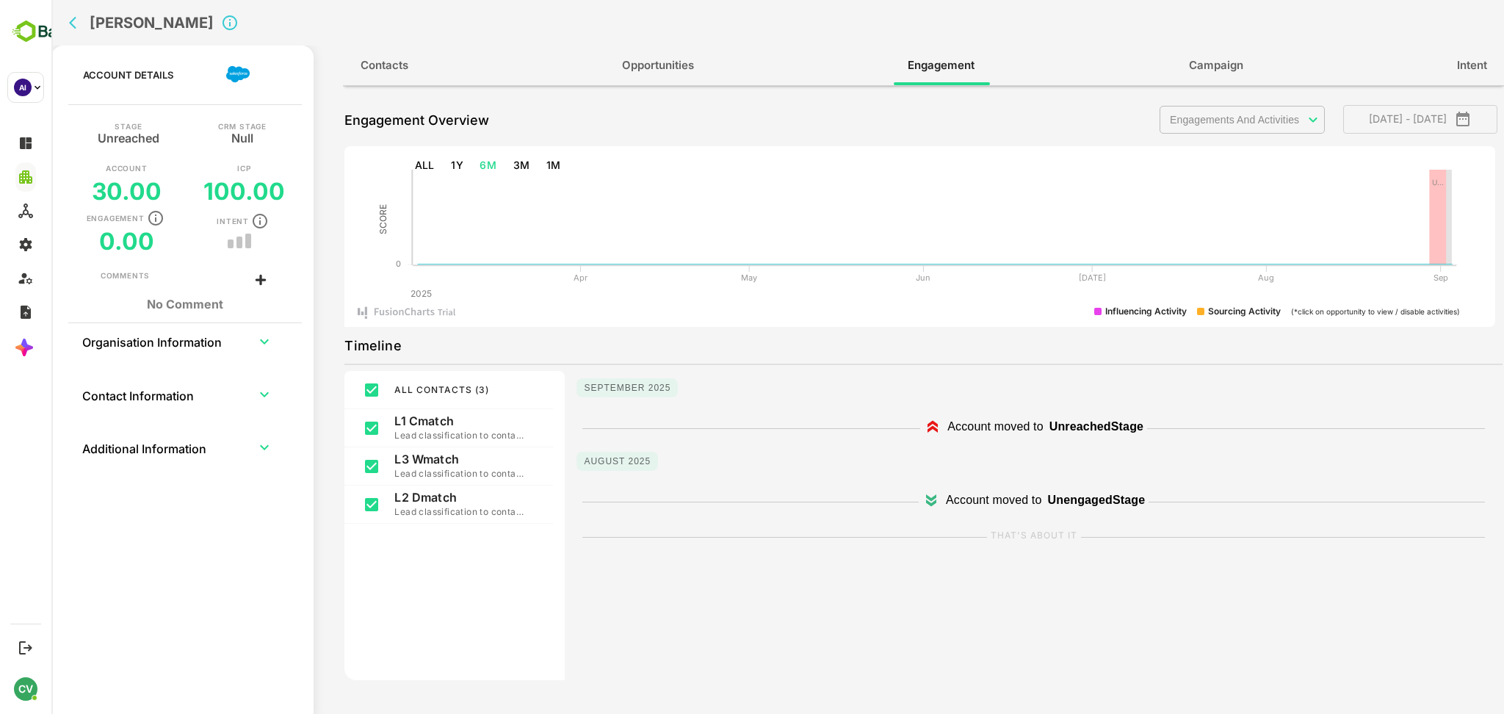
type input "**********"
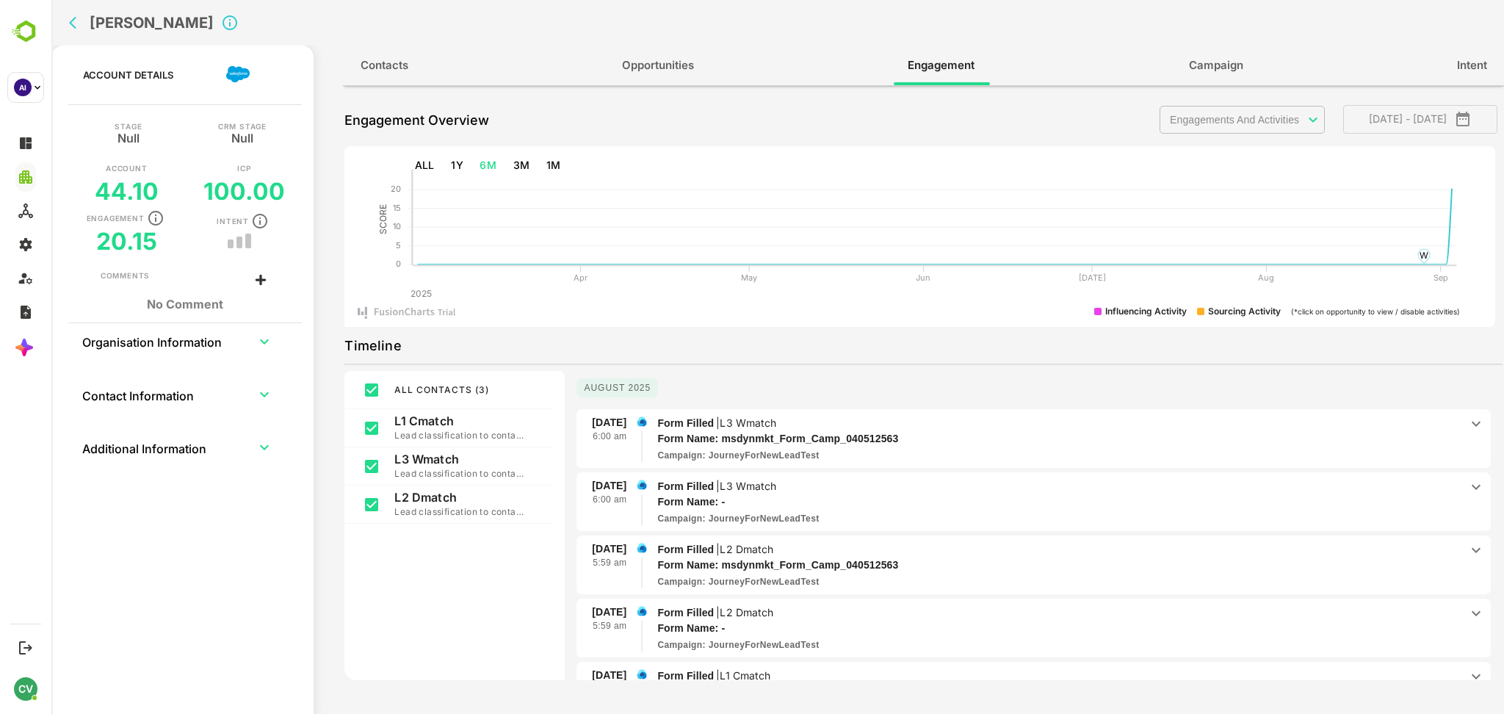
click at [855, 391] on div "[DATE]" at bounding box center [1033, 392] width 914 height 28
click at [851, 423] on p "Form Filled | L3 Wmatch" at bounding box center [1058, 423] width 802 height 16
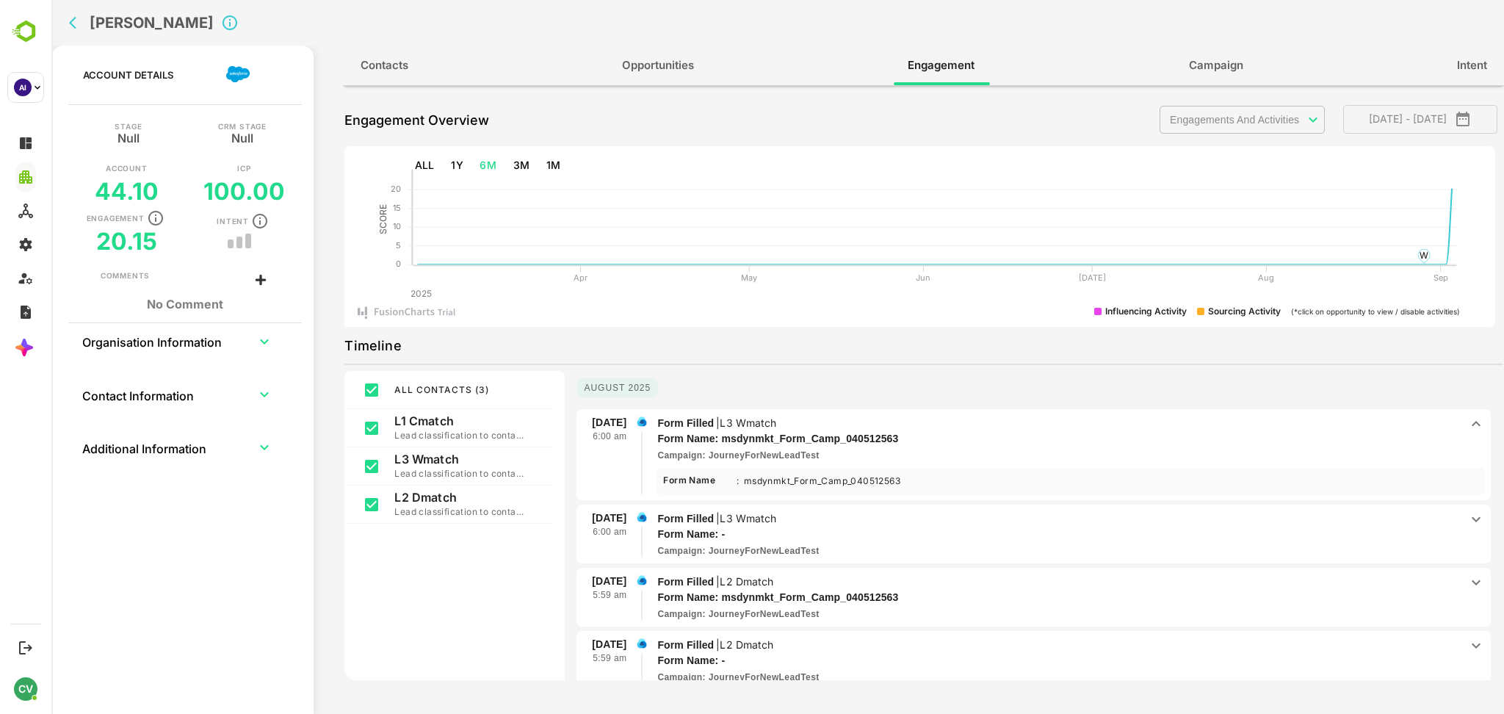
click at [886, 544] on div "Campaign : JourneyForNewLeadTest" at bounding box center [1058, 550] width 802 height 13
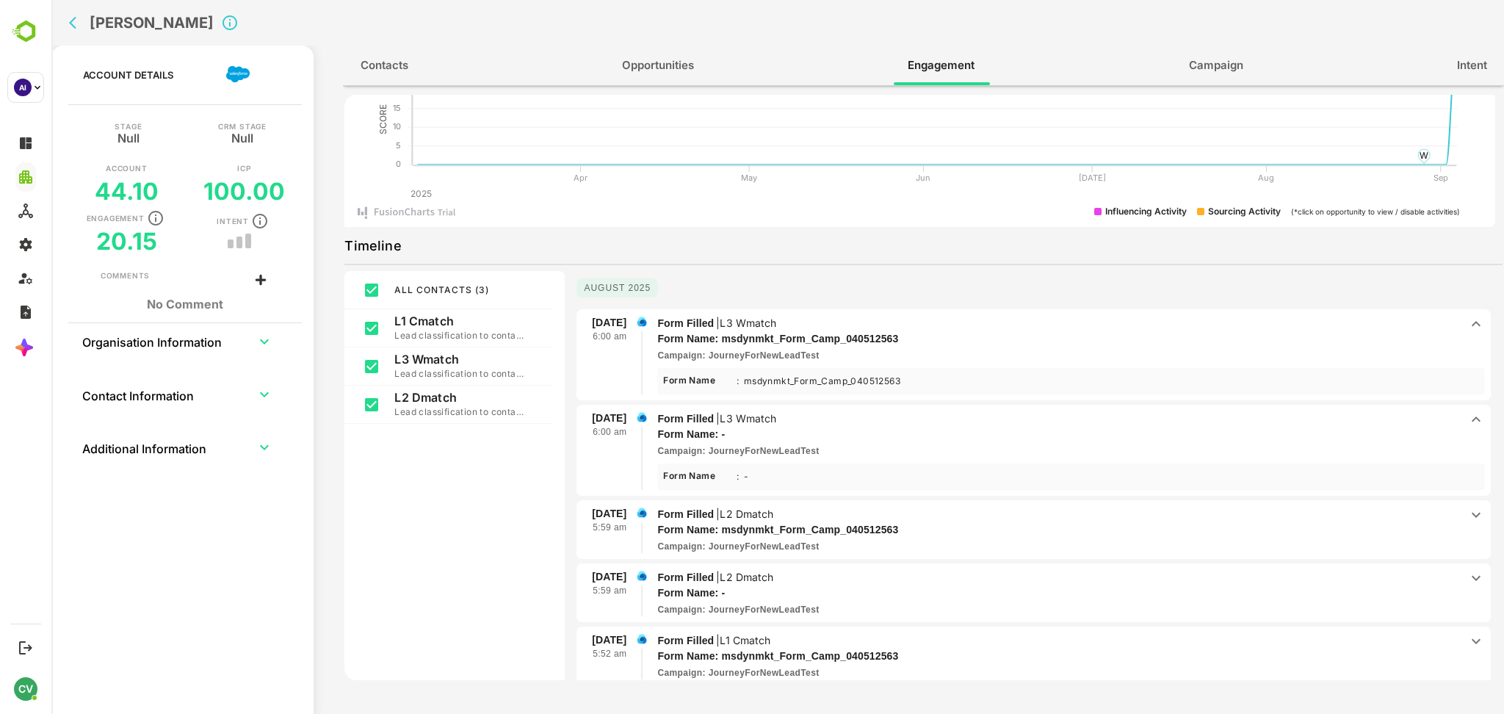
scroll to position [104, 0]
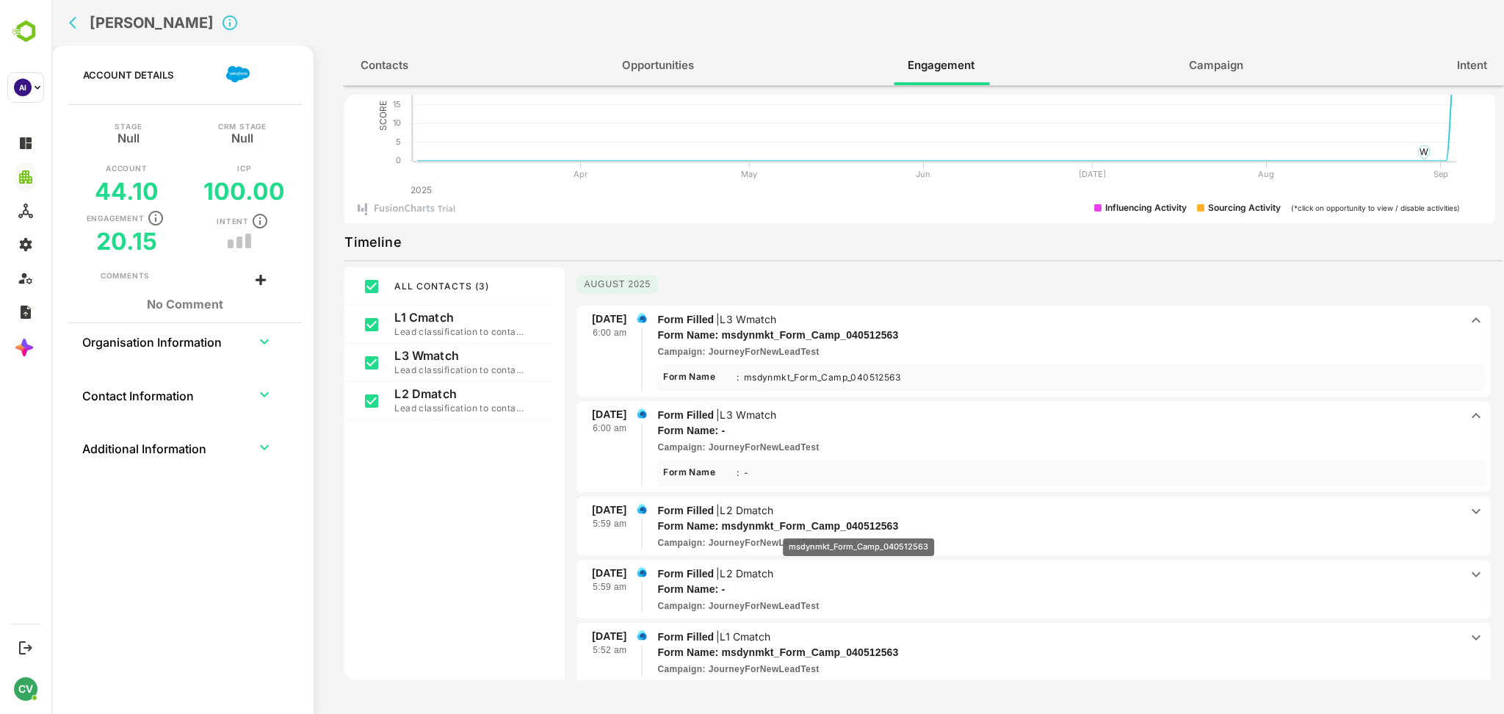
click at [857, 528] on p "Form Name: msdynmkt_Form_Camp_040512563" at bounding box center [1038, 525] width 762 height 15
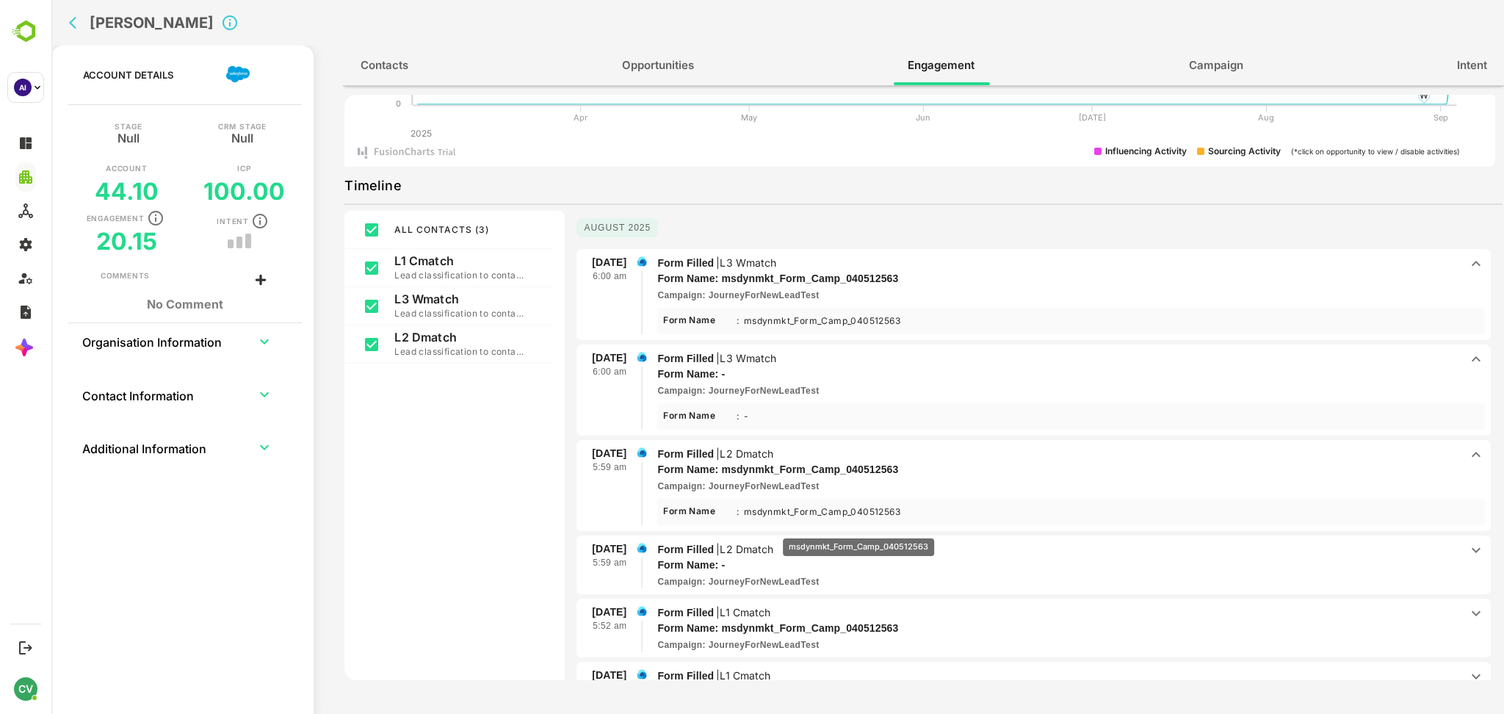
scroll to position [221, 0]
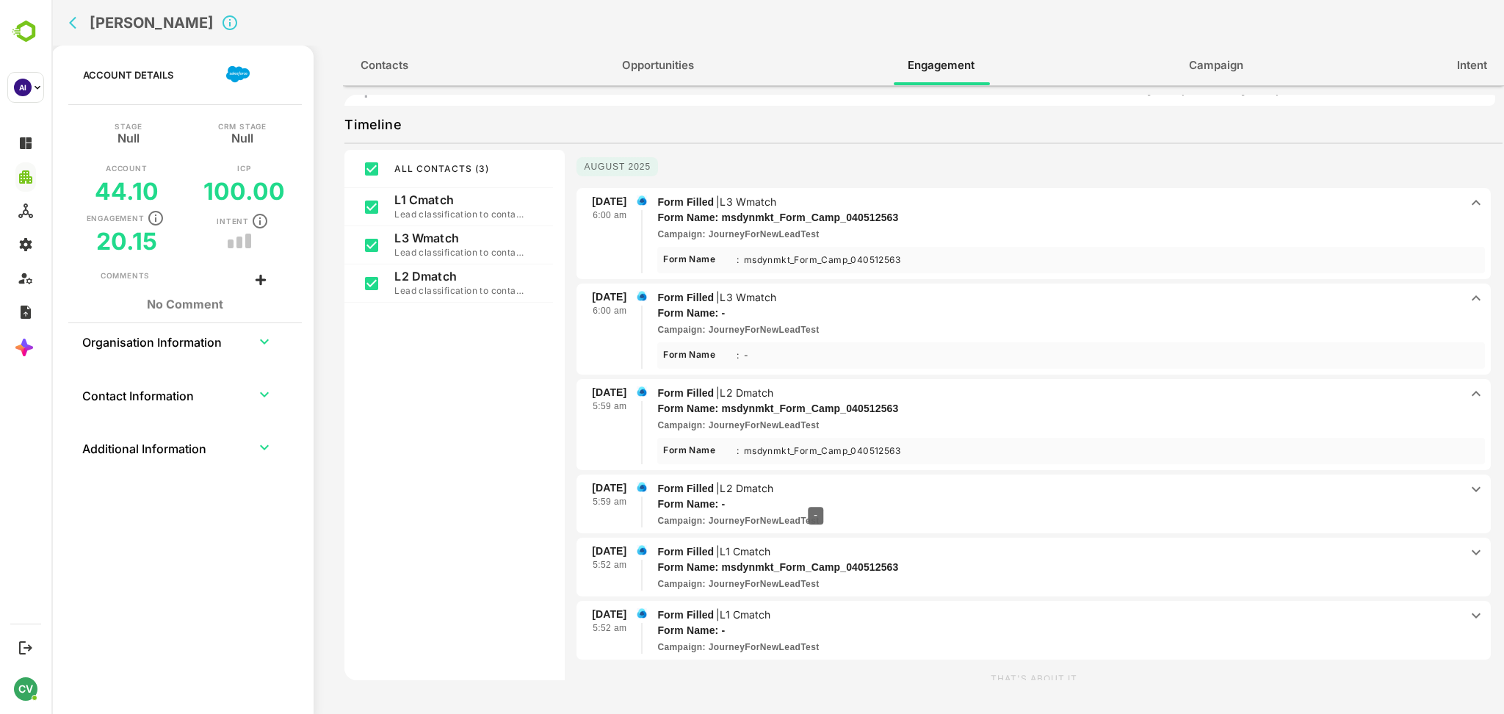
click at [816, 496] on p "Form Name: -" at bounding box center [1038, 503] width 762 height 15
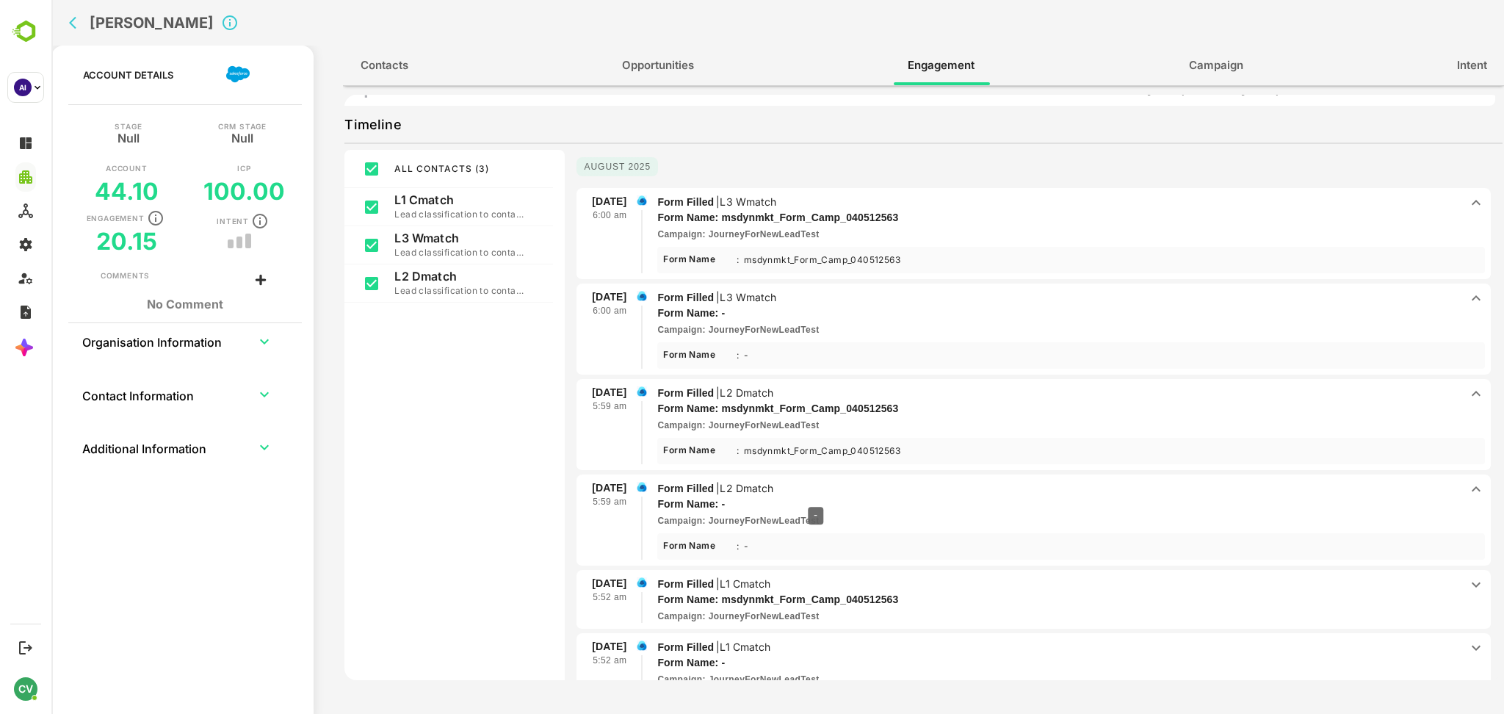
scroll to position [21, 0]
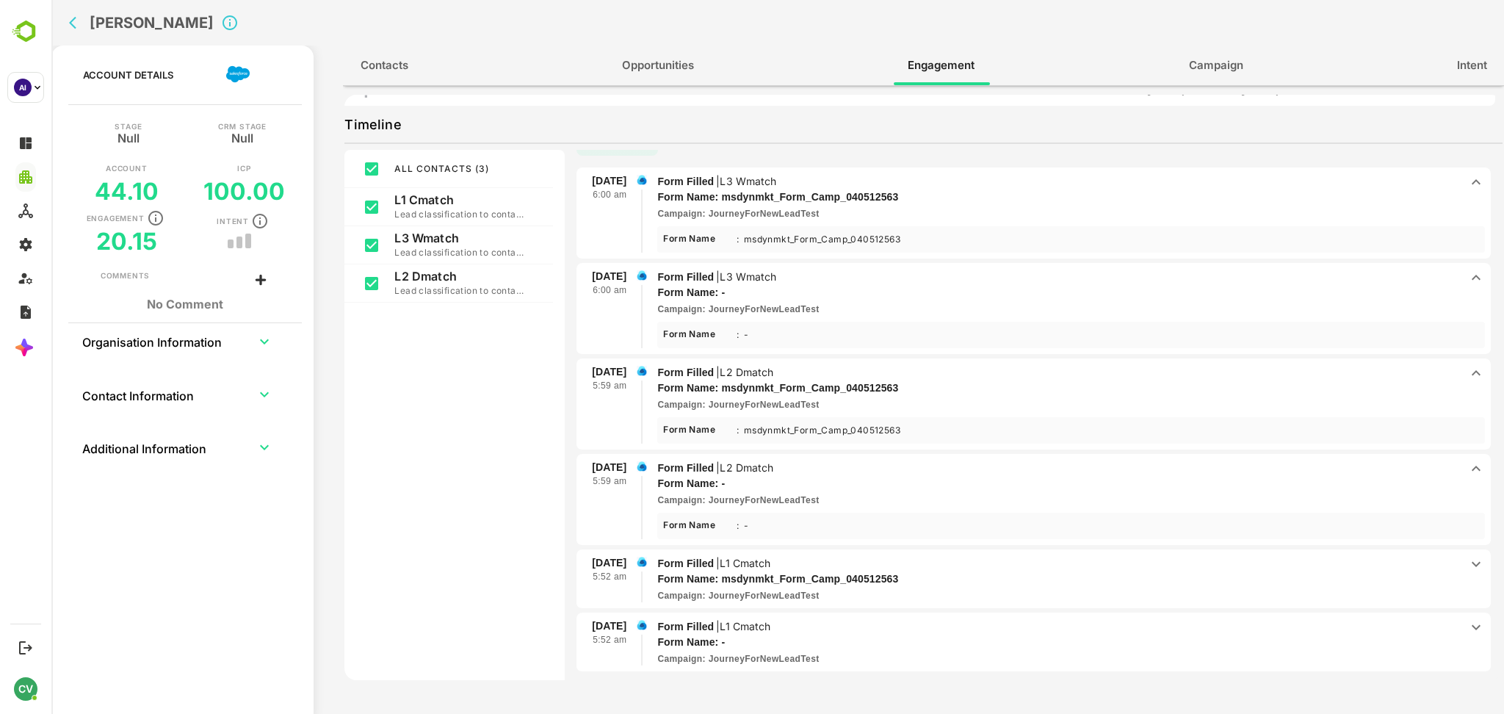
click at [801, 549] on div "[DATE] 5:52 am Form Filled | L1 Cmatch Form Name: msdynmkt_Form_Camp_040512563 …" at bounding box center [1033, 579] width 914 height 60
drag, startPoint x: 801, startPoint y: 546, endPoint x: 819, endPoint y: 570, distance: 30.4
click at [819, 571] on p "Form Name: msdynmkt_Form_Camp_040512563" at bounding box center [1038, 578] width 762 height 15
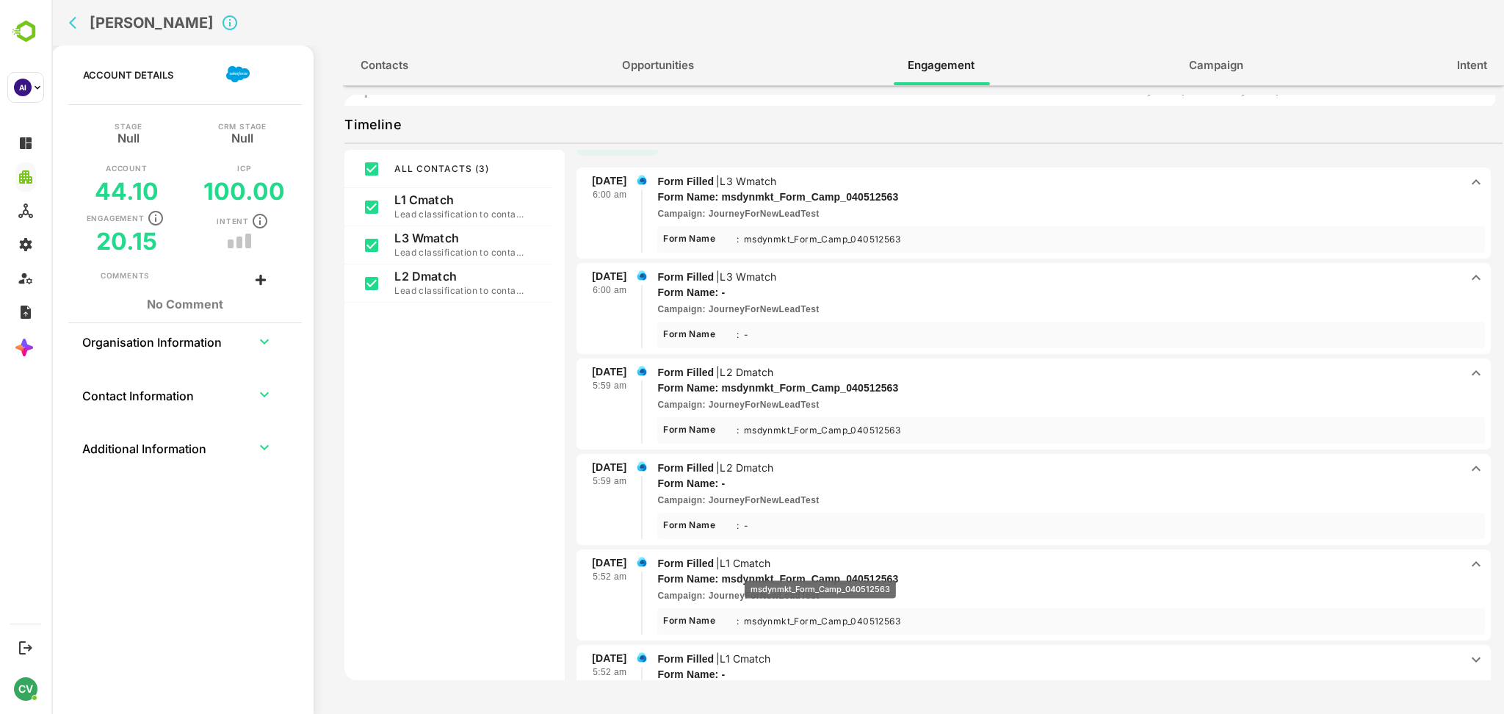
scroll to position [53, 0]
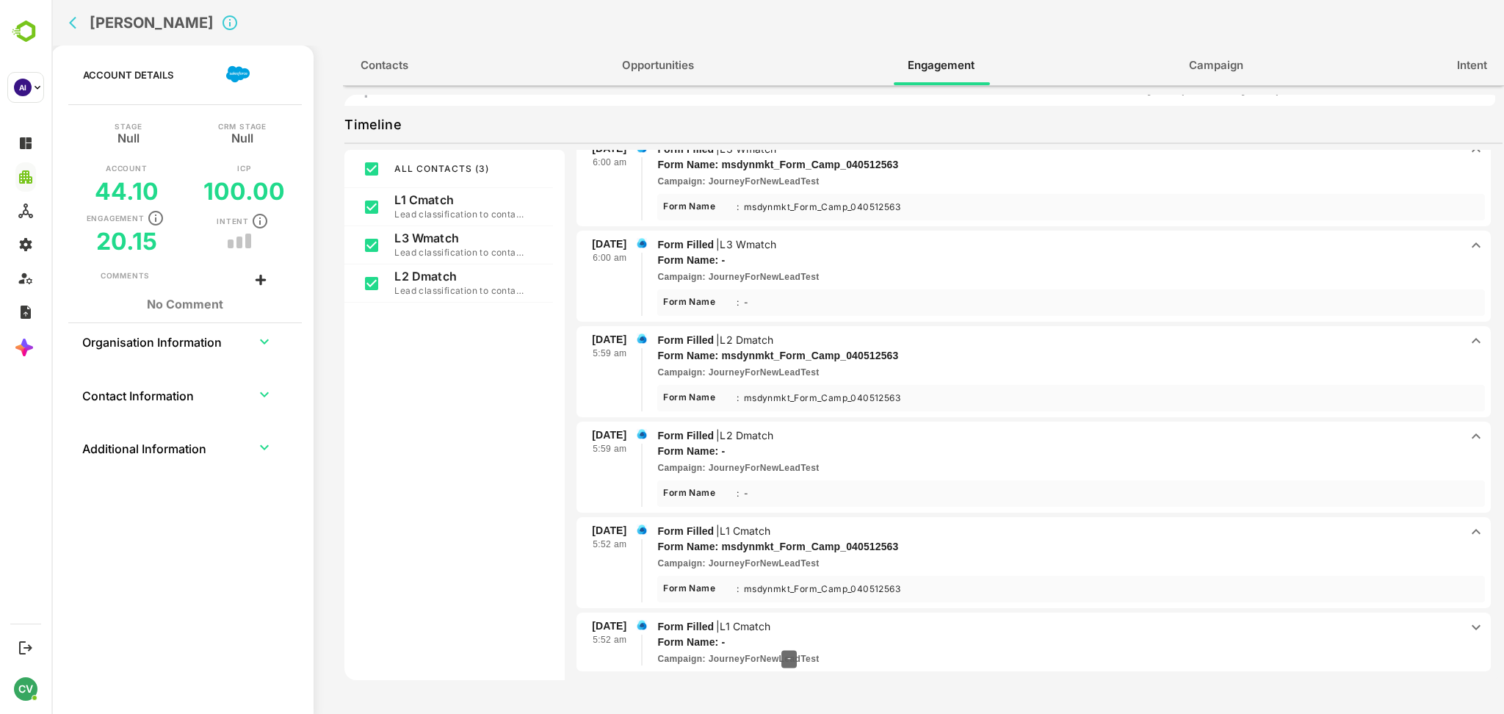
click at [789, 639] on p "Form Name: -" at bounding box center [1038, 641] width 762 height 15
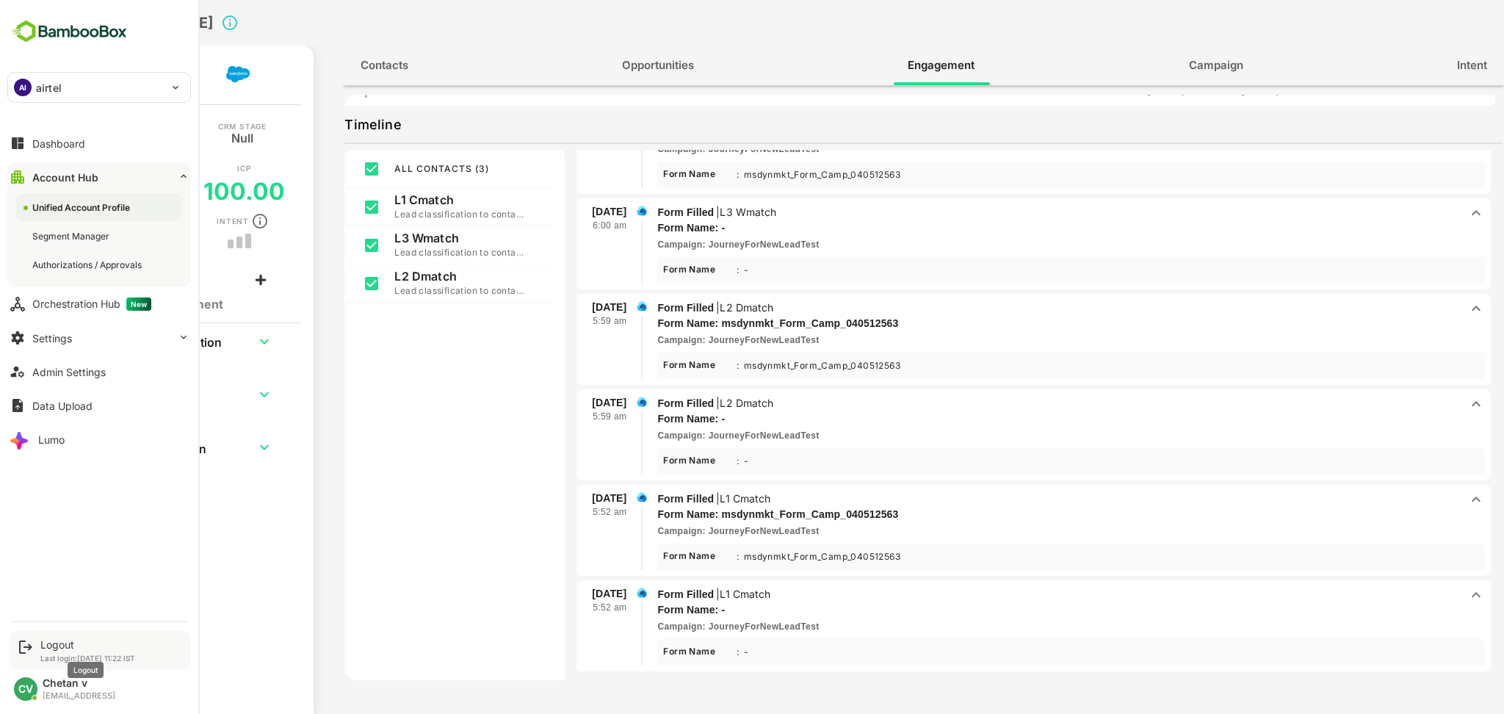
click at [68, 644] on div "Logout" at bounding box center [87, 644] width 95 height 12
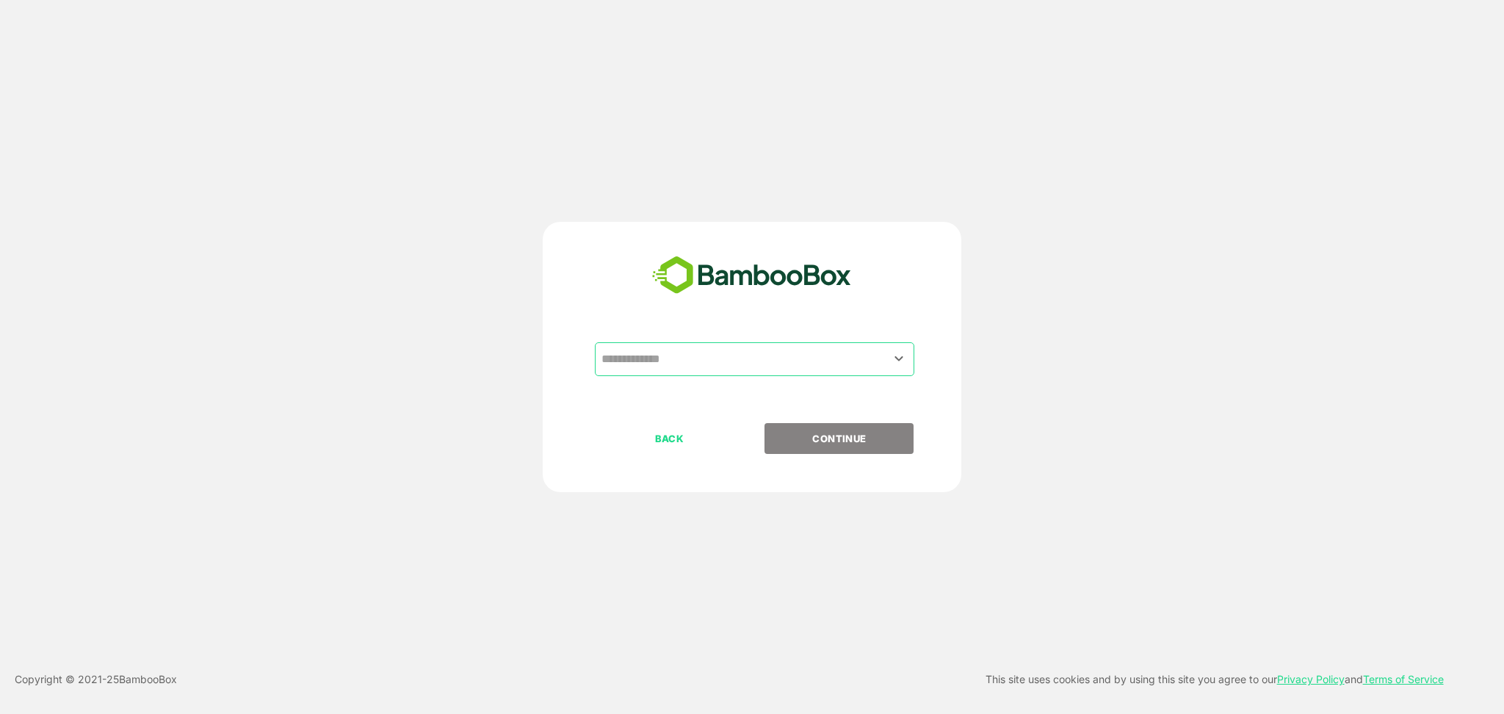
click at [717, 355] on input "text" at bounding box center [754, 359] width 313 height 28
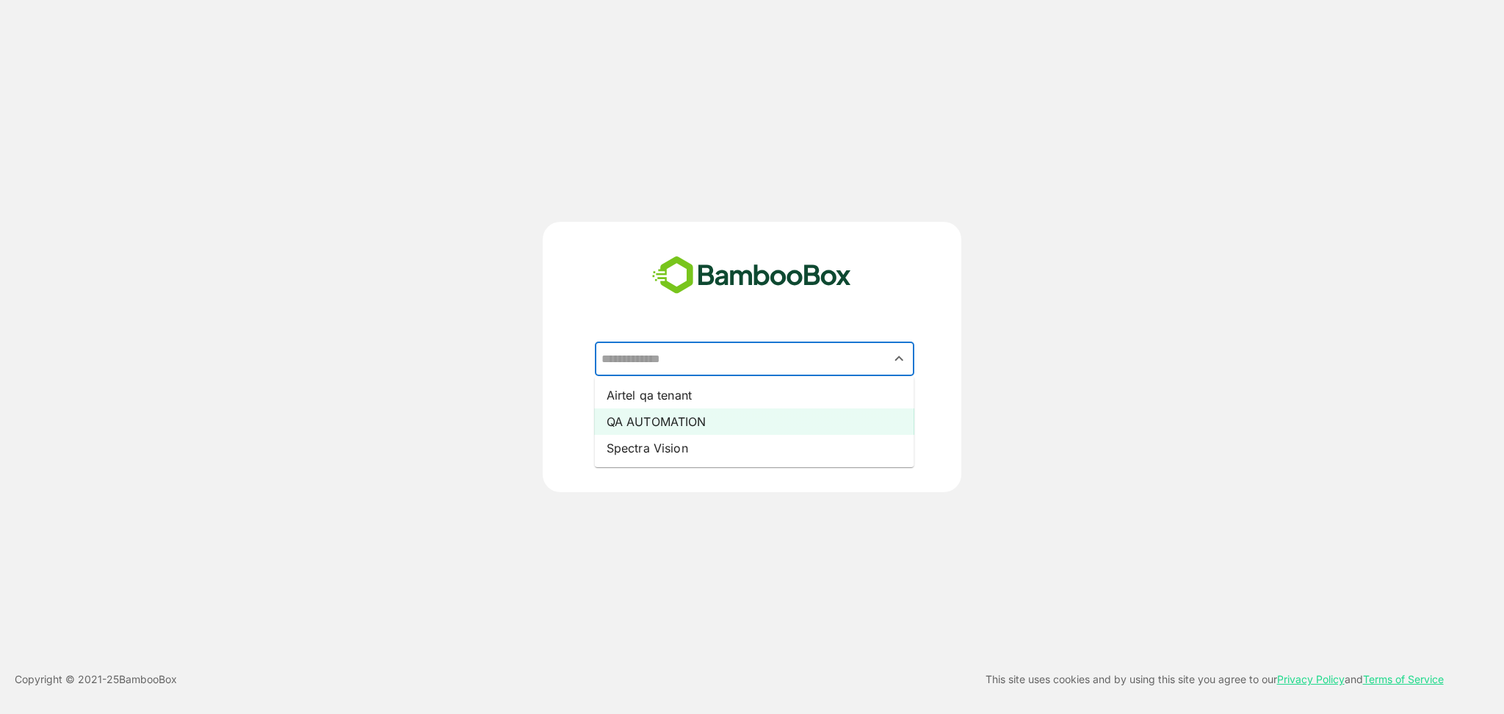
click at [690, 418] on li "QA AUTOMATION" at bounding box center [754, 421] width 319 height 26
type input "**********"
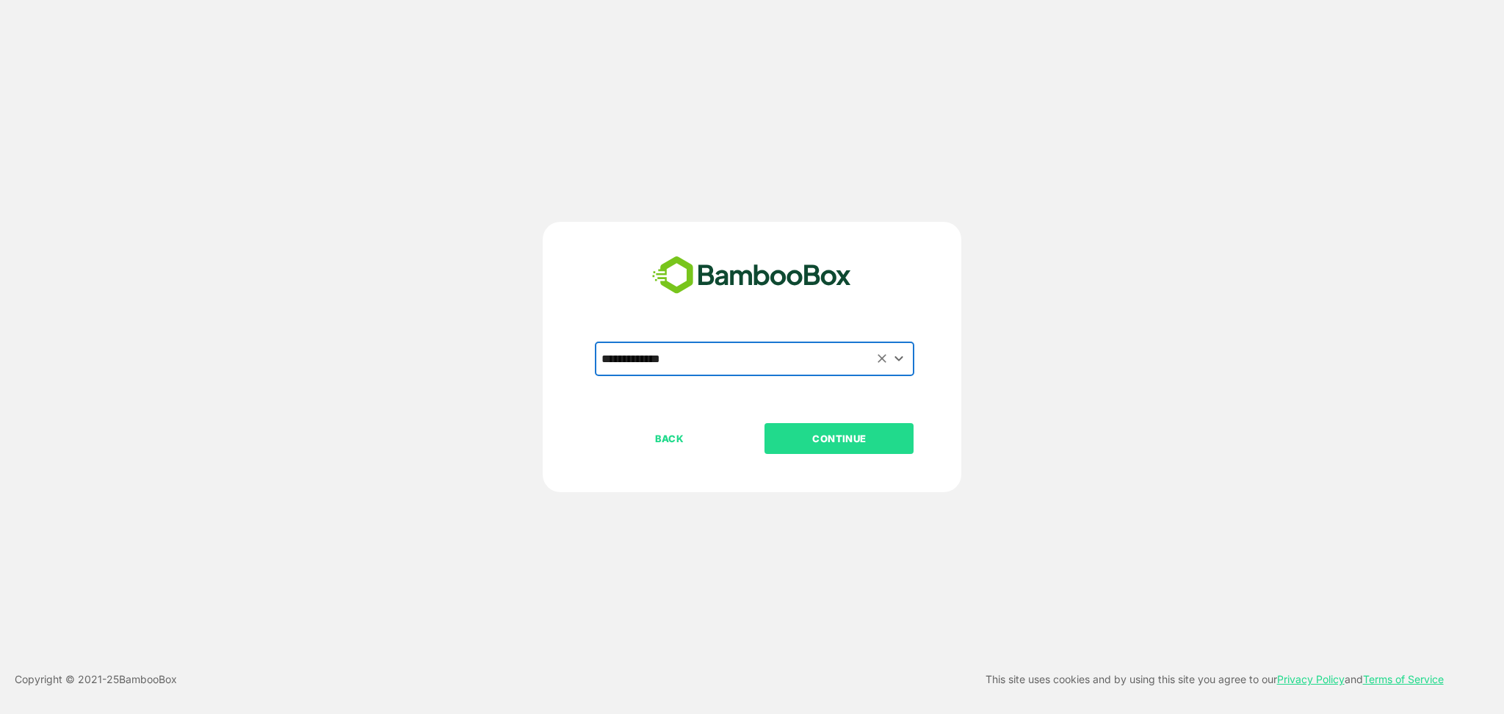
click at [833, 432] on p "CONTINUE" at bounding box center [839, 438] width 147 height 16
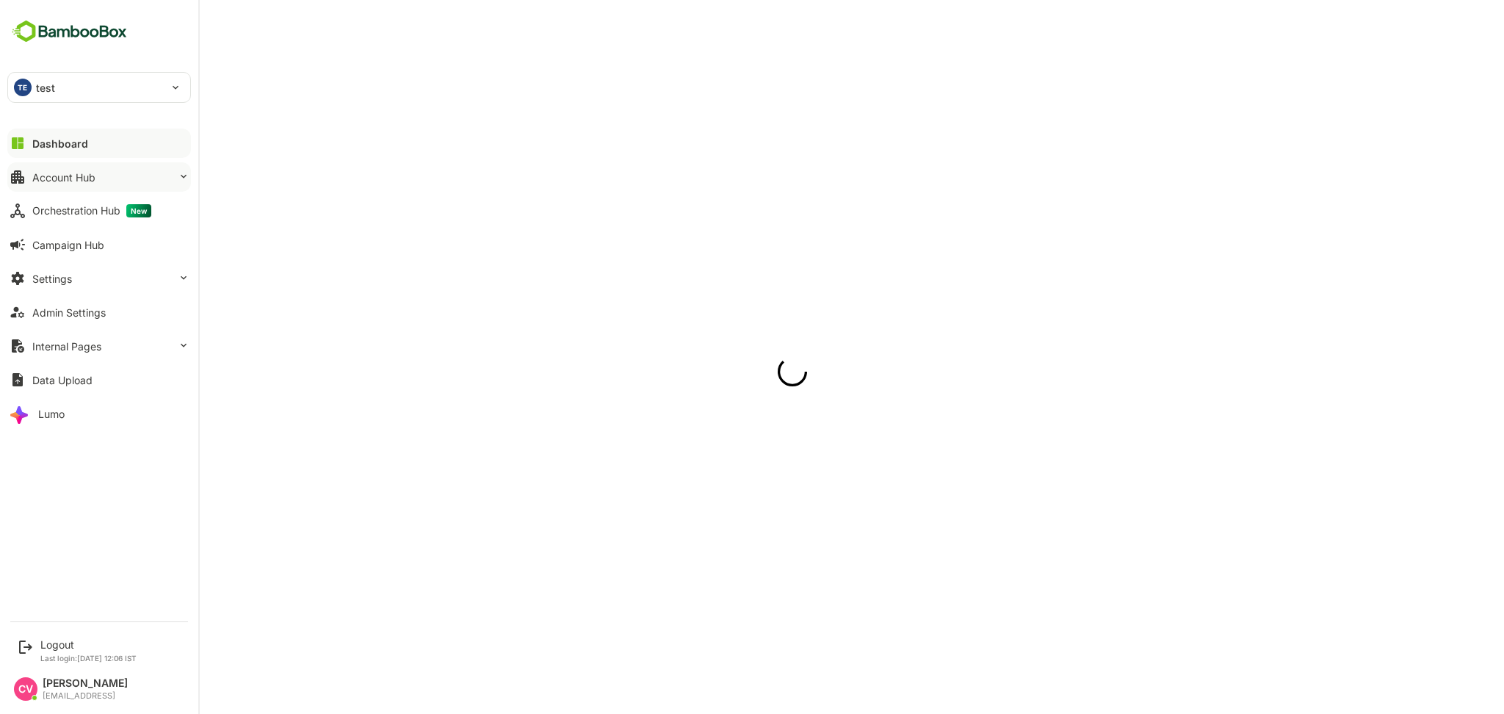
click at [95, 184] on button "Account Hub" at bounding box center [99, 176] width 184 height 29
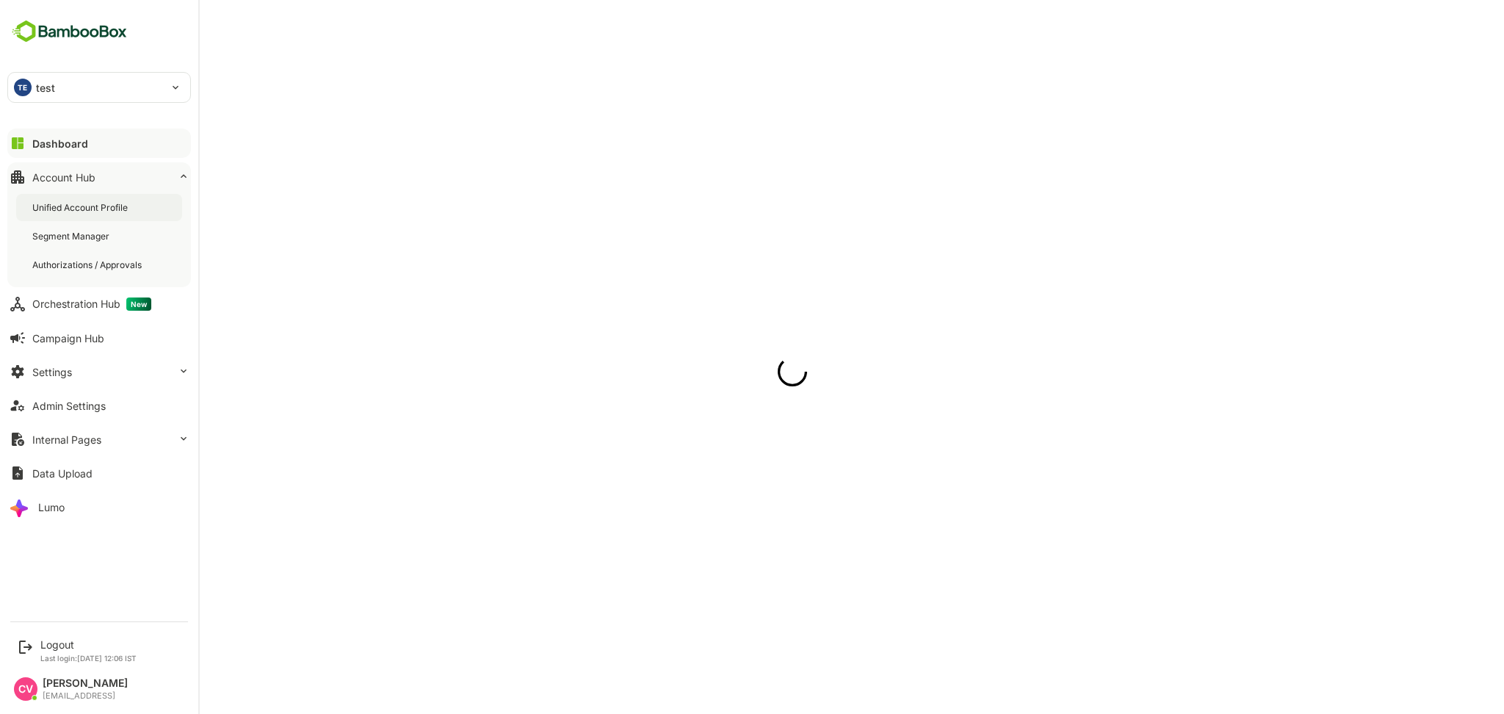
click at [90, 207] on div "Unified Account Profile" at bounding box center [81, 207] width 98 height 12
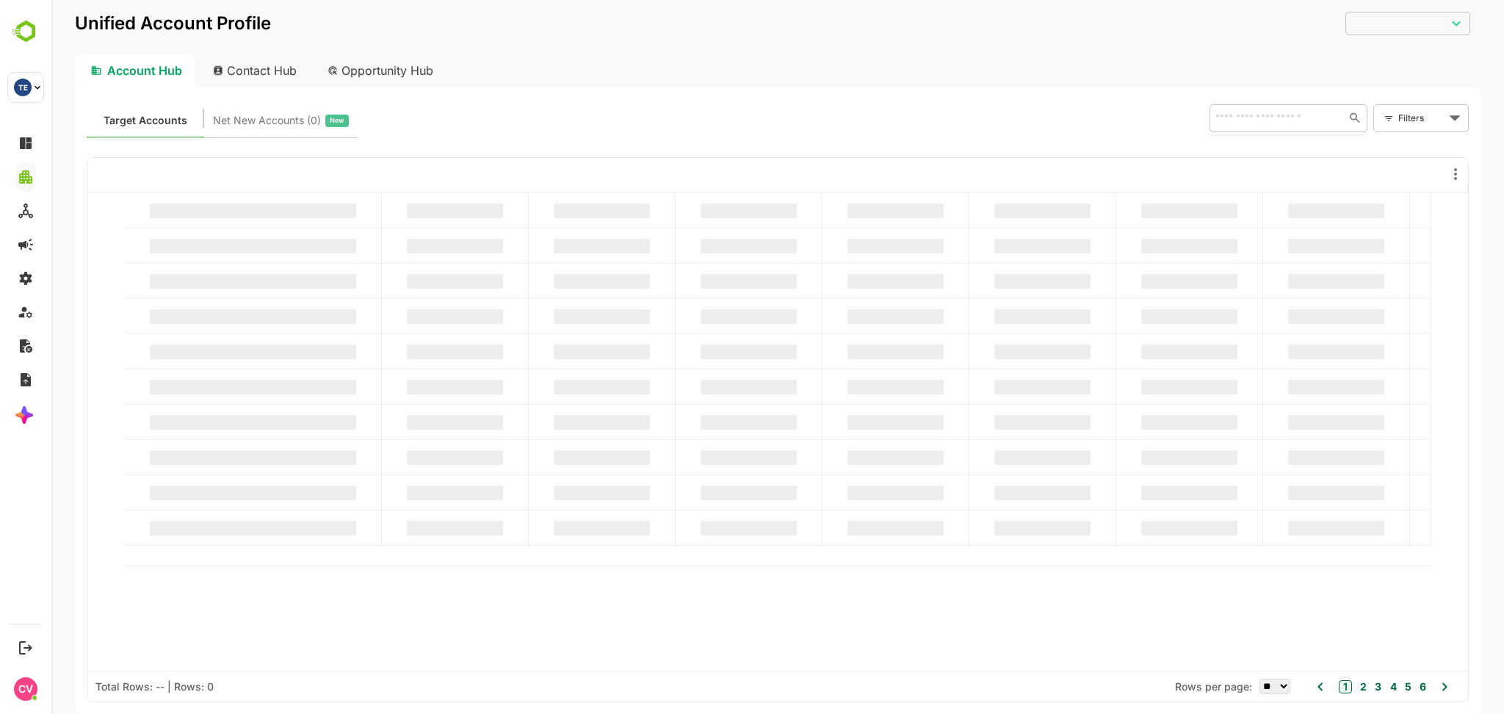
click at [1283, 119] on input "text" at bounding box center [1274, 118] width 127 height 18
paste input "**********"
type input "**********"
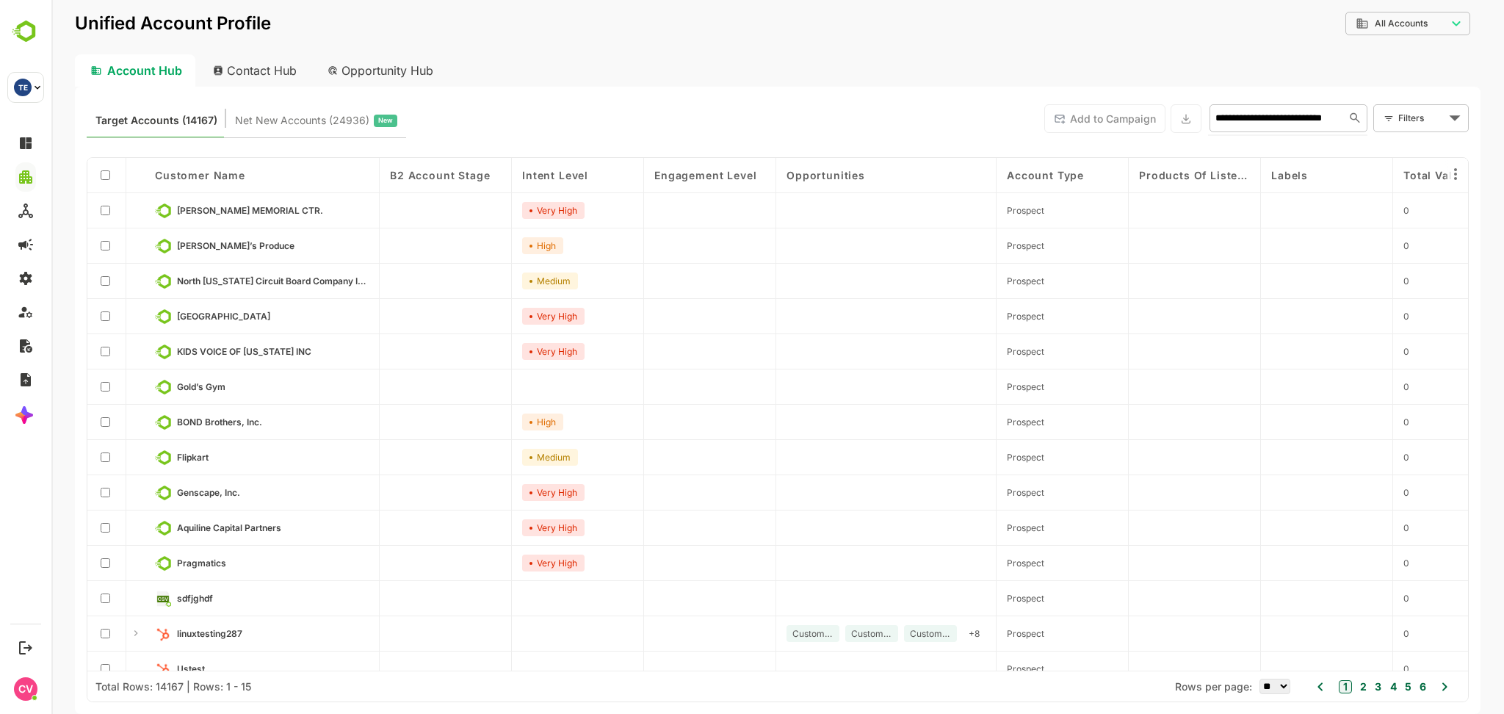
click at [1266, 121] on input "**********" at bounding box center [1274, 118] width 127 height 18
click at [1336, 118] on input "**********" at bounding box center [1274, 118] width 127 height 18
type input "*"
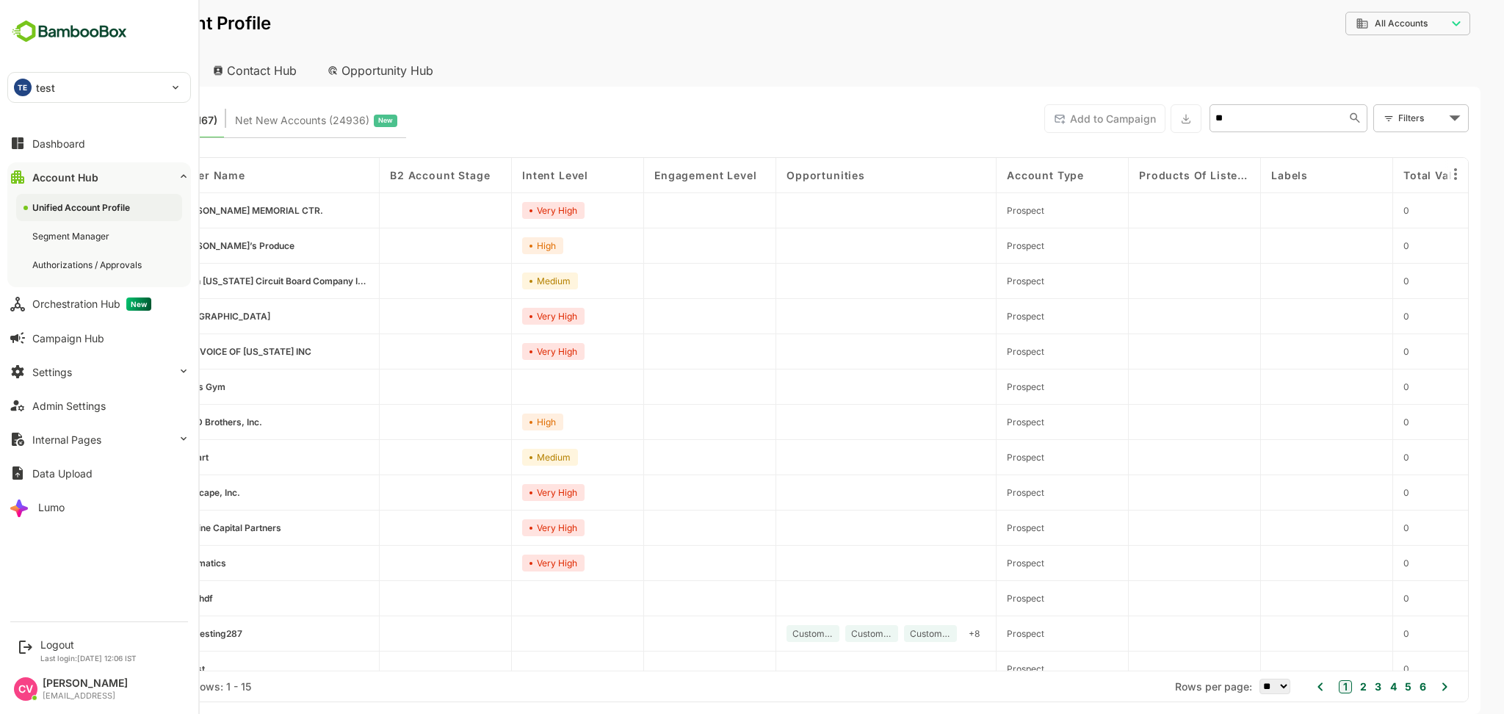
click at [90, 81] on div "TE test" at bounding box center [90, 87] width 164 height 29
click at [89, 112] on li "AU automation_test_tenant" at bounding box center [102, 128] width 184 height 32
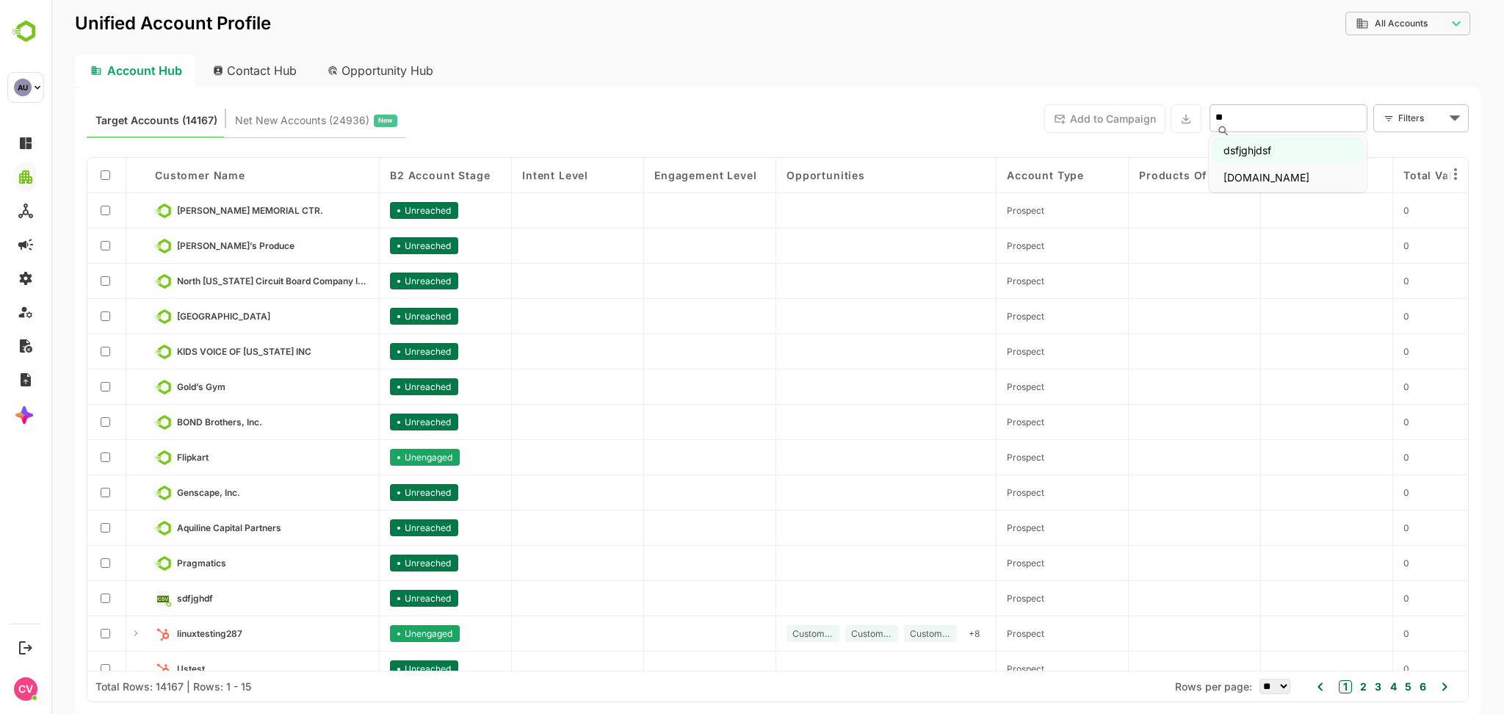
click at [1263, 124] on input "**" at bounding box center [1276, 118] width 131 height 18
type input "*"
click at [902, 115] on div "Target Accounts (14167) Net New Accounts ( 0 ) New Add to Campaign ​ Filters ​" at bounding box center [778, 118] width 1382 height 40
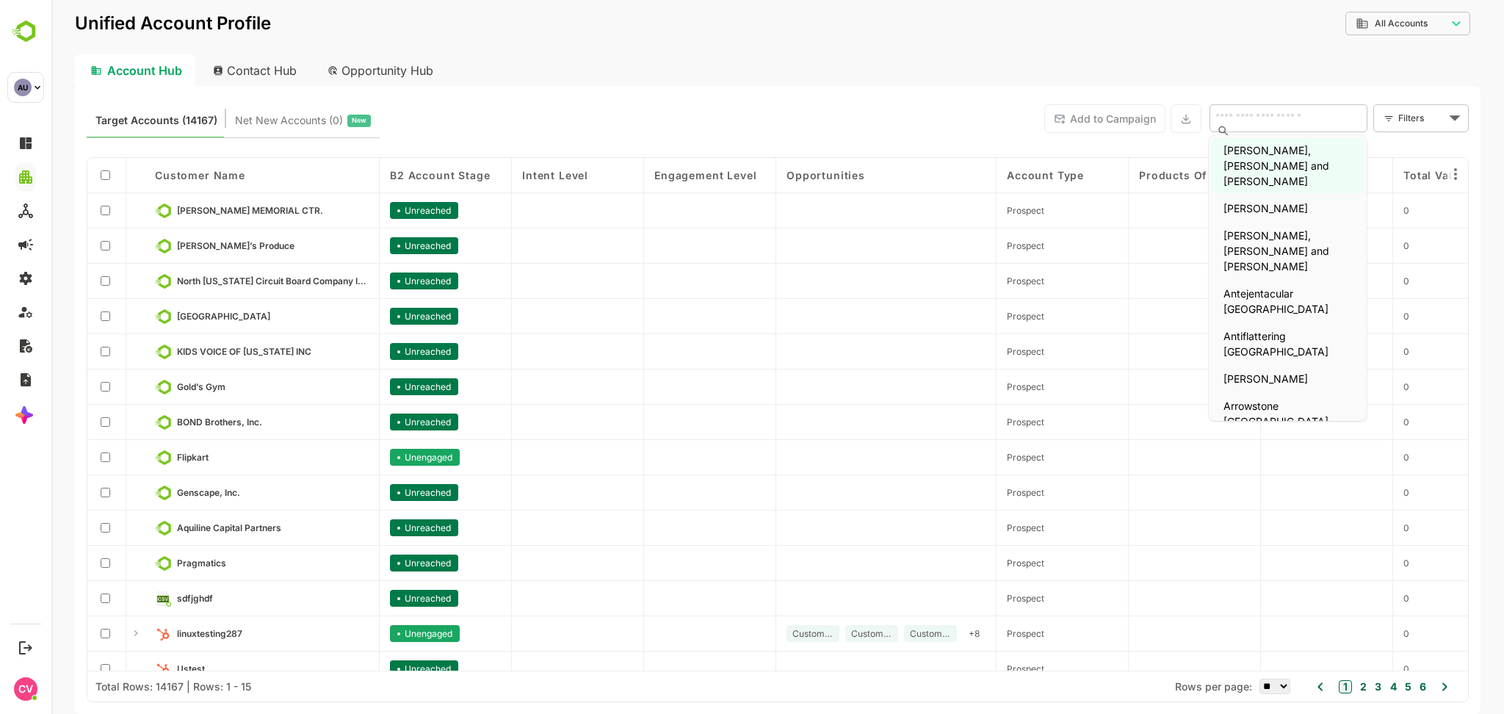
click at [1258, 119] on input "text" at bounding box center [1276, 118] width 131 height 18
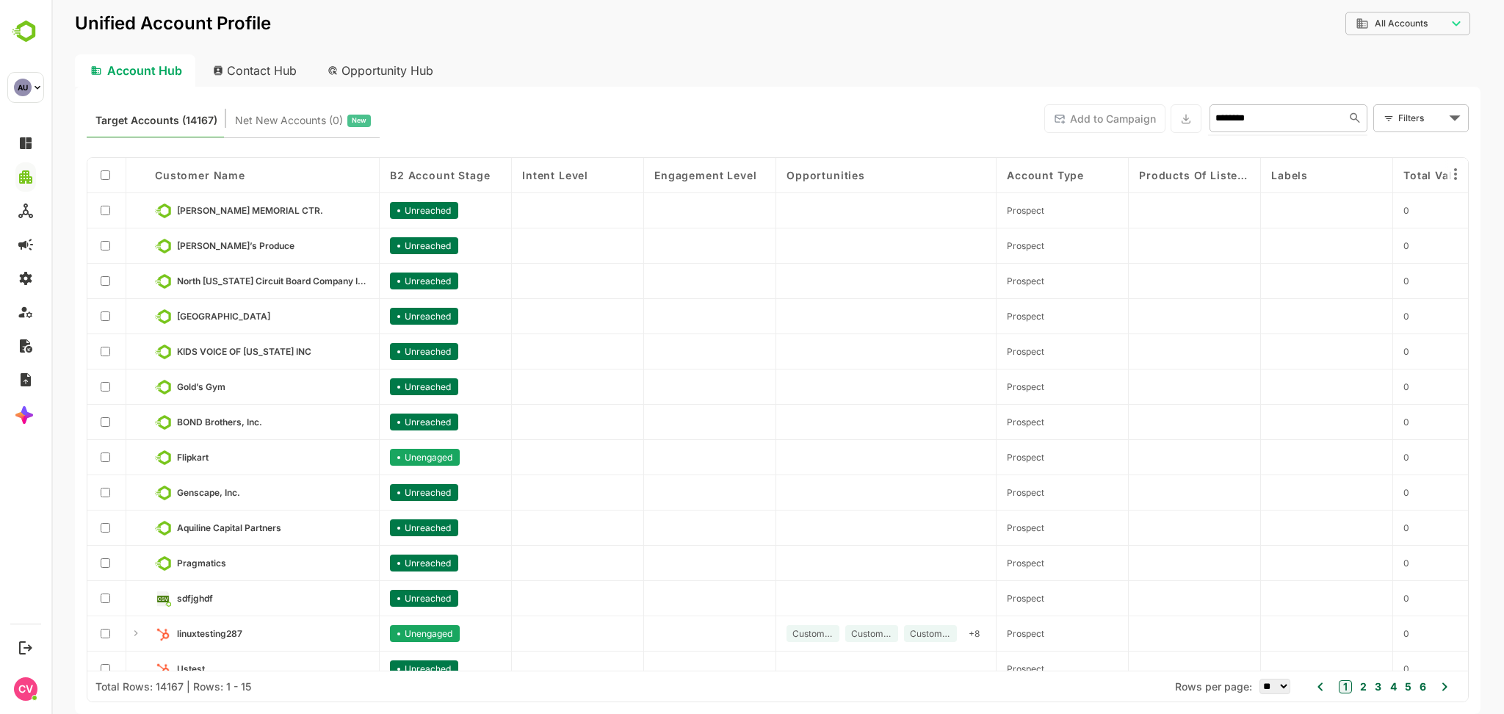
type input "*******"
click at [1254, 145] on li "microsoft" at bounding box center [1287, 150] width 152 height 24
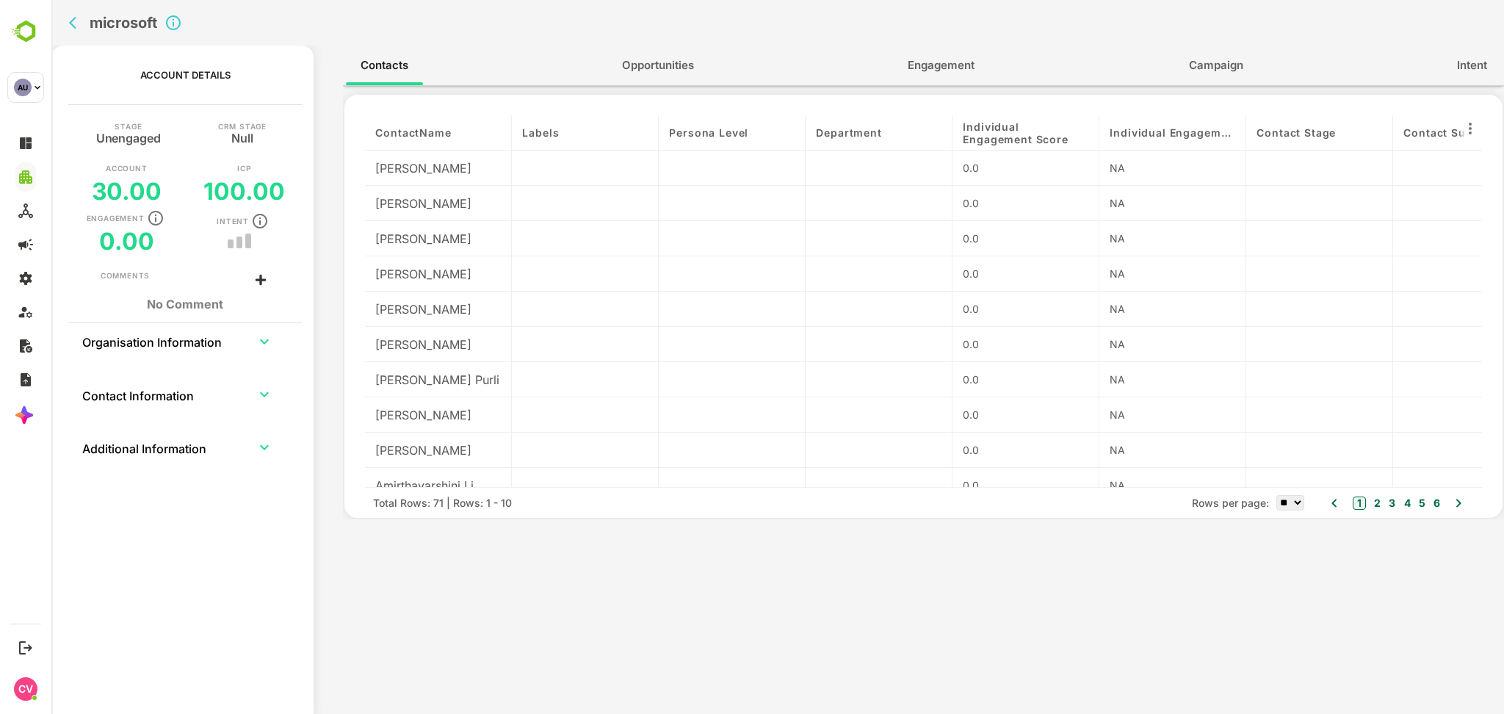
click at [941, 50] on button "Engagement" at bounding box center [941, 65] width 96 height 35
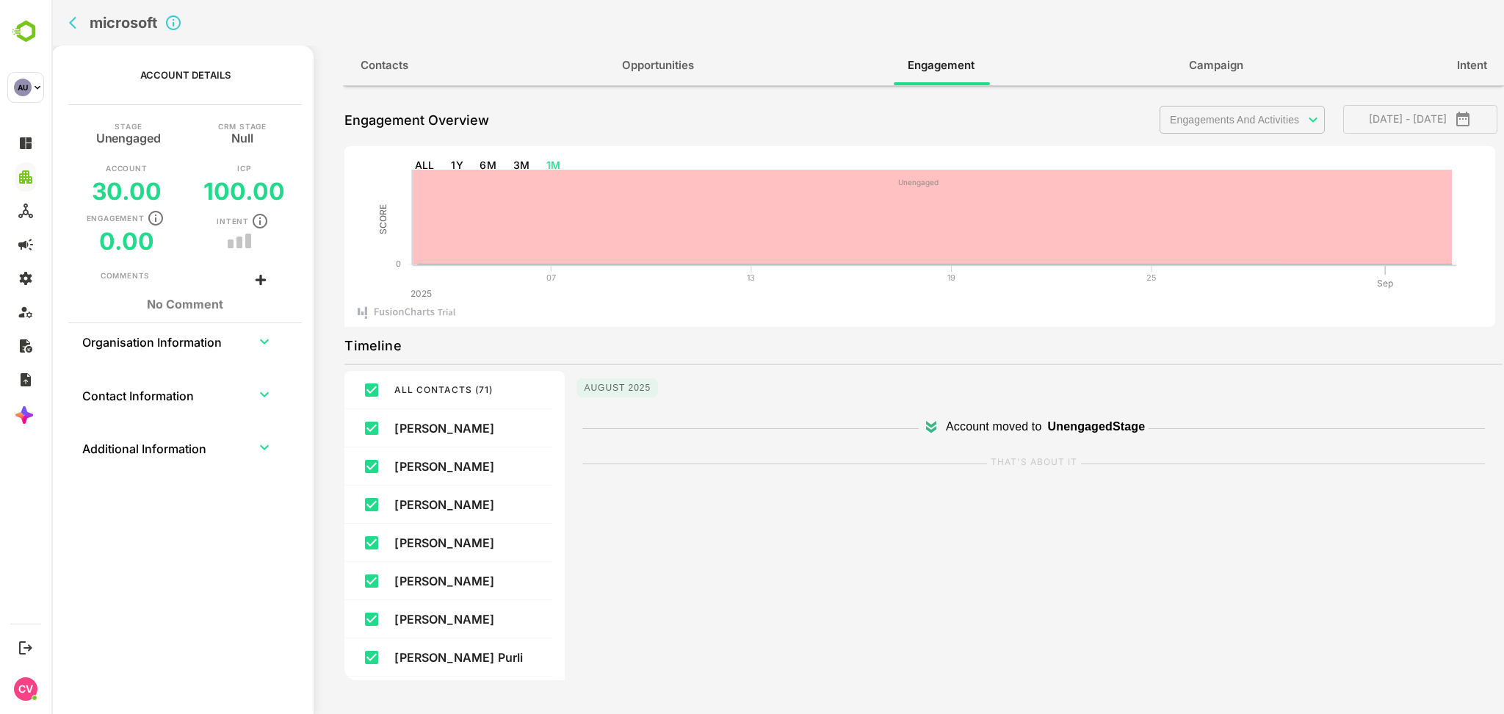
click at [1223, 123] on body "microsoft Account Details Stage Unengaged CRM Stage Null Account 30.00 ICP 100.…" at bounding box center [777, 357] width 1452 height 714
click at [1216, 148] on div "Select All" at bounding box center [1248, 149] width 130 height 23
click at [1044, 121] on div at bounding box center [777, 357] width 1452 height 714
click at [70, 25] on icon "back" at bounding box center [76, 22] width 15 height 15
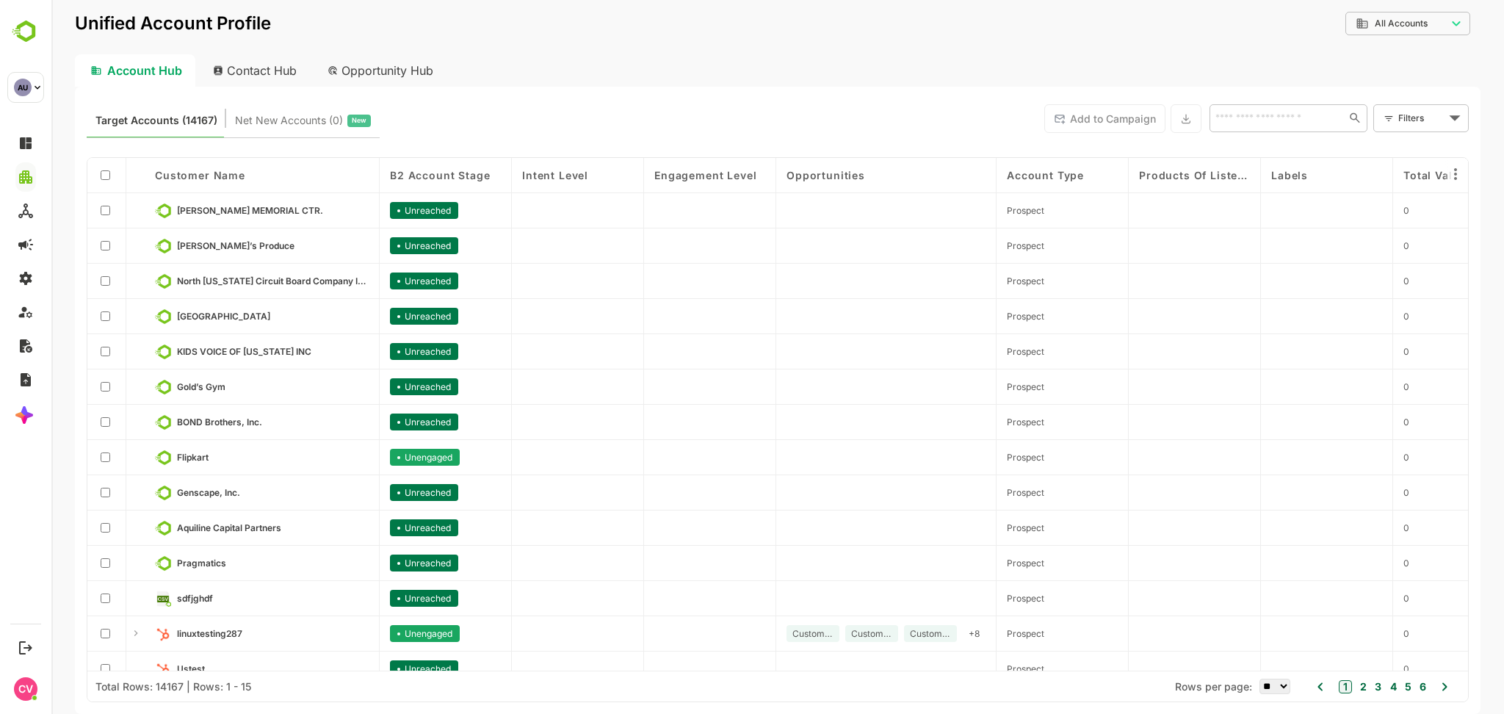
click at [1238, 115] on input "text" at bounding box center [1276, 118] width 131 height 18
type input "****"
click at [1253, 145] on li "Flipkart" at bounding box center [1287, 150] width 152 height 24
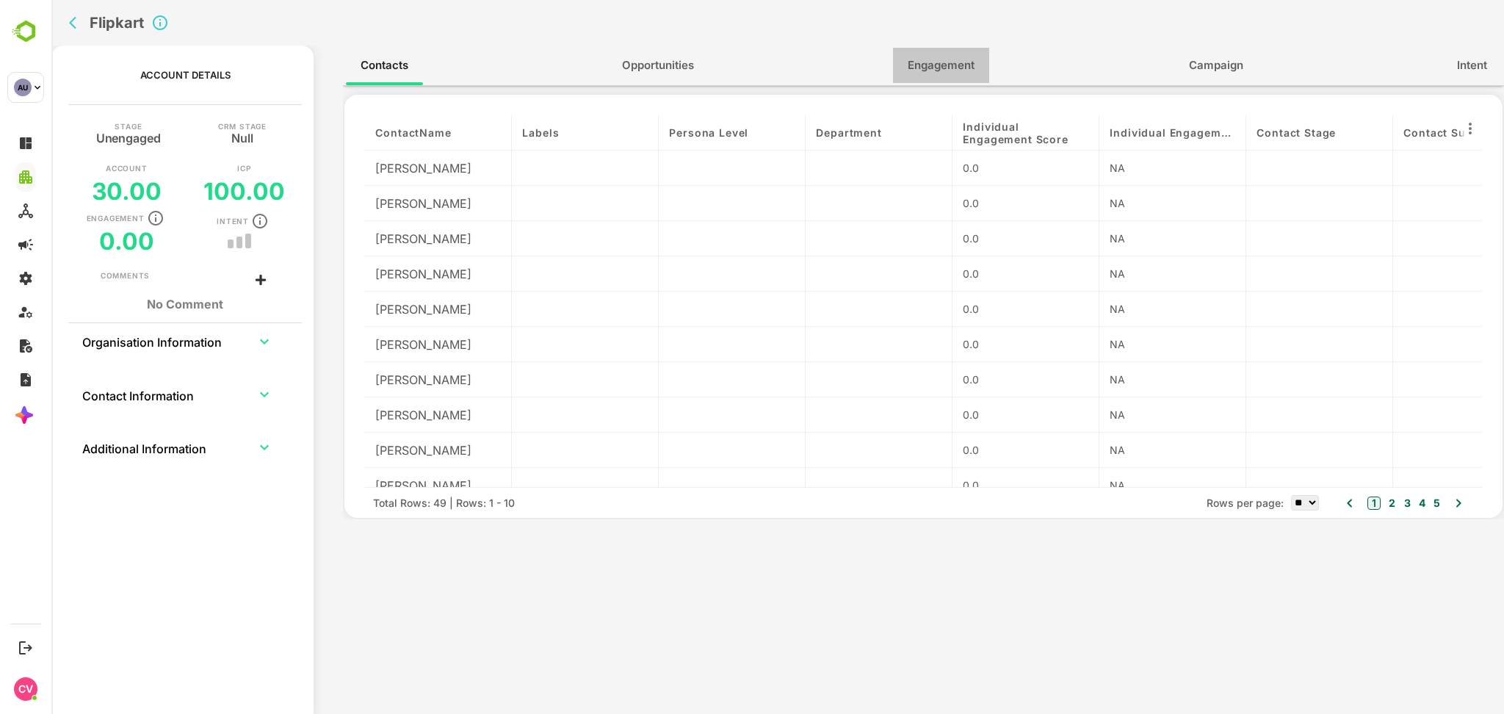
click at [938, 61] on span "Engagement" at bounding box center [940, 65] width 67 height 19
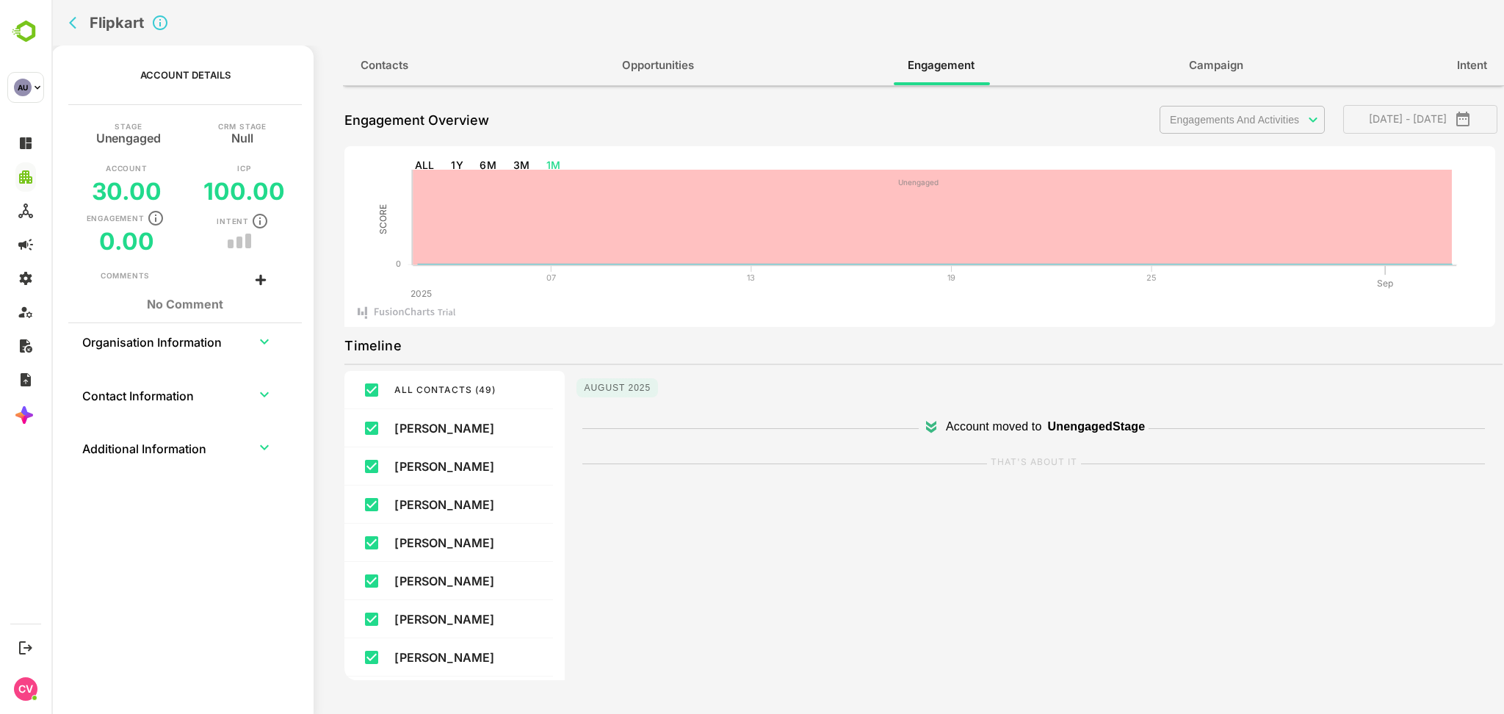
click at [1203, 121] on body "Flipkart Account Details Stage Unengaged CRM Stage Null Account 30.00 ICP 100.0…" at bounding box center [777, 357] width 1452 height 714
click at [1207, 148] on div "Select All" at bounding box center [1248, 149] width 130 height 23
click at [65, 15] on div at bounding box center [777, 357] width 1452 height 714
click at [84, 39] on div "Flipkart" at bounding box center [450, 23] width 775 height 46
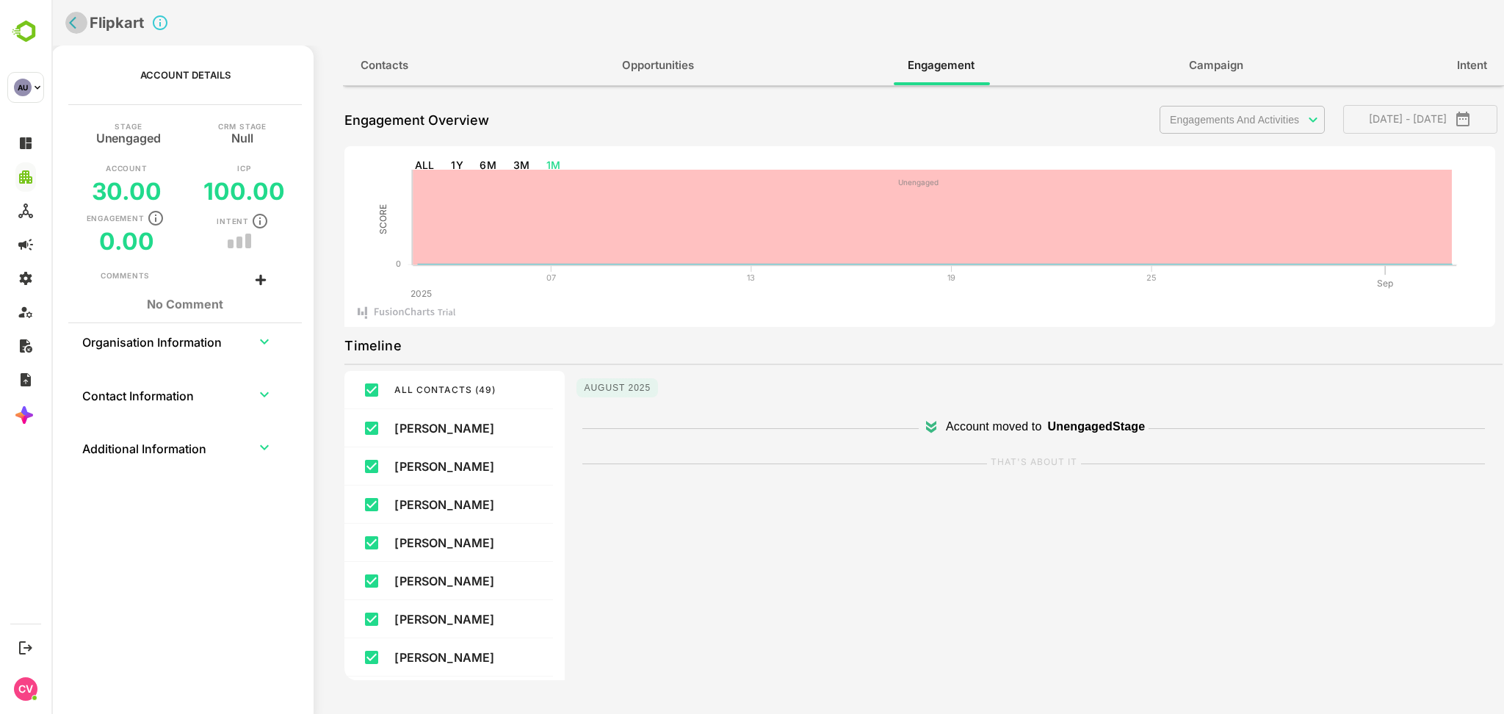
click at [73, 27] on icon "back" at bounding box center [76, 22] width 15 height 15
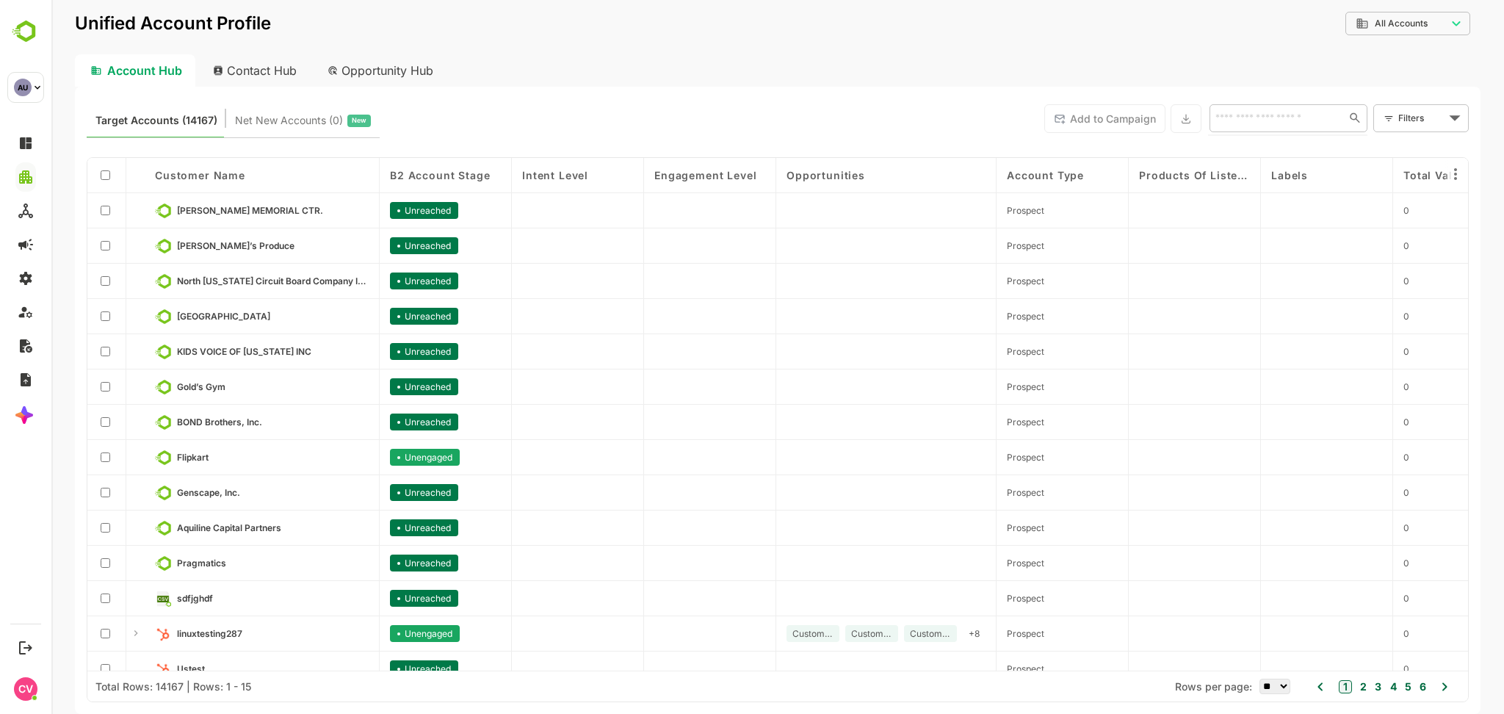
click at [1260, 119] on input "text" at bounding box center [1274, 118] width 127 height 18
type input "******"
click at [1260, 156] on li "target" at bounding box center [1287, 150] width 152 height 24
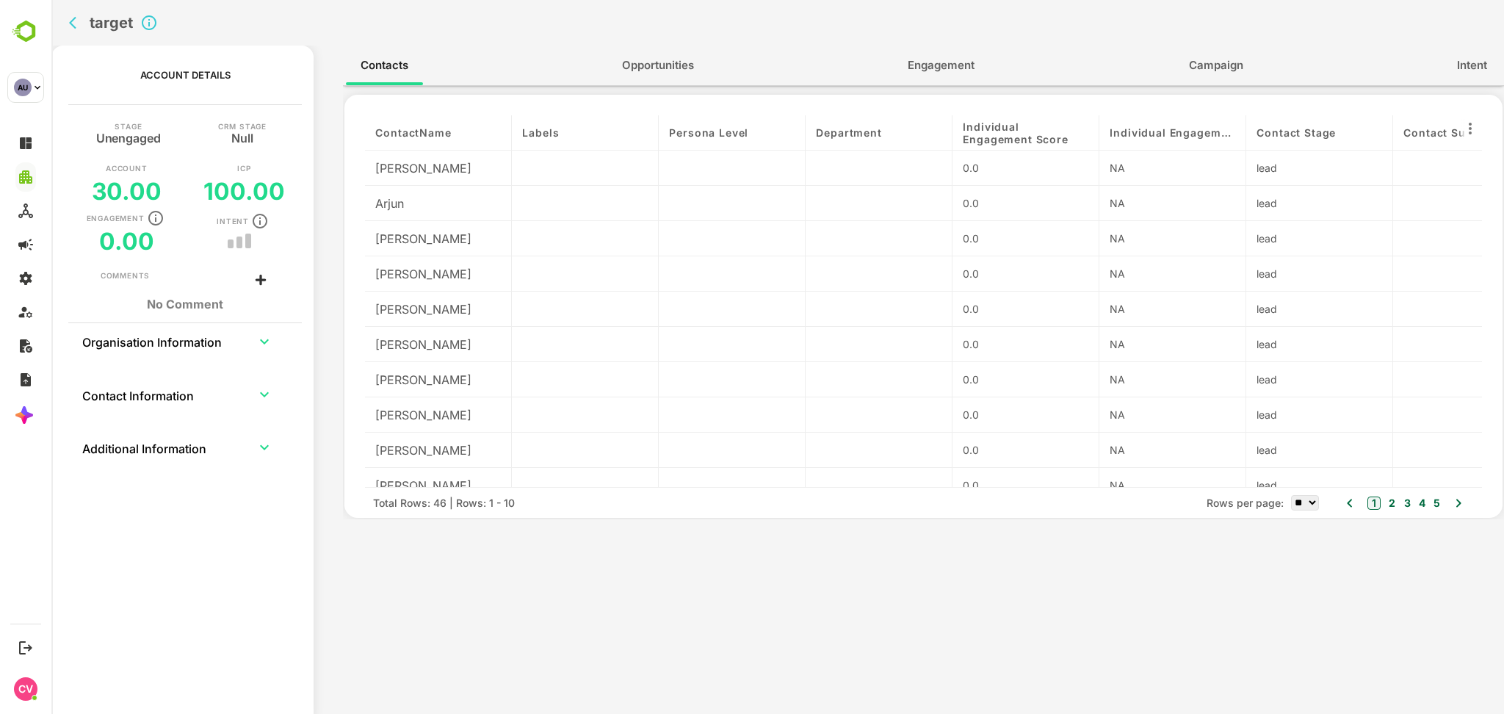
click at [953, 59] on span "Engagement" at bounding box center [940, 65] width 67 height 19
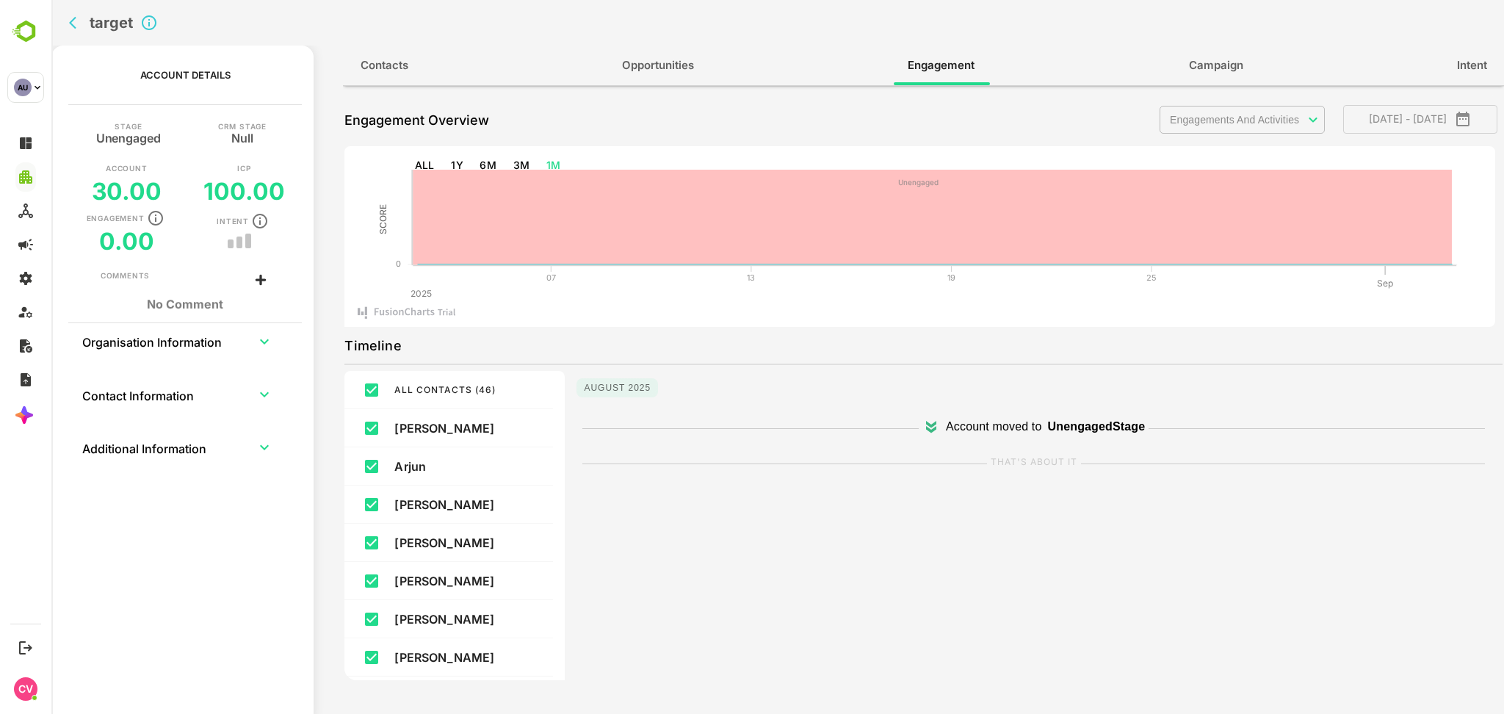
click at [1207, 118] on body "target Account Details Stage Unengaged CRM Stage Null Account 30.00 ICP 100.00 …" at bounding box center [777, 357] width 1452 height 714
click at [424, 164] on div at bounding box center [777, 357] width 1452 height 714
click at [1222, 116] on body "target Account Details Stage Unengaged CRM Stage Null Account 30.00 ICP 100.00 …" at bounding box center [777, 357] width 1452 height 714
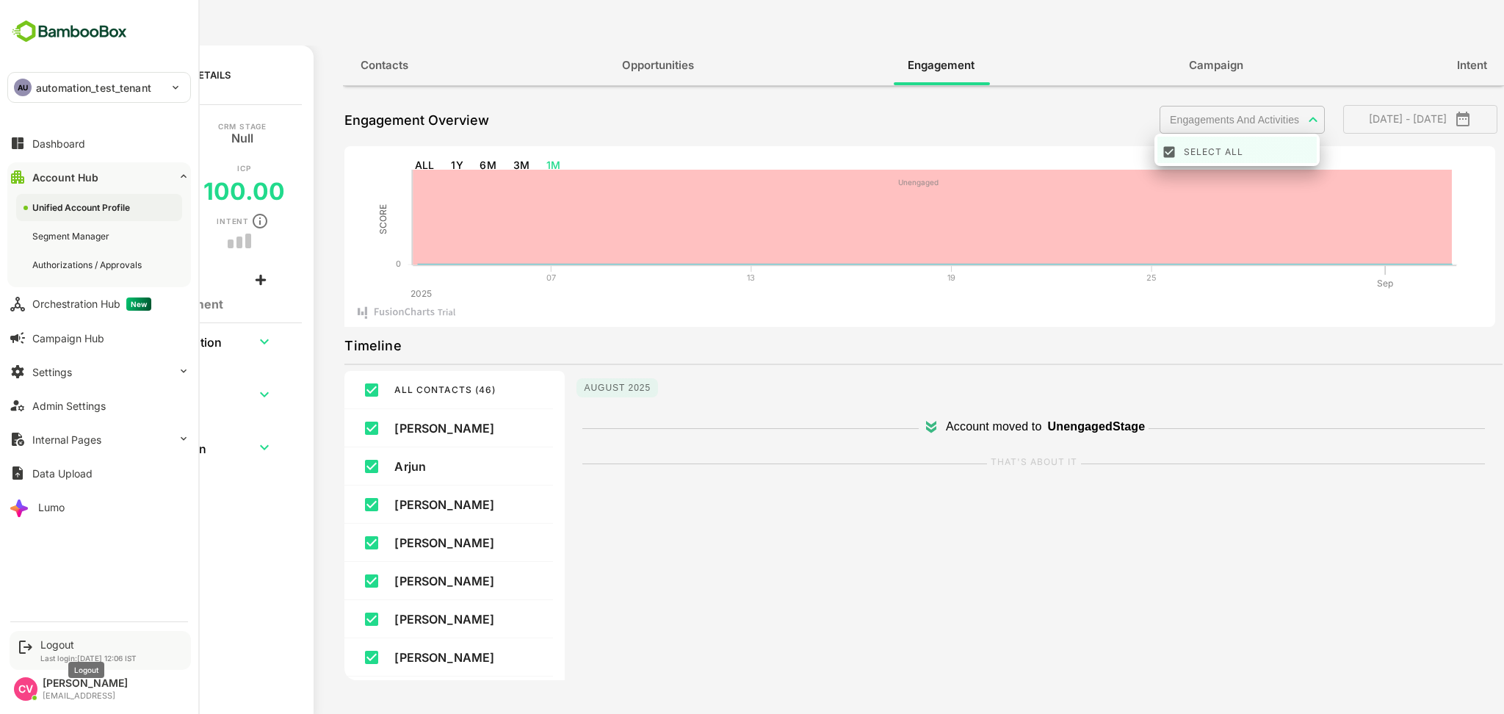
click at [64, 643] on div "Logout" at bounding box center [88, 644] width 96 height 12
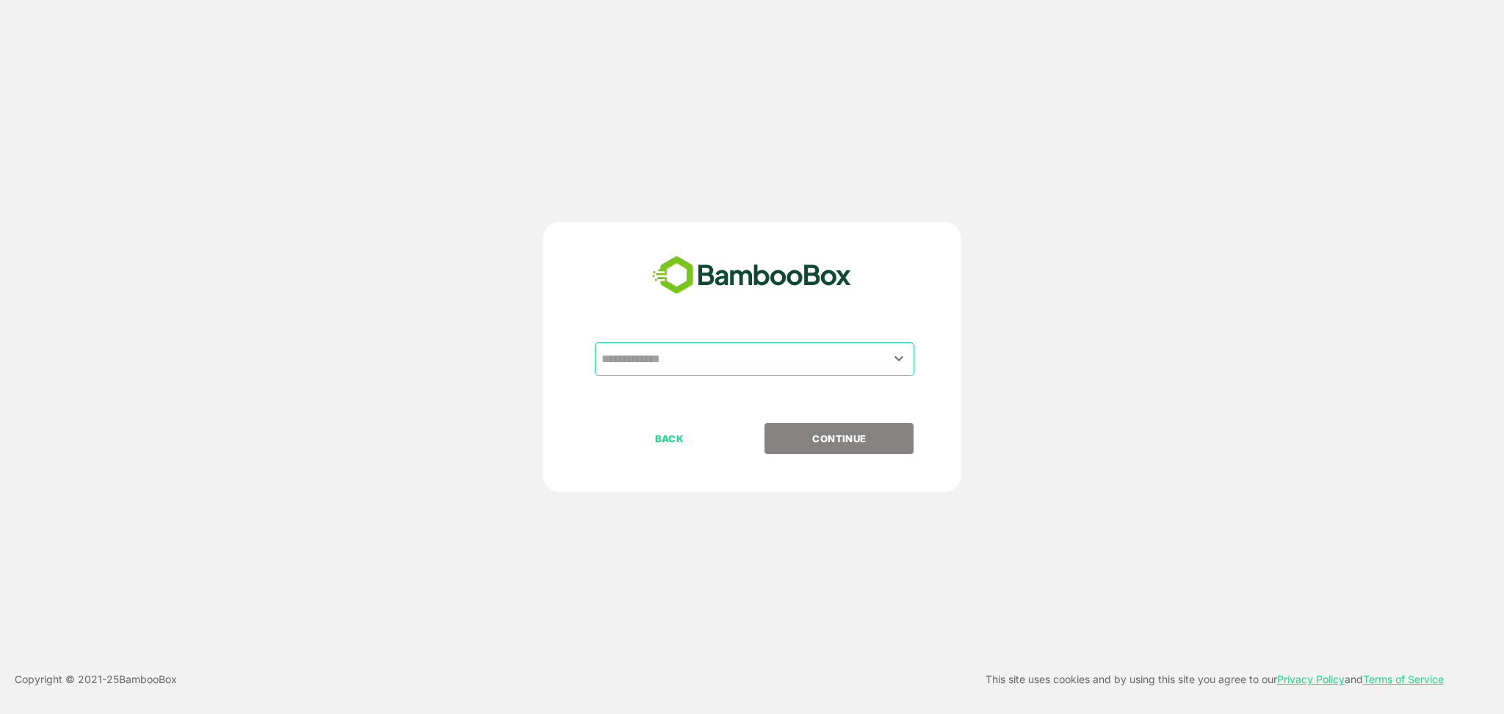
click at [742, 335] on div "​ BACK CONTINUE" at bounding box center [752, 357] width 418 height 270
click at [738, 360] on input "text" at bounding box center [754, 359] width 313 height 28
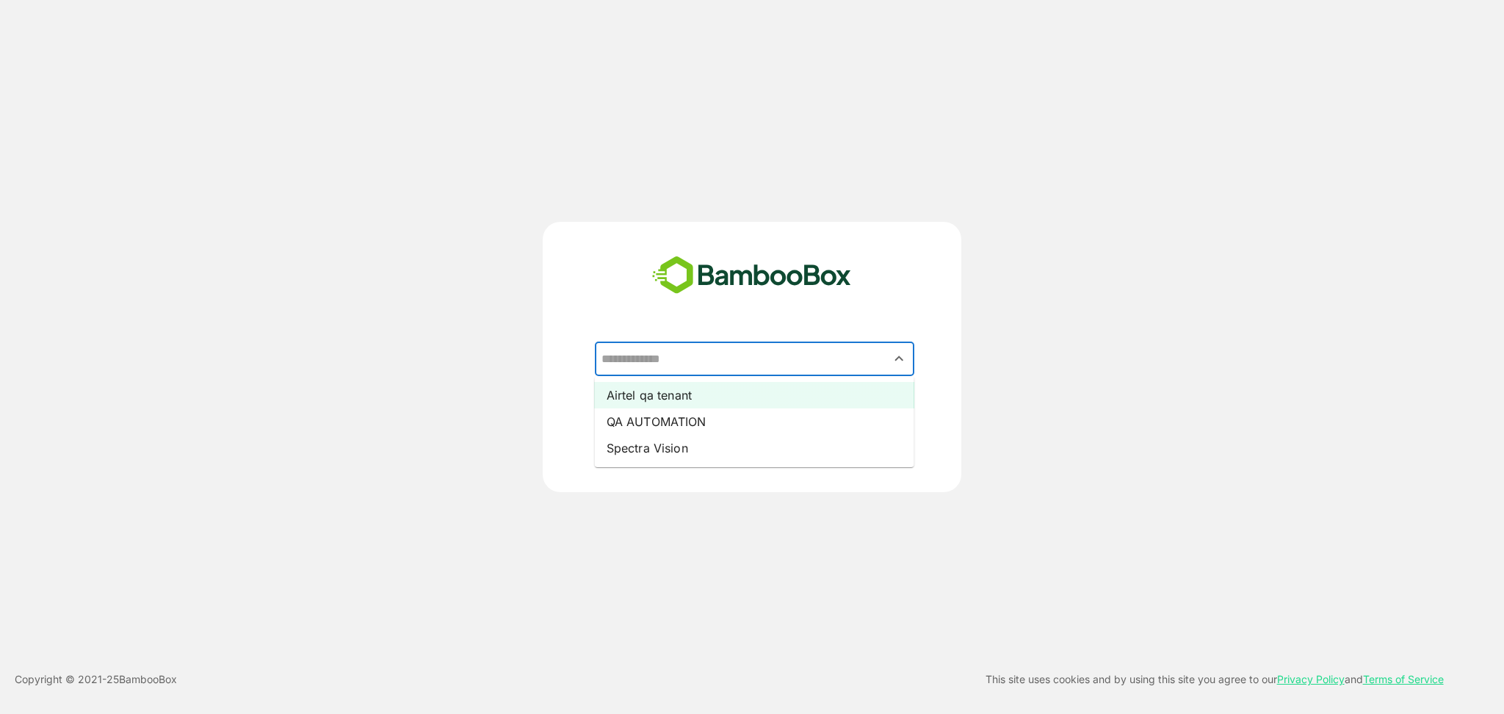
click at [709, 390] on li "Airtel qa tenant" at bounding box center [754, 395] width 319 height 26
type input "**********"
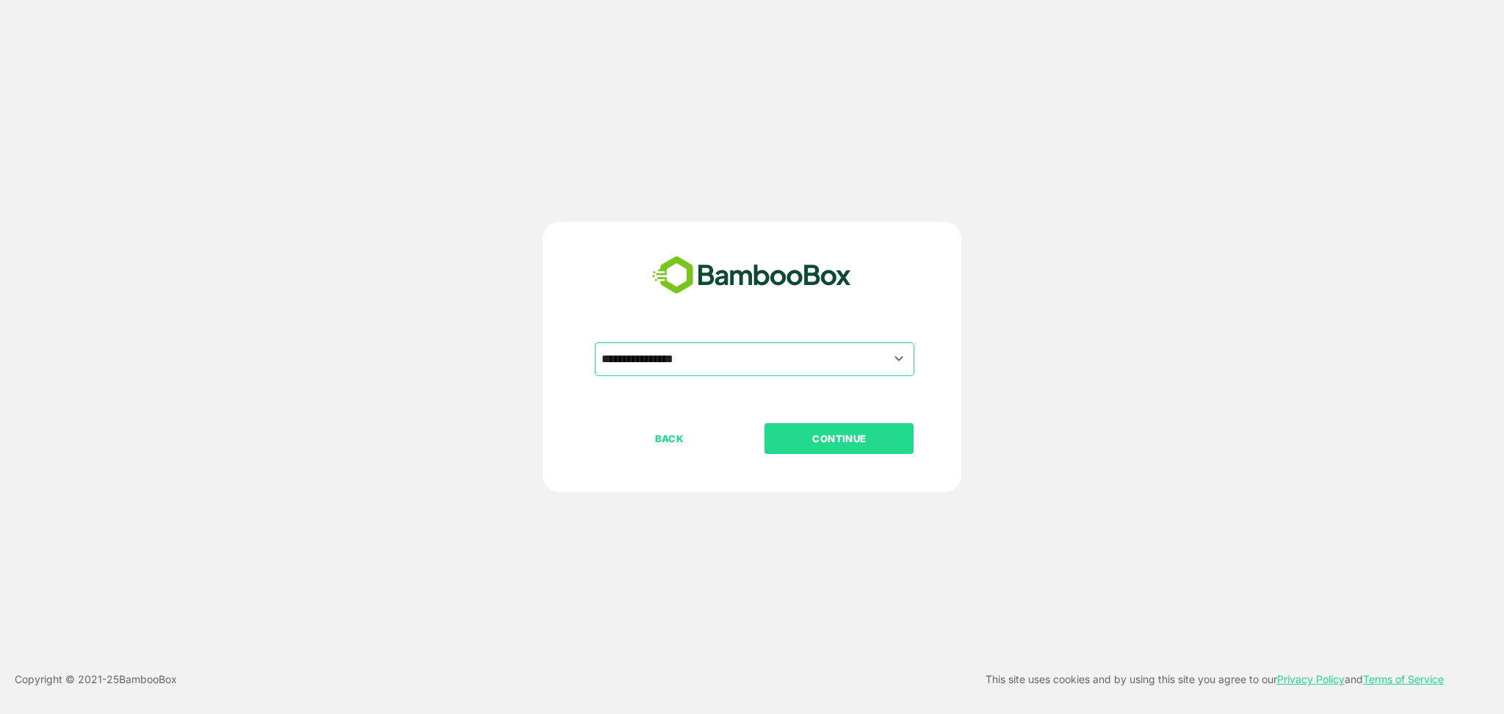
click at [844, 437] on p "CONTINUE" at bounding box center [839, 438] width 147 height 16
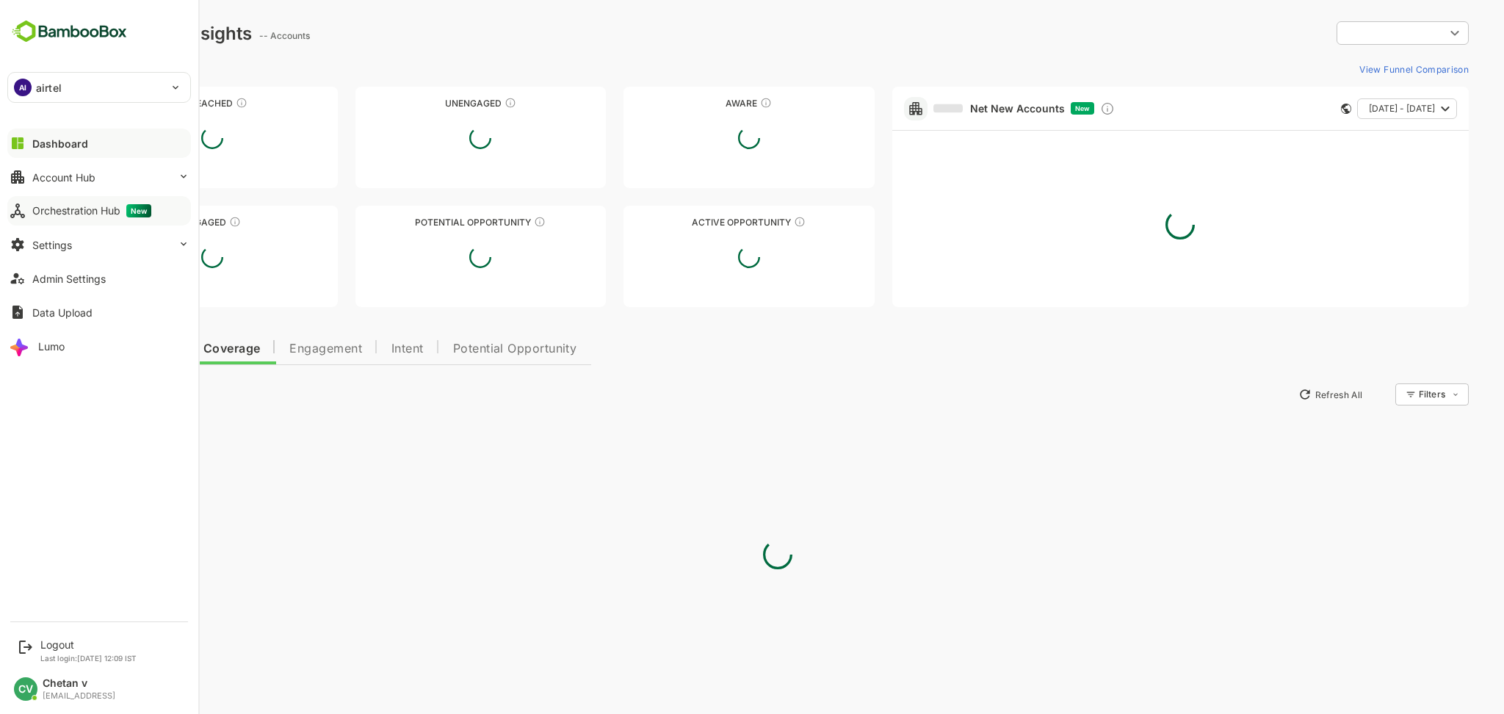
click at [54, 210] on div "Orchestration Hub New" at bounding box center [91, 210] width 119 height 13
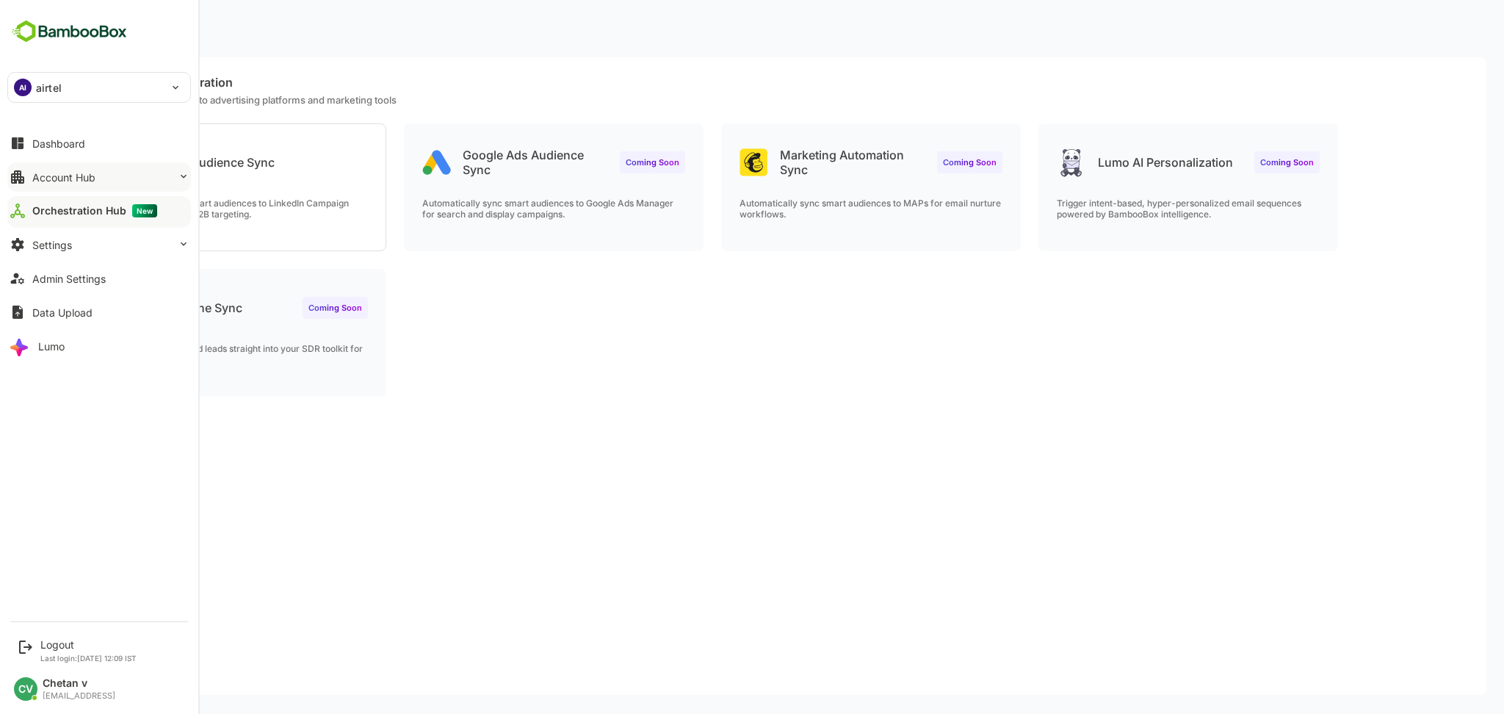
click at [63, 172] on div "Account Hub" at bounding box center [63, 177] width 63 height 12
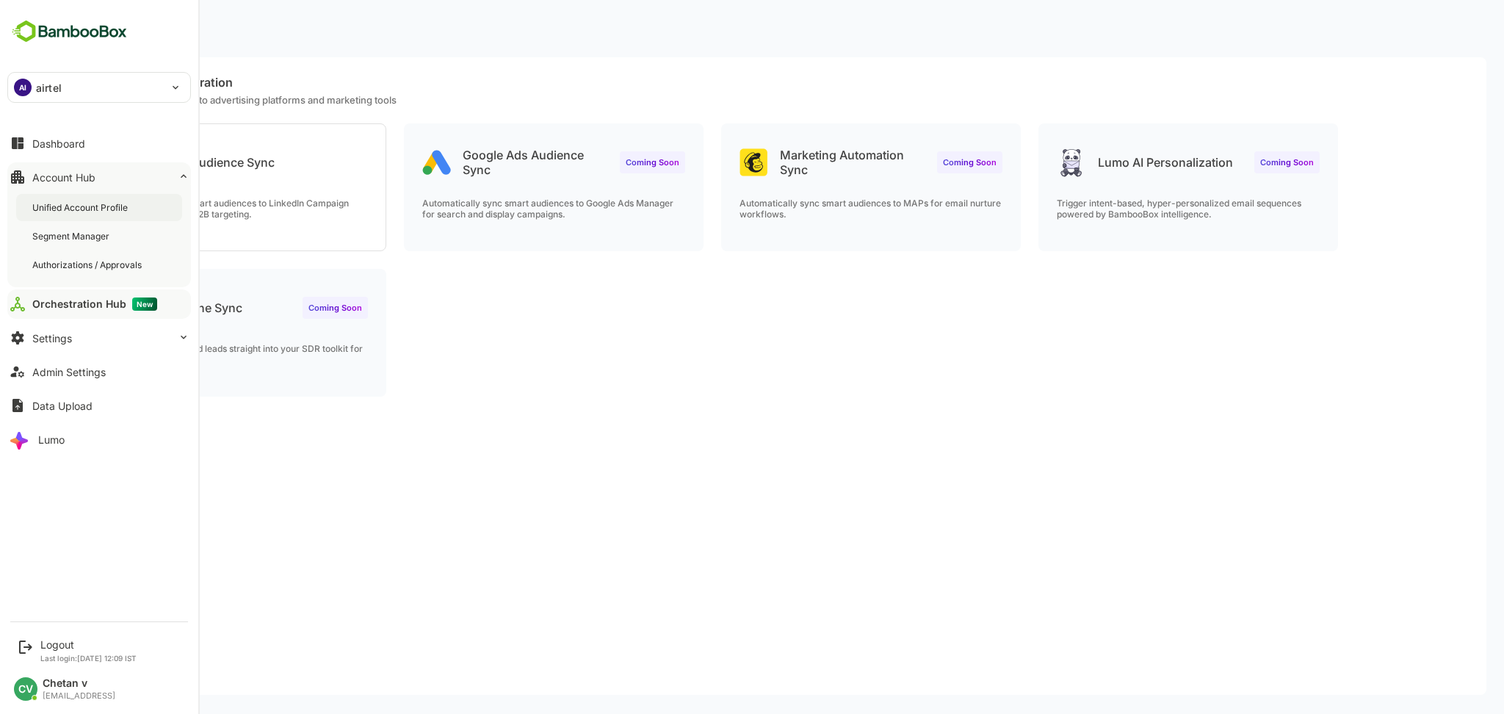
click at [82, 217] on div "Unified Account Profile" at bounding box center [99, 207] width 166 height 27
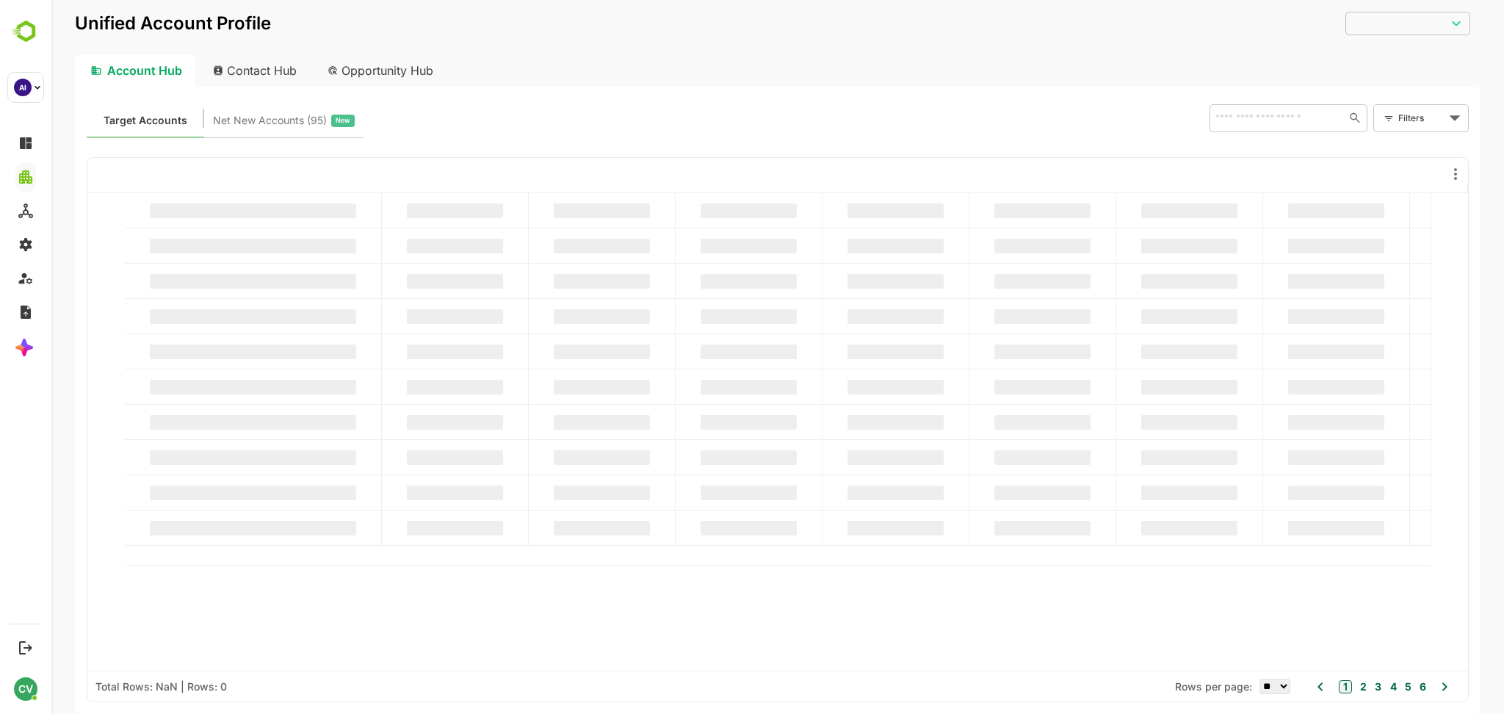
click at [1249, 120] on input "text" at bounding box center [1276, 118] width 131 height 18
type input "**********"
paste input "**********"
type input "**********"
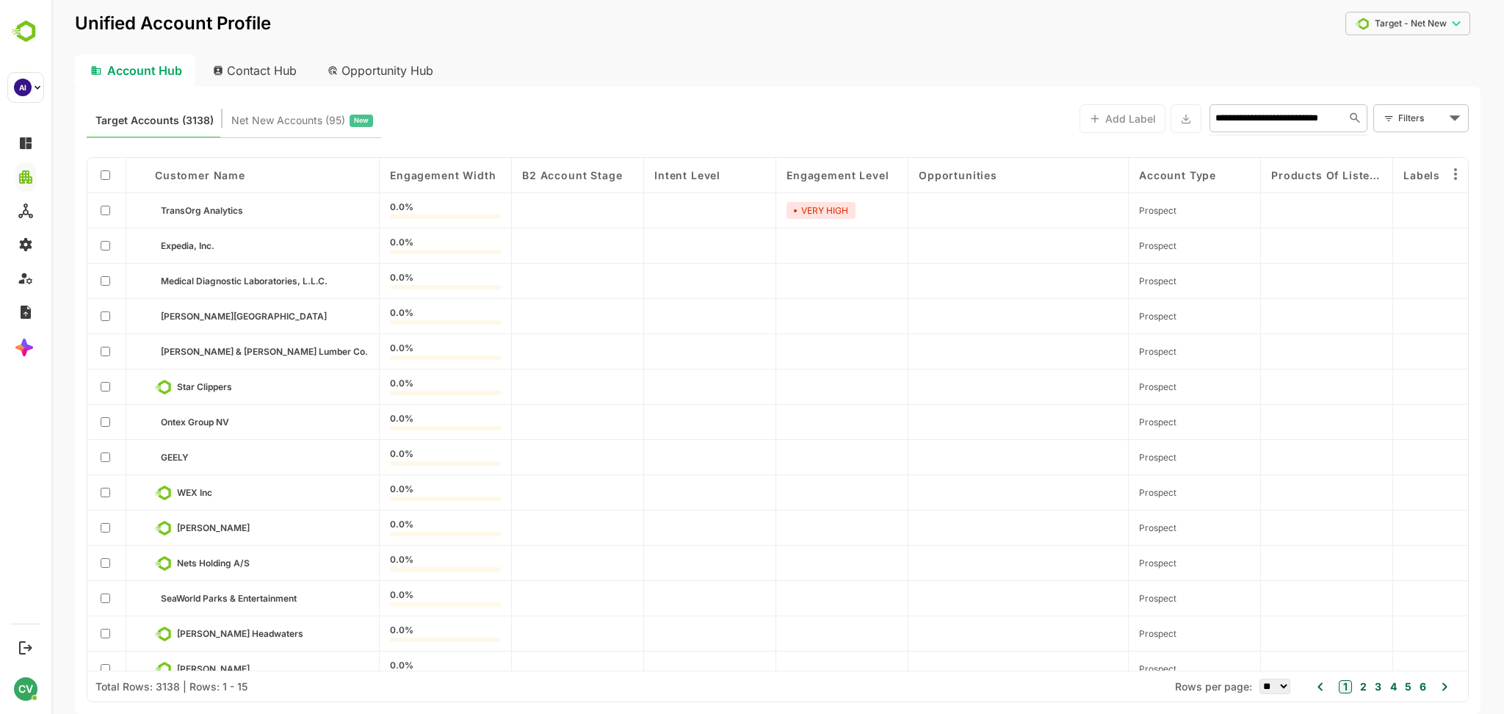
scroll to position [0, 42]
click at [1264, 148] on li "CREDITACCESS GRAMEEN LIMITED" at bounding box center [1287, 158] width 152 height 40
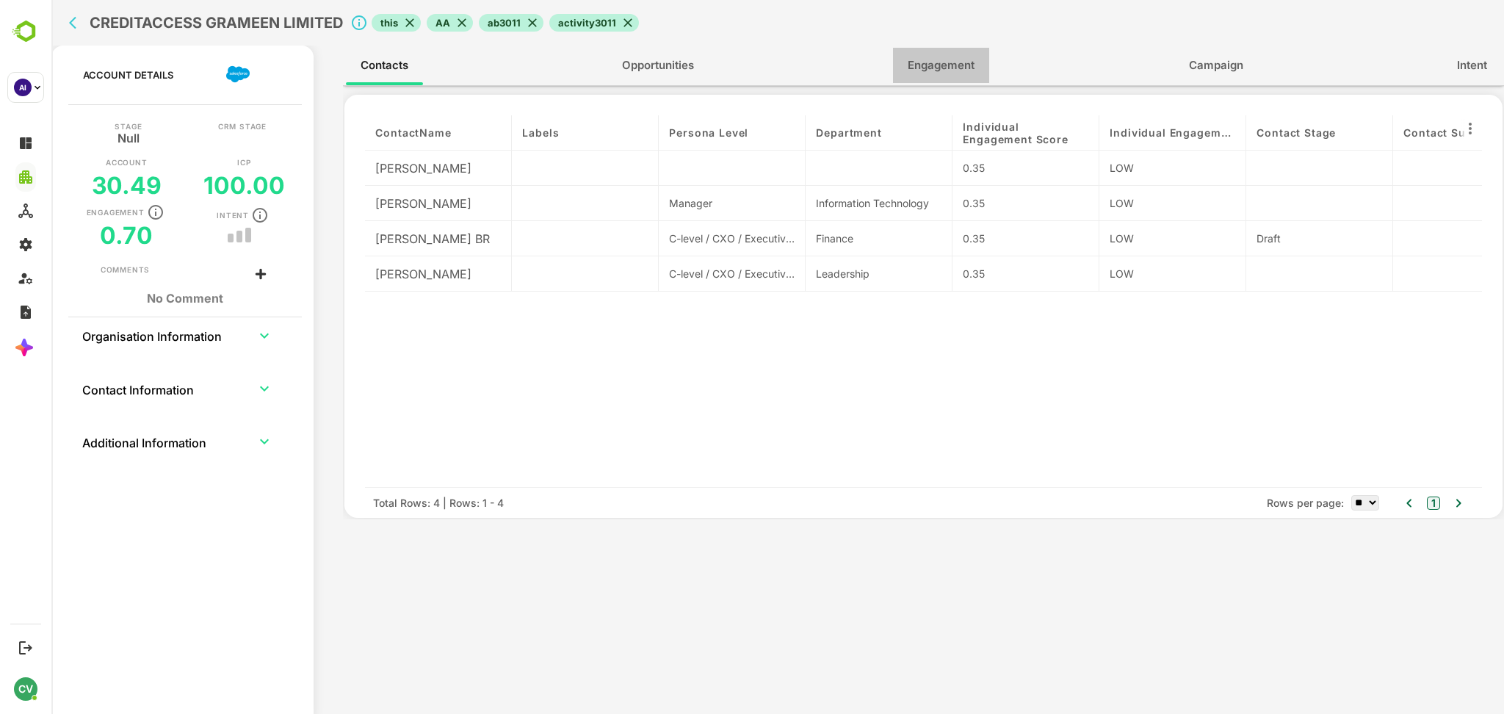
click at [945, 58] on span "Engagement" at bounding box center [940, 65] width 67 height 19
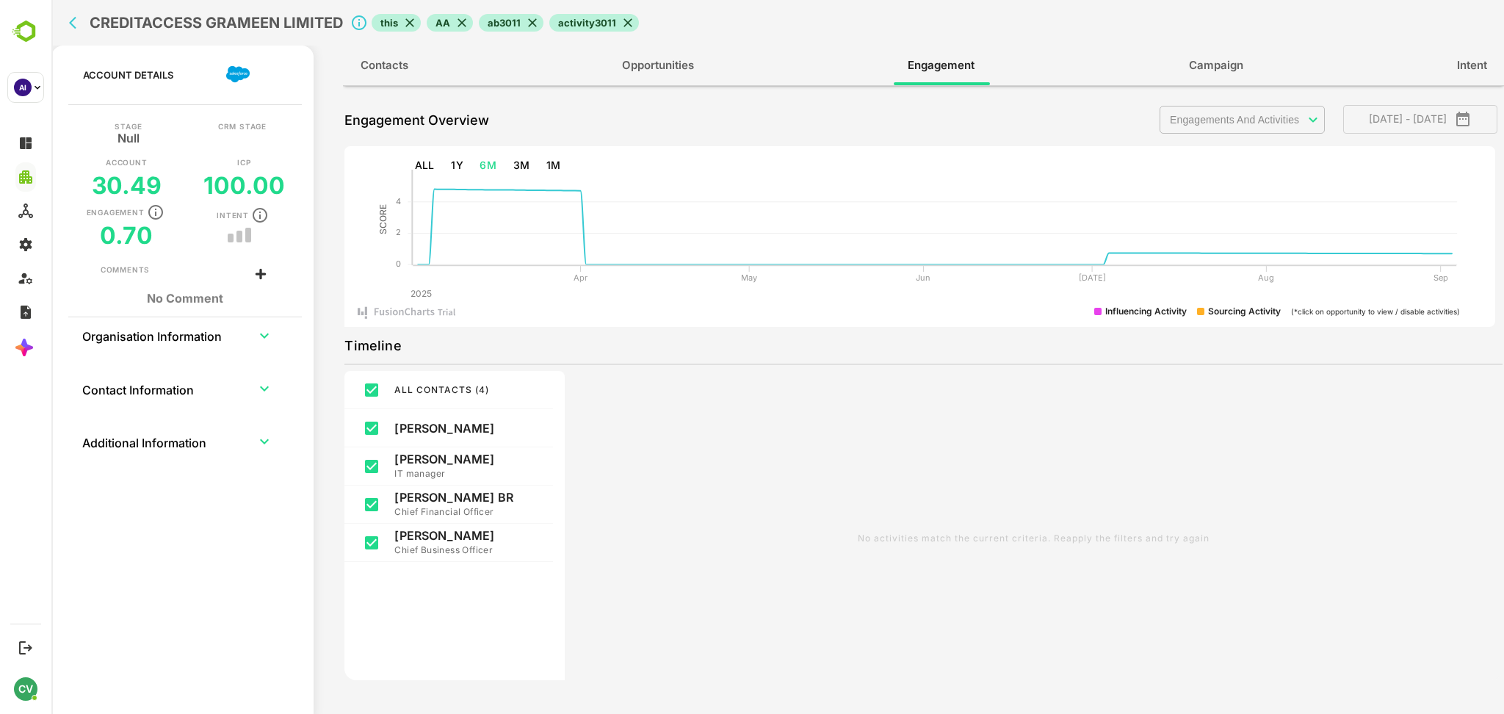
click at [1222, 128] on body "CREDITACCESS GRAMEEN LIMITED this AA ab3011 activity3011 Account Details Stage …" at bounding box center [777, 357] width 1452 height 714
click at [1061, 122] on div at bounding box center [777, 357] width 1452 height 714
click at [1233, 122] on body "CREDITACCESS GRAMEEN LIMITED this AA ab3011 activity3011 Account Details Stage …" at bounding box center [777, 357] width 1452 height 714
click at [965, 108] on div at bounding box center [777, 357] width 1452 height 714
click at [424, 162] on button "ALL" at bounding box center [425, 165] width 32 height 27
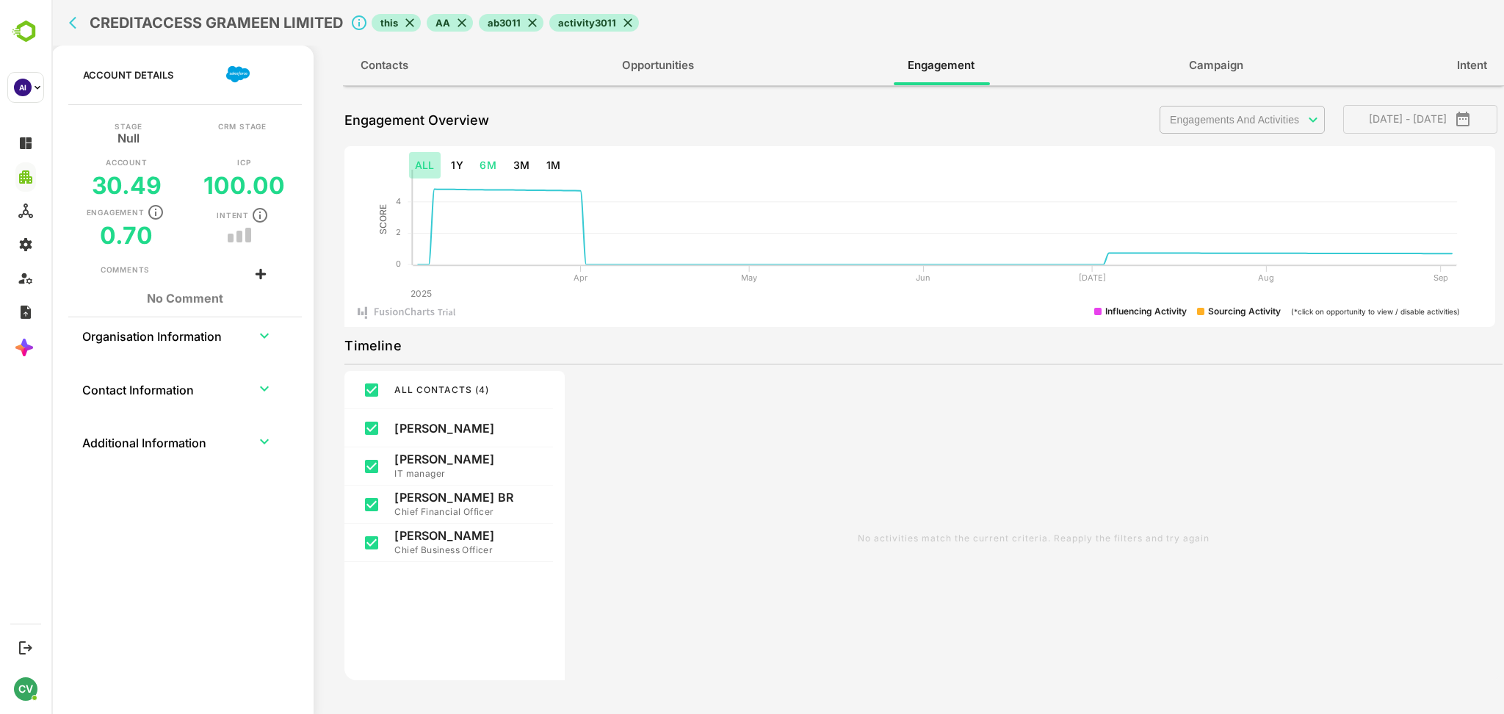
type input "**********"
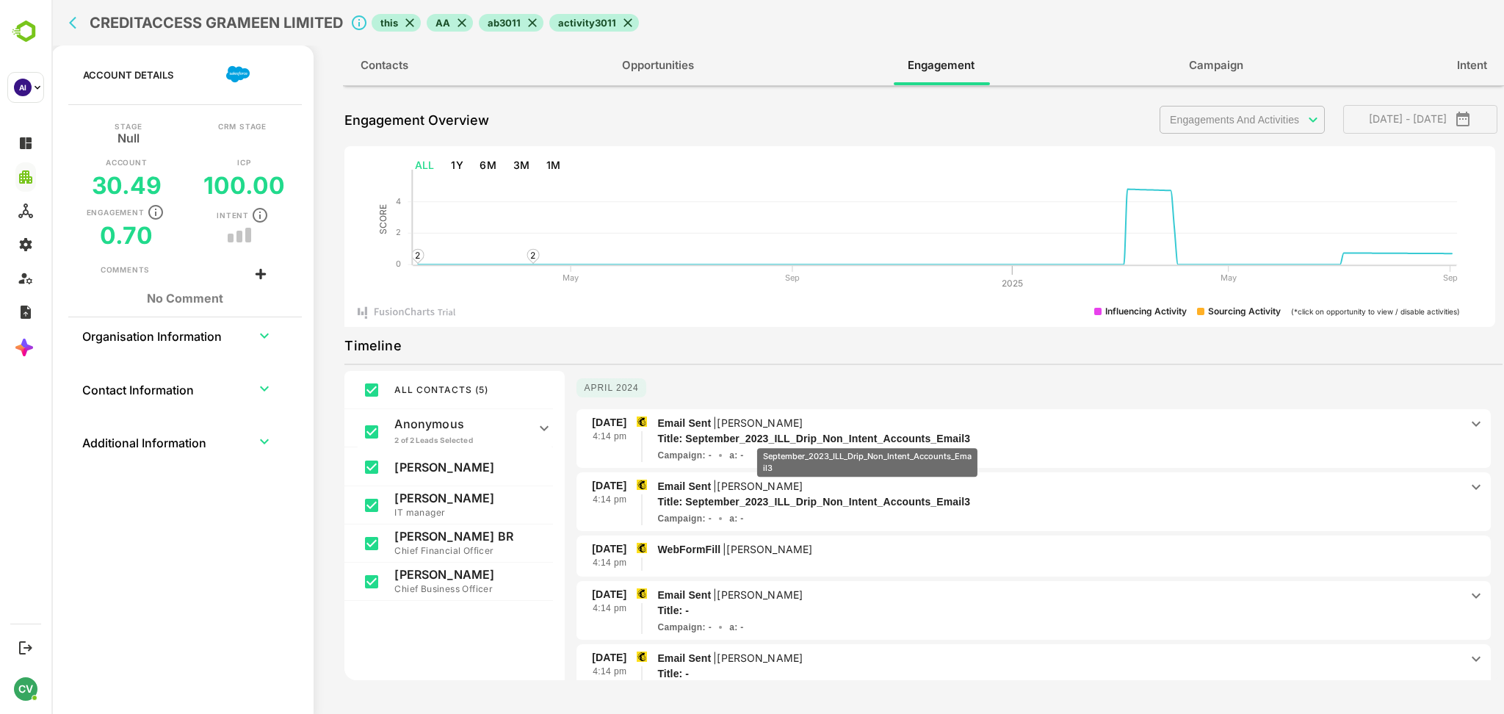
click at [867, 438] on p "Title: September_2023_ILL_Drip_Non_Intent_Accounts_Email3" at bounding box center [1038, 438] width 762 height 15
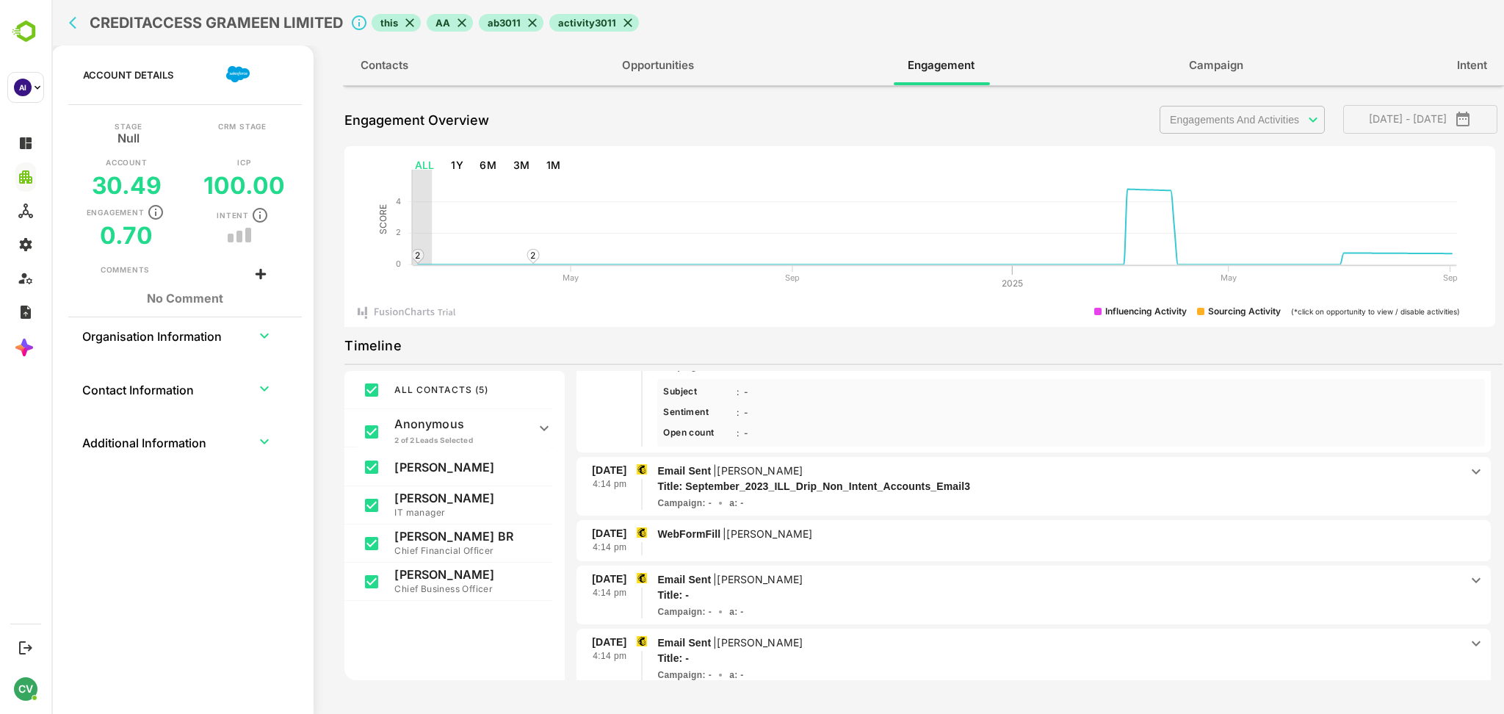
scroll to position [94, 0]
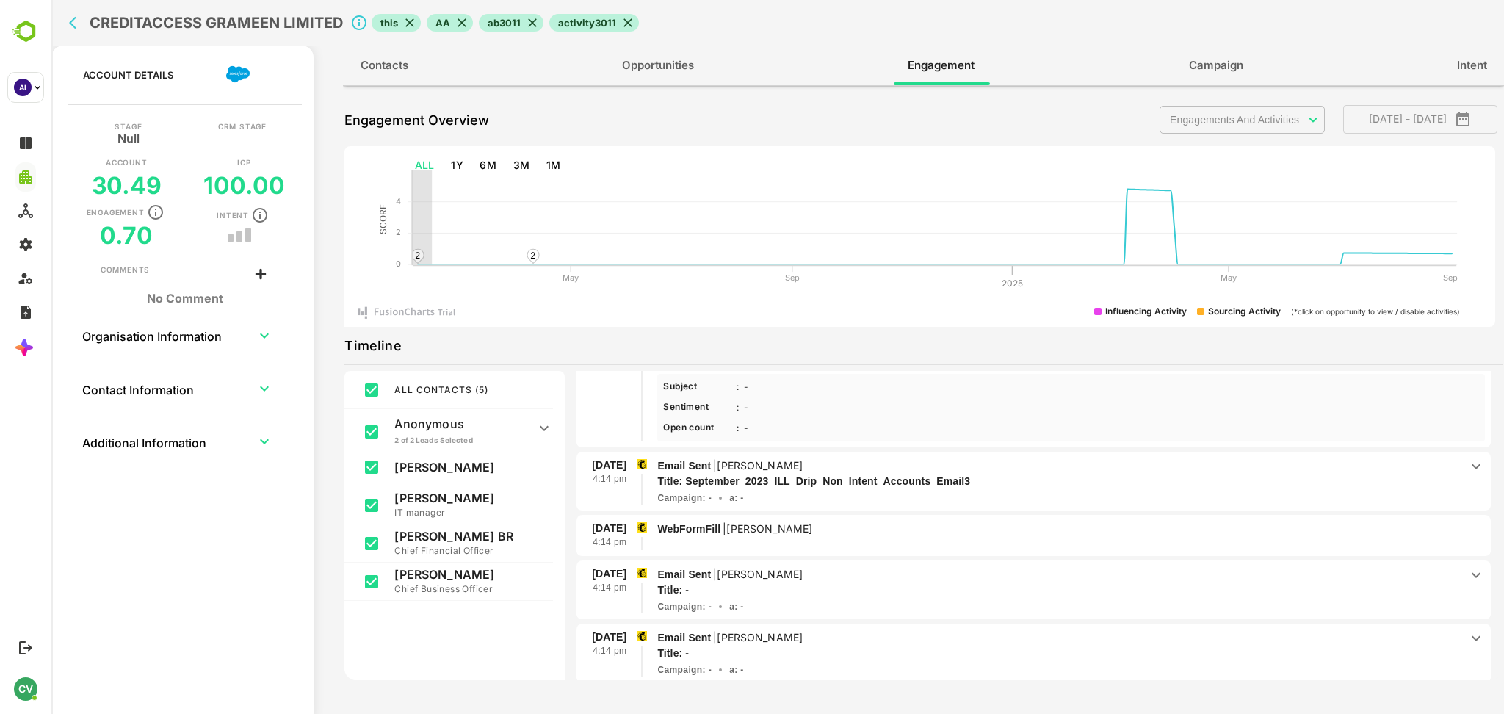
click at [967, 474] on p "Title: September_2023_ILL_Drip_Non_Intent_Accounts_Email3" at bounding box center [1038, 481] width 762 height 15
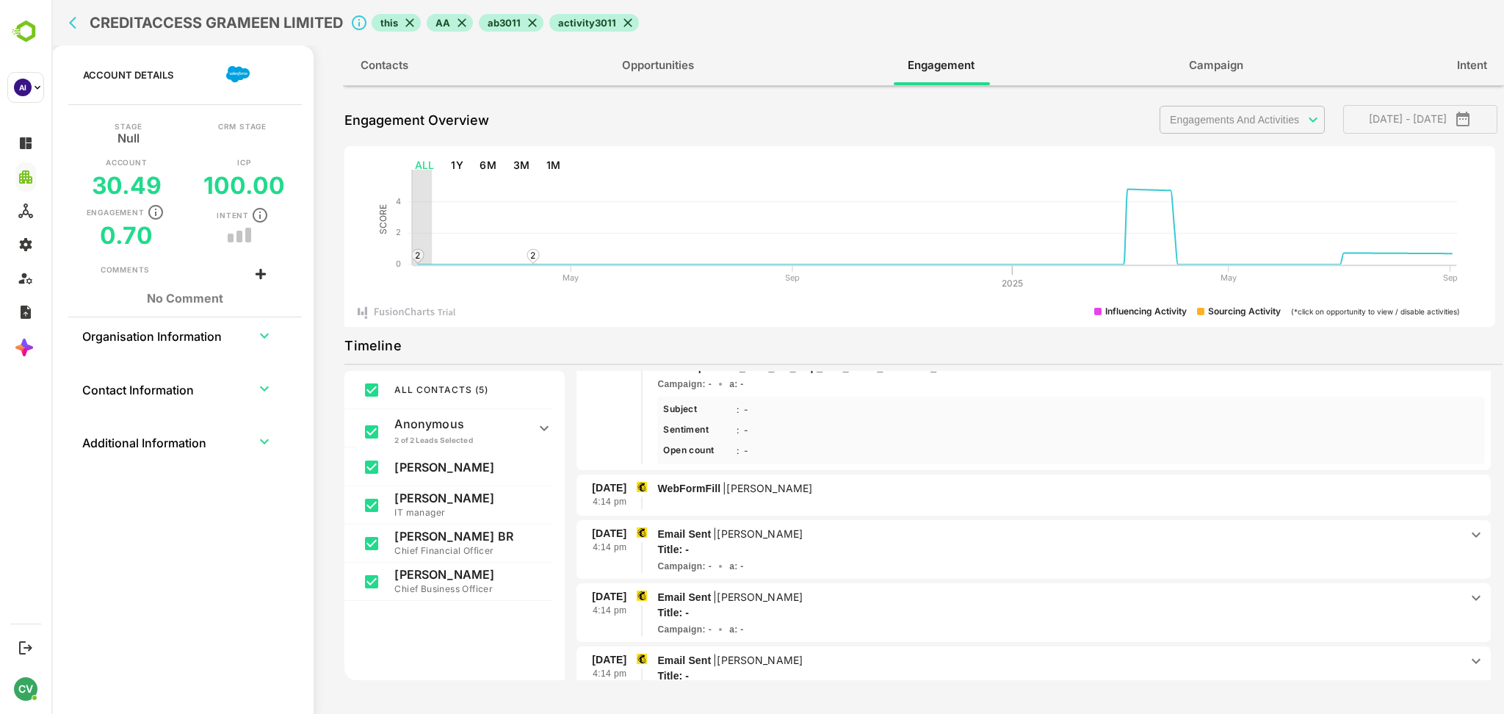
click at [924, 485] on p "WebFormFill | [PERSON_NAME]" at bounding box center [1070, 488] width 827 height 16
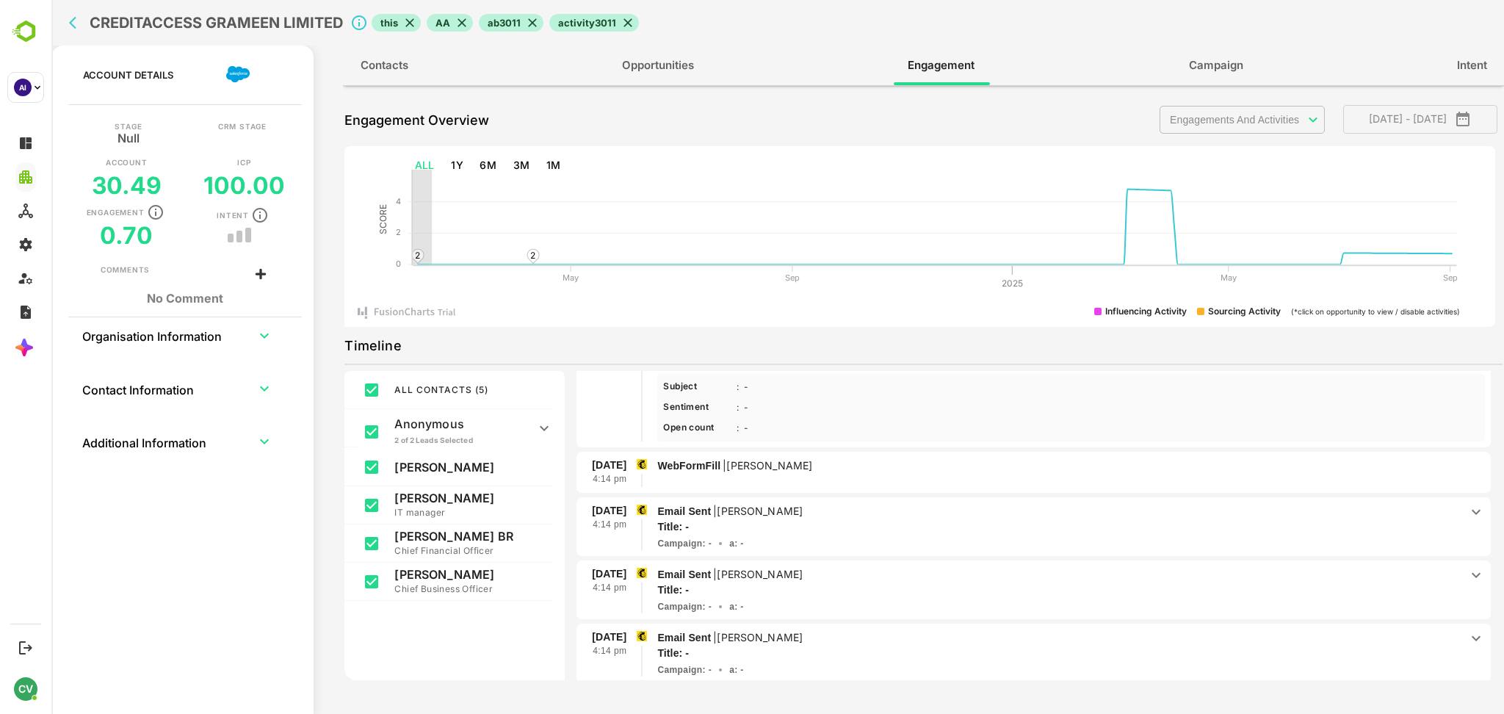
scroll to position [231, 0]
click at [813, 458] on p "| [PERSON_NAME]" at bounding box center [767, 464] width 94 height 12
click at [839, 530] on span "Email Sent | [PERSON_NAME] Title: - Campaign : - a : -" at bounding box center [1058, 525] width 802 height 47
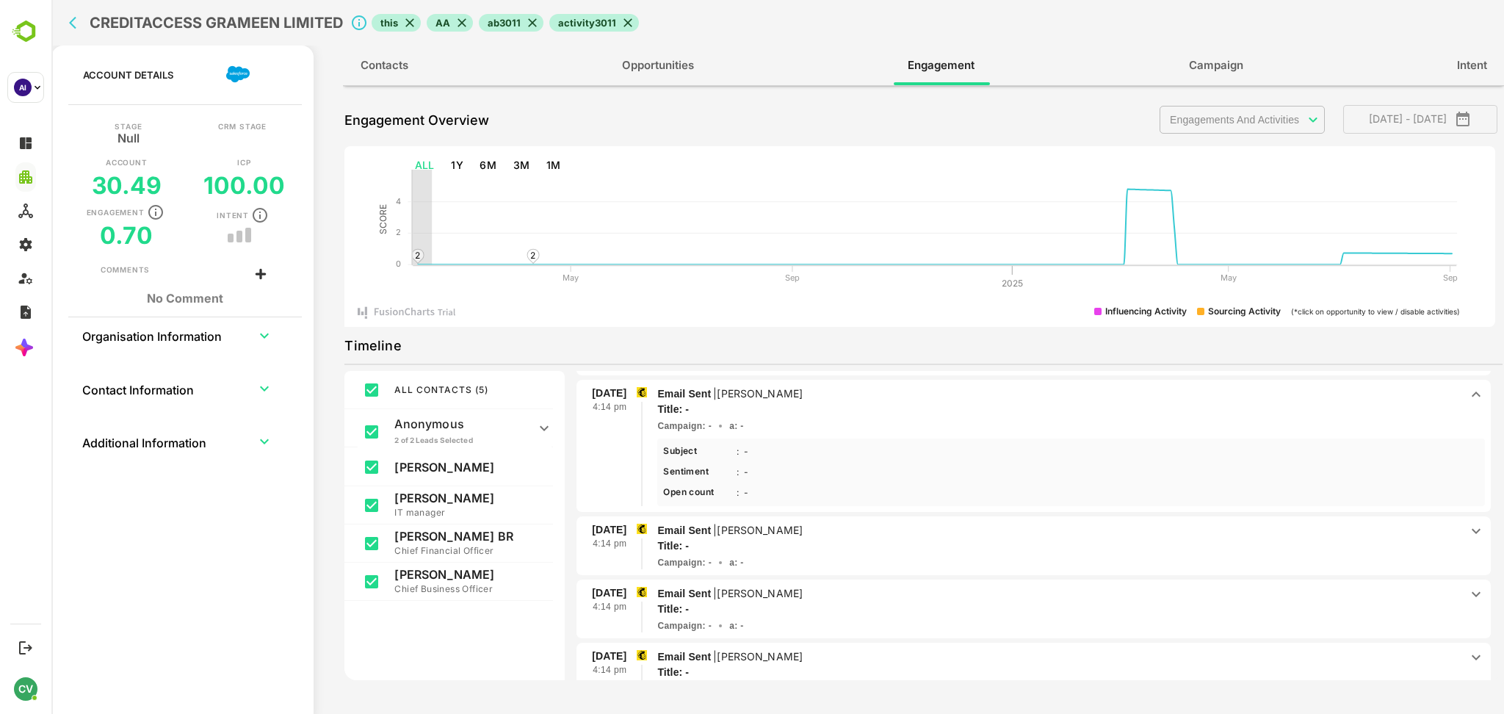
click at [824, 530] on p "Email Sent | [PERSON_NAME]" at bounding box center [1058, 530] width 802 height 16
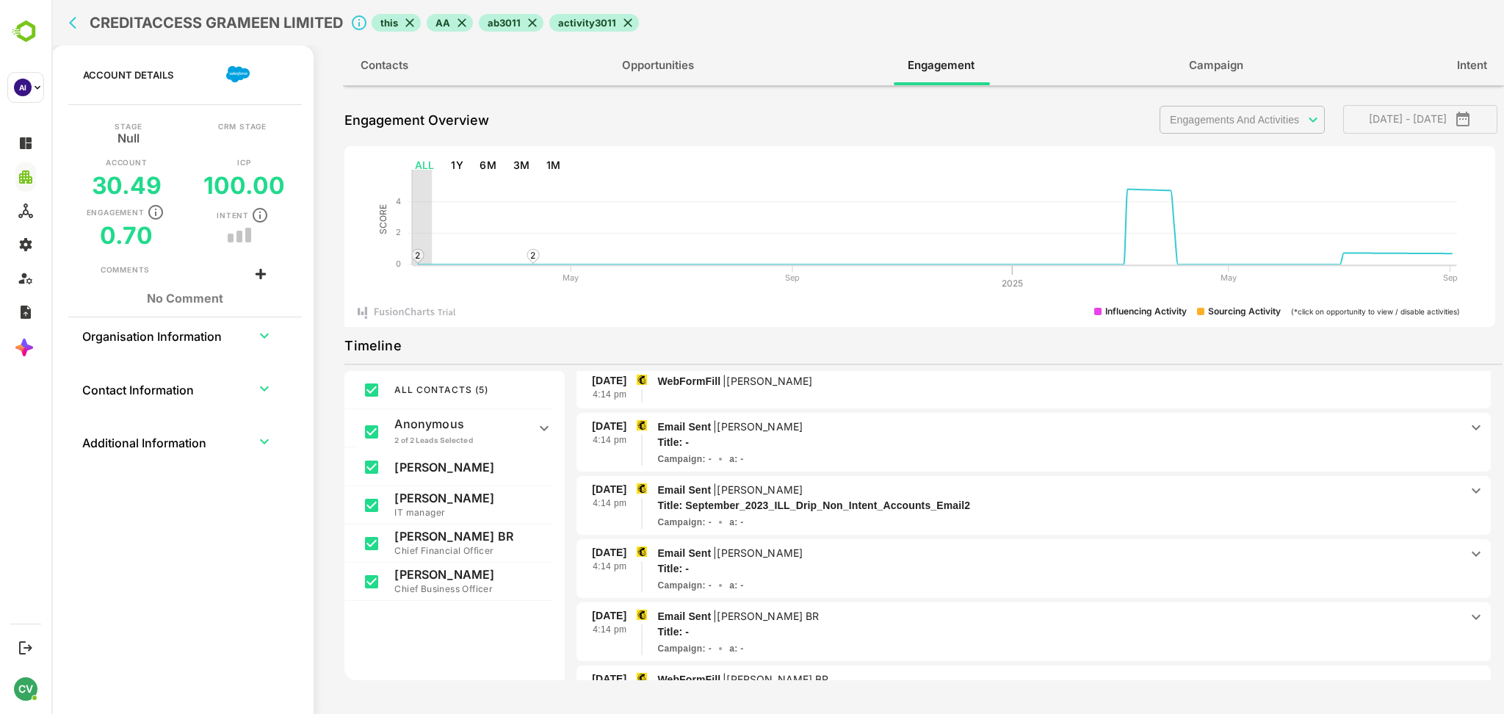
scroll to position [755, 0]
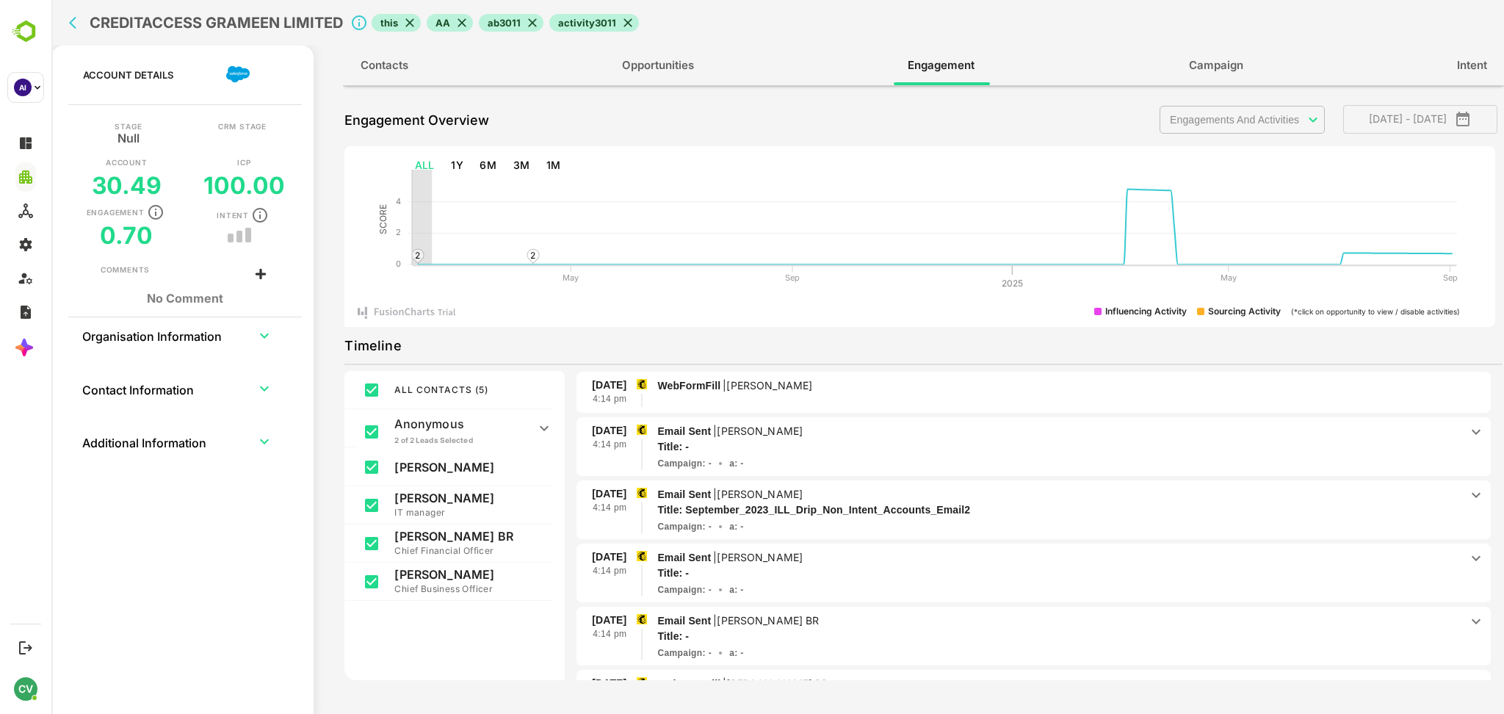
click at [910, 486] on p "Email Sent | [PERSON_NAME]" at bounding box center [1058, 494] width 802 height 16
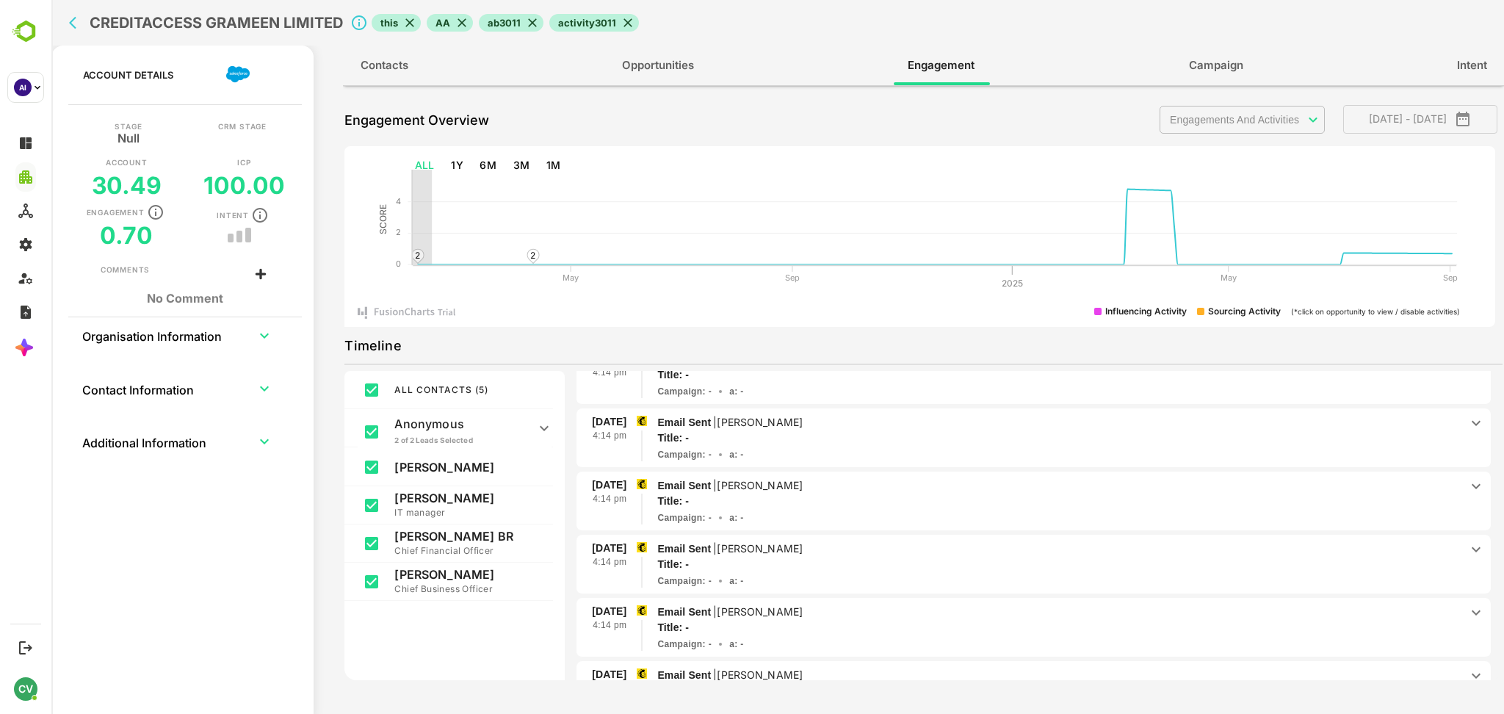
scroll to position [2528, 0]
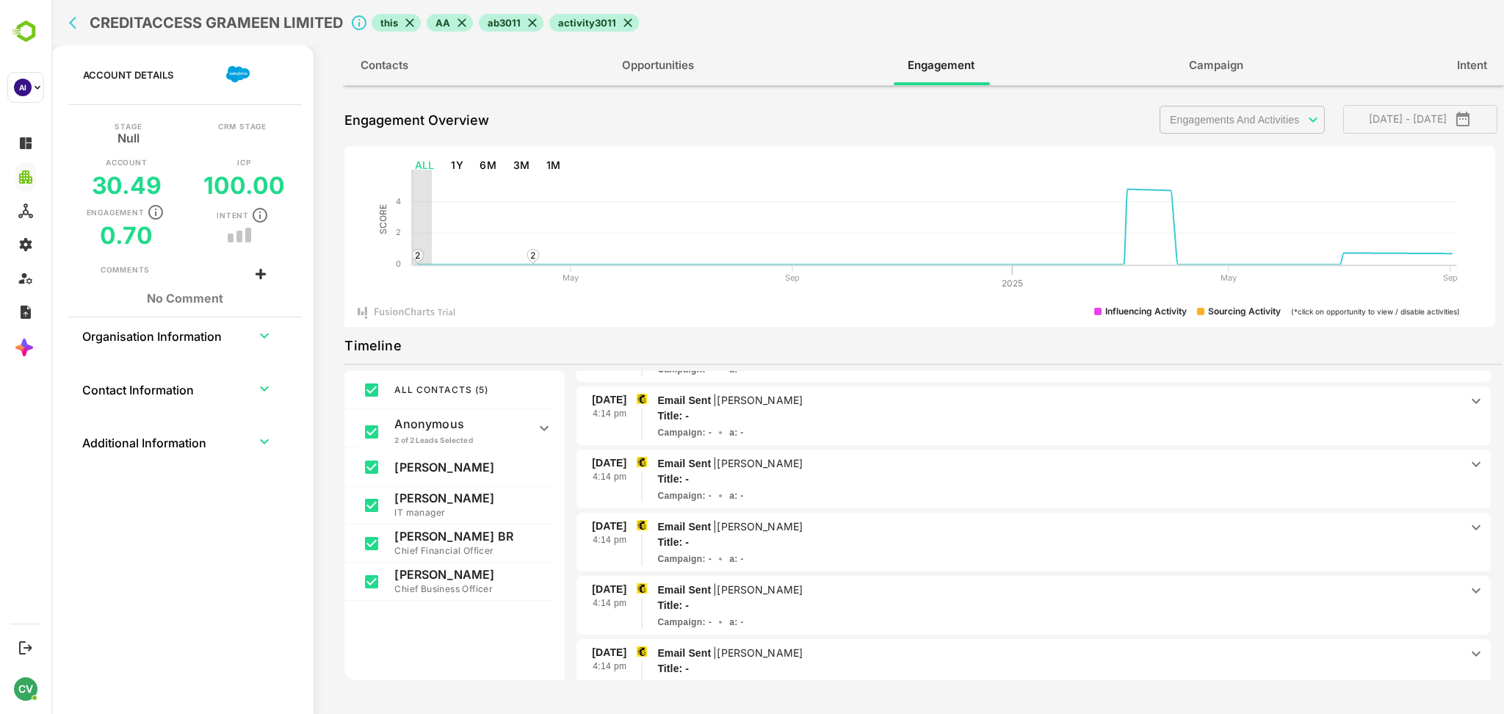
click at [904, 518] on p "Email Sent | [PERSON_NAME]" at bounding box center [1058, 526] width 802 height 16
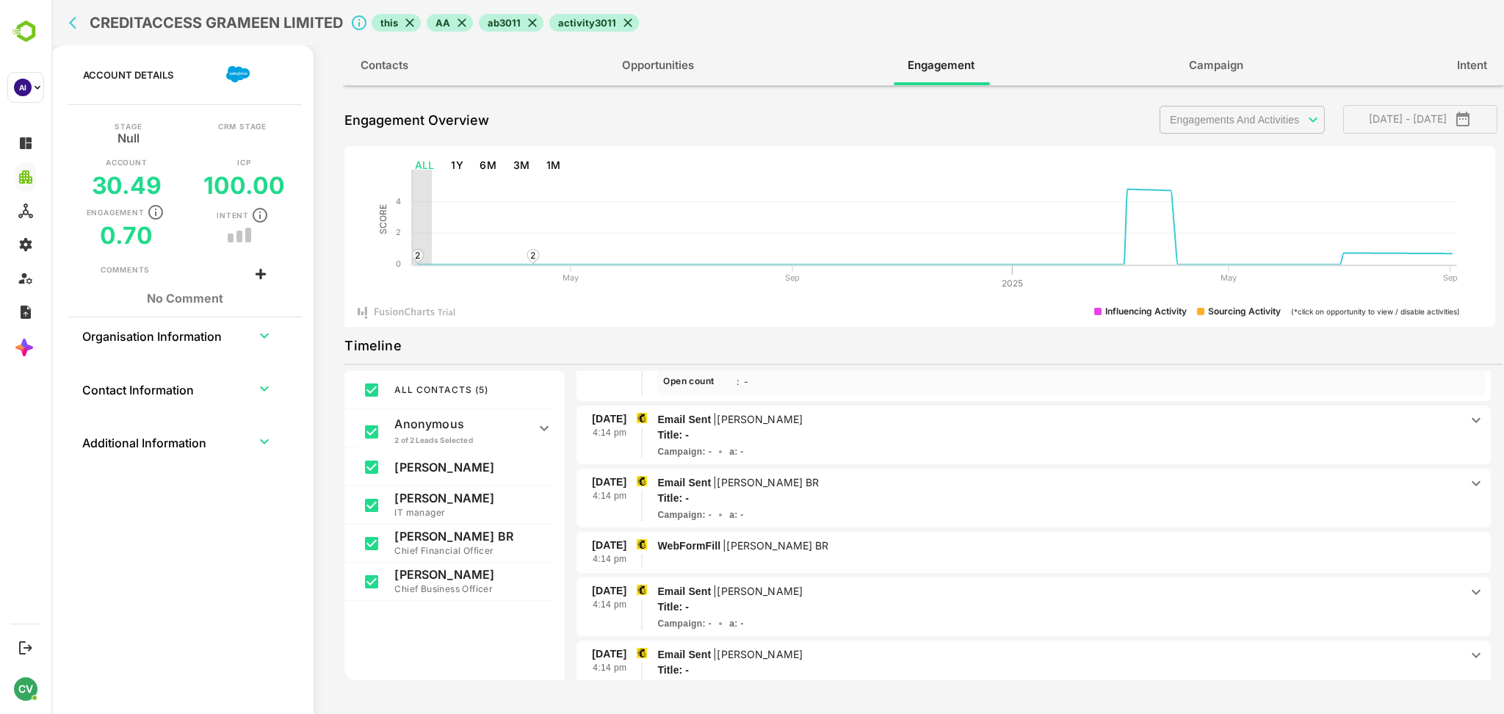
scroll to position [0, 0]
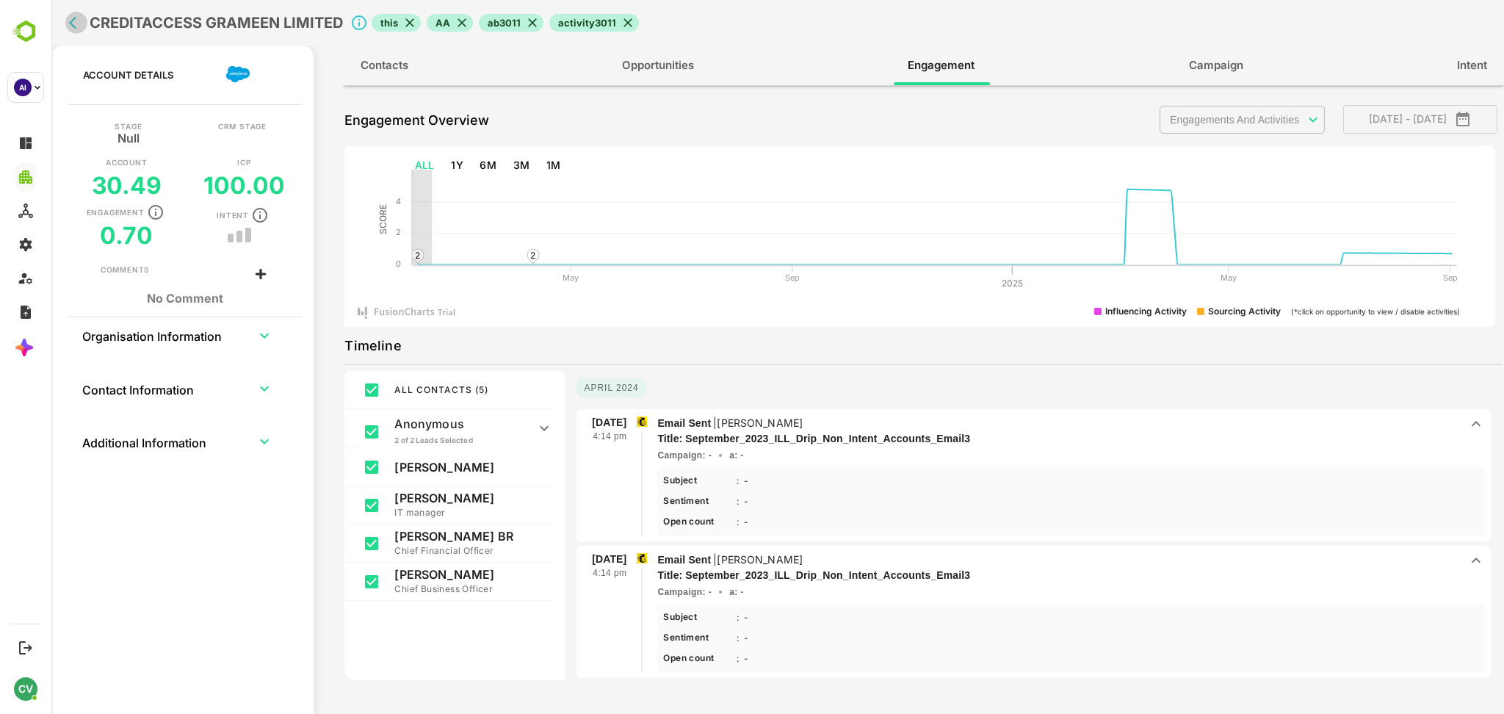
click at [78, 26] on icon "back" at bounding box center [76, 22] width 15 height 15
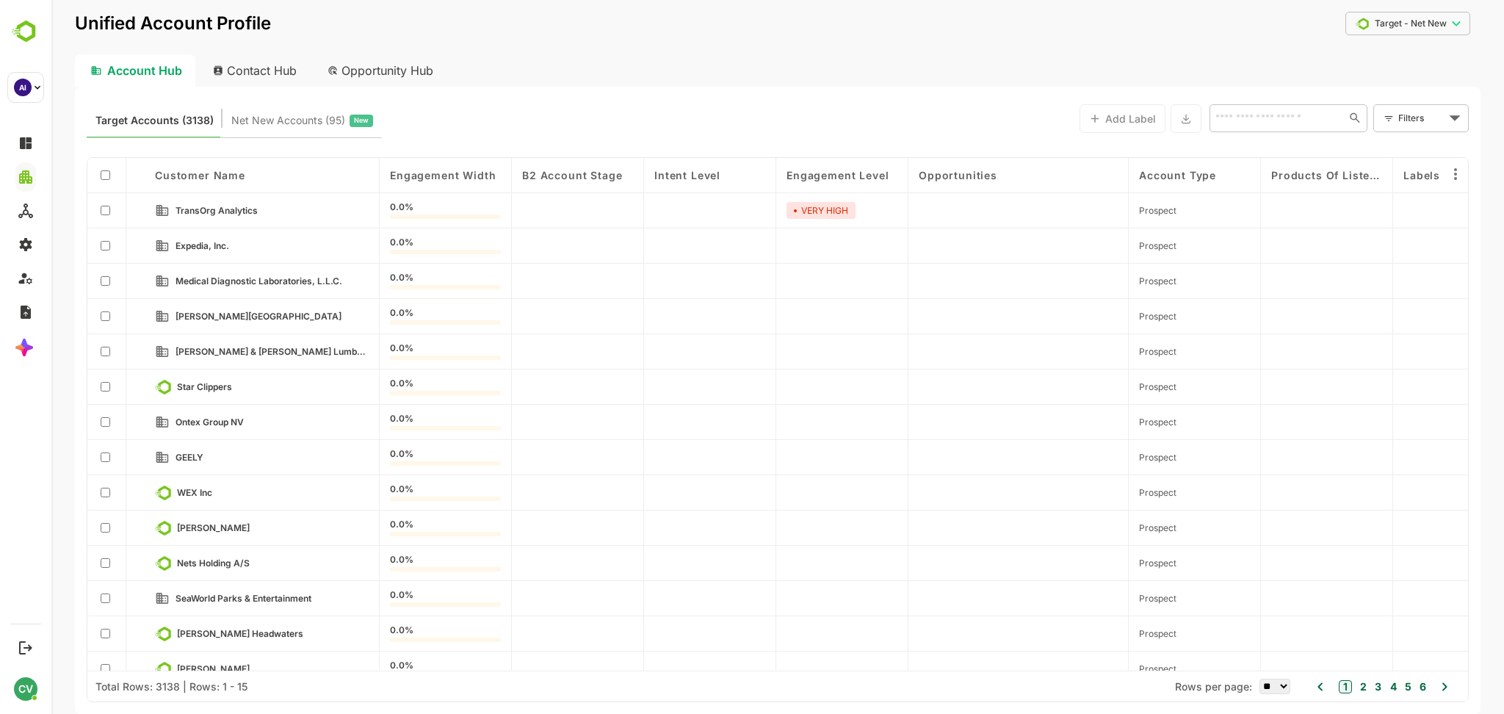
click at [1216, 119] on input "text" at bounding box center [1276, 118] width 131 height 18
type input "********"
click at [1271, 145] on li "Wipro Limited" at bounding box center [1287, 150] width 152 height 24
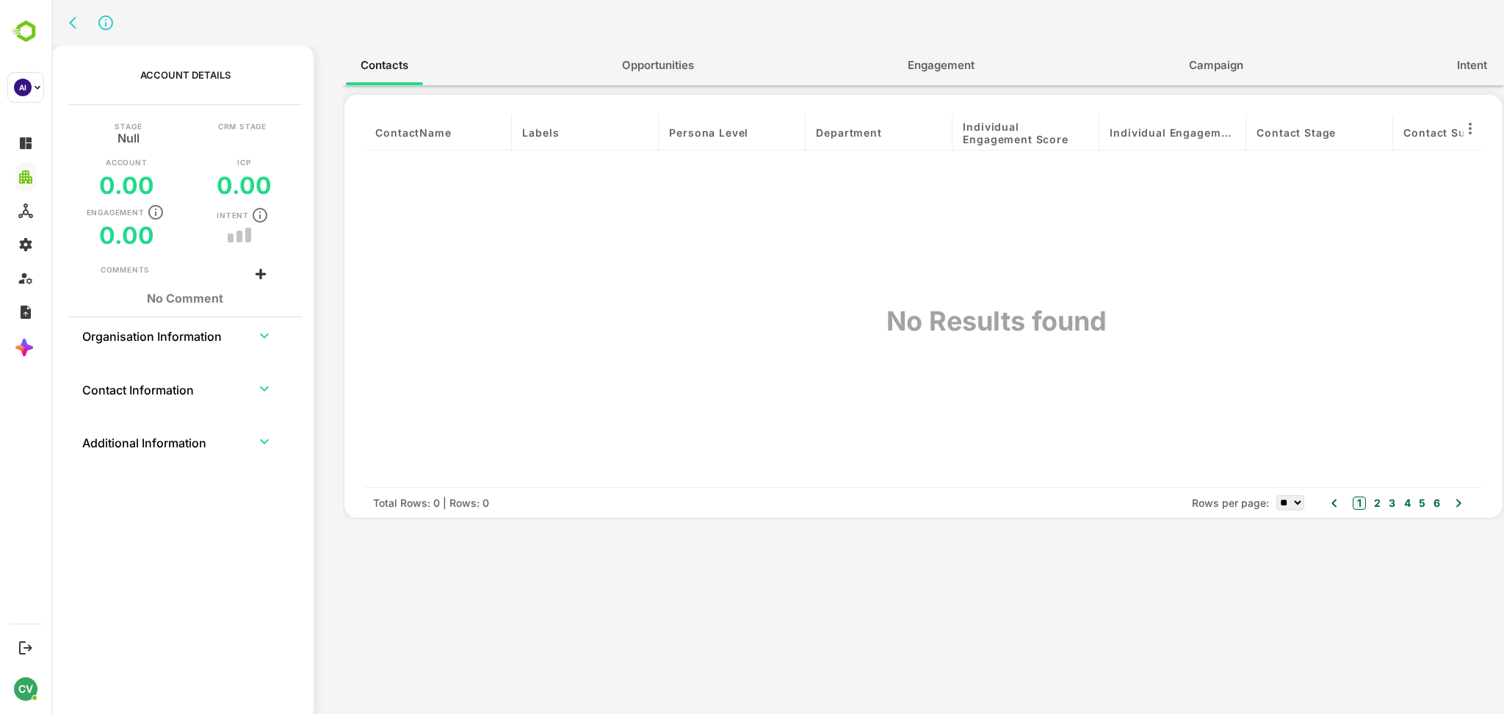
click at [958, 75] on button "Engagement" at bounding box center [941, 65] width 96 height 35
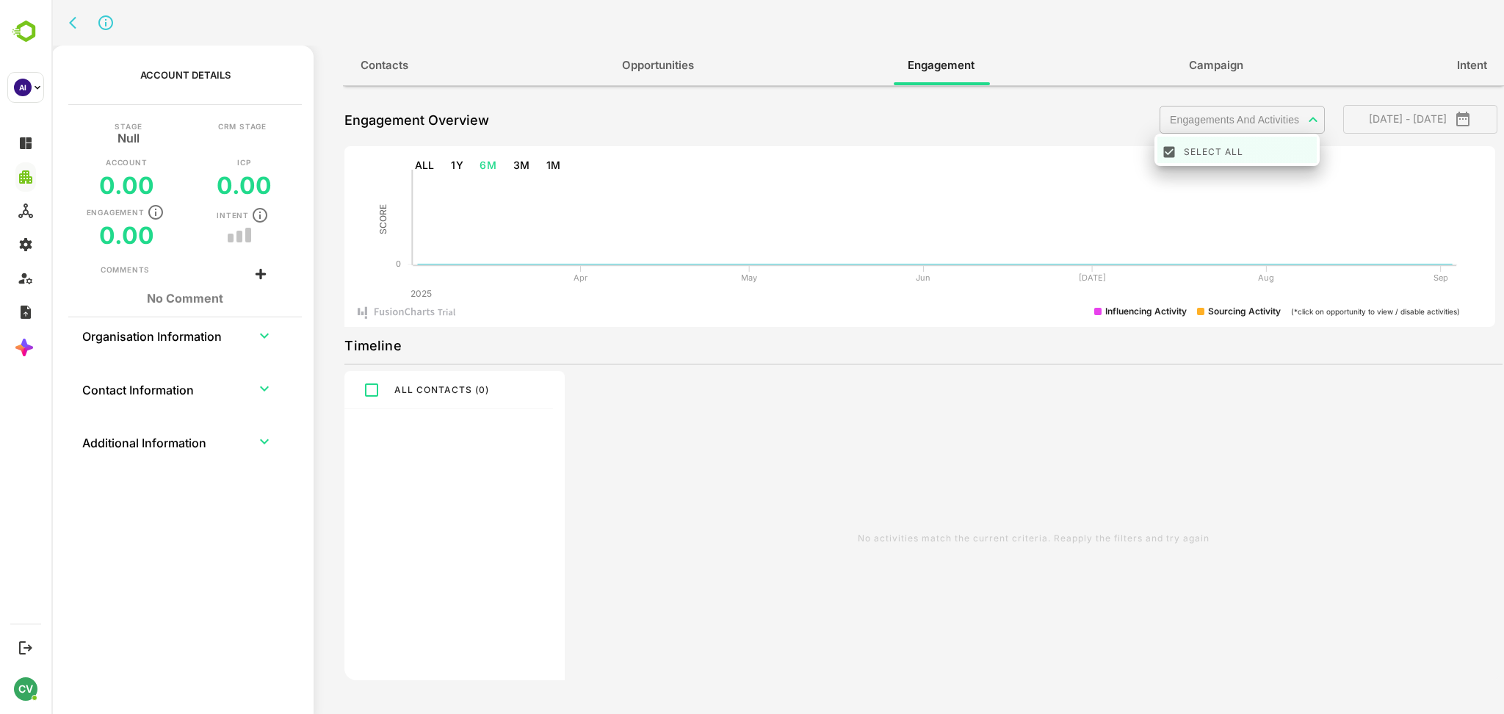
click at [1187, 109] on body "Account Details Stage Null CRM Stage Account 0.00 ICP 0.00 Engagement 0.00 Inte…" at bounding box center [777, 357] width 1452 height 714
click at [965, 123] on div at bounding box center [777, 357] width 1452 height 714
click at [71, 30] on button "back" at bounding box center [76, 23] width 22 height 22
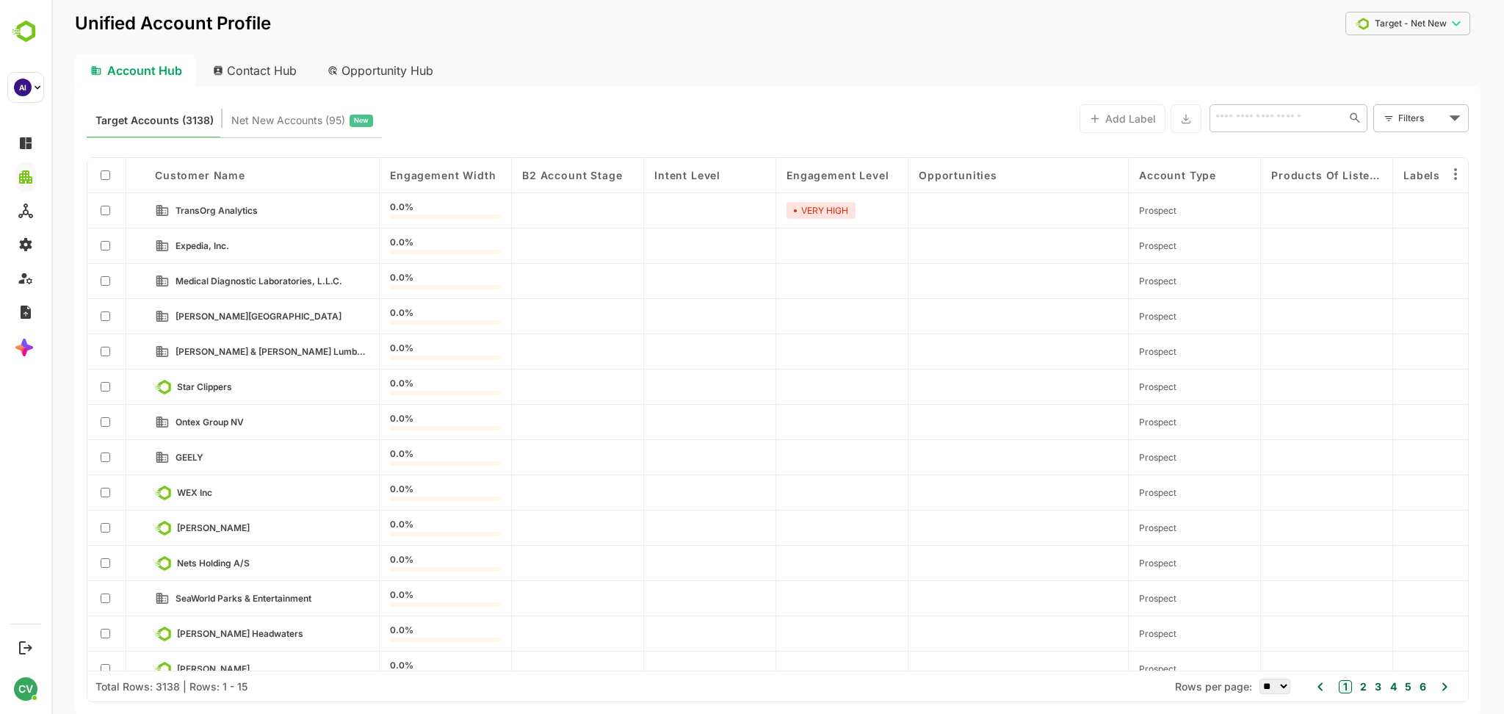
click at [1270, 117] on input "text" at bounding box center [1276, 118] width 131 height 18
click at [1247, 112] on input "text" at bounding box center [1274, 118] width 127 height 18
paste input "**********"
type input "**********"
click at [1275, 147] on li "[PERSON_NAME]" at bounding box center [1287, 150] width 152 height 24
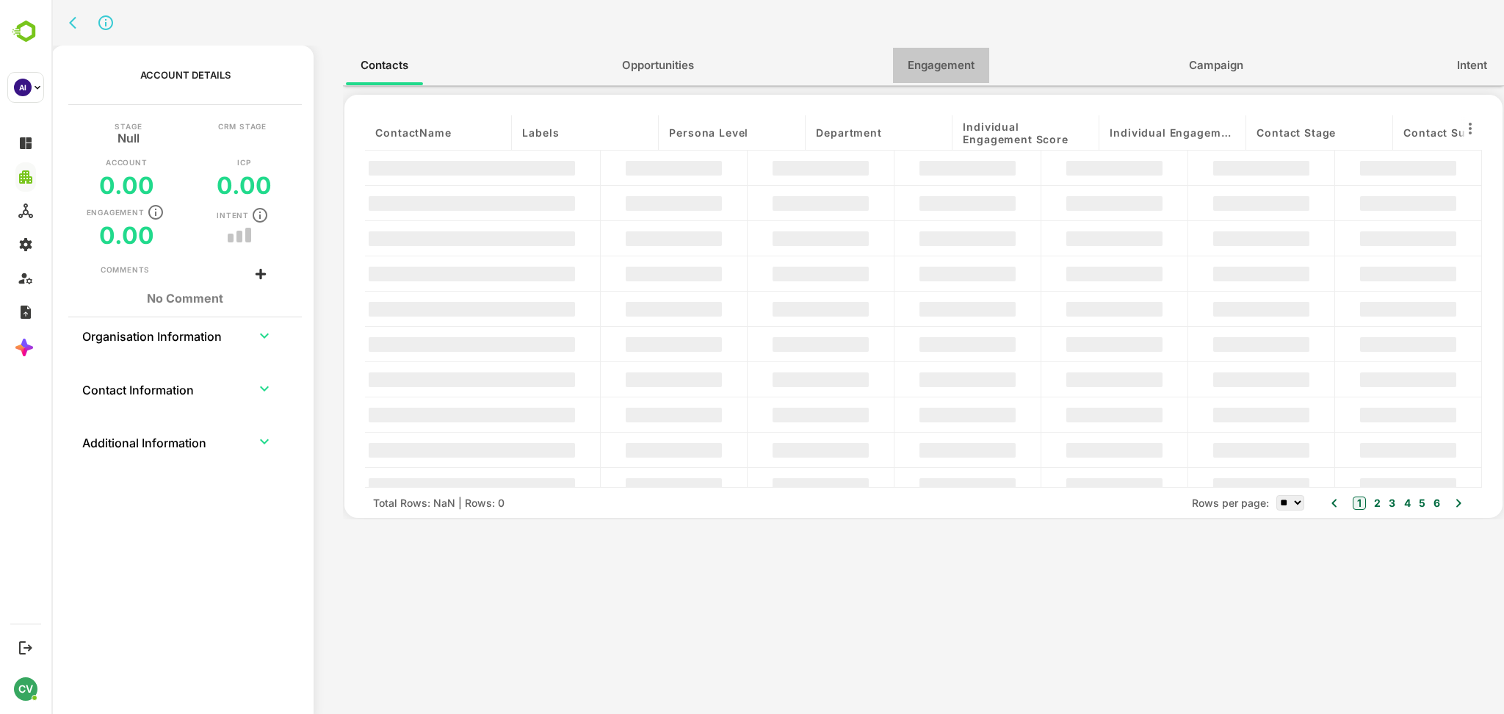
click at [946, 71] on span "Engagement" at bounding box center [940, 65] width 67 height 19
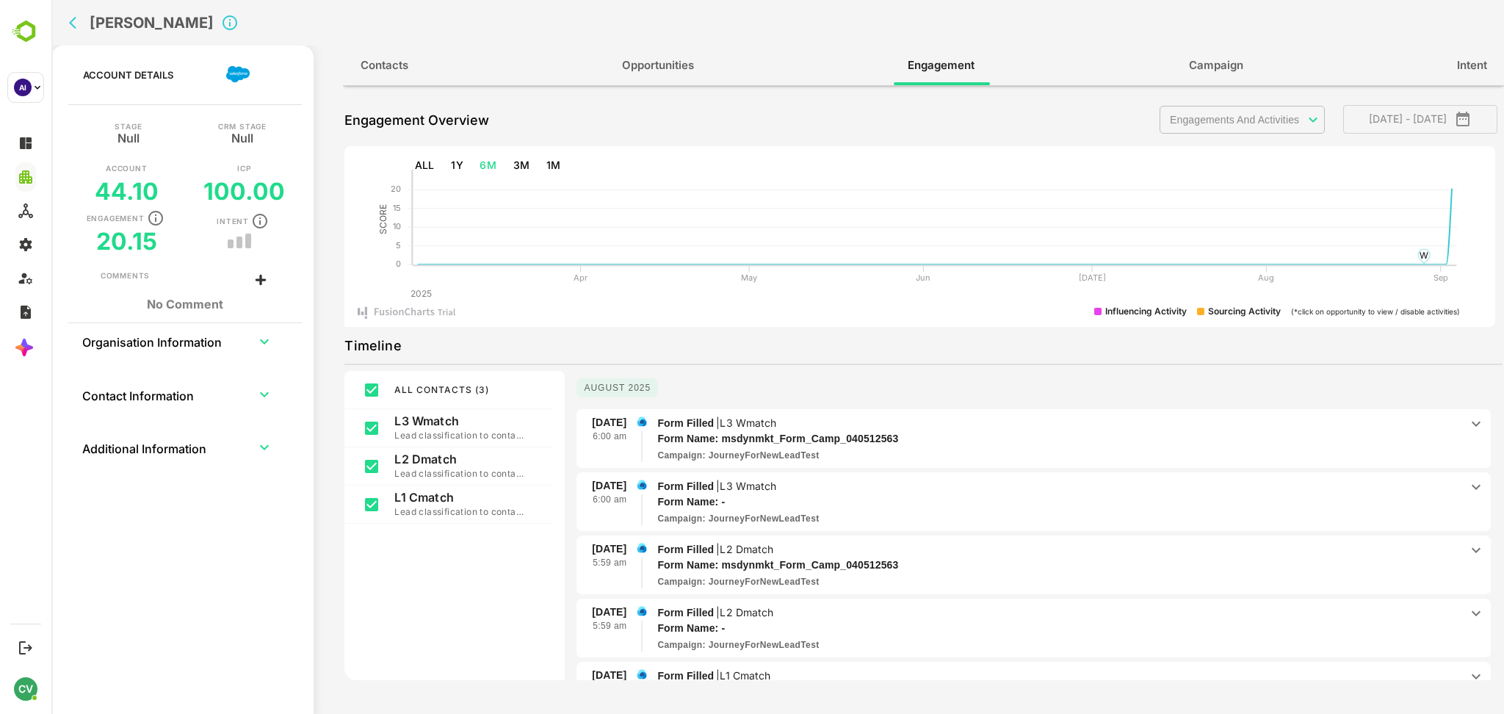
click at [1232, 123] on body "**********" at bounding box center [777, 357] width 1452 height 714
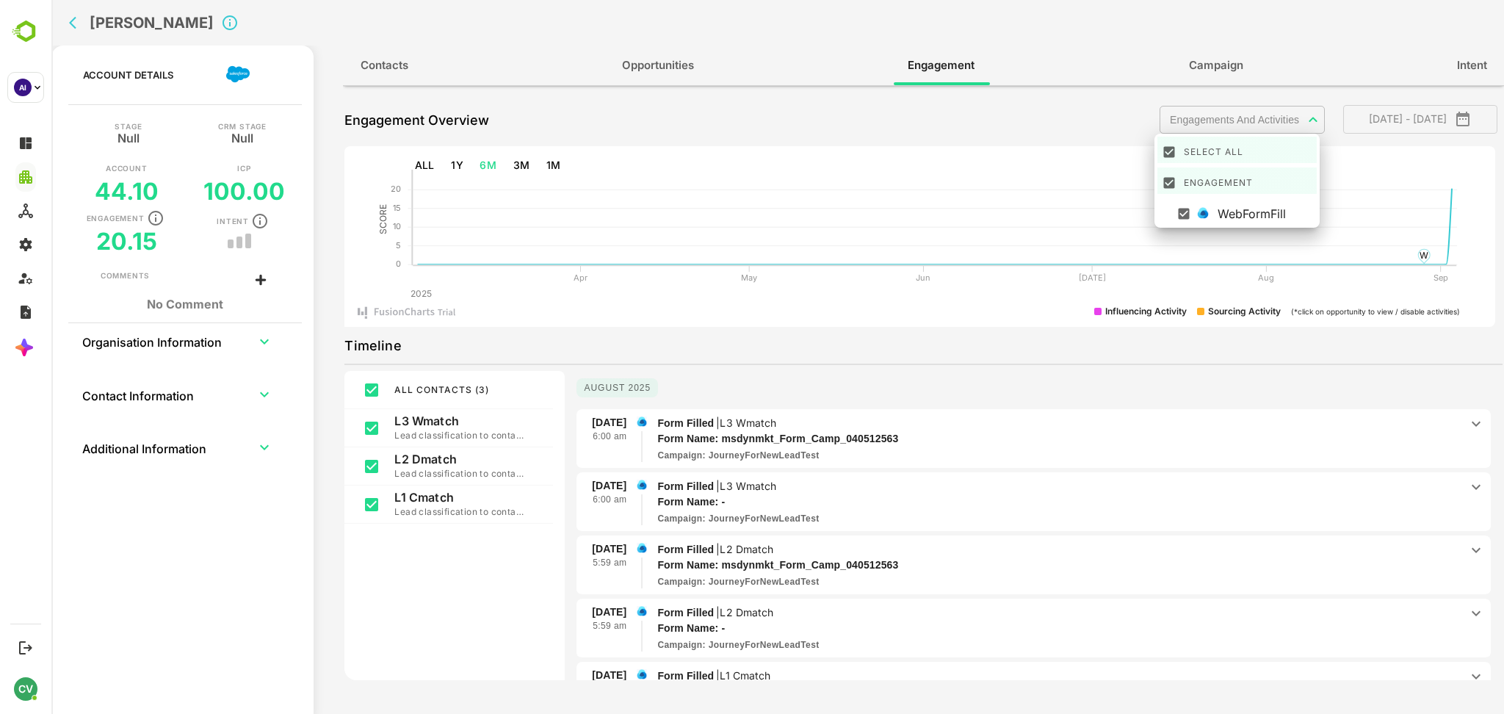
click at [1064, 125] on div at bounding box center [777, 357] width 1452 height 714
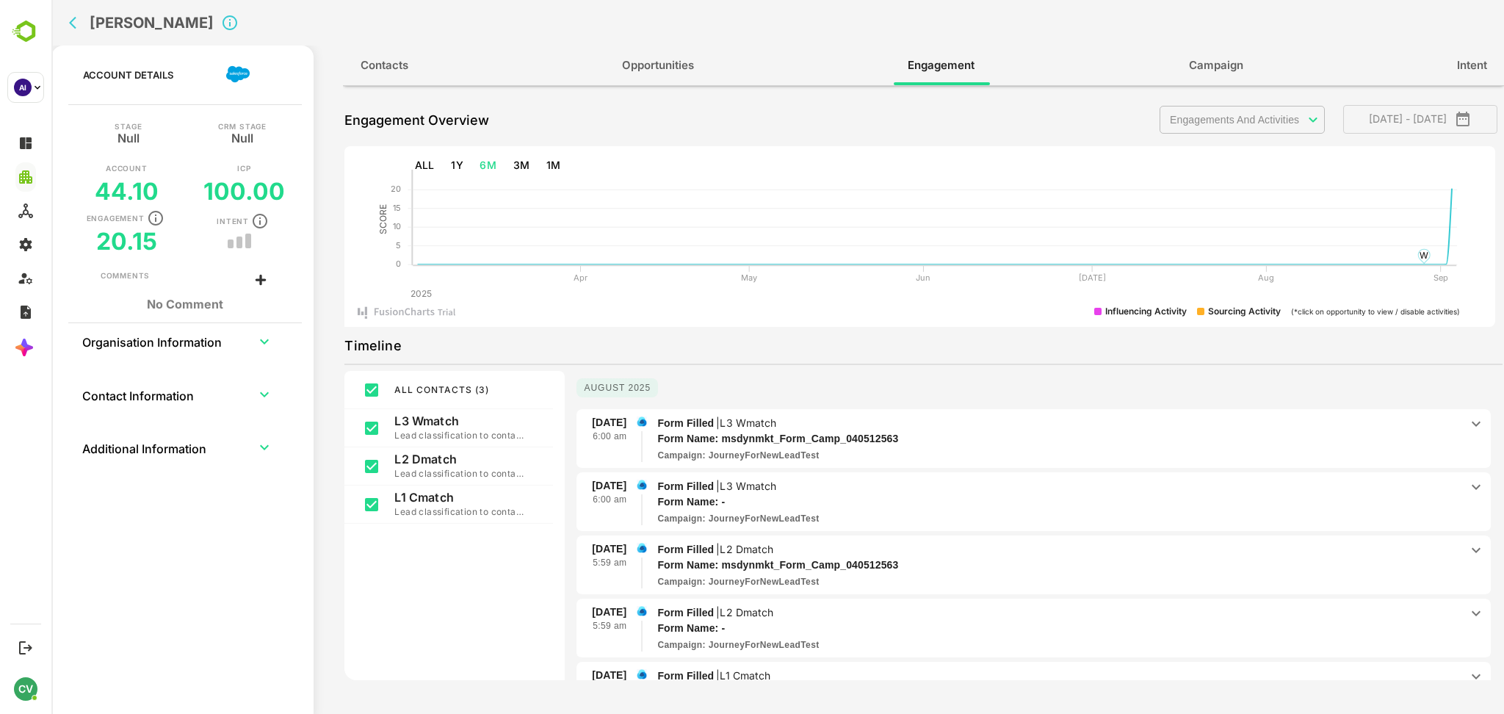
click at [828, 422] on p "Form Filled | L3 Wmatch" at bounding box center [1058, 423] width 802 height 16
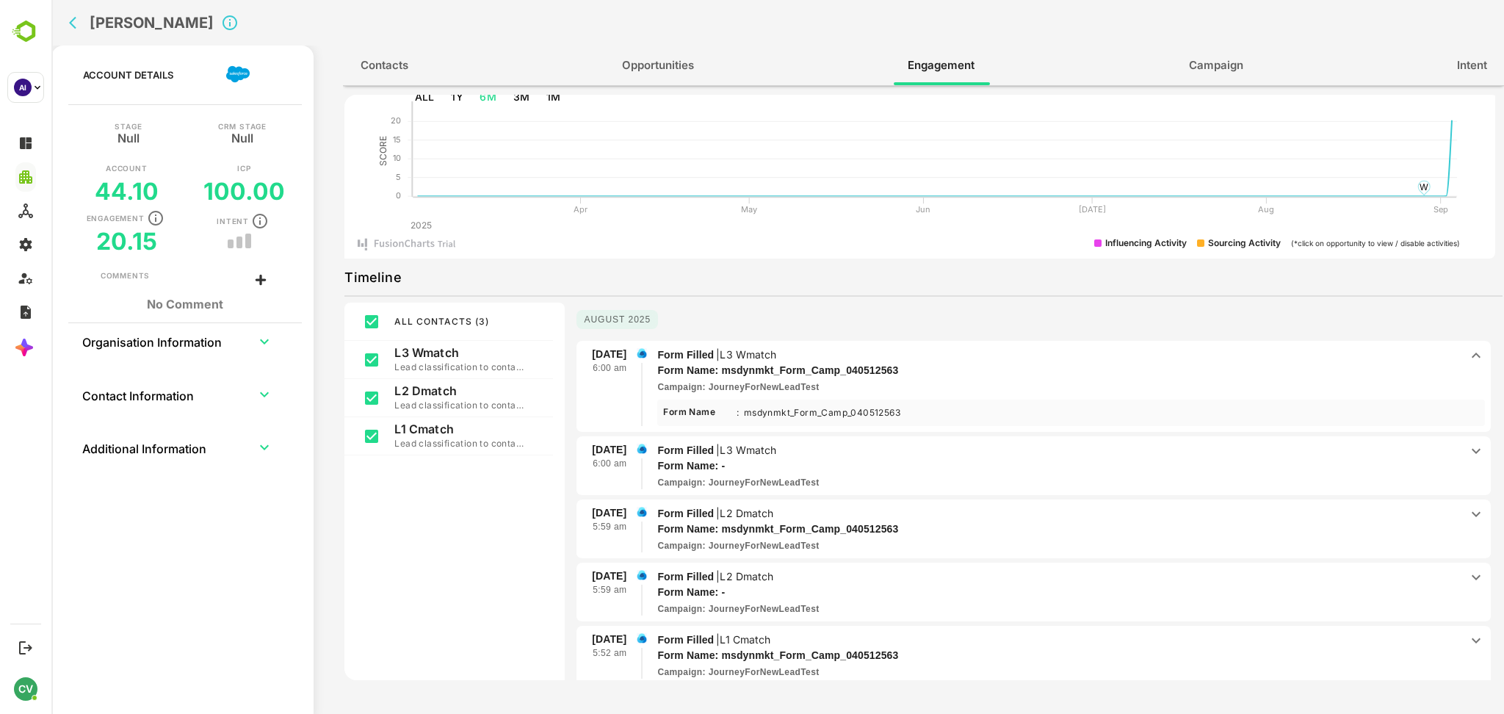
scroll to position [78, 0]
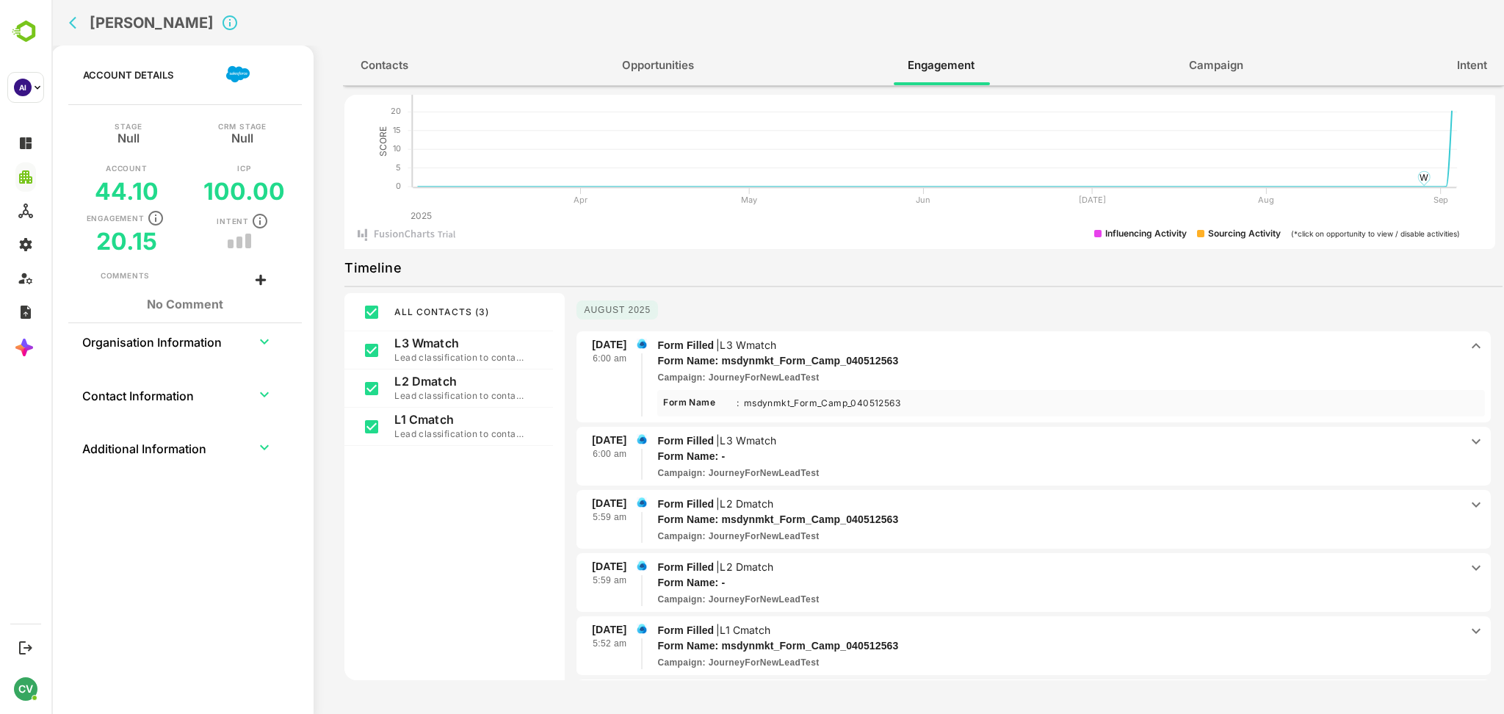
click at [834, 436] on p "Form Filled | L3 Wmatch" at bounding box center [1058, 440] width 802 height 16
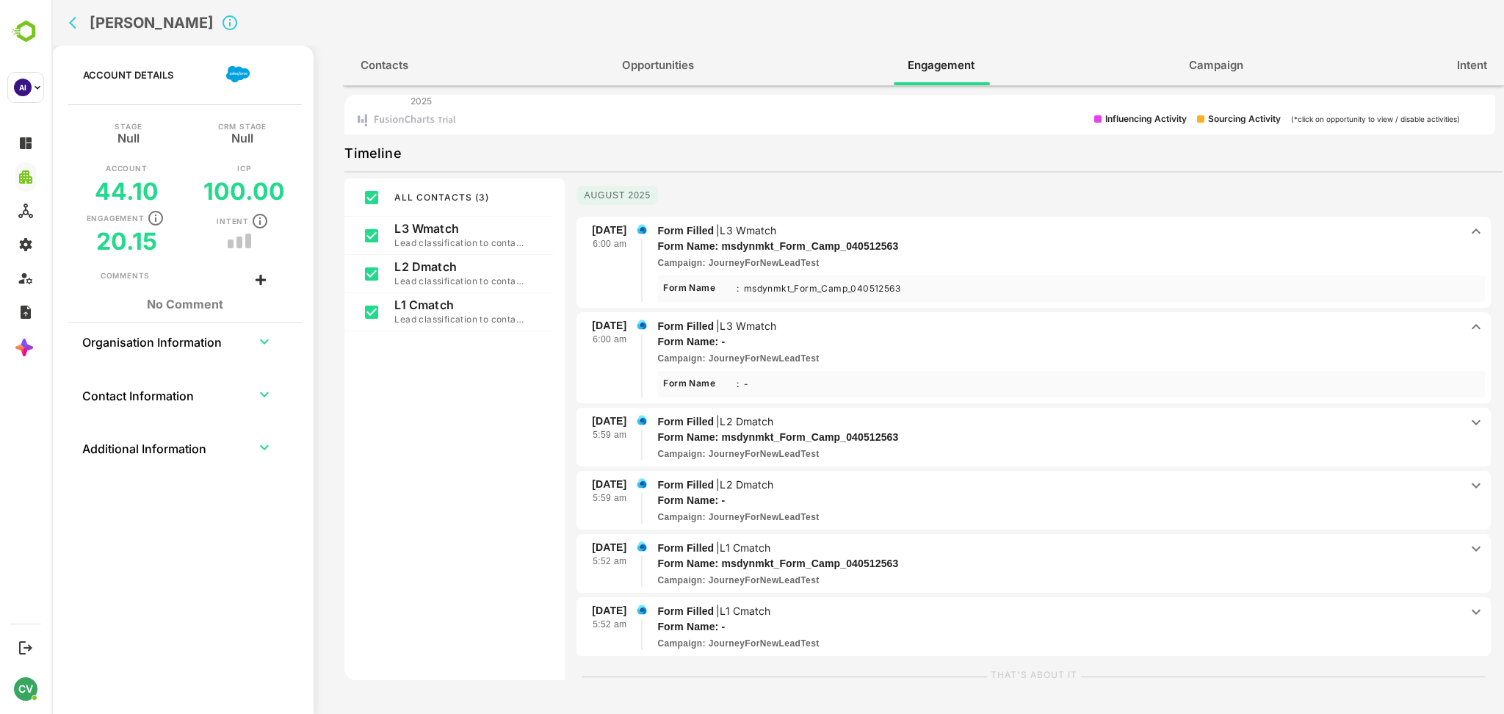
scroll to position [194, 0]
click at [834, 428] on p "Form Name: msdynmkt_Form_Camp_040512563" at bounding box center [1038, 435] width 762 height 15
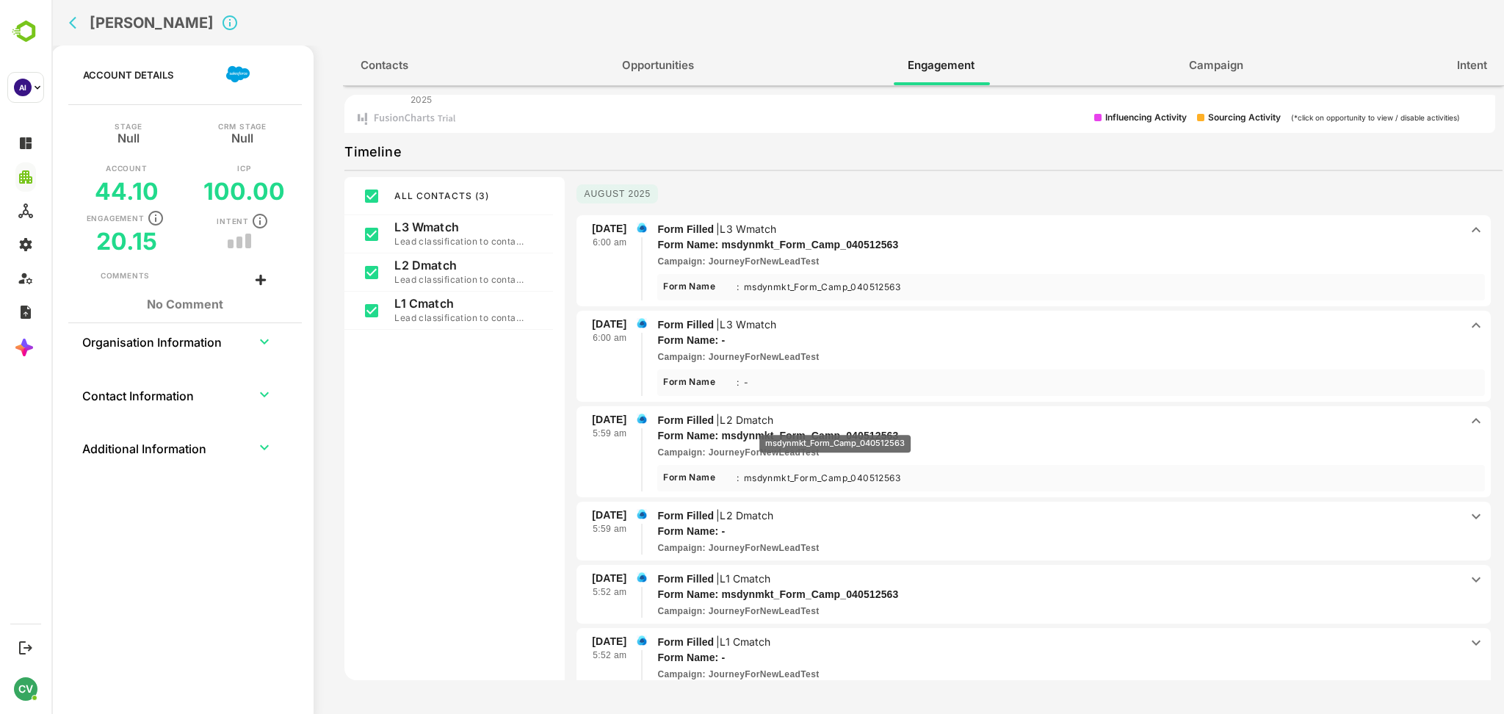
scroll to position [239, 0]
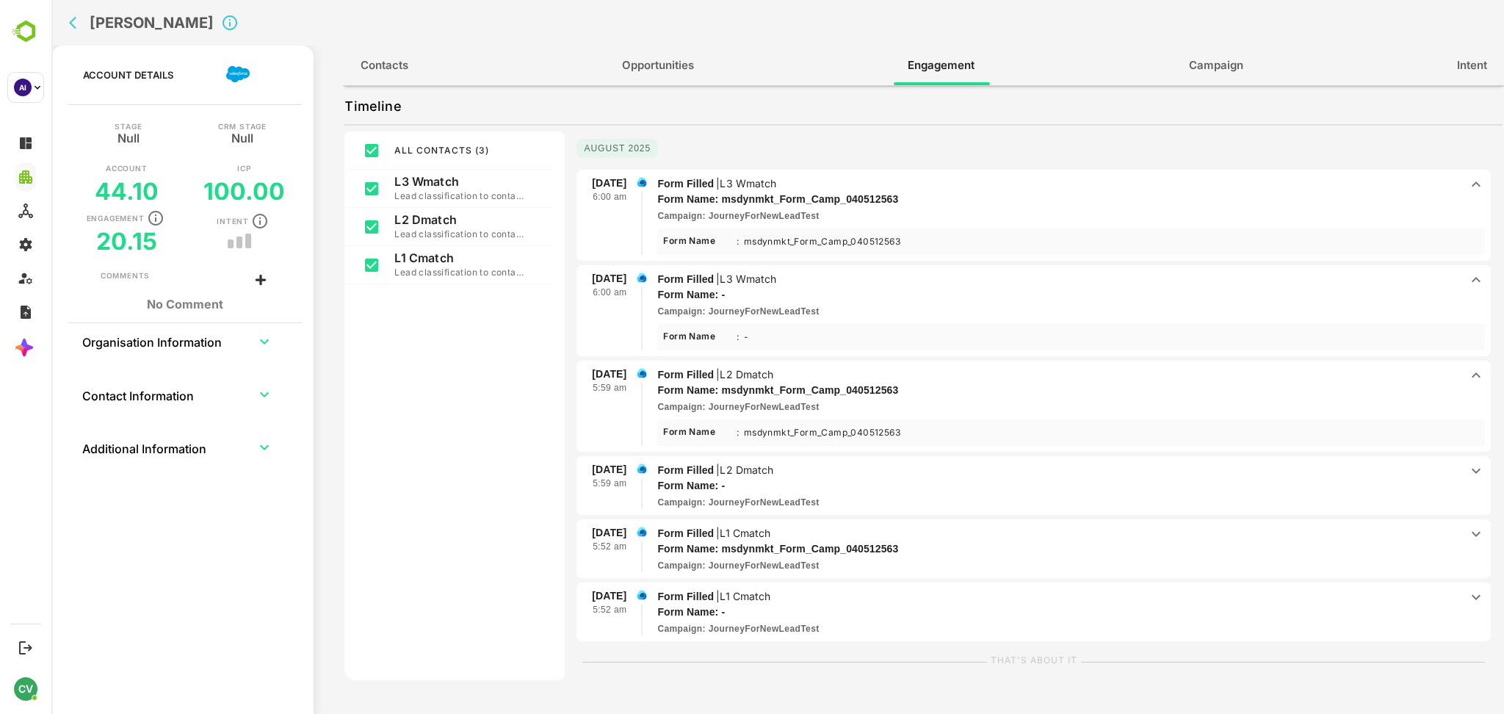
click at [846, 478] on p "Form Name: -" at bounding box center [1038, 485] width 762 height 15
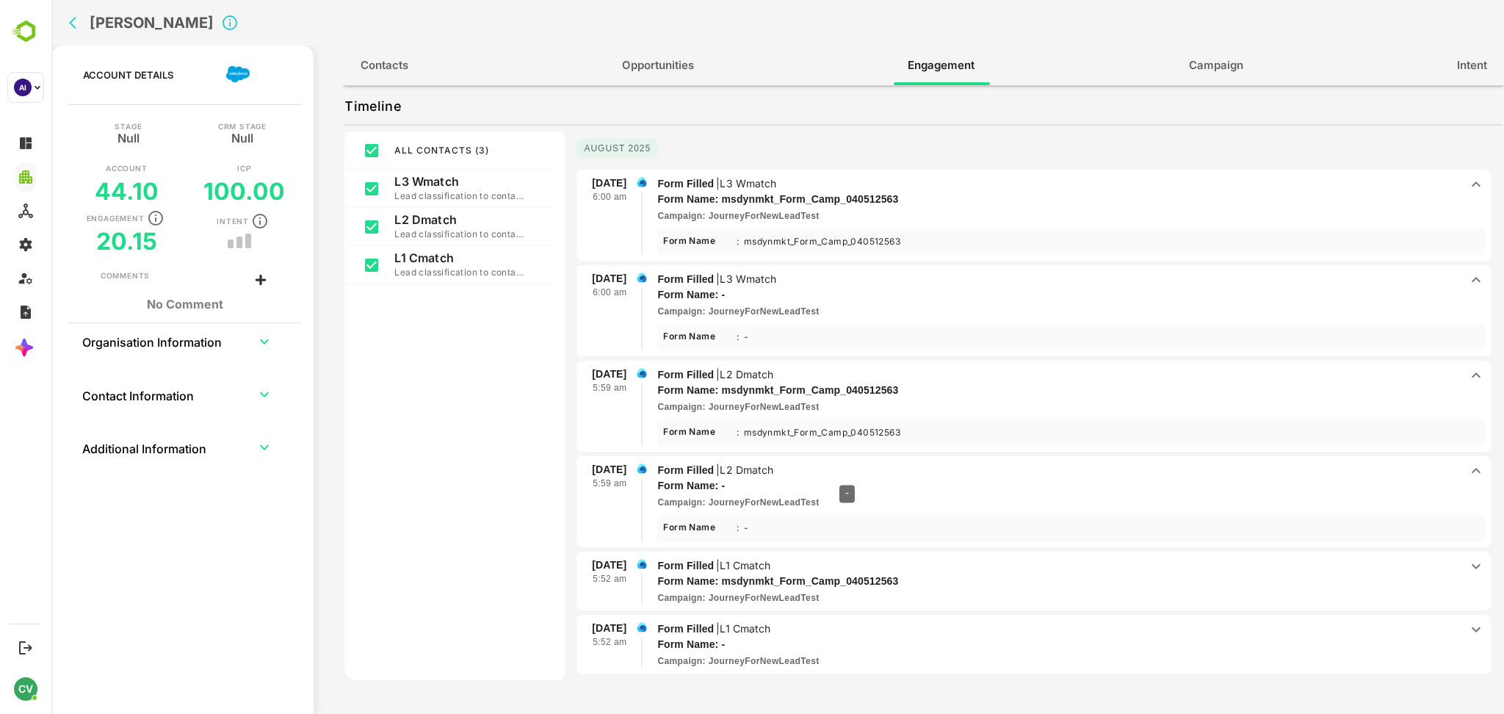
scroll to position [21, 0]
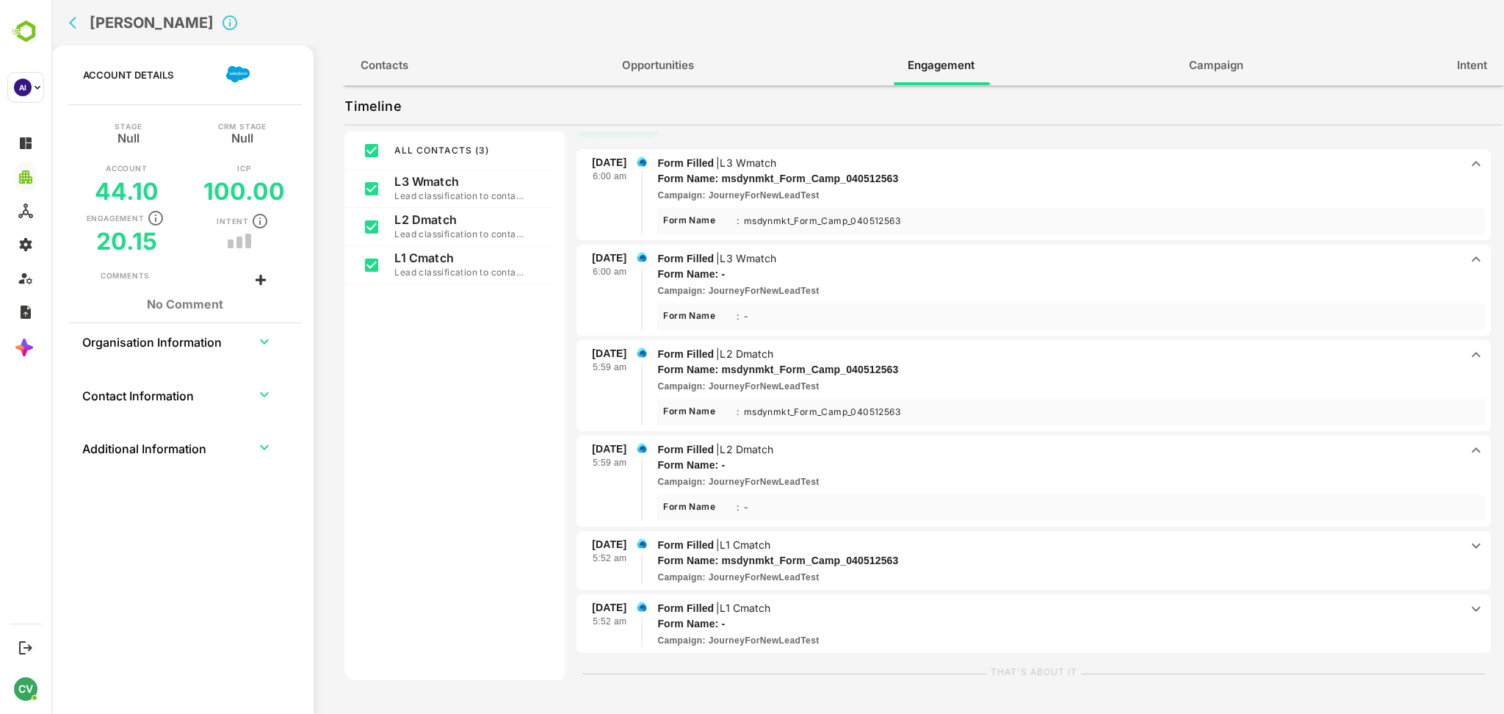
click at [844, 537] on p "Form Filled | L1 Cmatch" at bounding box center [1058, 545] width 802 height 16
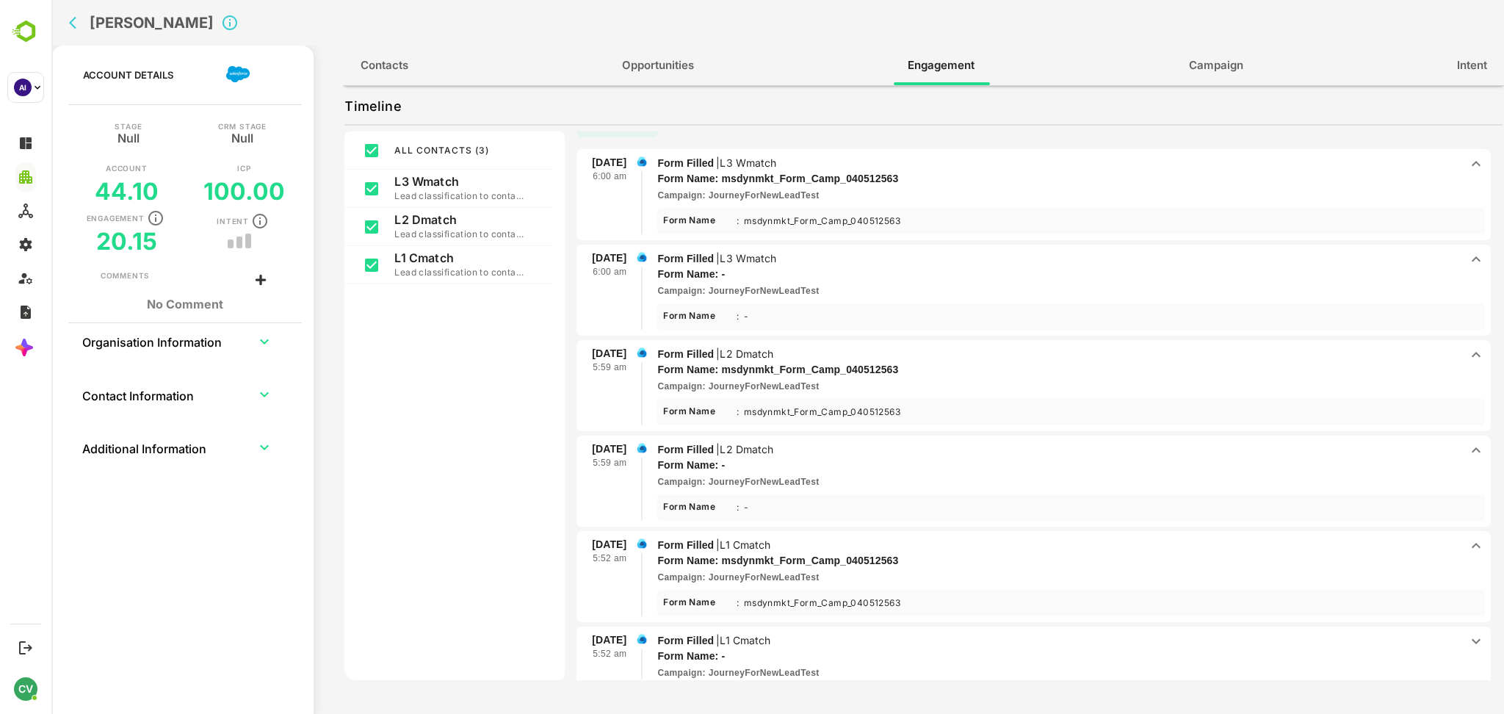
scroll to position [53, 0]
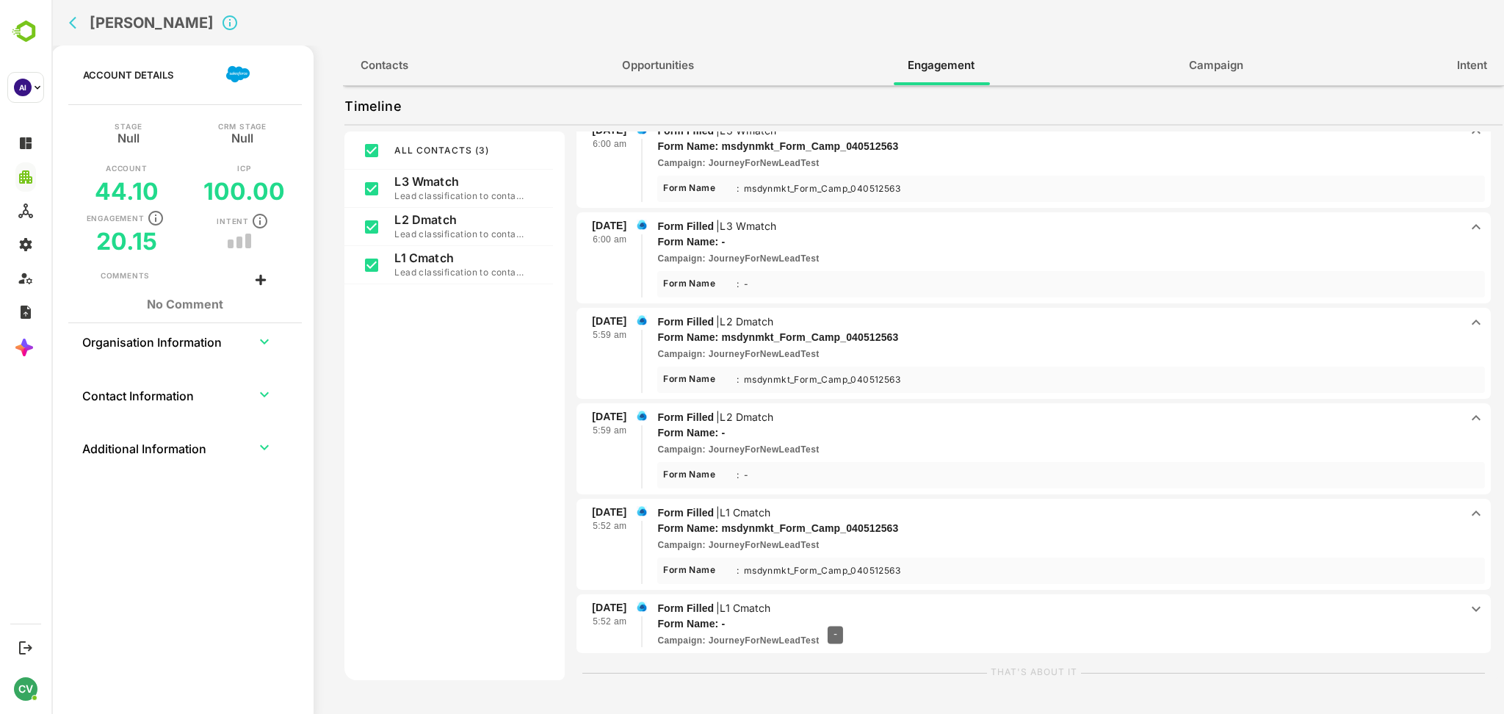
click at [835, 616] on p "Form Name: -" at bounding box center [1038, 623] width 762 height 15
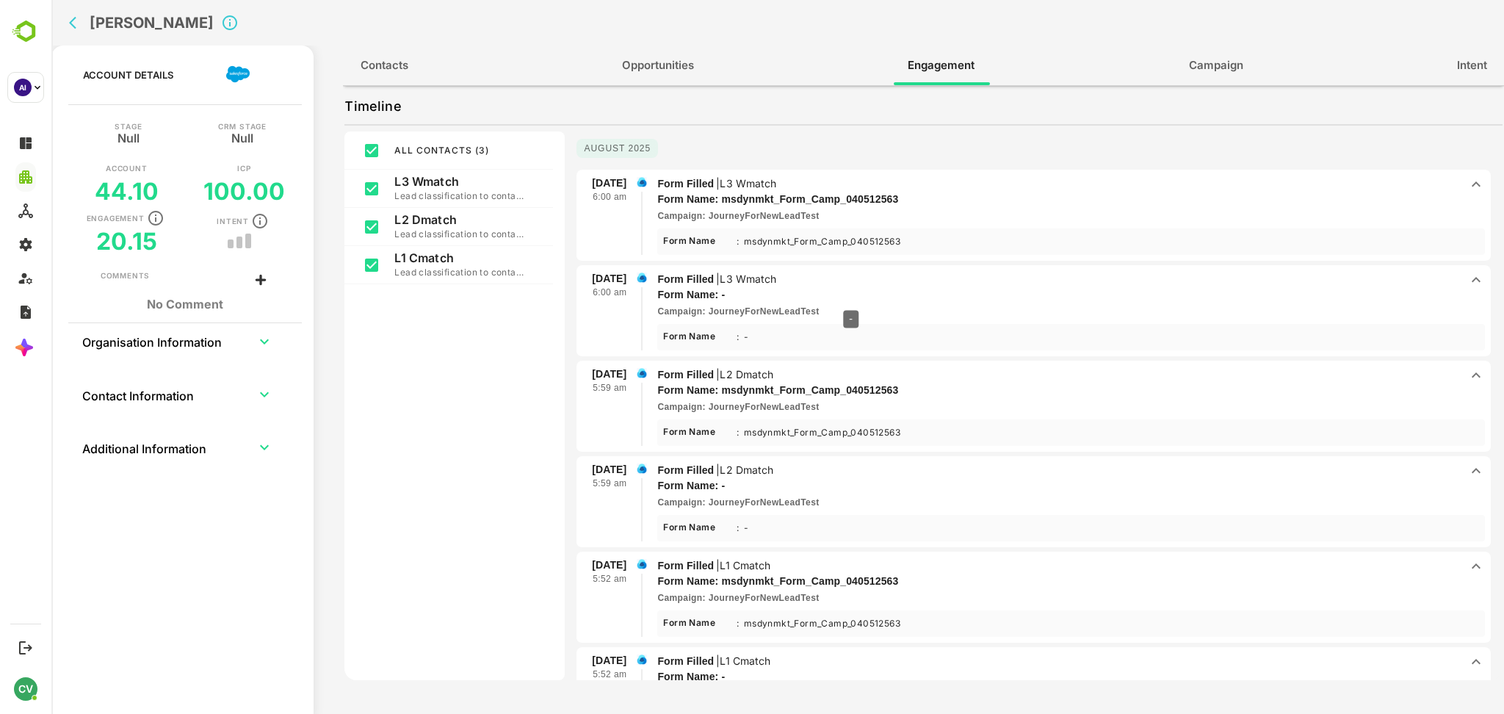
scroll to position [0, 0]
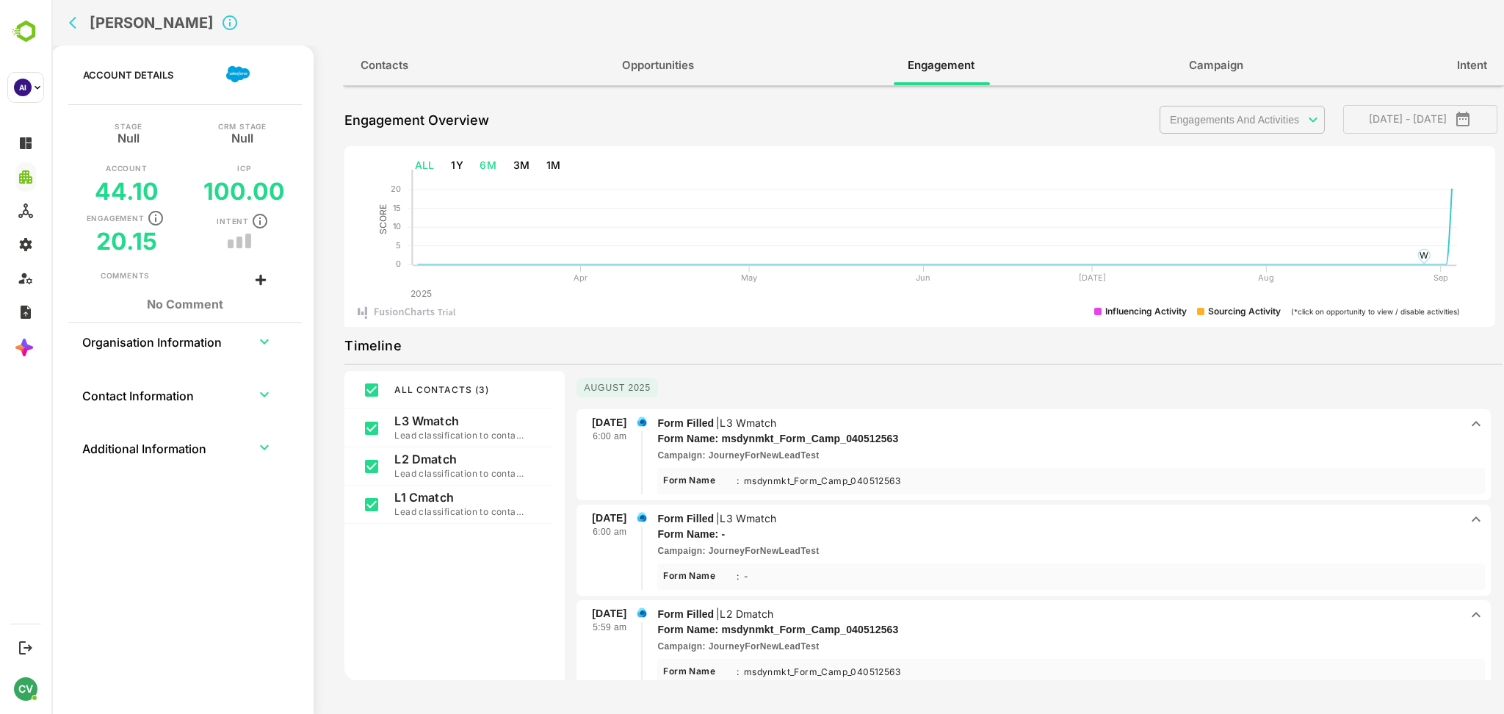
click at [427, 165] on button "ALL" at bounding box center [425, 165] width 32 height 27
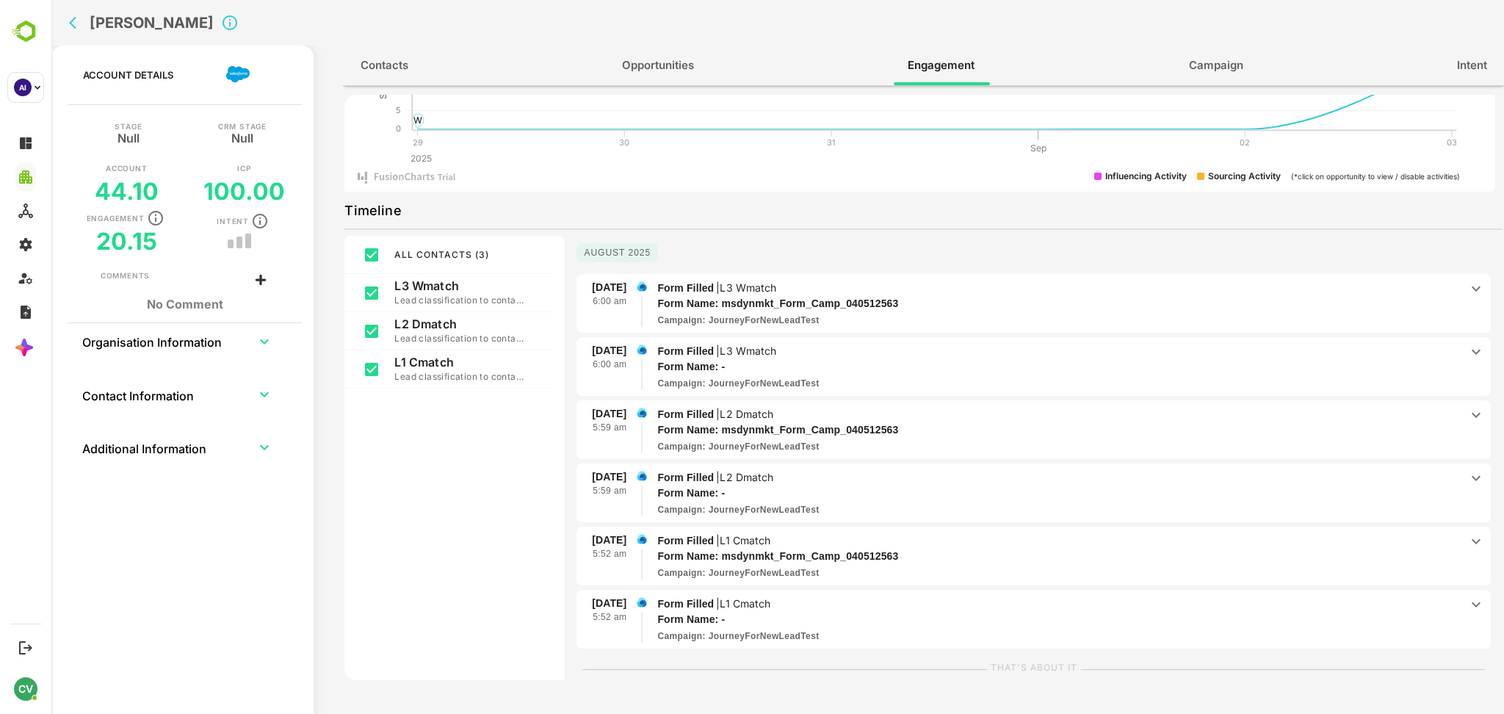
scroll to position [137, 0]
click at [909, 300] on p "Form Name: msdynmkt_Form_Camp_040512563" at bounding box center [1038, 301] width 762 height 15
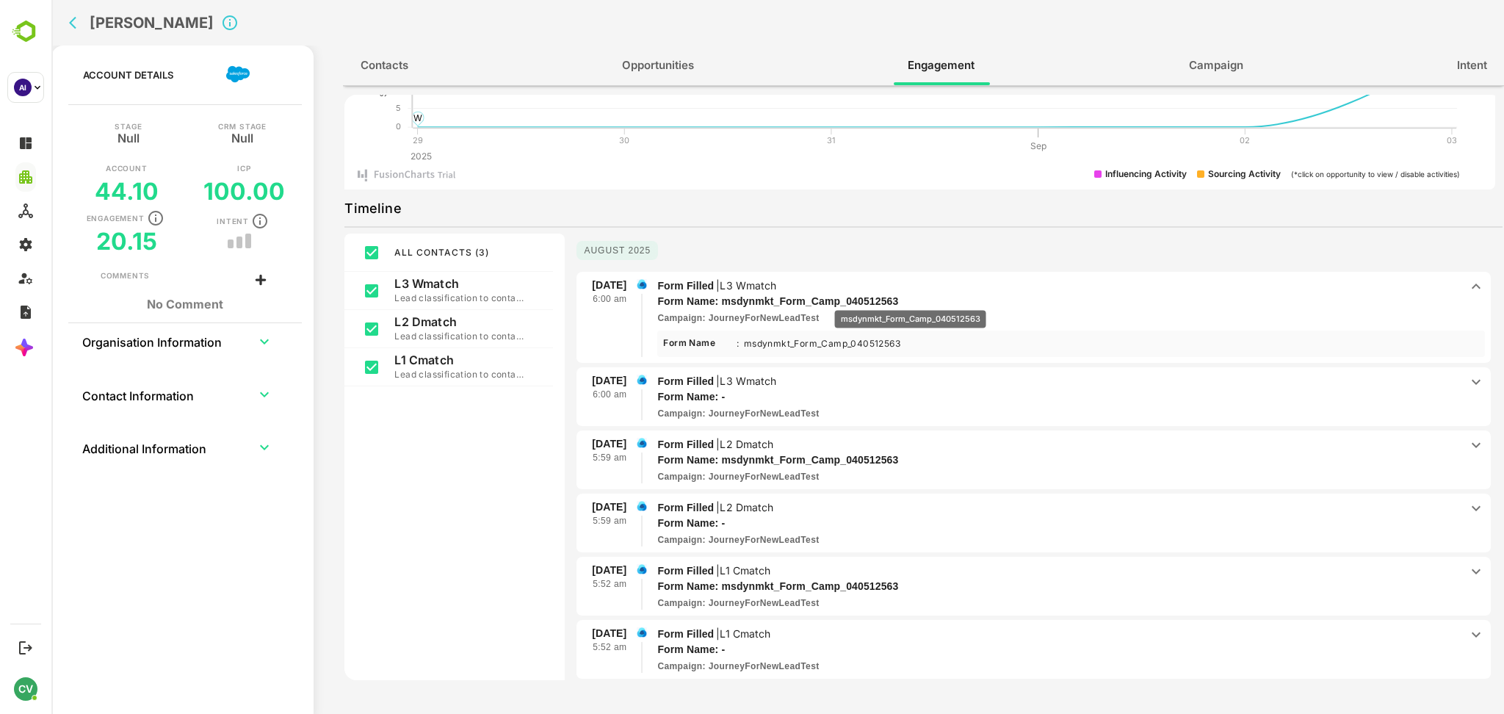
scroll to position [212, 0]
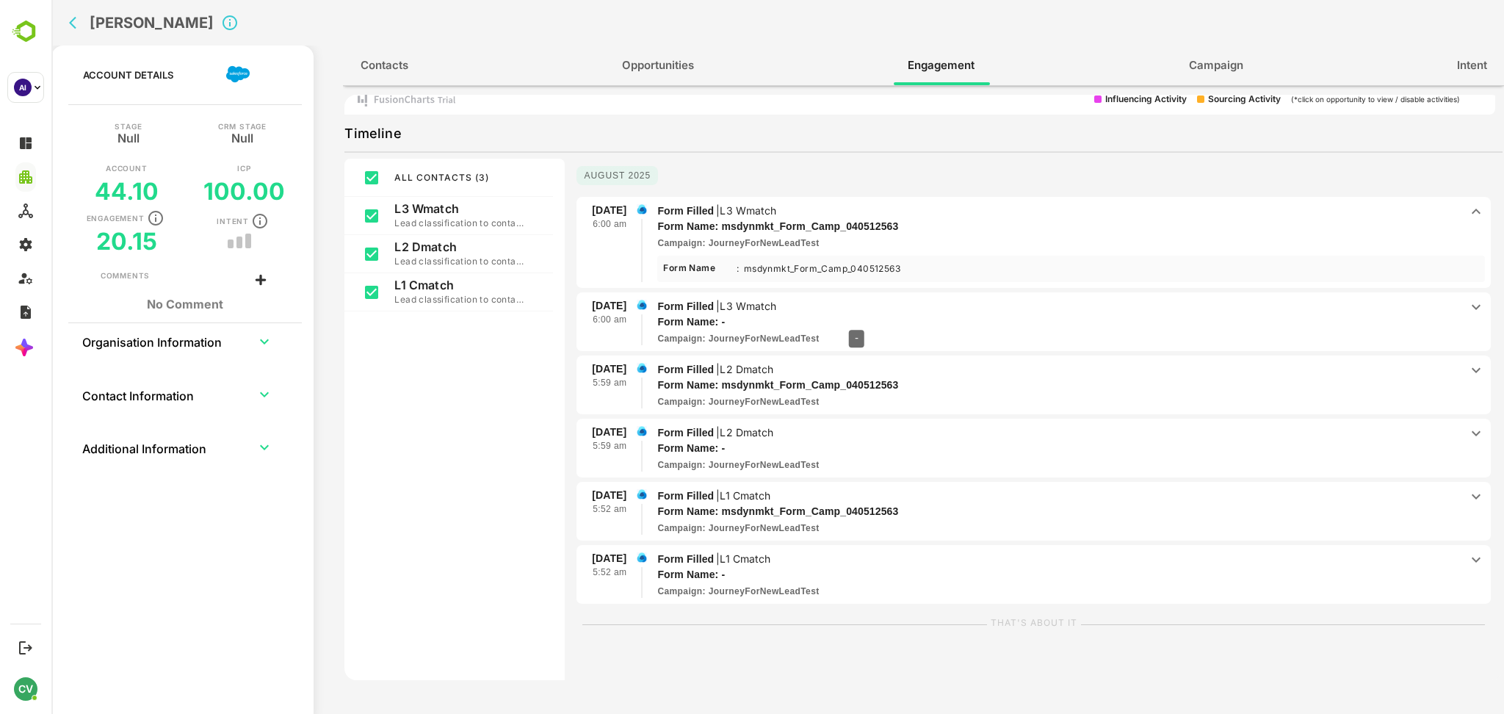
click at [853, 319] on p "Form Name: -" at bounding box center [1038, 321] width 762 height 15
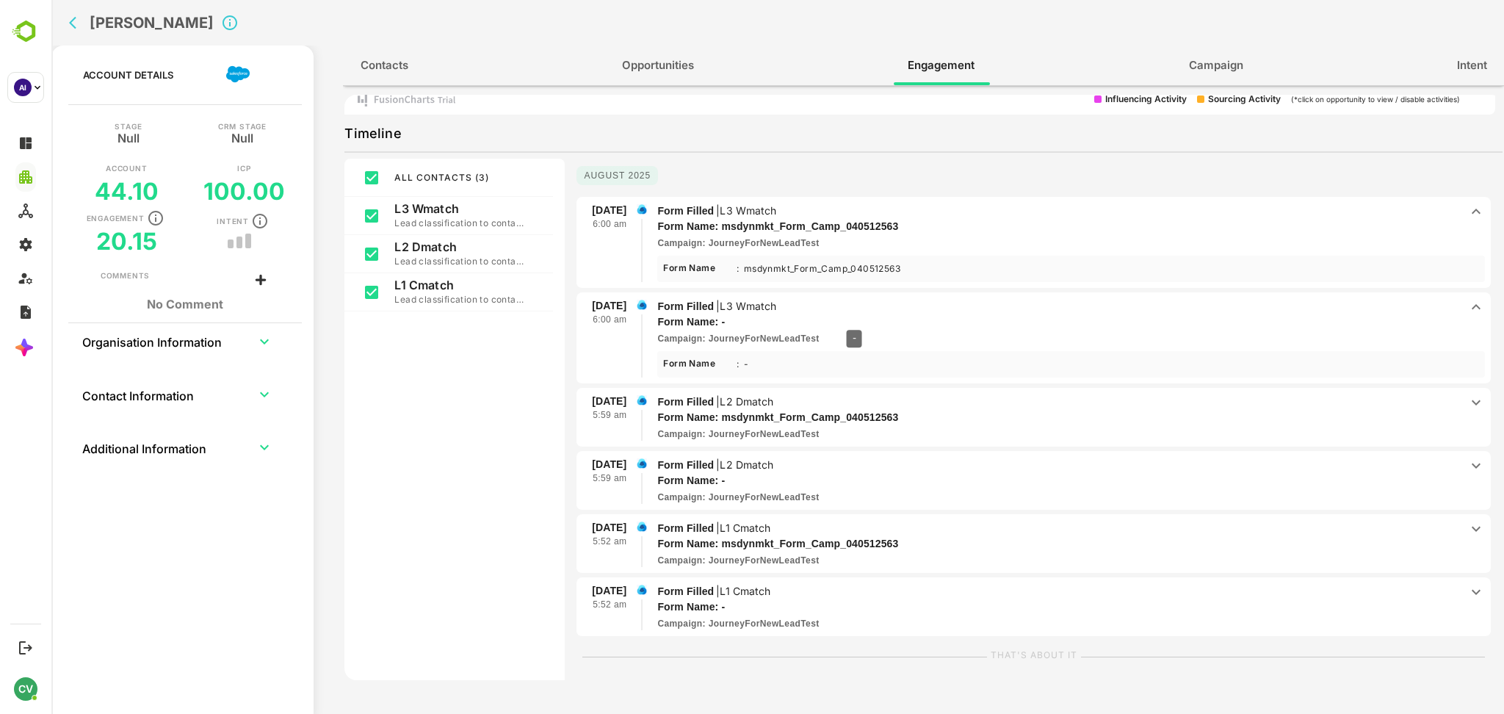
scroll to position [0, 0]
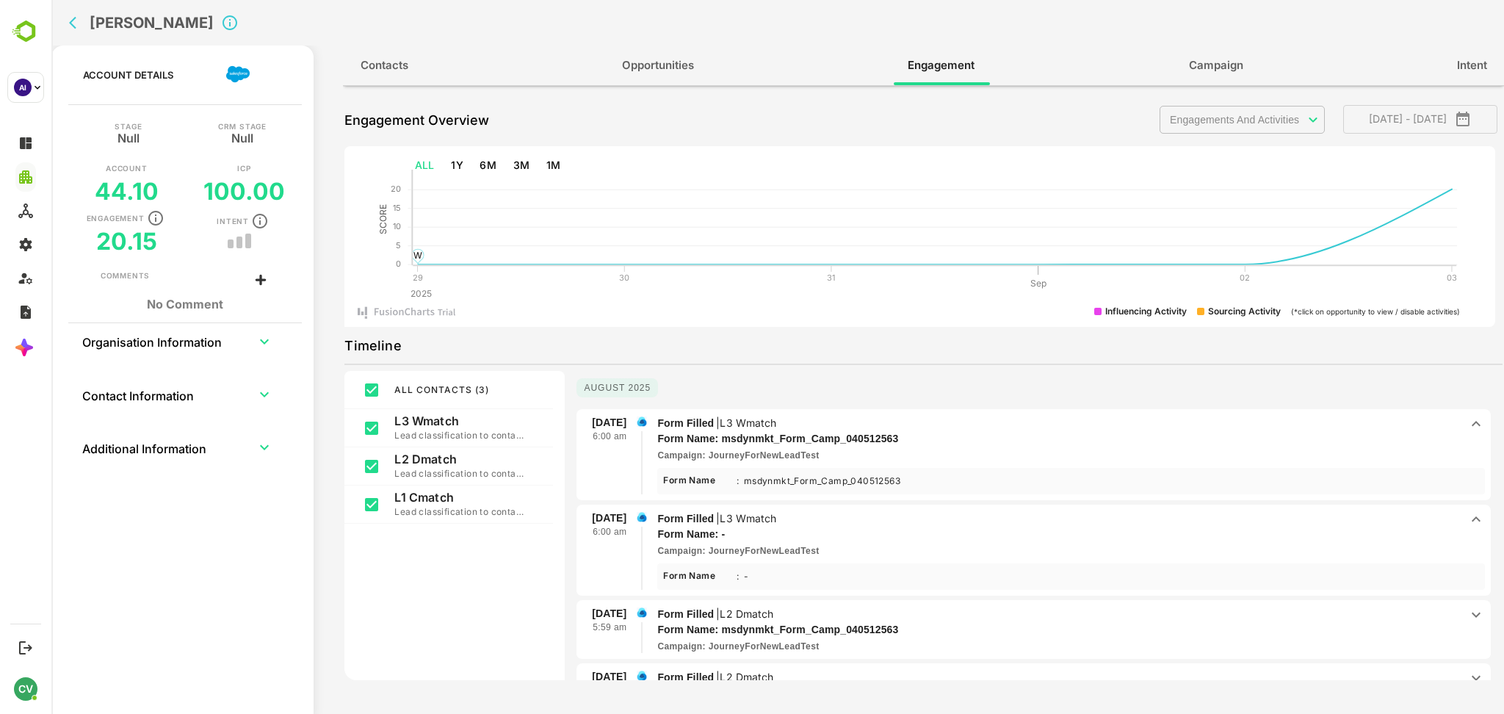
click at [69, 18] on icon "back" at bounding box center [76, 22] width 15 height 15
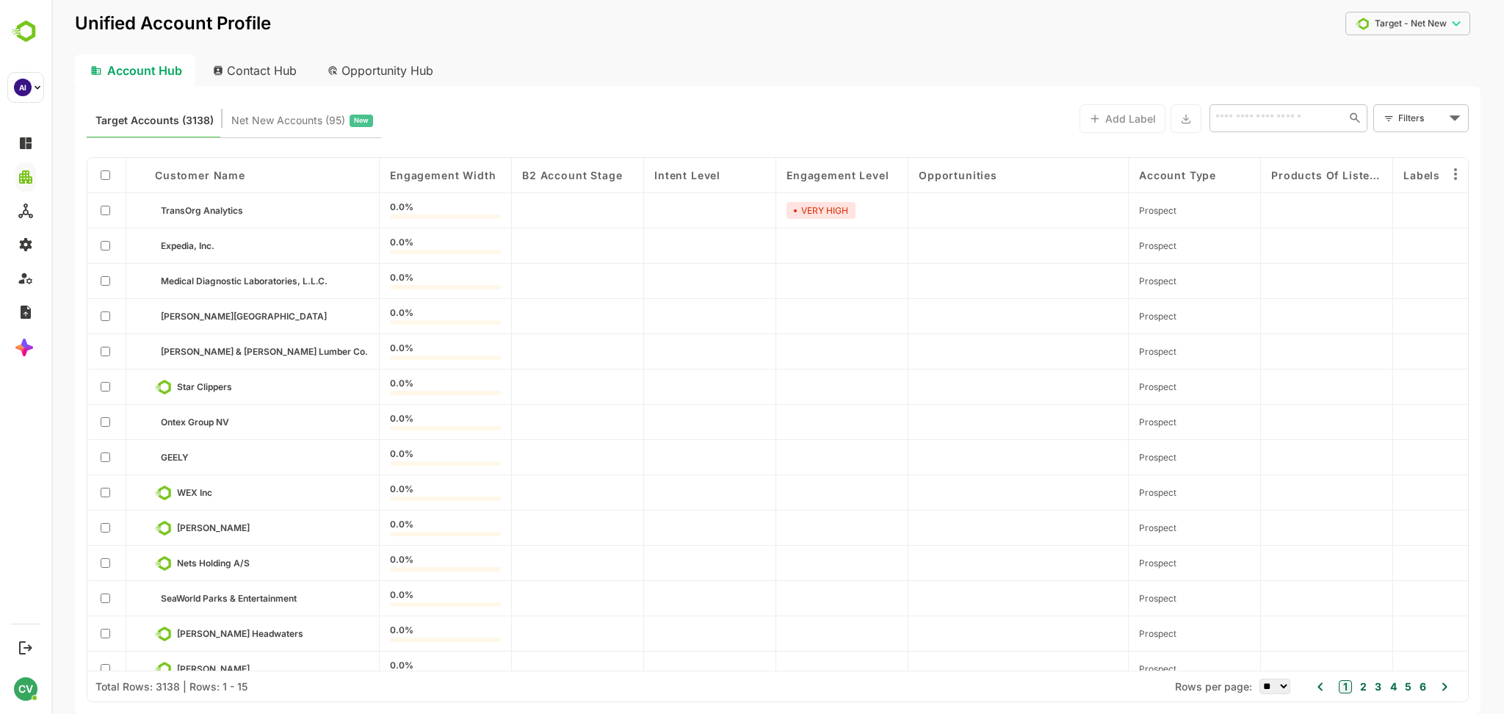
click at [1244, 119] on input "text" at bounding box center [1276, 118] width 131 height 18
paste input "**********"
type input "**********"
click at [1295, 154] on li "[PERSON_NAME]" at bounding box center [1287, 150] width 152 height 24
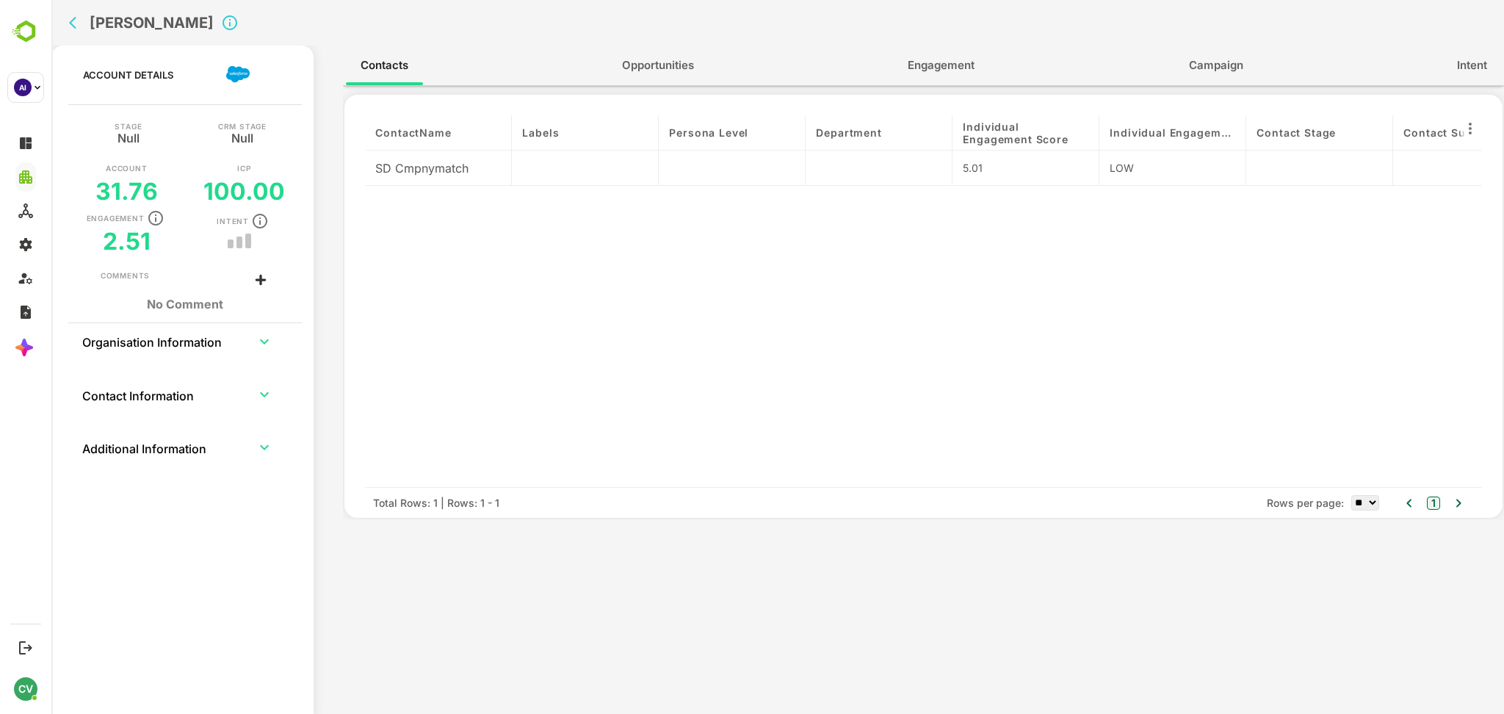
click at [948, 65] on span "Engagement" at bounding box center [940, 65] width 67 height 19
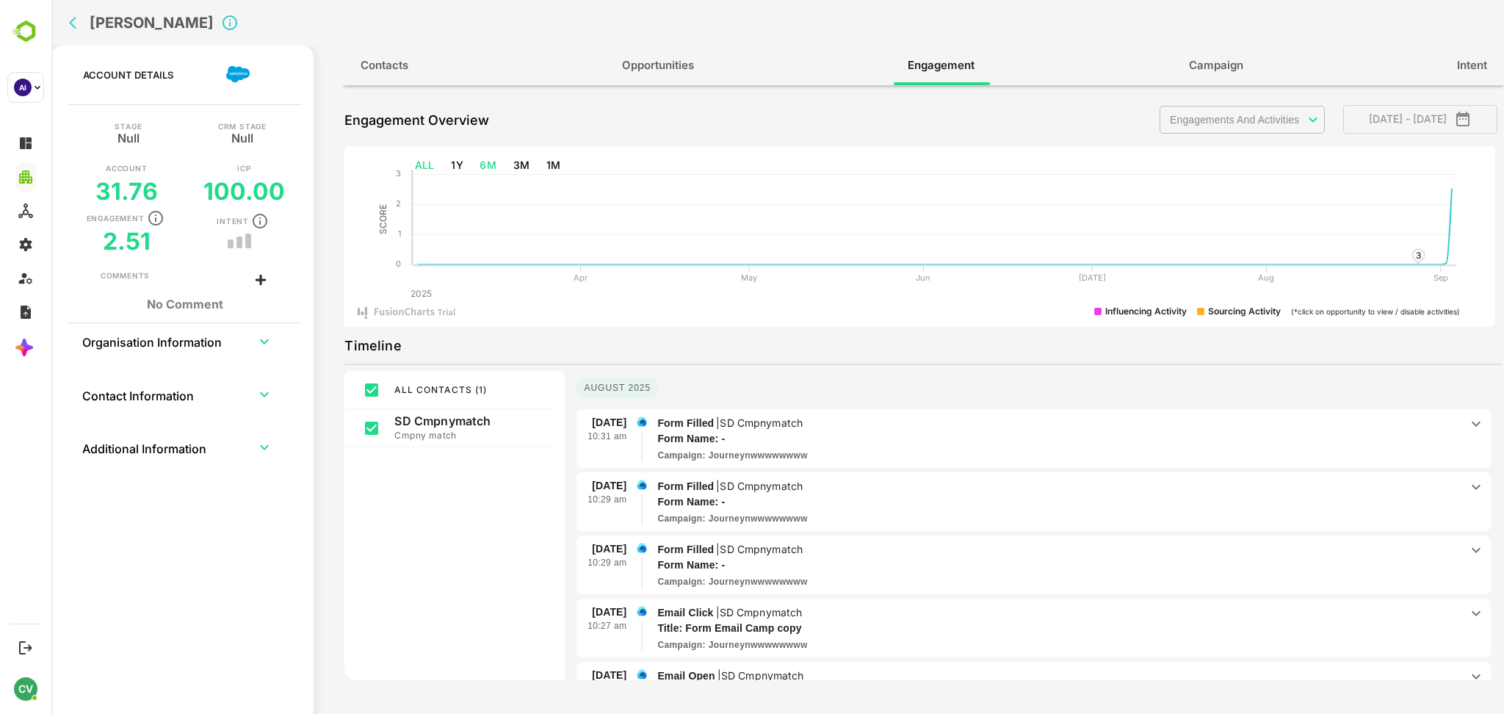
click at [421, 162] on button "ALL" at bounding box center [425, 165] width 32 height 27
click at [926, 432] on p "Form Name: -" at bounding box center [1038, 438] width 762 height 15
click at [879, 422] on p "Form Filled | SD Cmpnymatch" at bounding box center [1058, 421] width 802 height 16
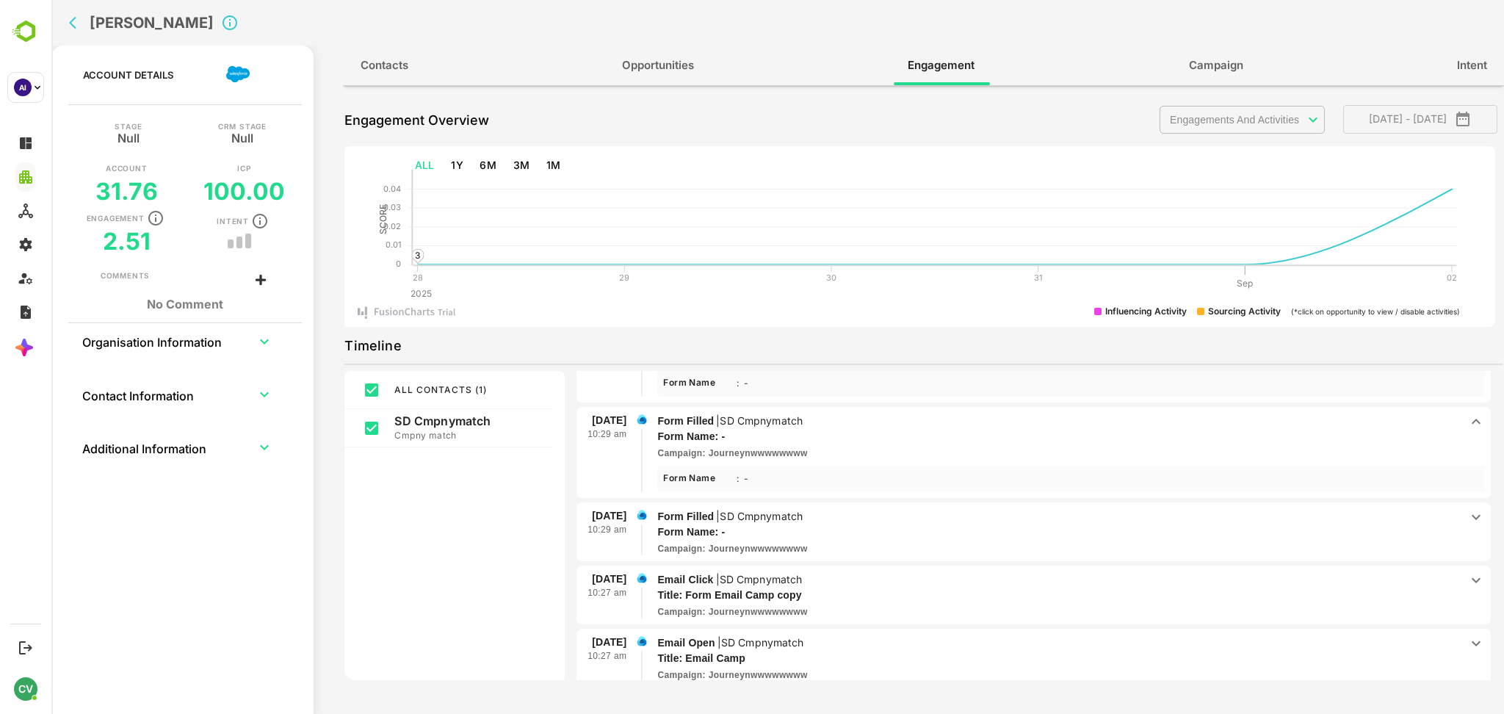
scroll to position [142, 0]
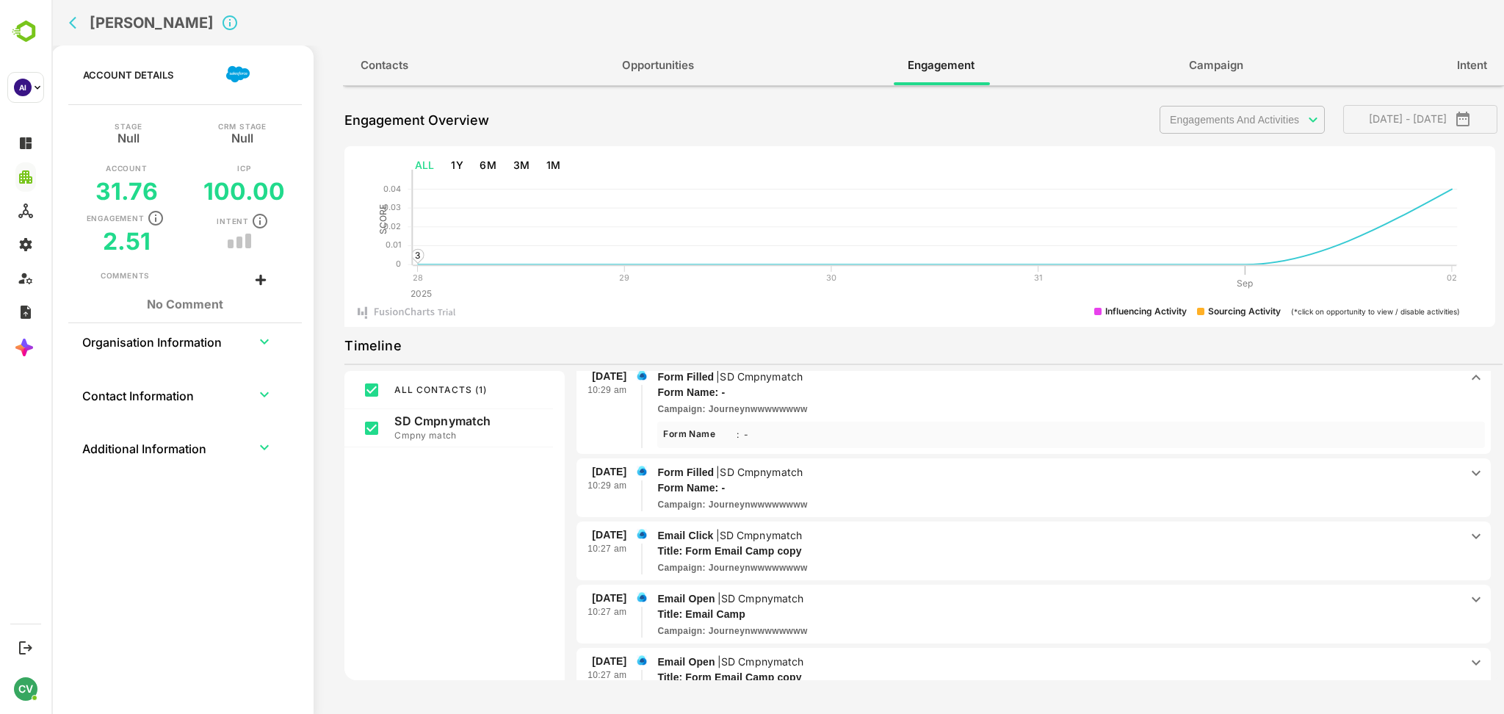
click at [848, 480] on p "Form Name: -" at bounding box center [1038, 487] width 762 height 15
click at [835, 531] on p "Email Click | SD Cmpnymatch" at bounding box center [1058, 537] width 802 height 16
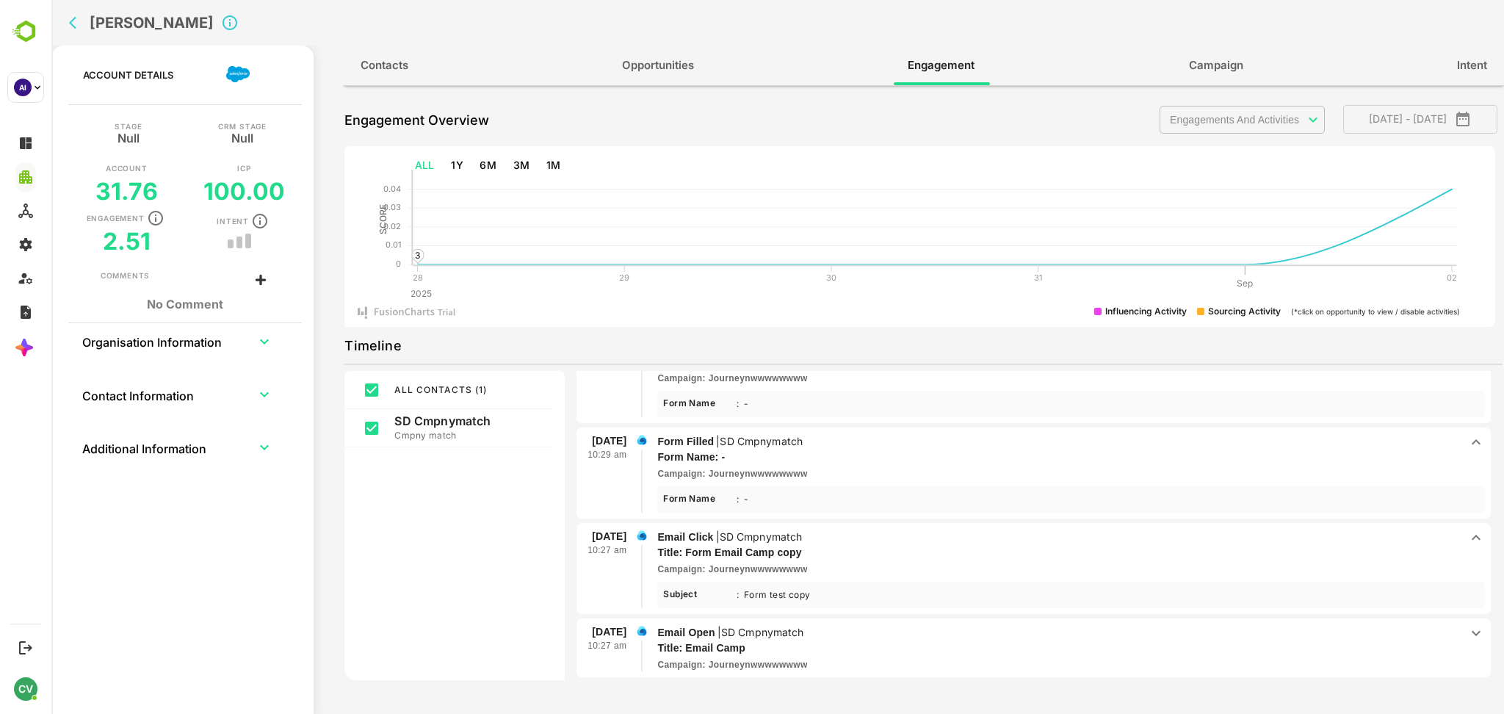
click at [70, 31] on button "back" at bounding box center [76, 23] width 22 height 22
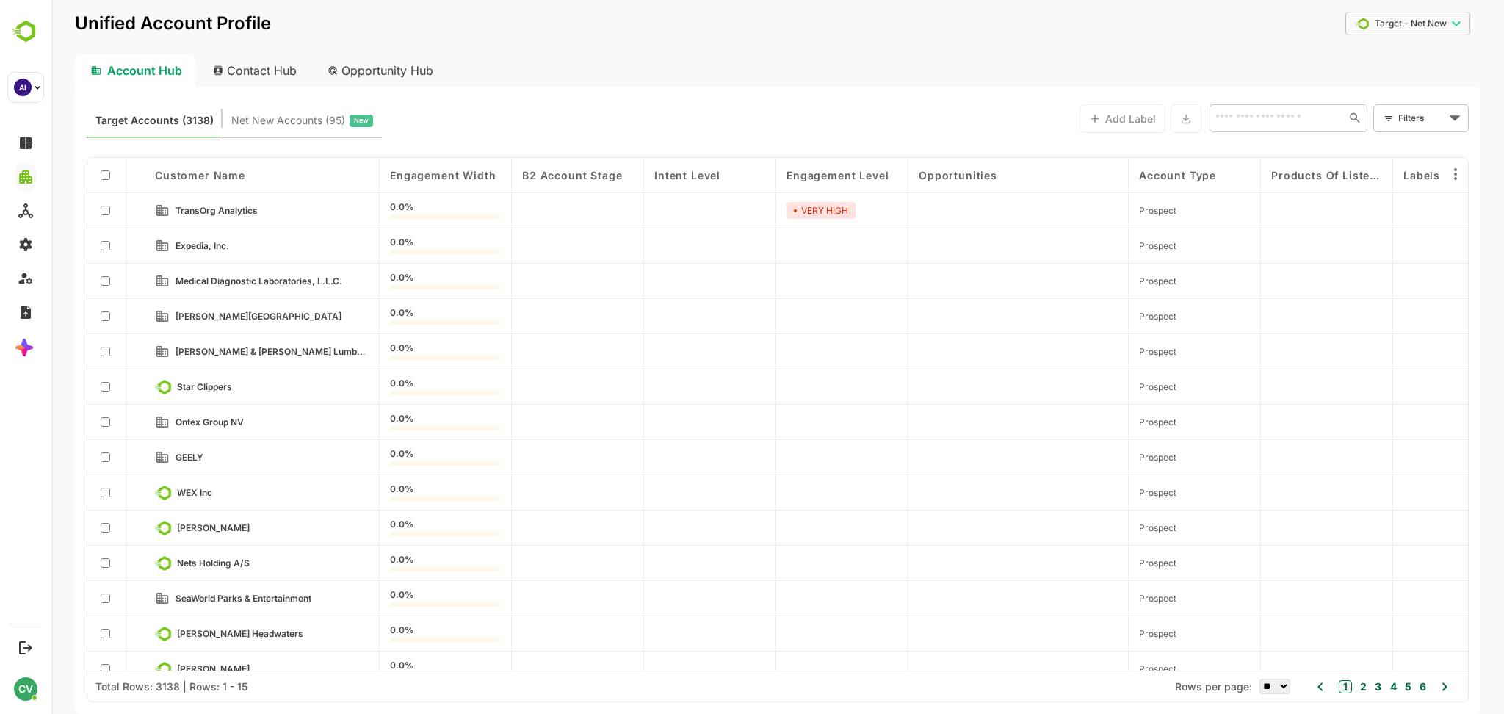
click at [1222, 109] on input "text" at bounding box center [1276, 118] width 131 height 18
paste input "**********"
type input "**********"
click at [1263, 155] on li "Fourth Coffee" at bounding box center [1287, 150] width 152 height 24
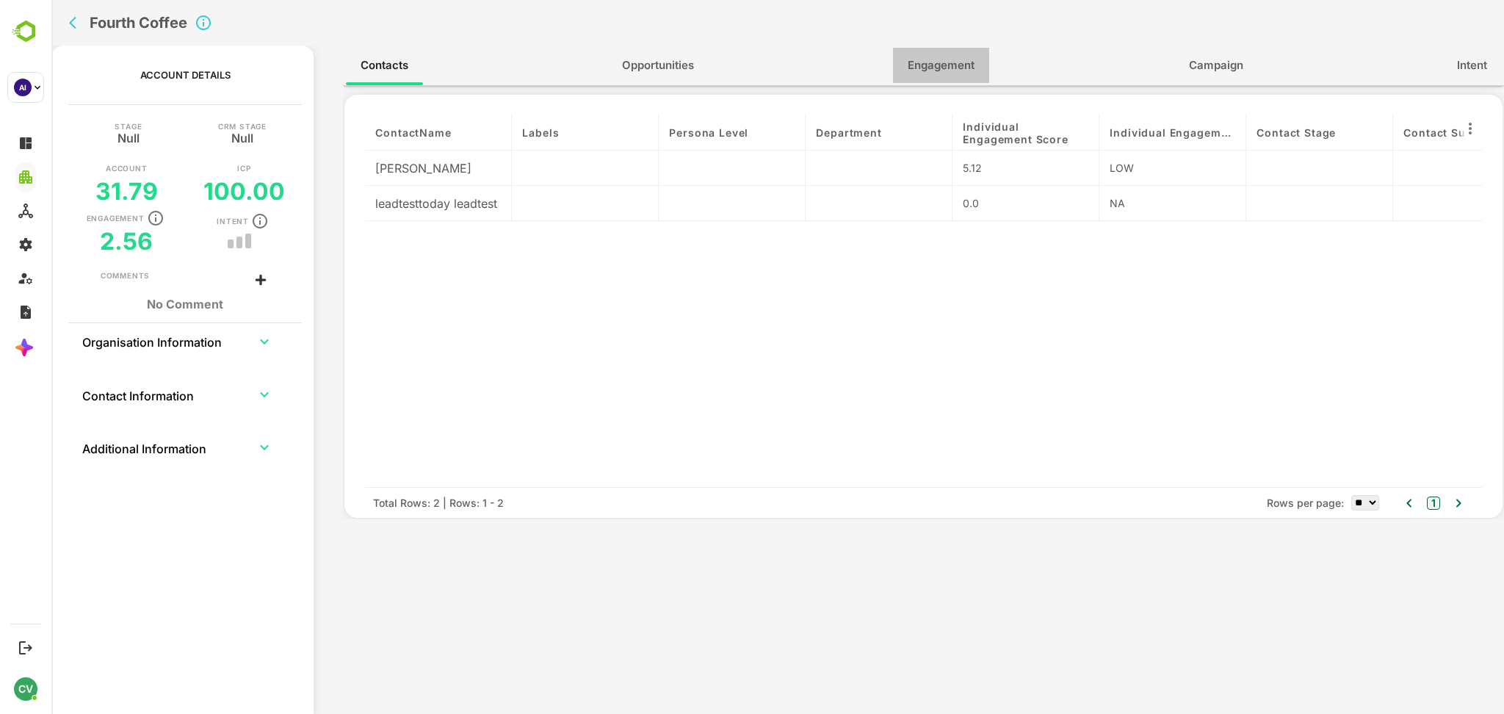
click at [916, 58] on span "Engagement" at bounding box center [940, 65] width 67 height 19
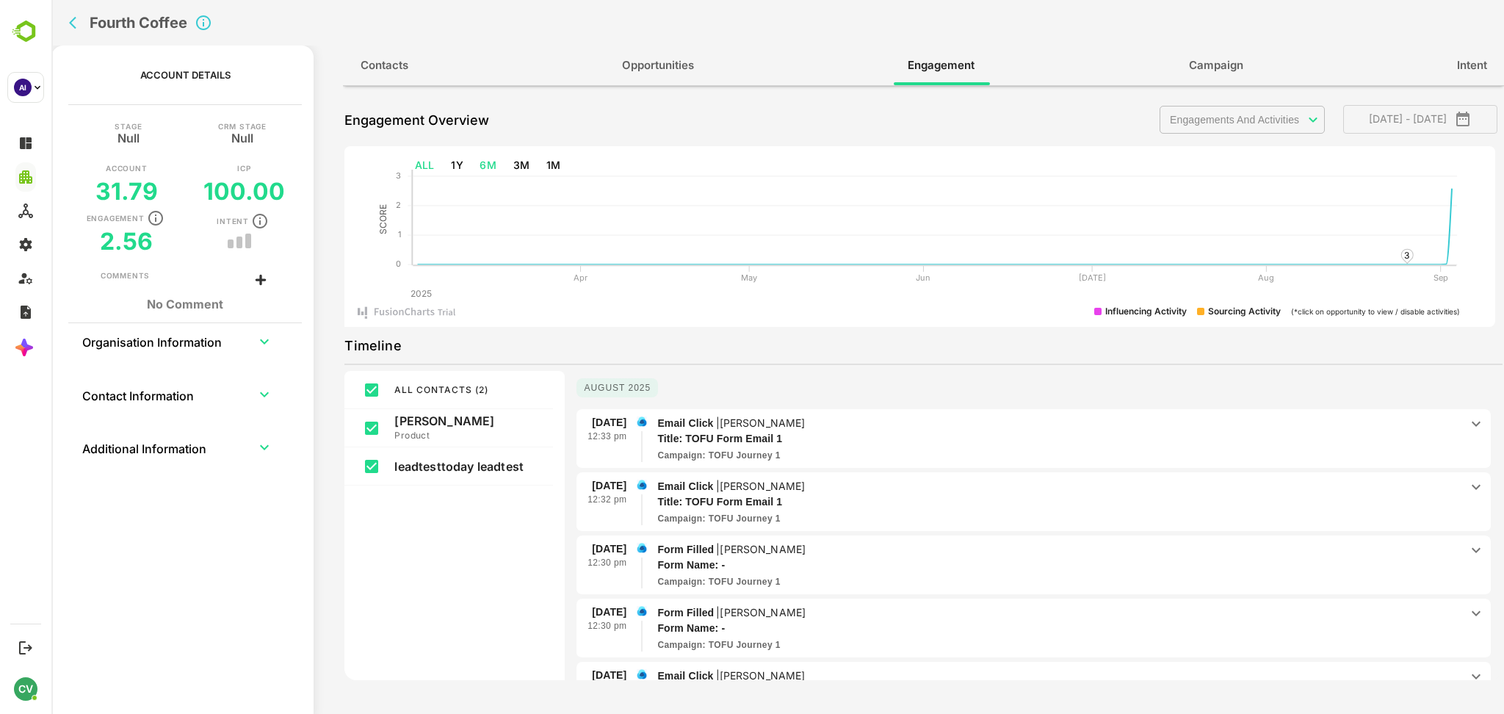
click at [425, 160] on button "ALL" at bounding box center [425, 165] width 32 height 27
click at [766, 427] on p "[PERSON_NAME]" at bounding box center [762, 422] width 86 height 12
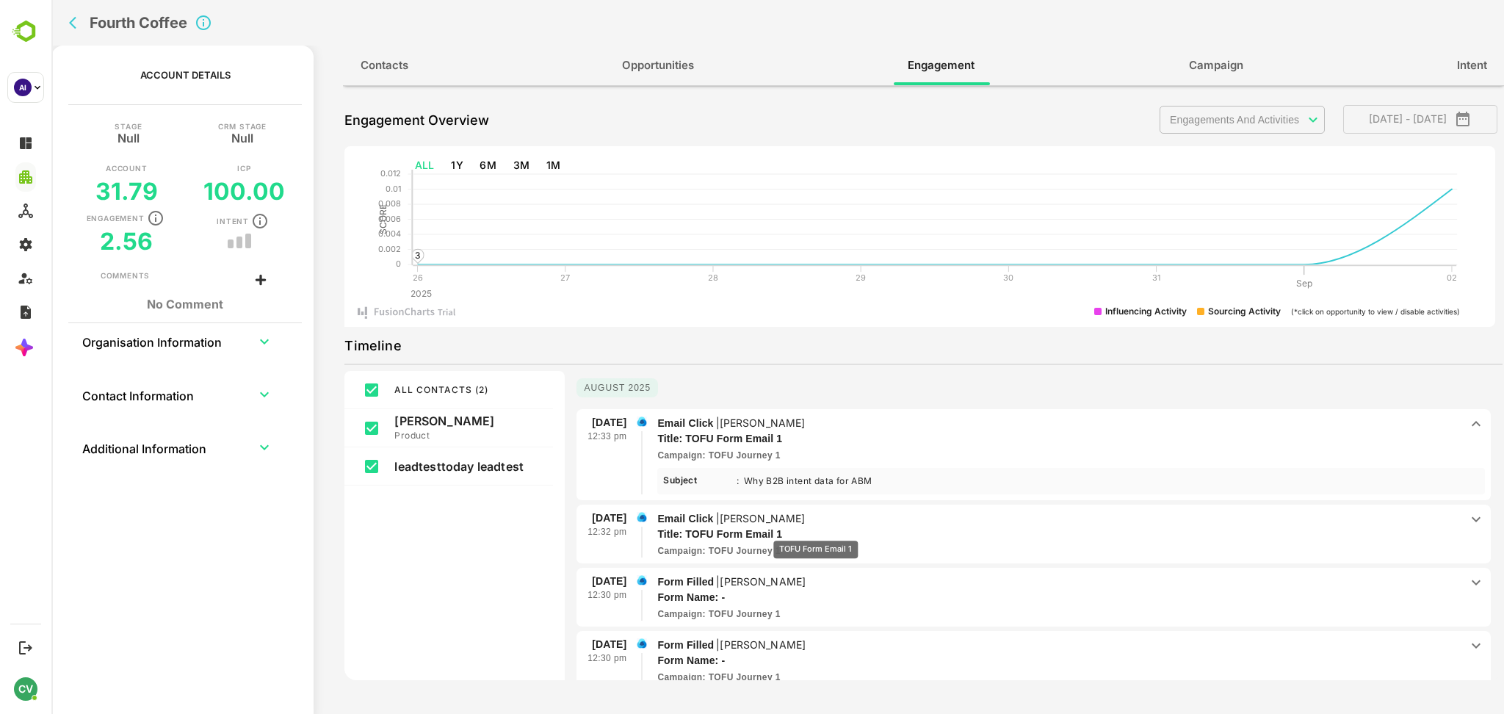
click at [815, 530] on p "Title: TOFU Form Email 1" at bounding box center [1038, 533] width 762 height 15
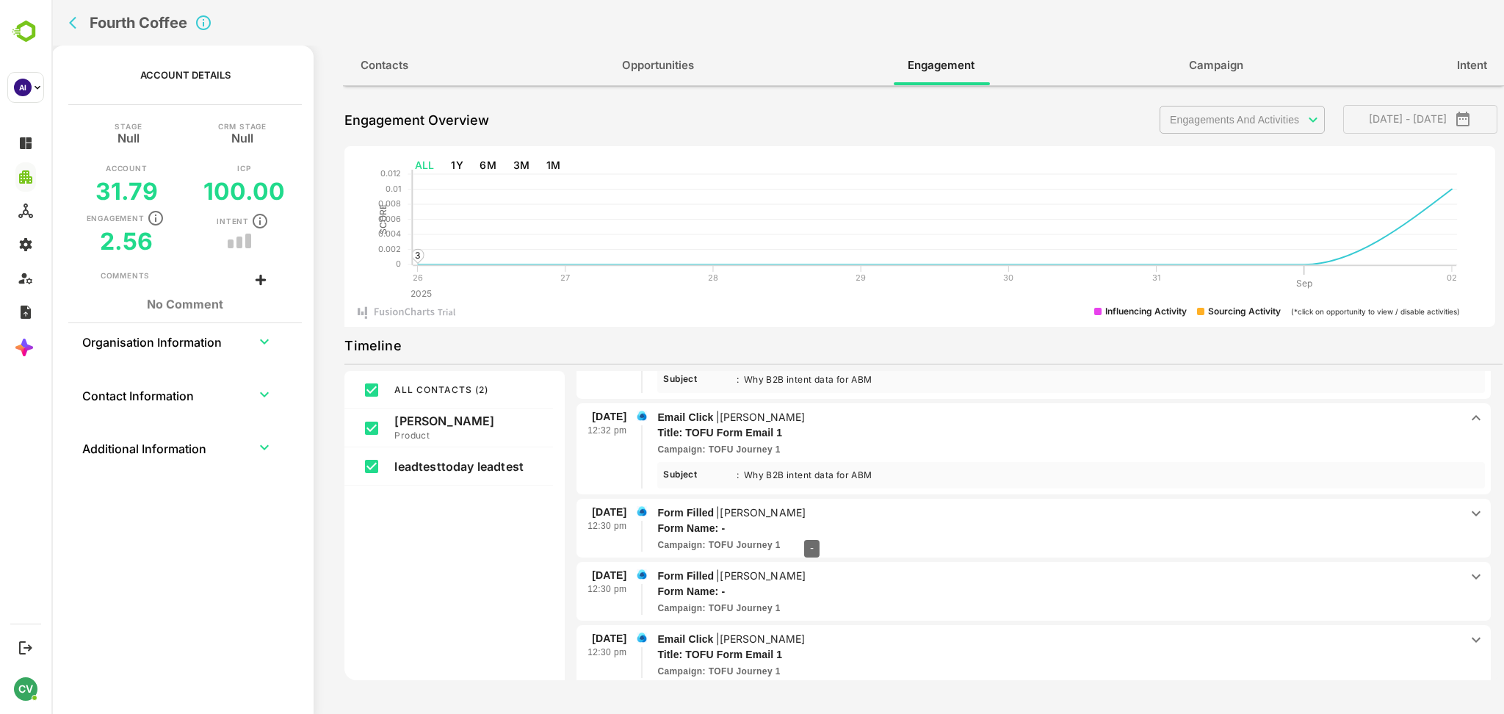
click at [791, 529] on p "Form Name: -" at bounding box center [1038, 527] width 762 height 15
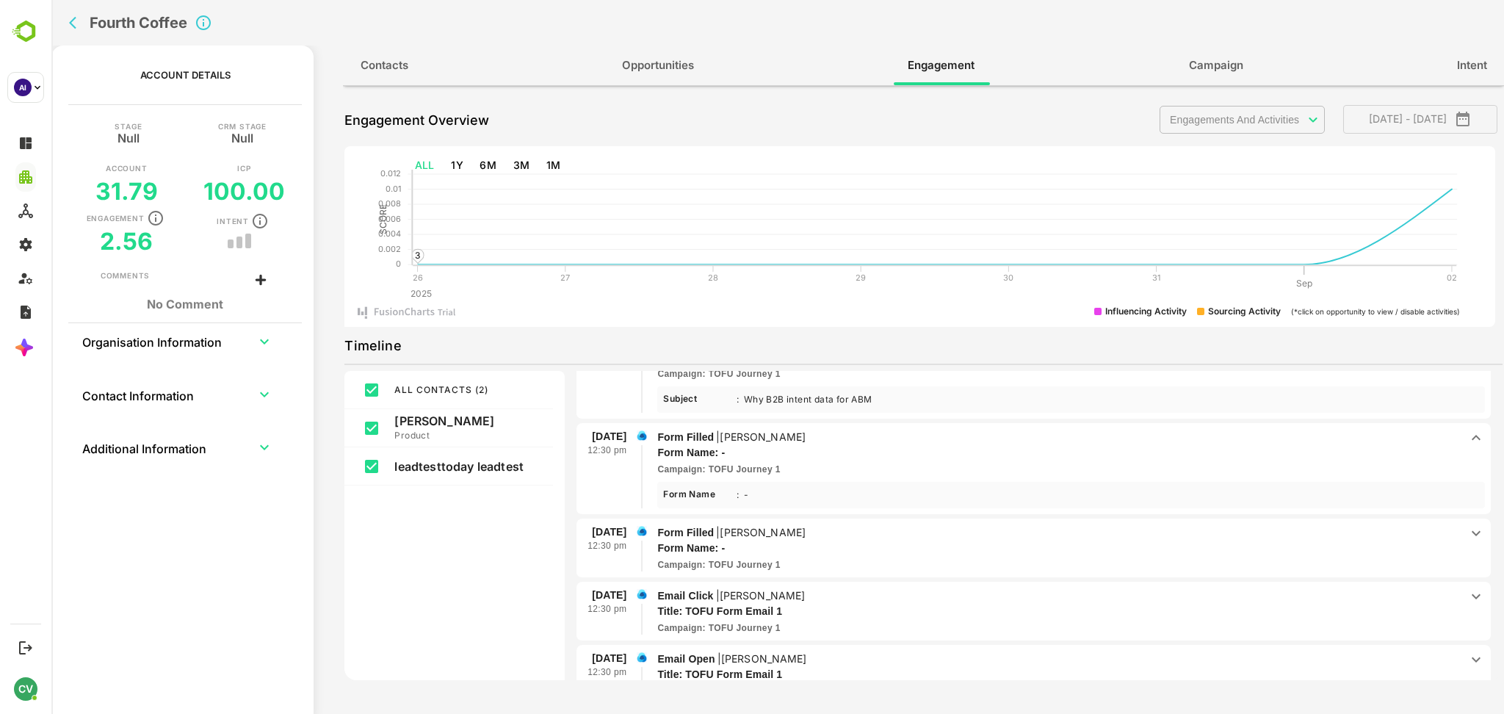
click at [791, 529] on p "Form Filled | [PERSON_NAME]" at bounding box center [1058, 532] width 802 height 16
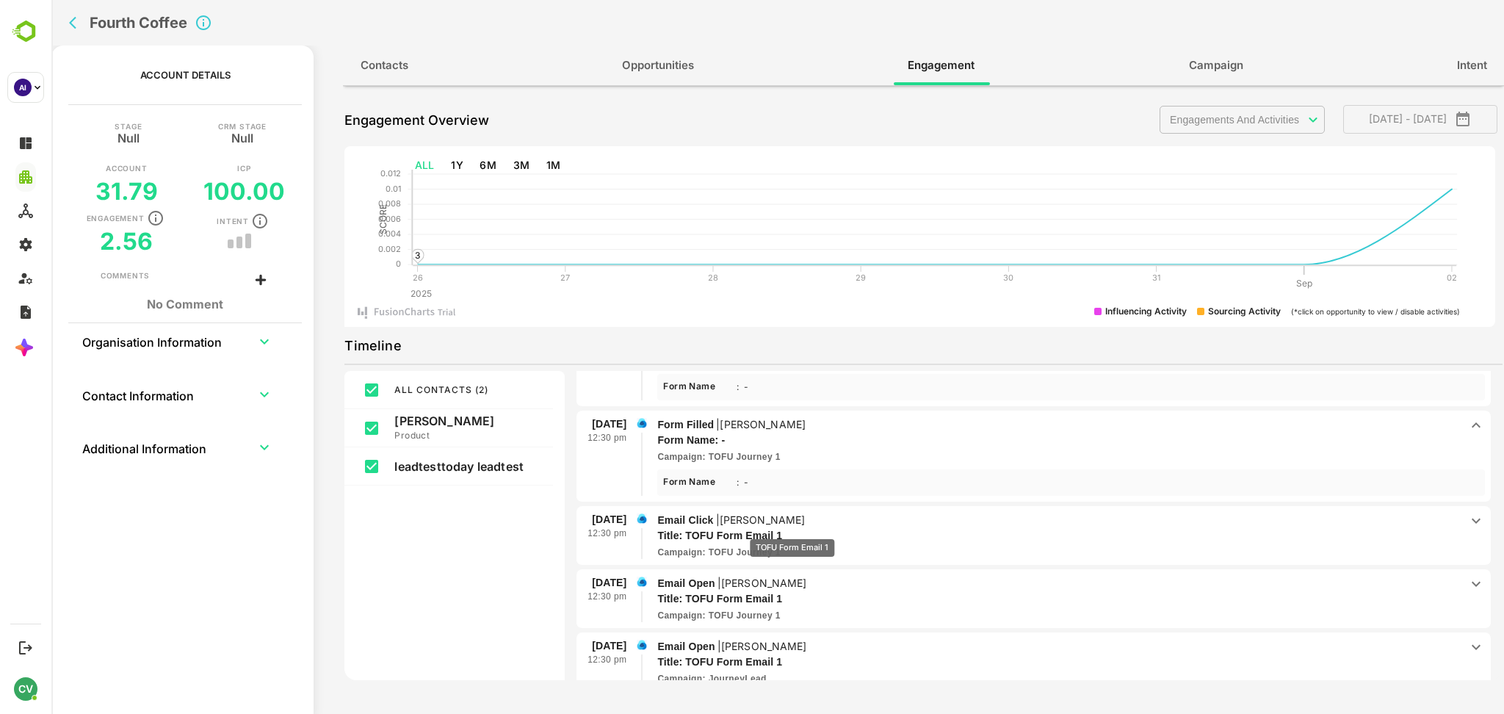
click at [791, 529] on p "Title: TOFU Form Email 1" at bounding box center [1038, 535] width 762 height 15
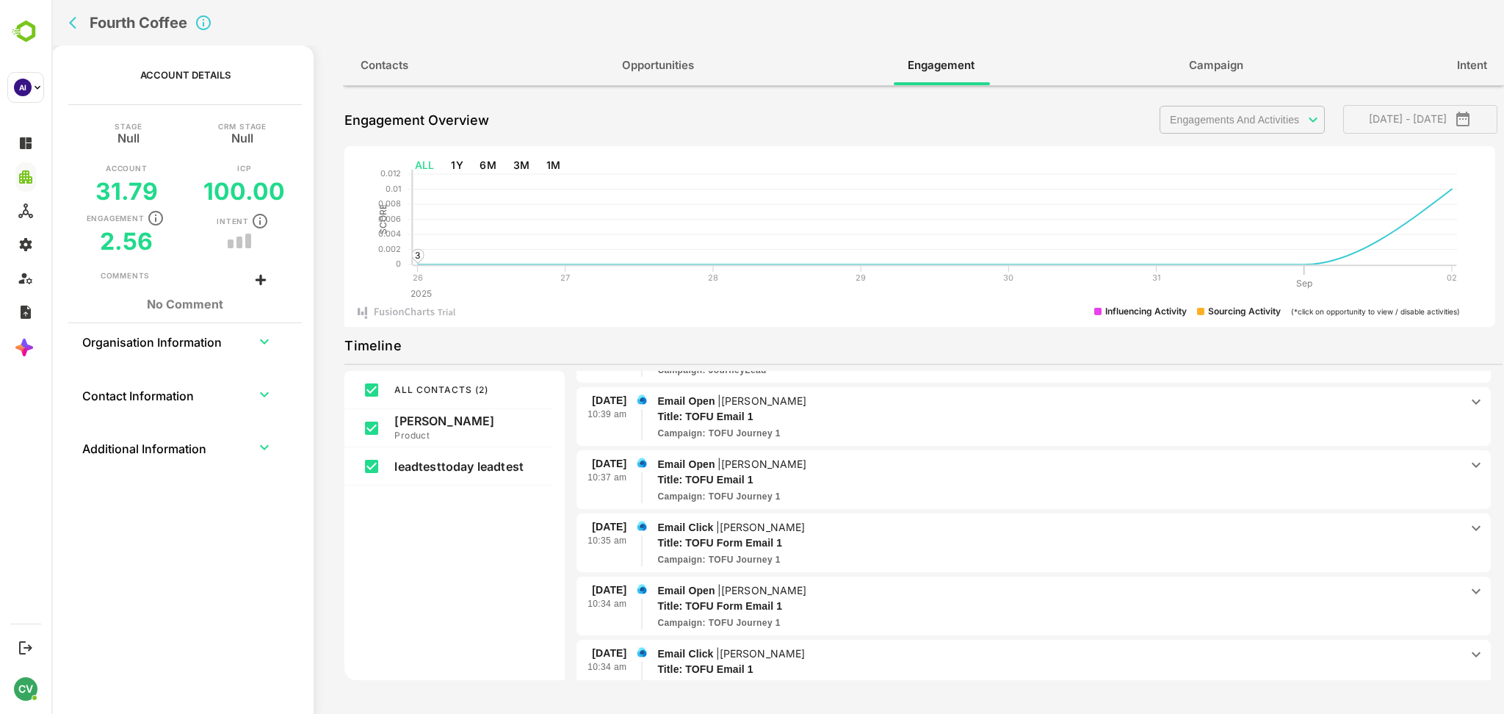
scroll to position [0, 0]
